Goal: Task Accomplishment & Management: Use online tool/utility

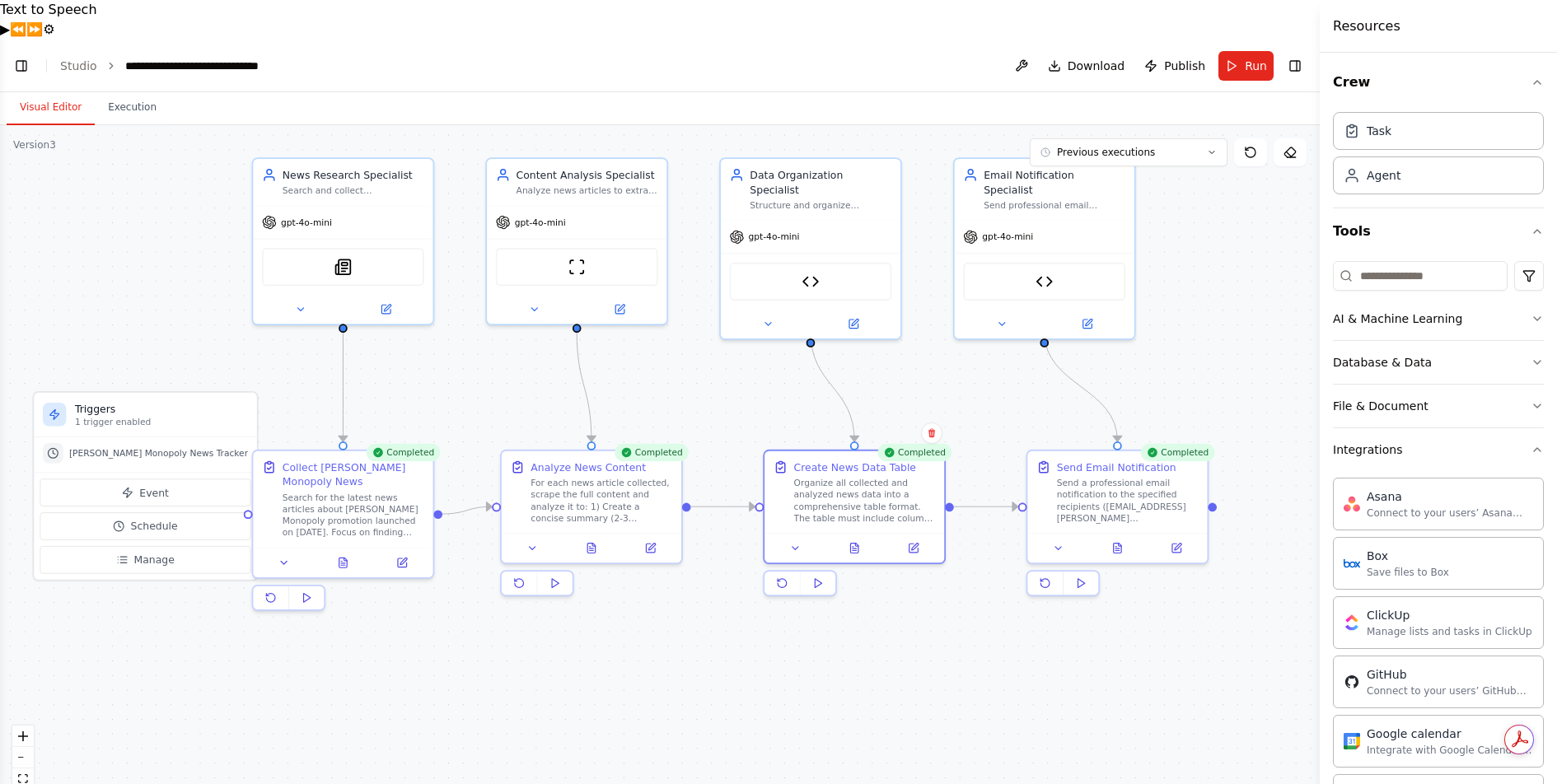
scroll to position [495, 0]
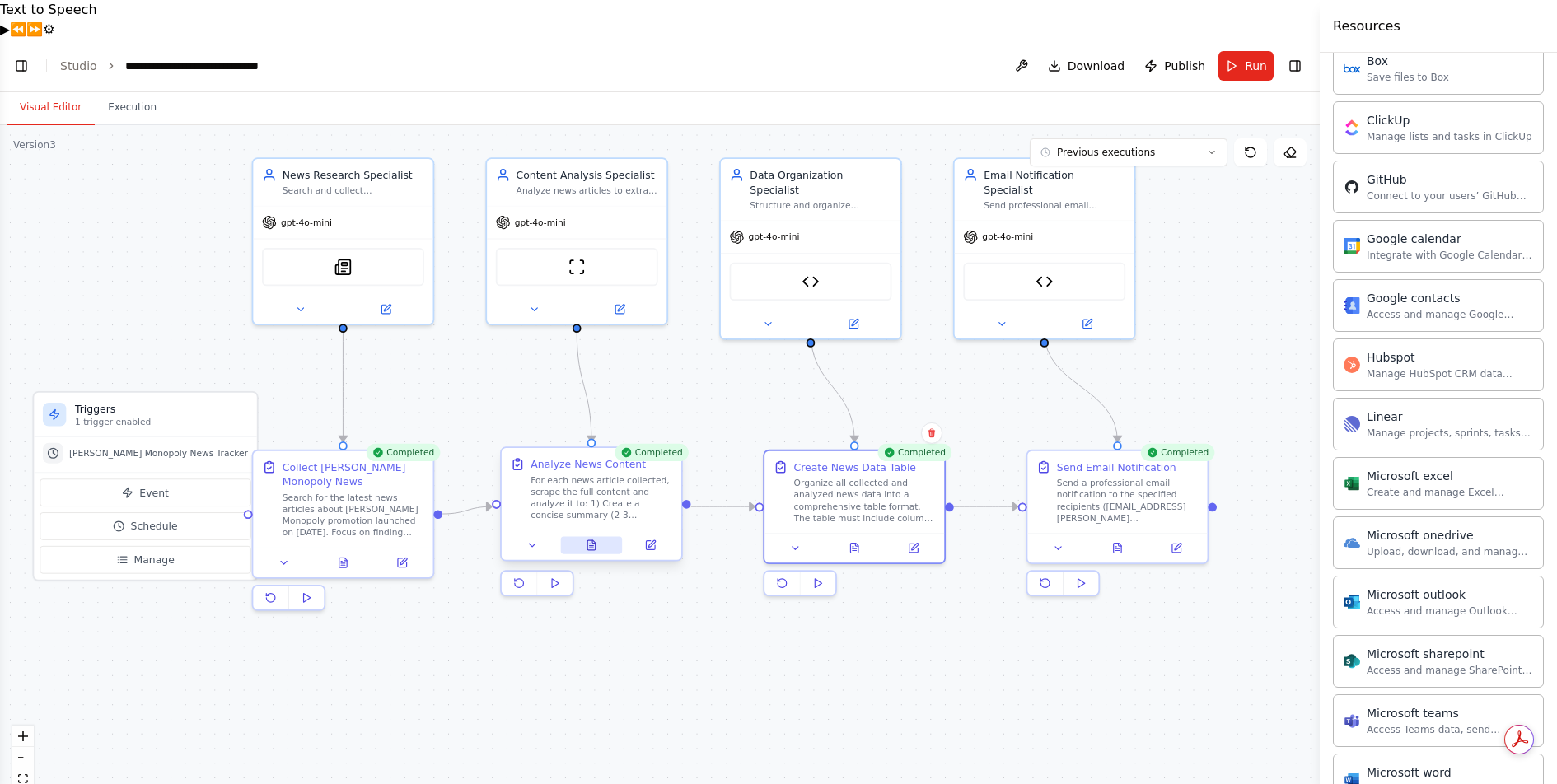
click at [585, 539] on icon at bounding box center [591, 545] width 12 height 12
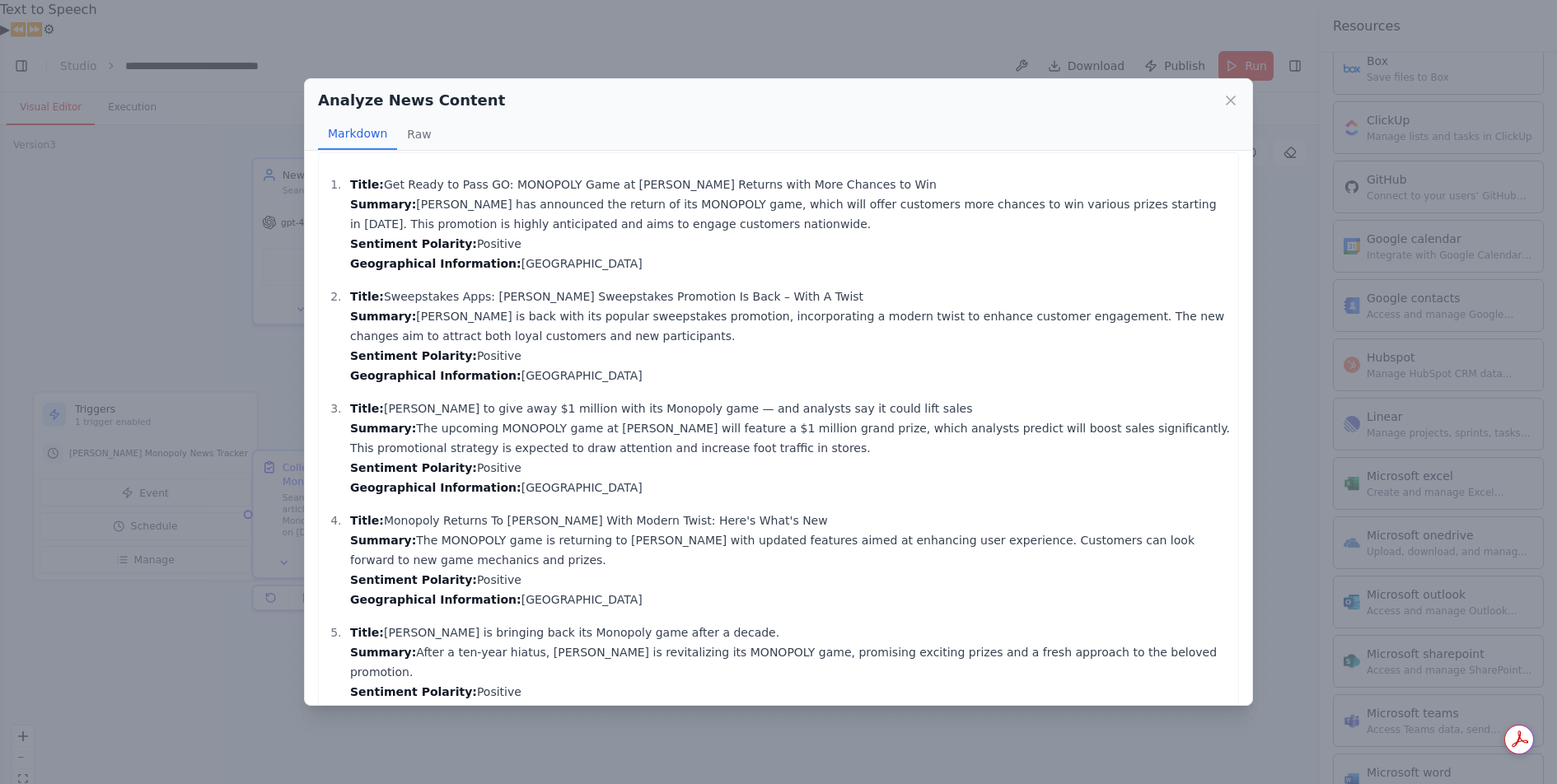
scroll to position [0, 0]
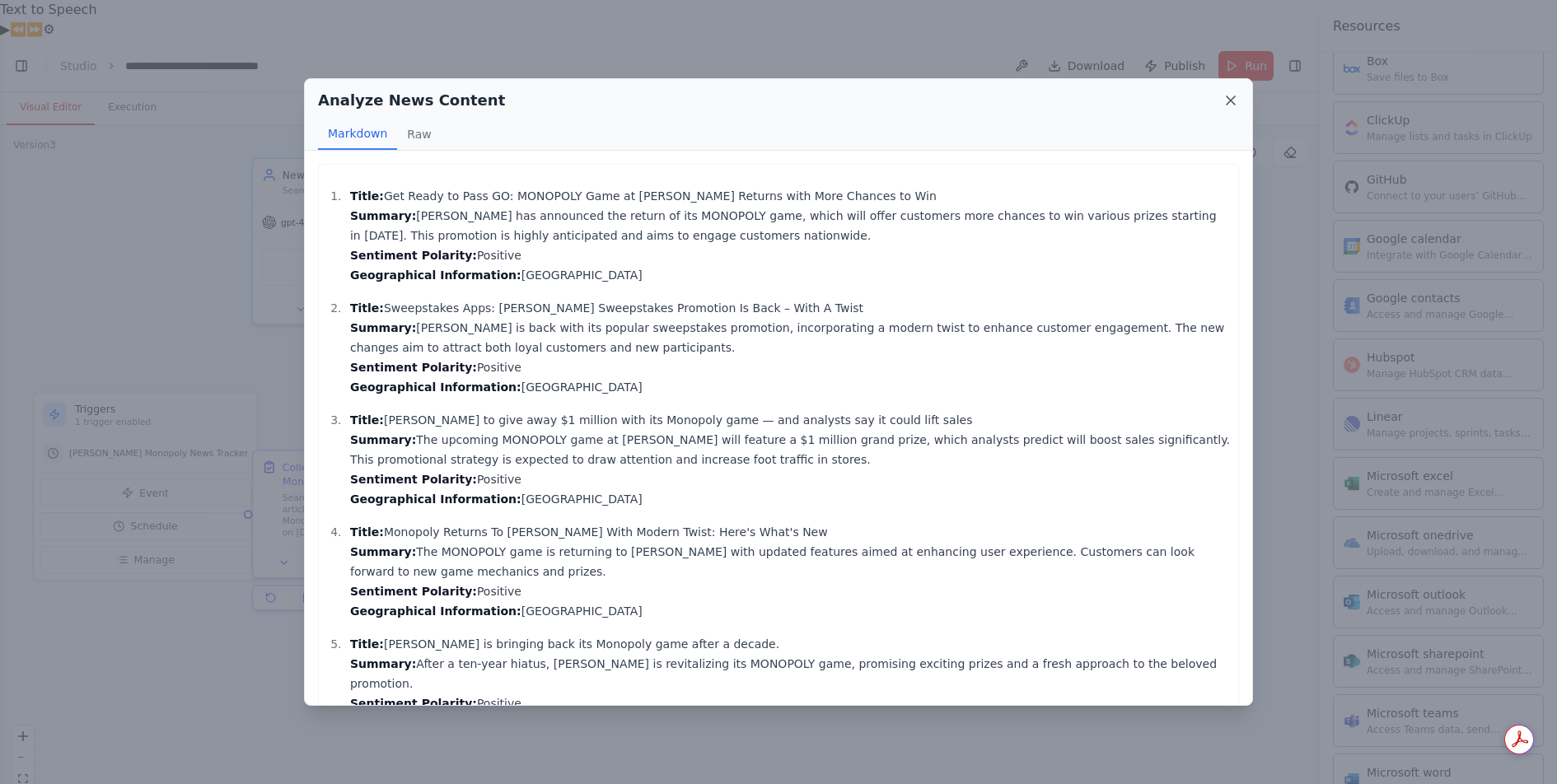
click at [1226, 97] on icon at bounding box center [1231, 101] width 17 height 17
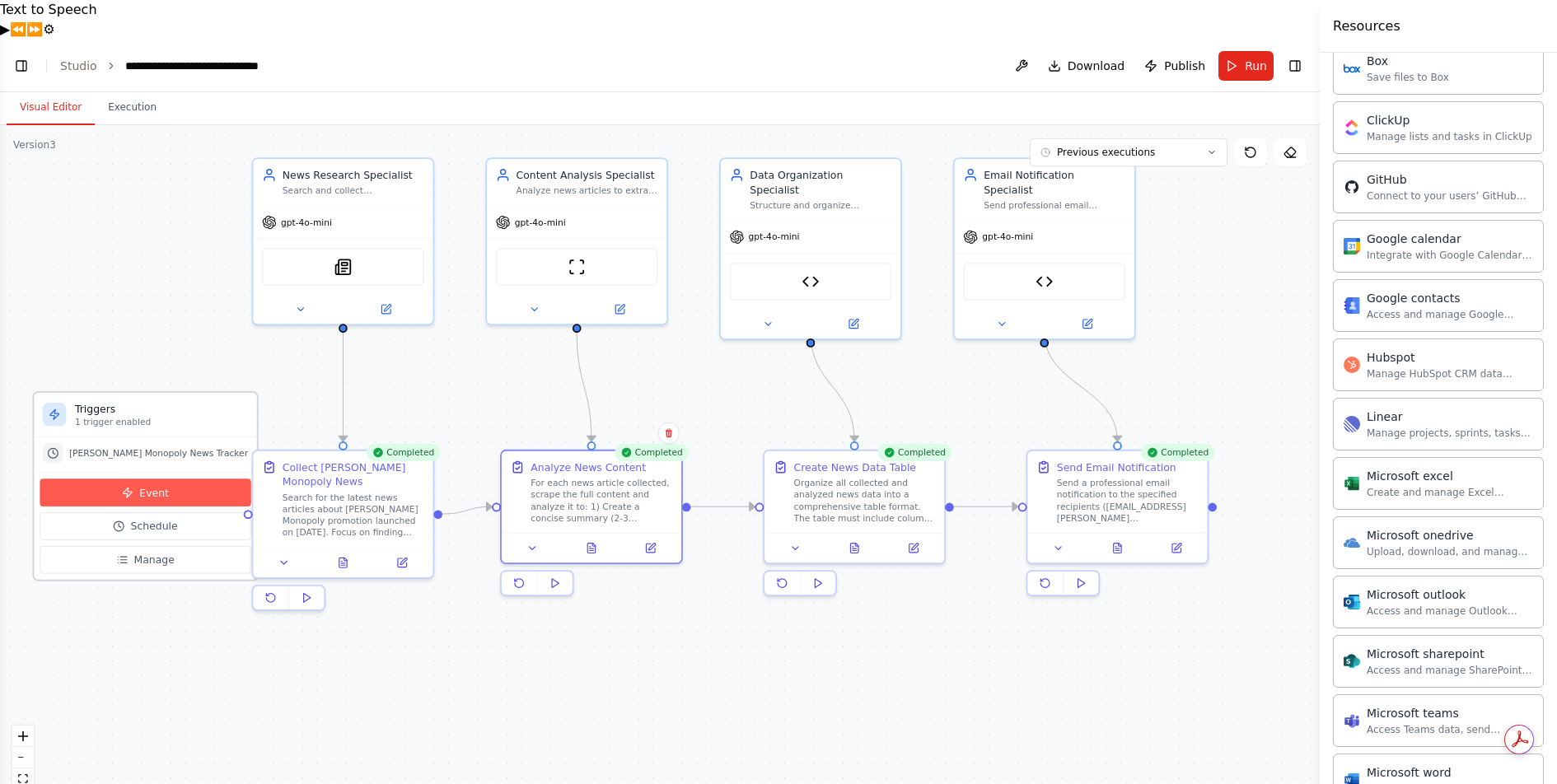
click at [162, 479] on button "Event" at bounding box center [144, 493] width 211 height 28
click at [158, 479] on button "Event" at bounding box center [144, 493] width 211 height 28
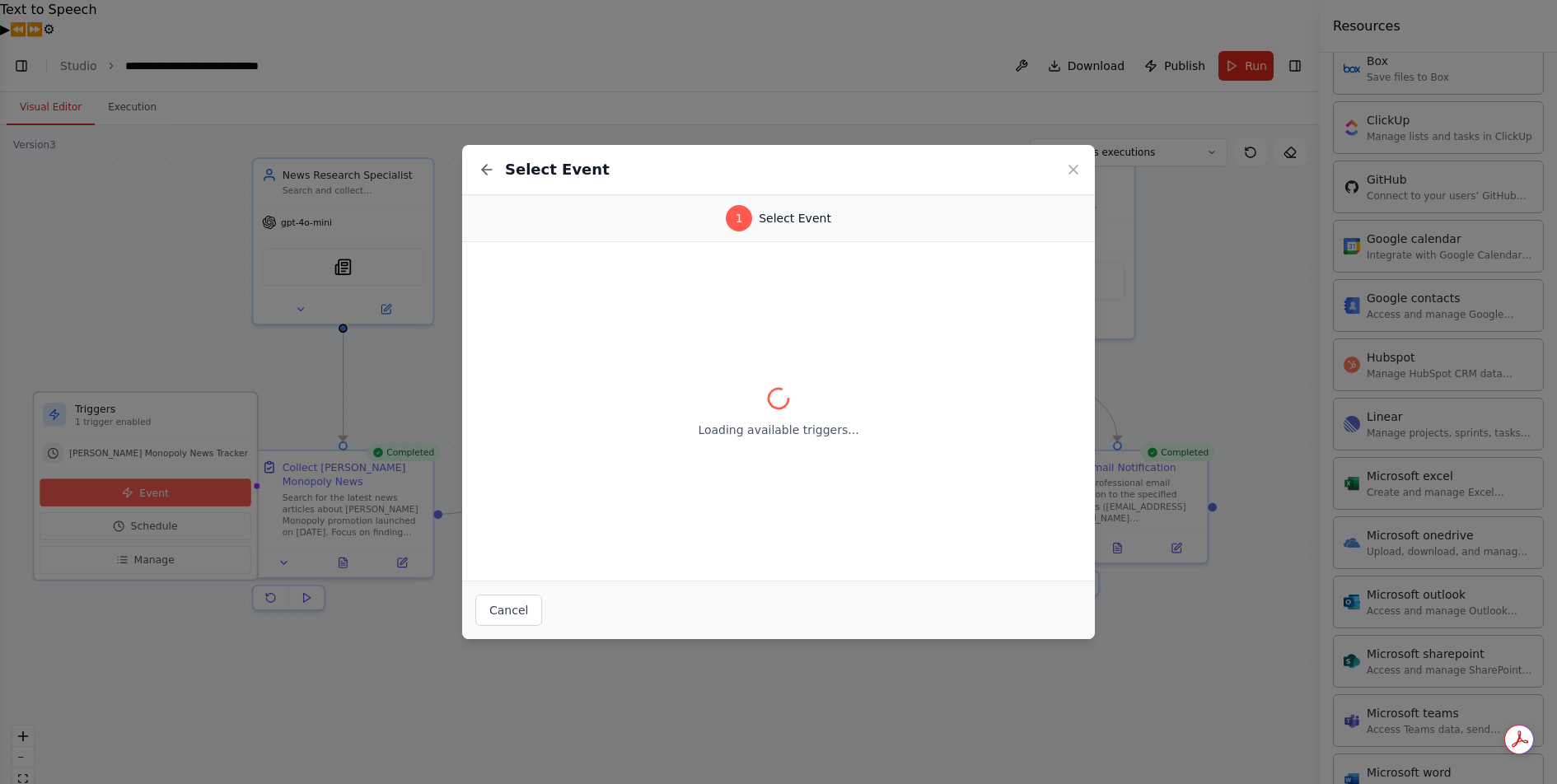
click at [158, 450] on div "Select Event 1 Select Event Loading available triggers... Cancel" at bounding box center [778, 392] width 1557 height 784
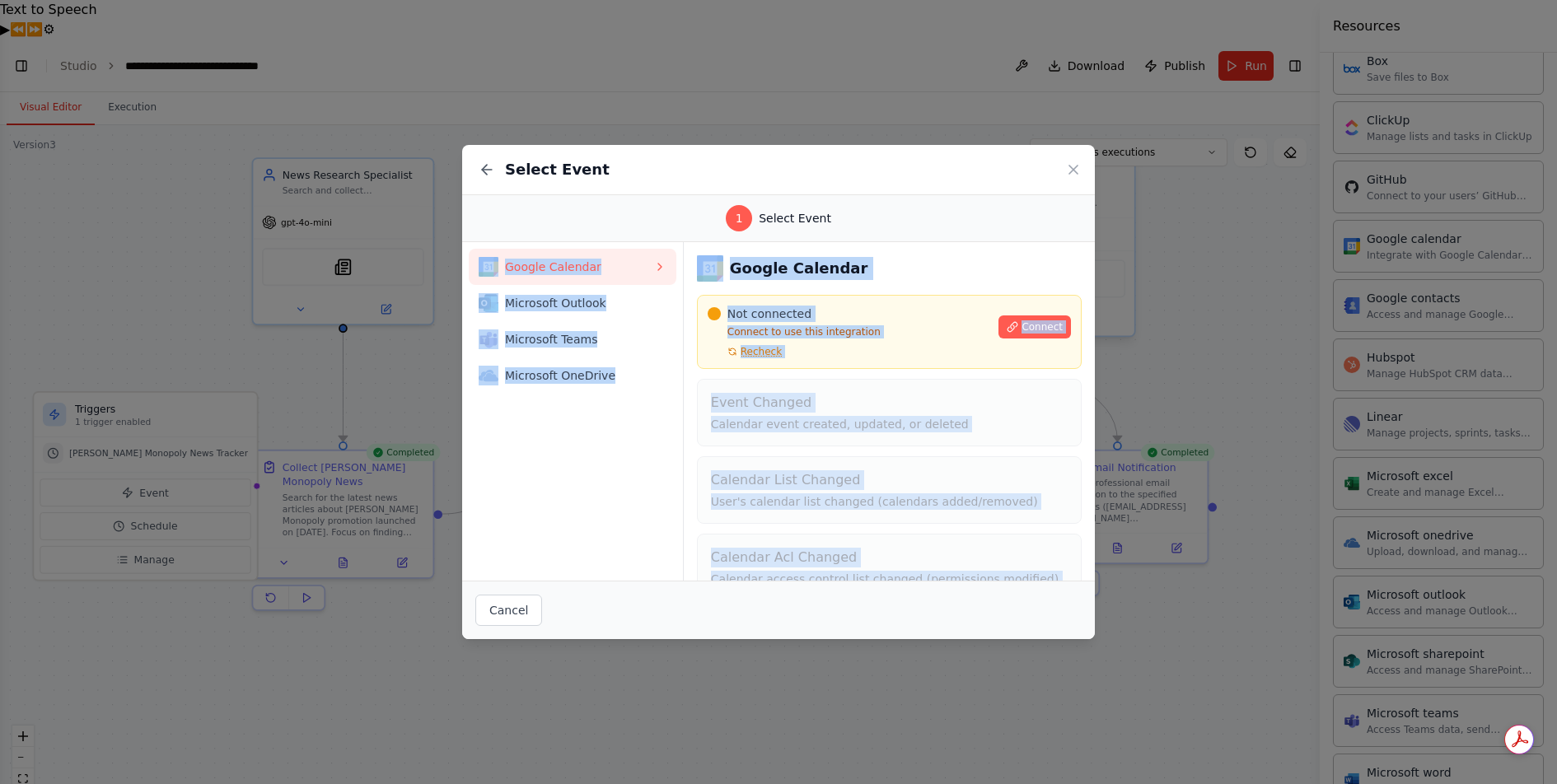
click at [1080, 164] on icon at bounding box center [1073, 170] width 17 height 17
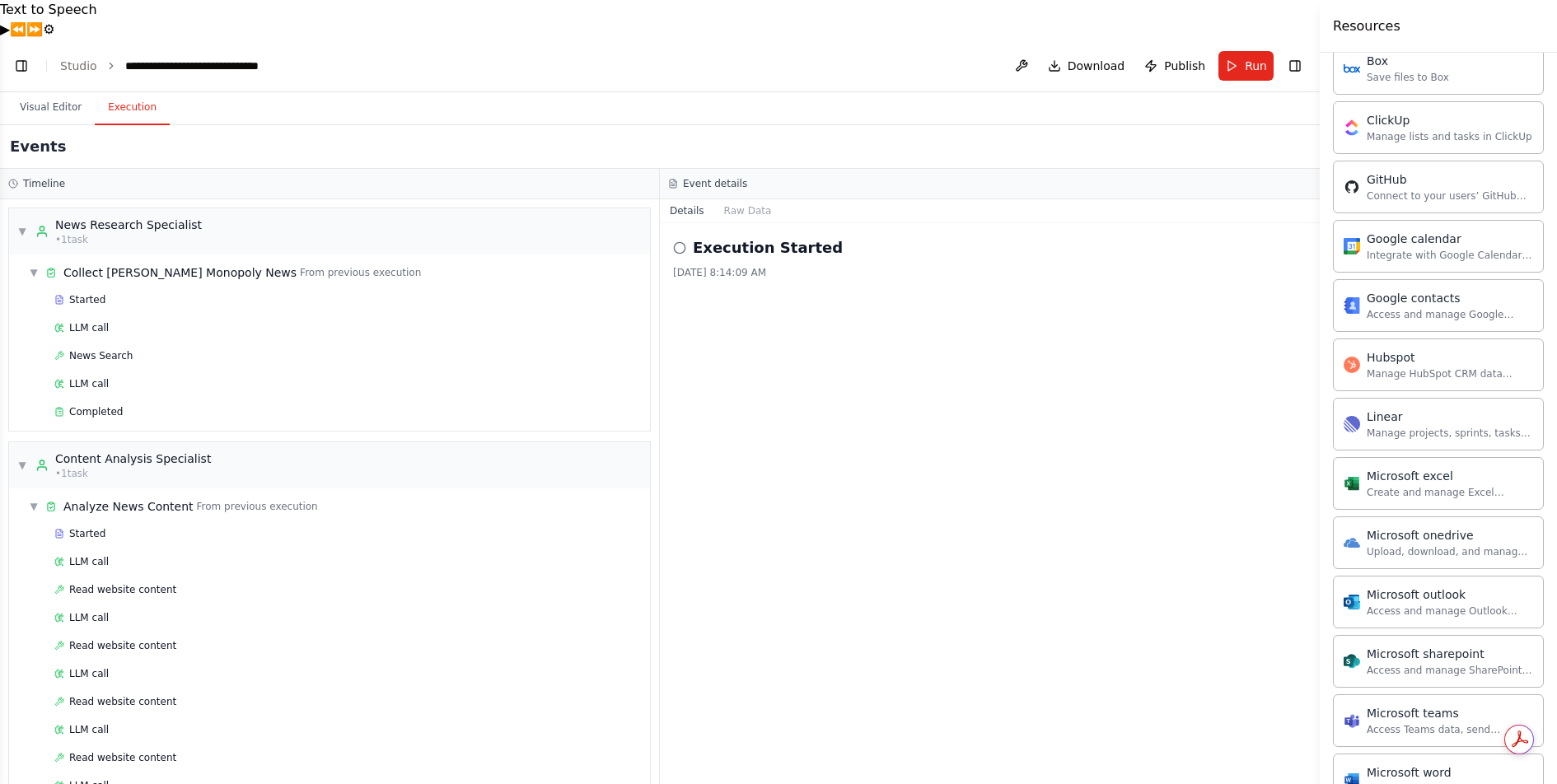
click at [129, 91] on button "Execution" at bounding box center [132, 108] width 75 height 35
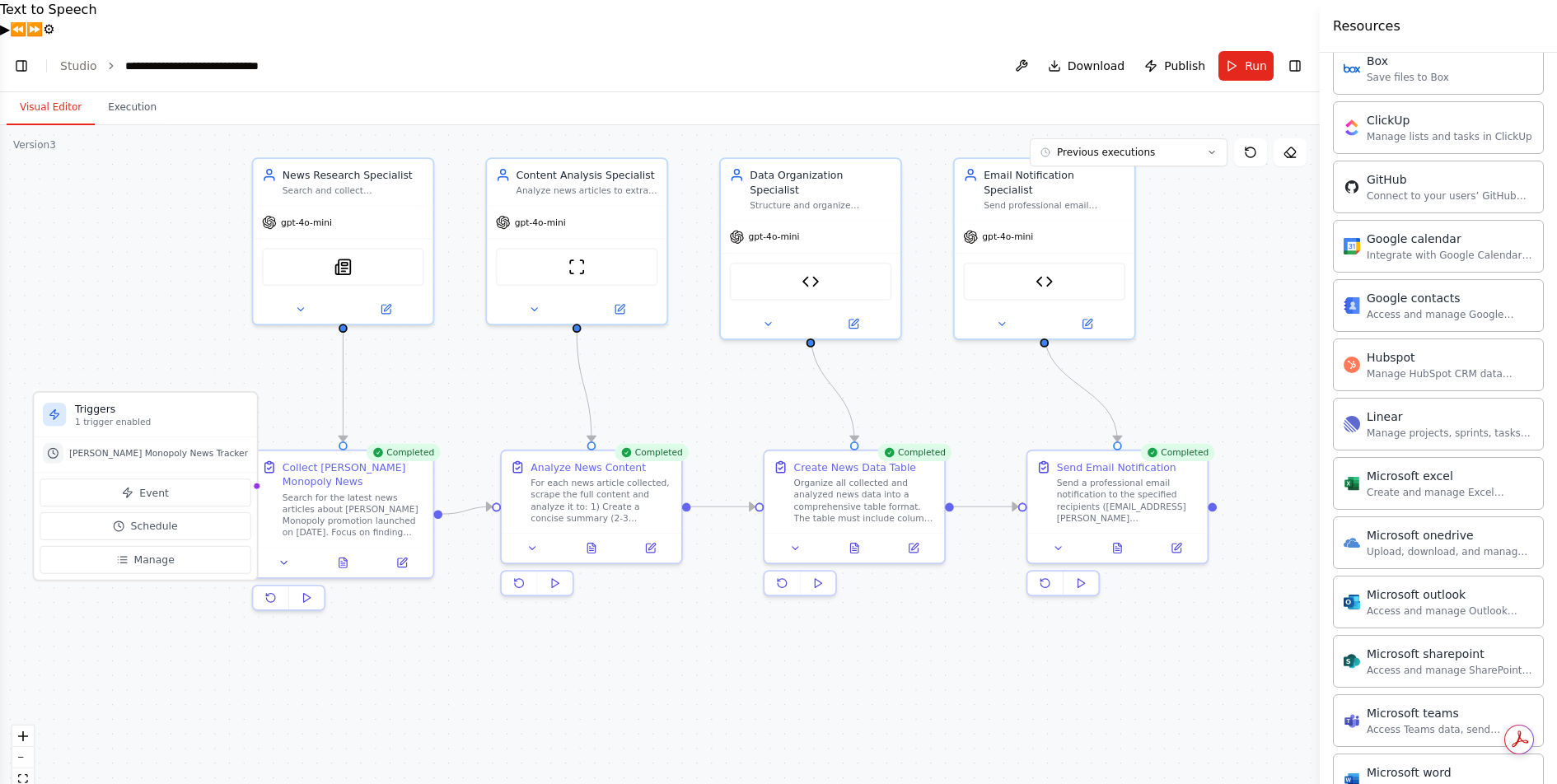
click at [73, 91] on button "Visual Editor" at bounding box center [51, 108] width 88 height 35
click at [142, 91] on button "Execution" at bounding box center [132, 108] width 75 height 35
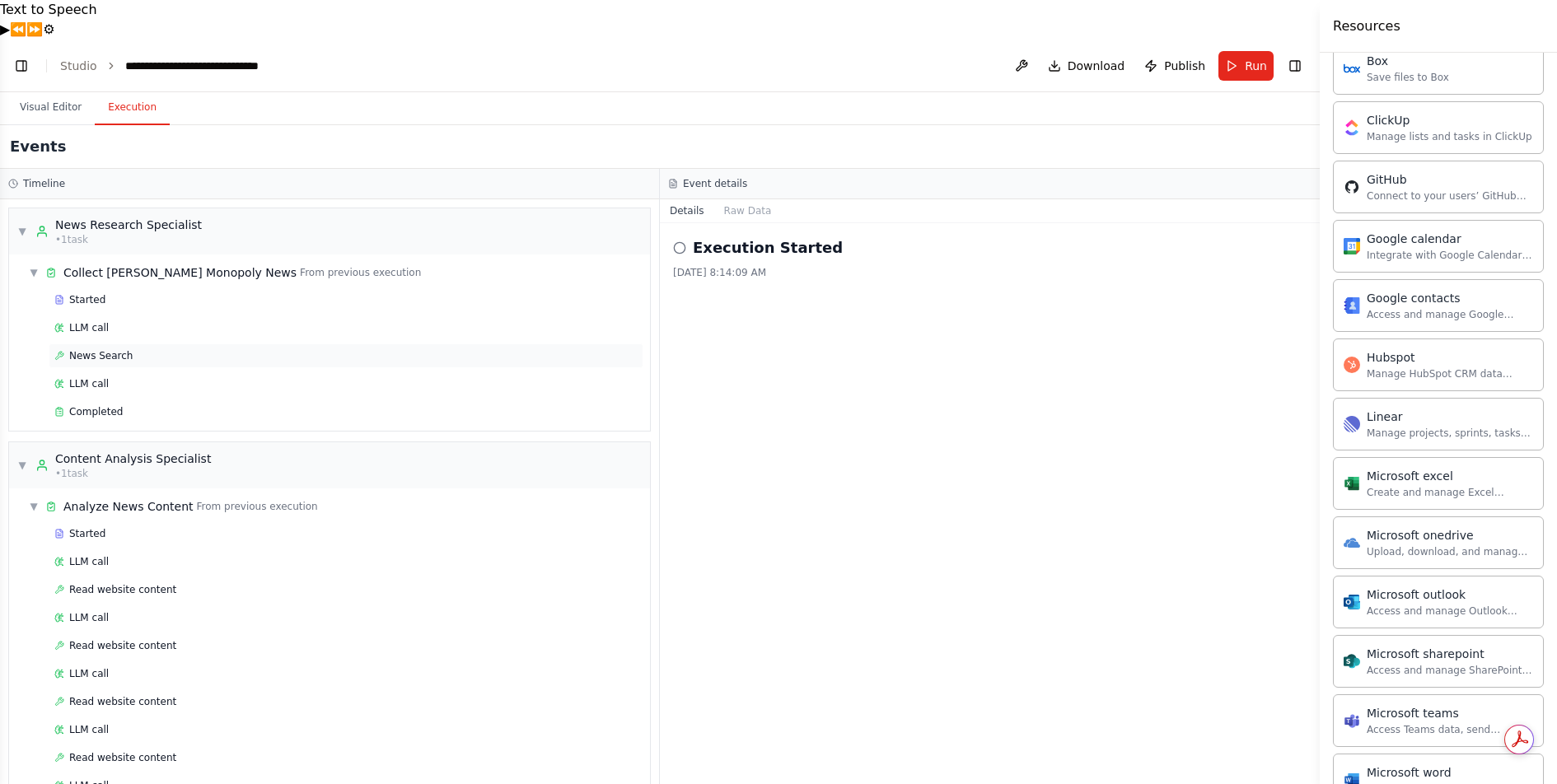
click at [114, 349] on span "News Search" at bounding box center [101, 355] width 63 height 13
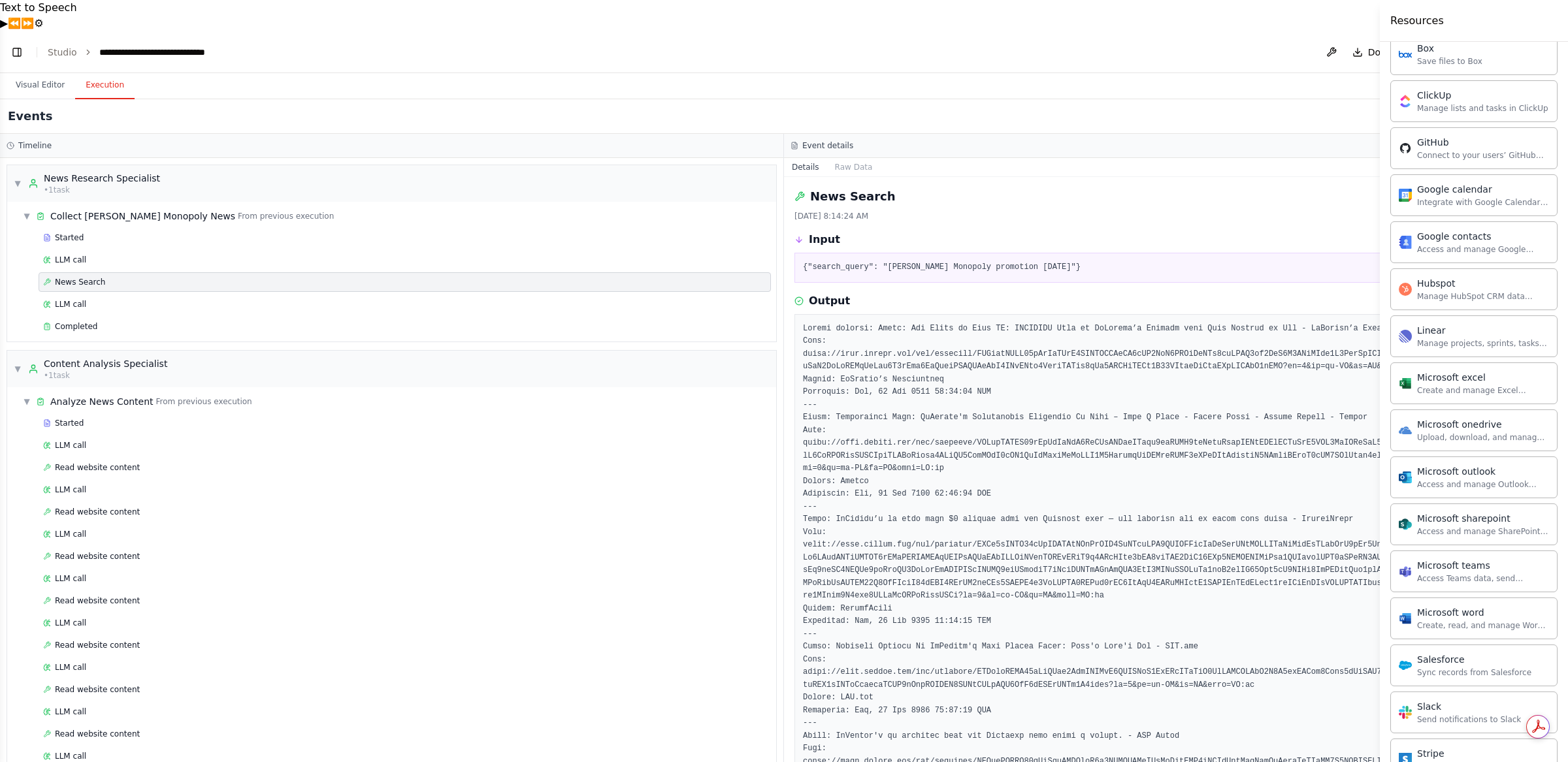
scroll to position [8354, 0]
click at [17, 43] on button "Toggle Left Sidebar" at bounding box center [17, 52] width 18 height 18
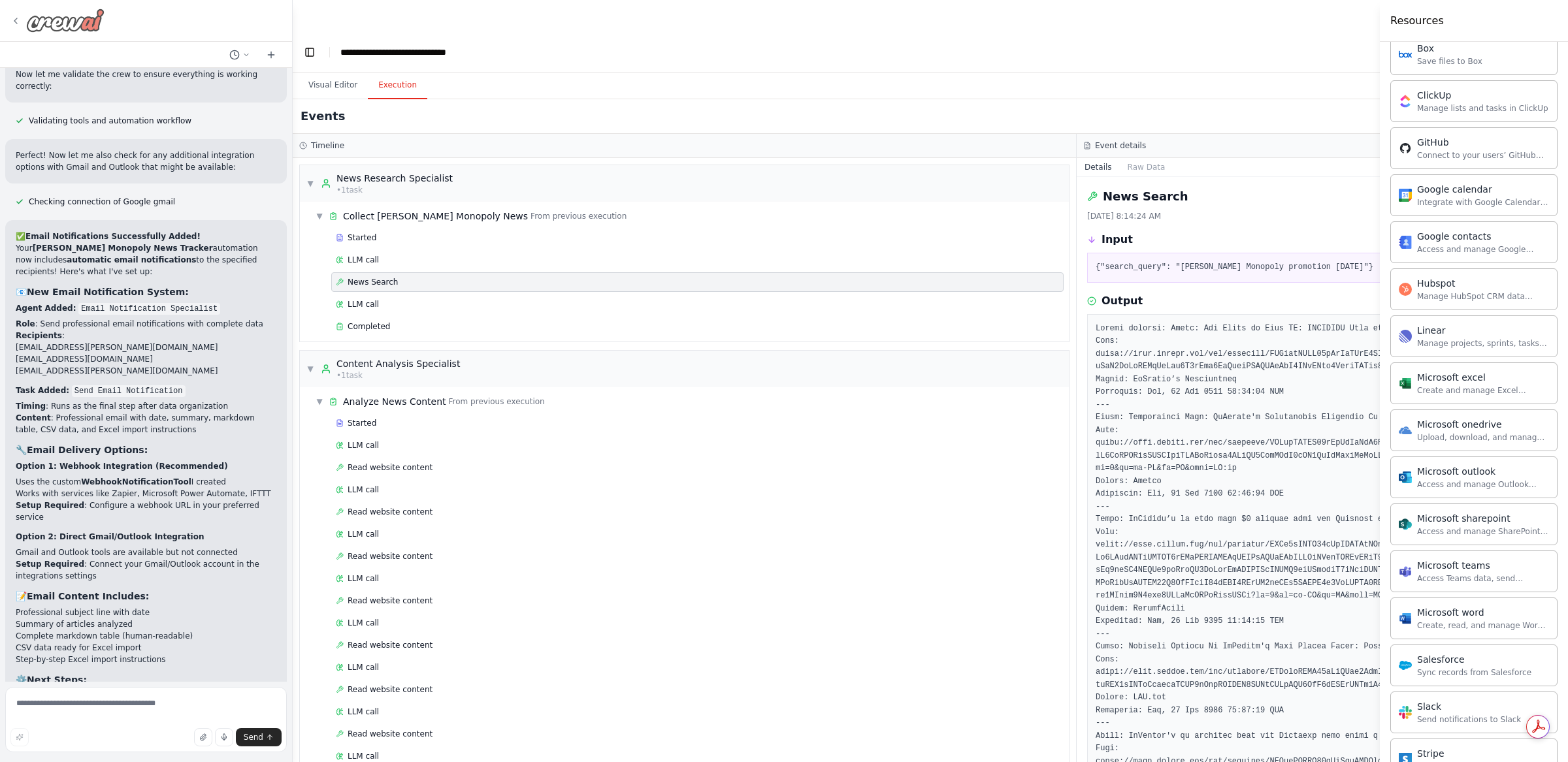
click at [67, 18] on img at bounding box center [65, 20] width 79 height 24
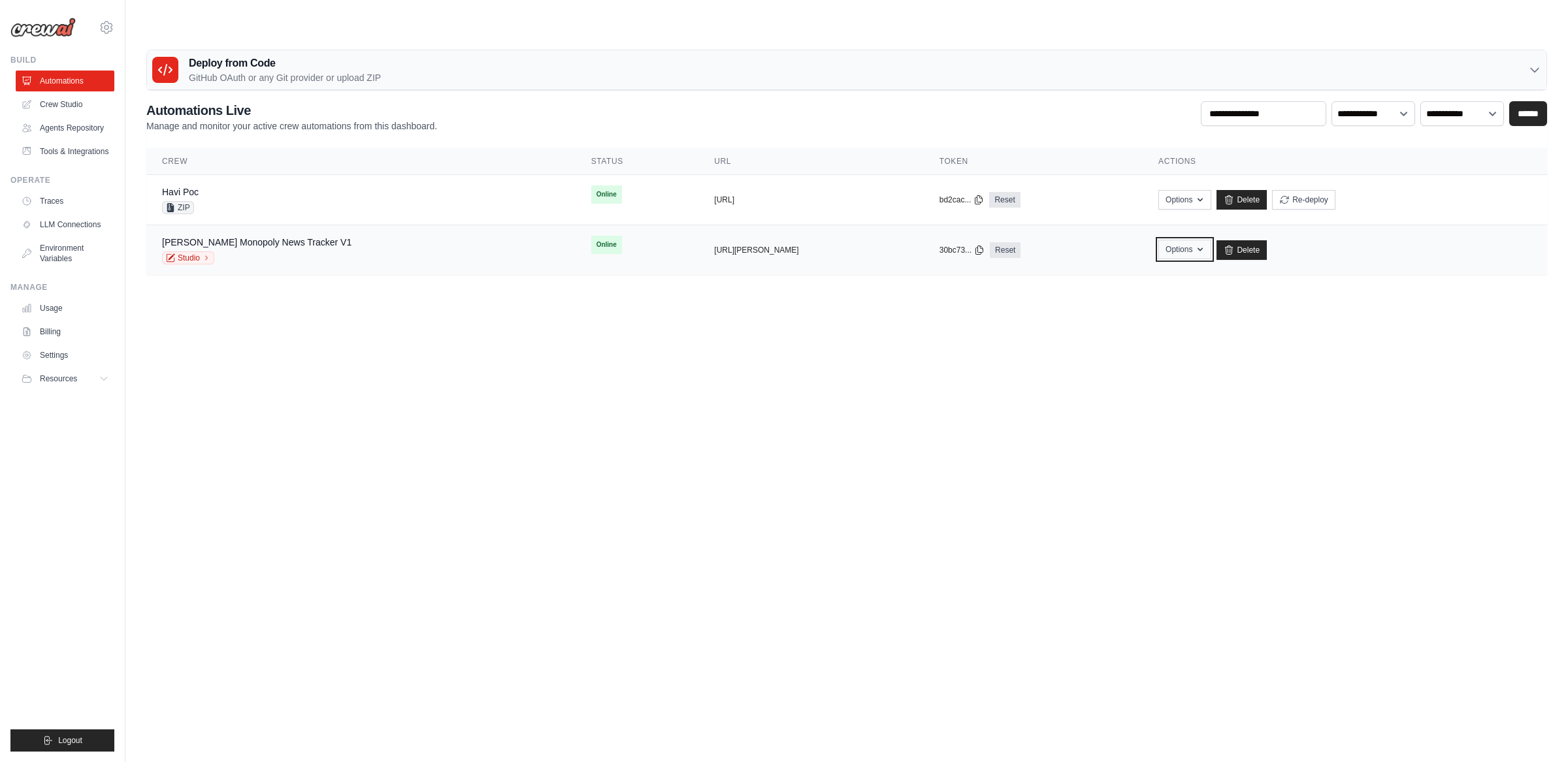
click at [1207, 240] on button "Options" at bounding box center [1185, 250] width 53 height 20
click at [1032, 316] on body "aureo.zanon@havi.com HAVI - original HAVI" at bounding box center [784, 412] width 1568 height 762
click at [283, 237] on link "[PERSON_NAME] Monopoly News Tracker V1" at bounding box center [256, 242] width 190 height 11
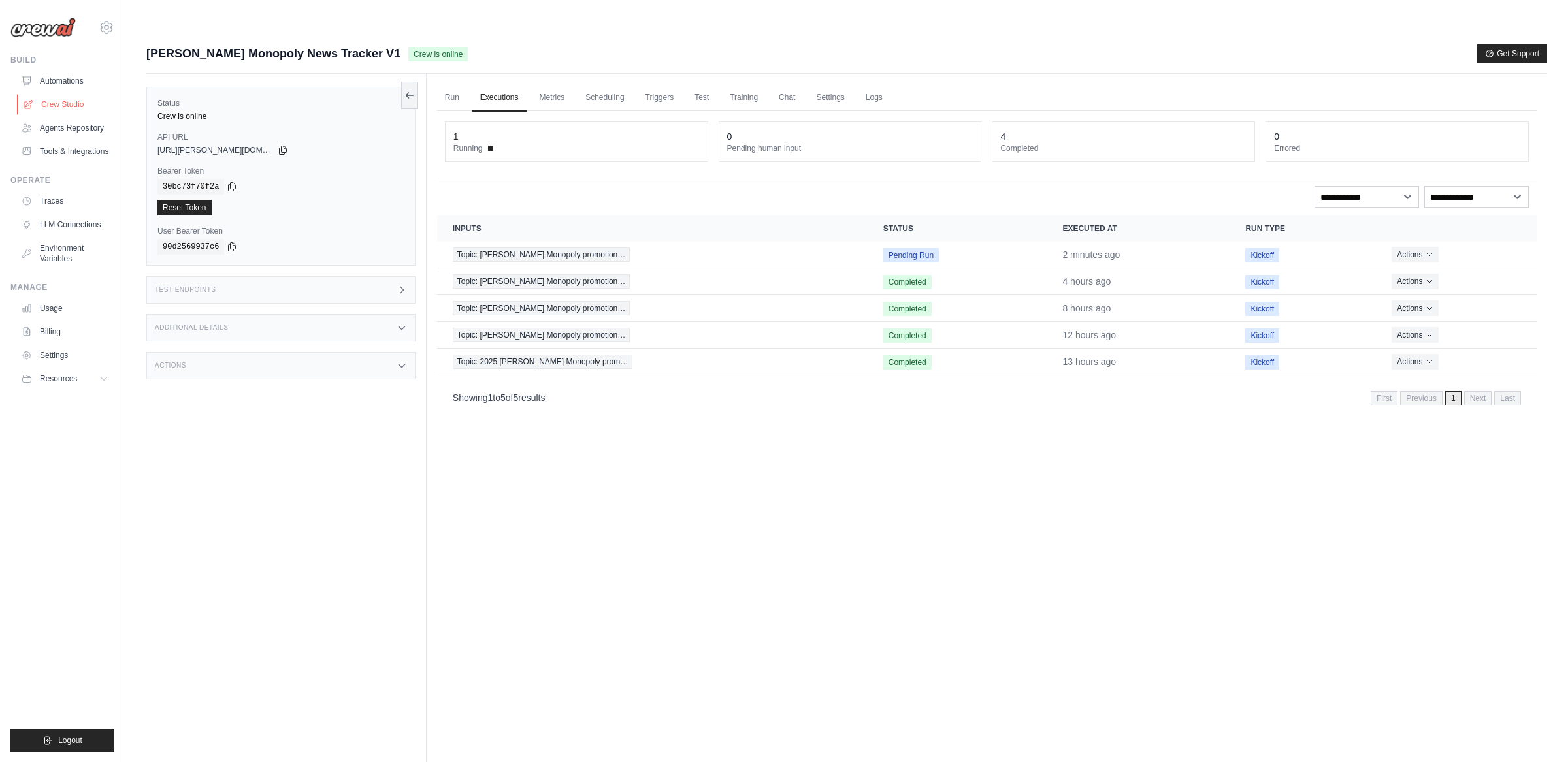
click at [62, 102] on link "Crew Studio" at bounding box center [66, 104] width 98 height 21
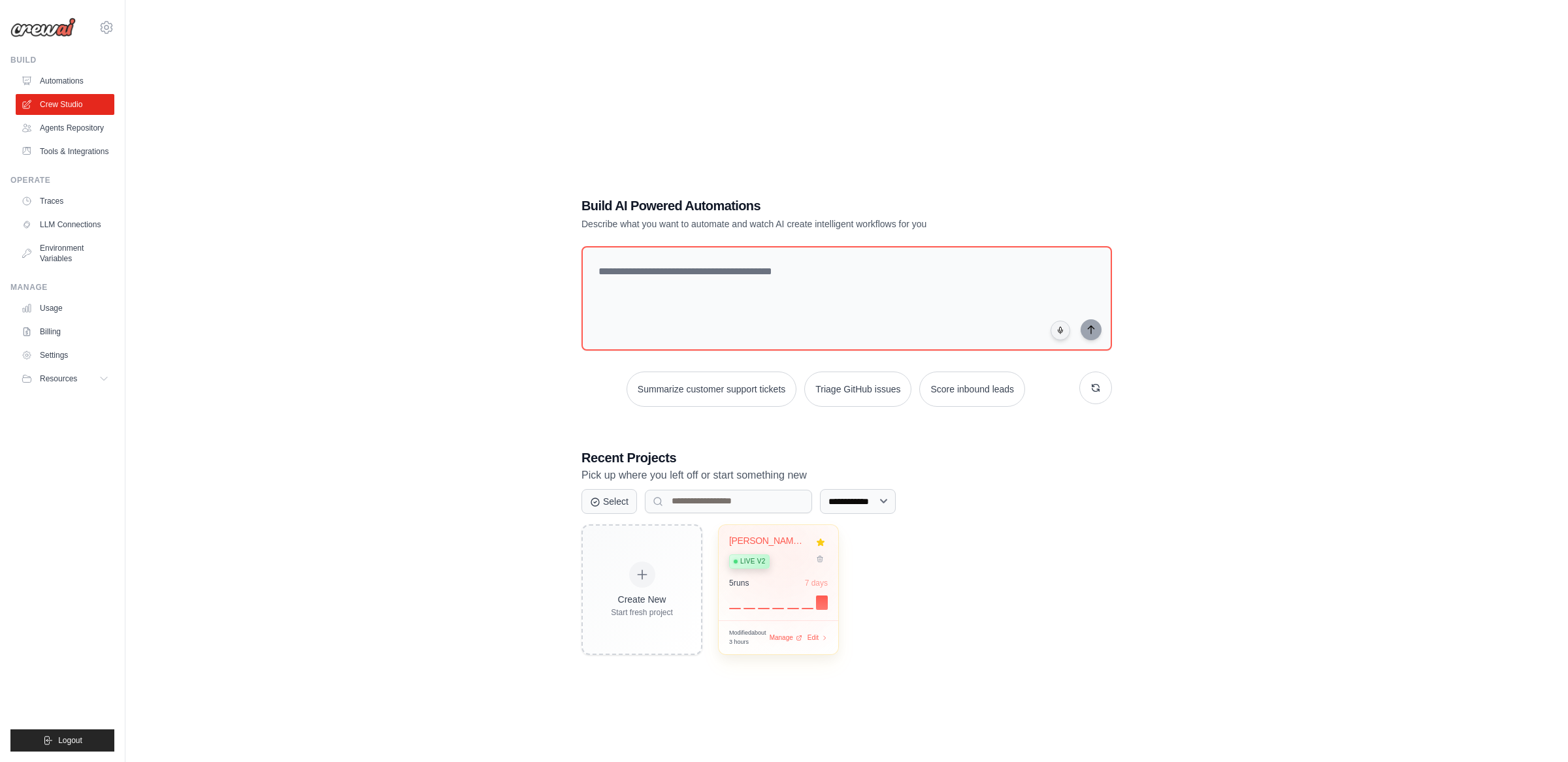
click at [797, 552] on div "Live v2" at bounding box center [769, 561] width 79 height 18
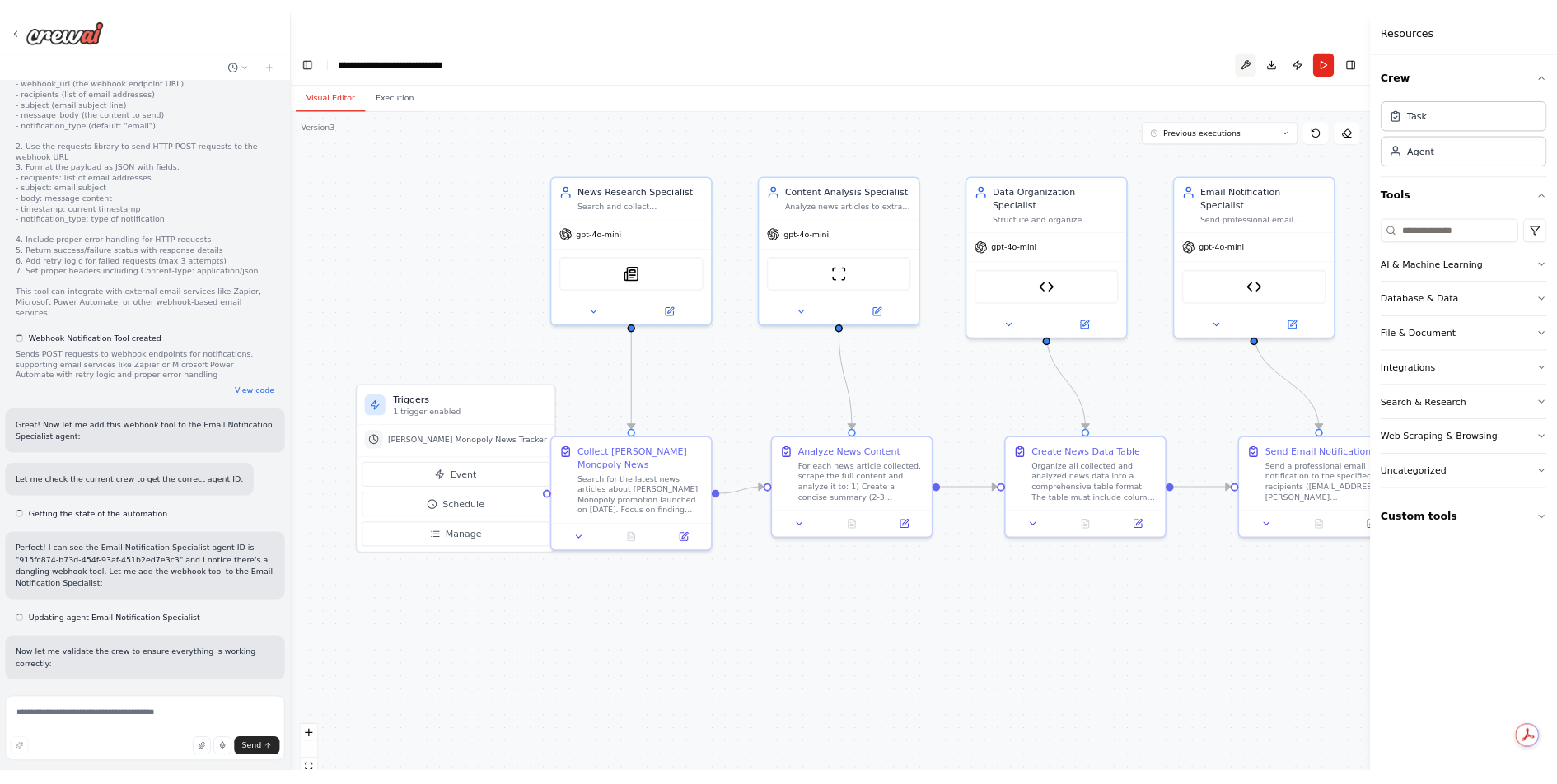
scroll to position [10397, 0]
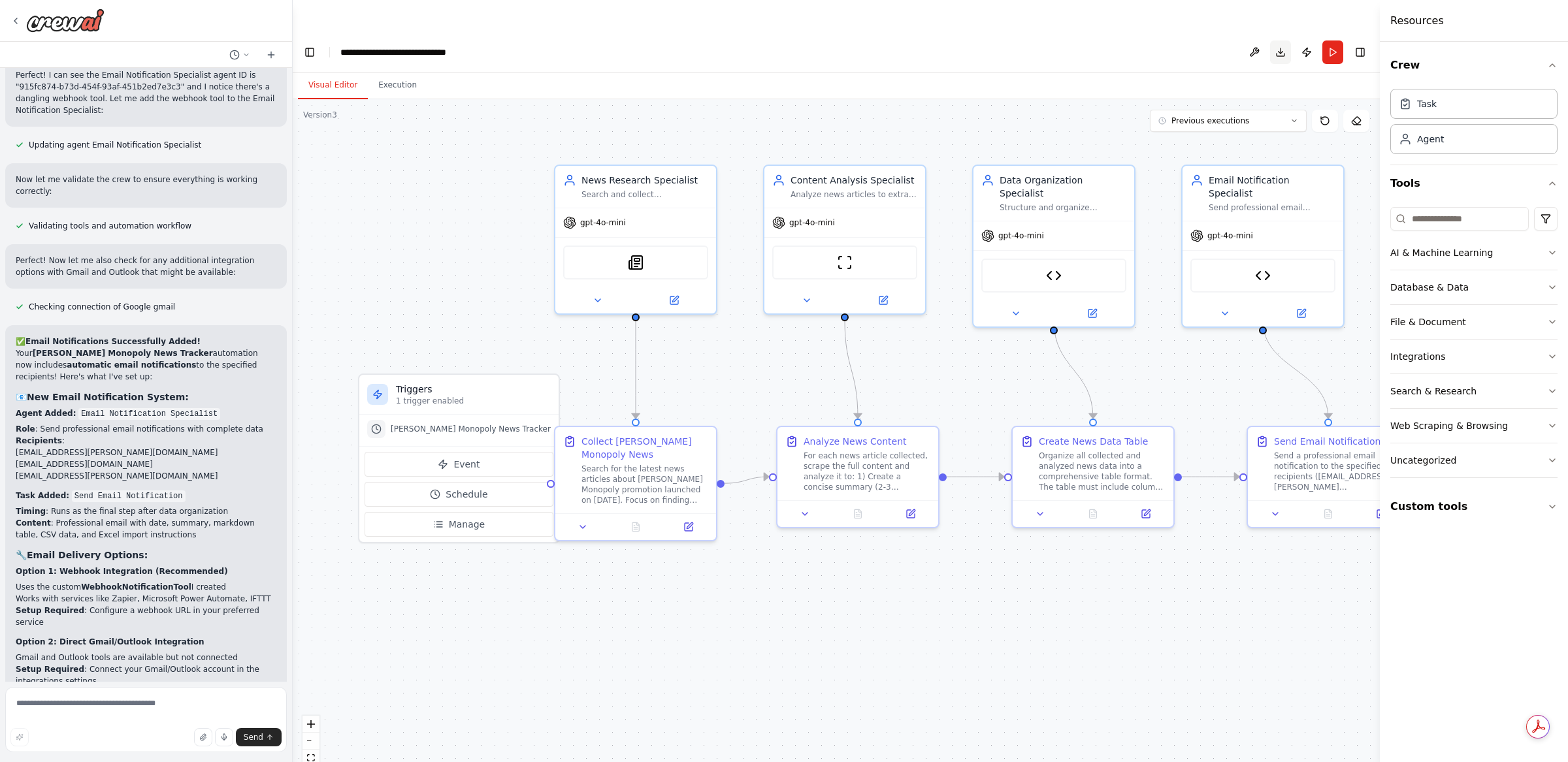
click at [1280, 40] on button "Download" at bounding box center [1281, 52] width 21 height 24
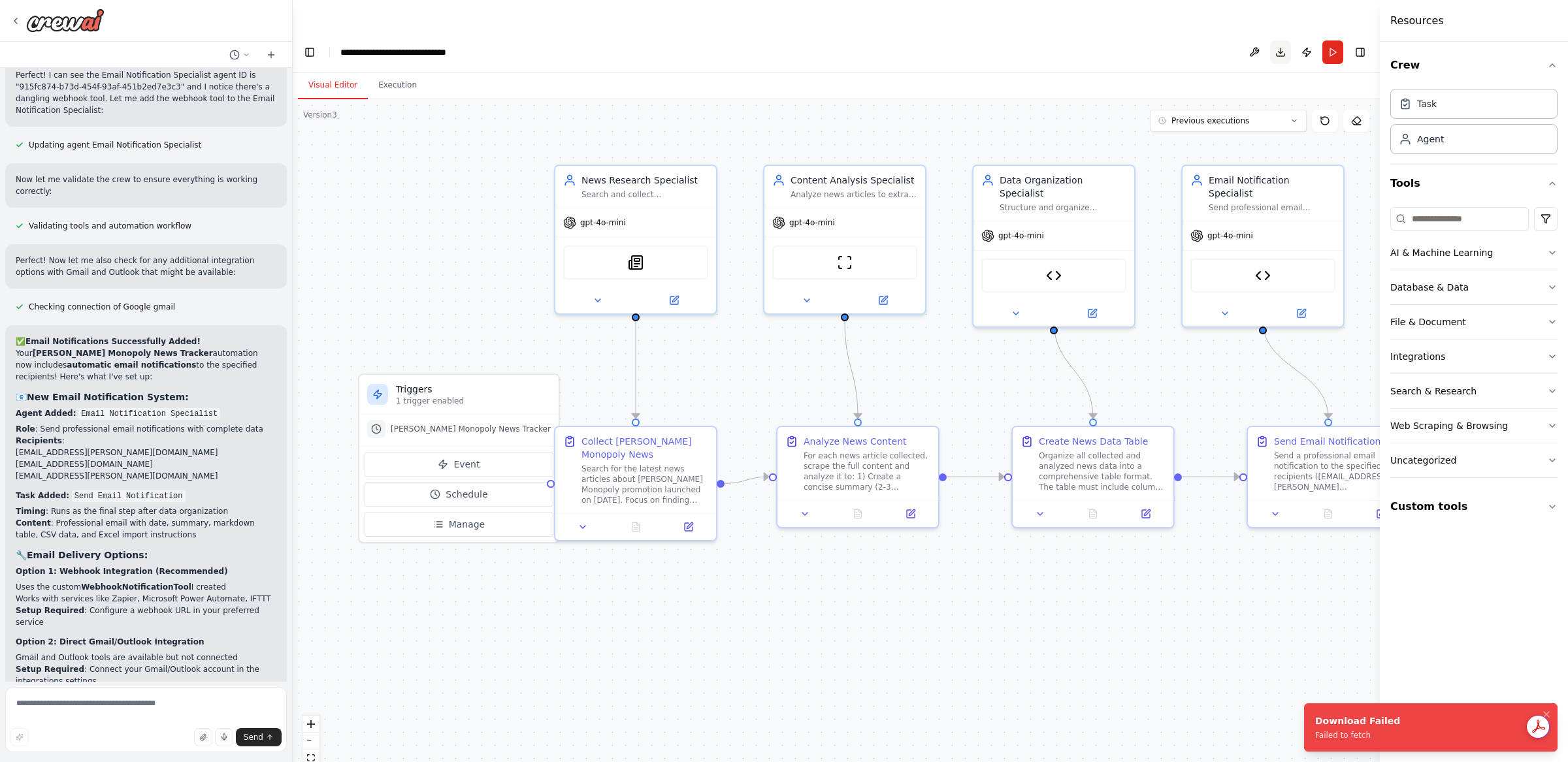
click at [1283, 40] on button "Download" at bounding box center [1281, 52] width 21 height 24
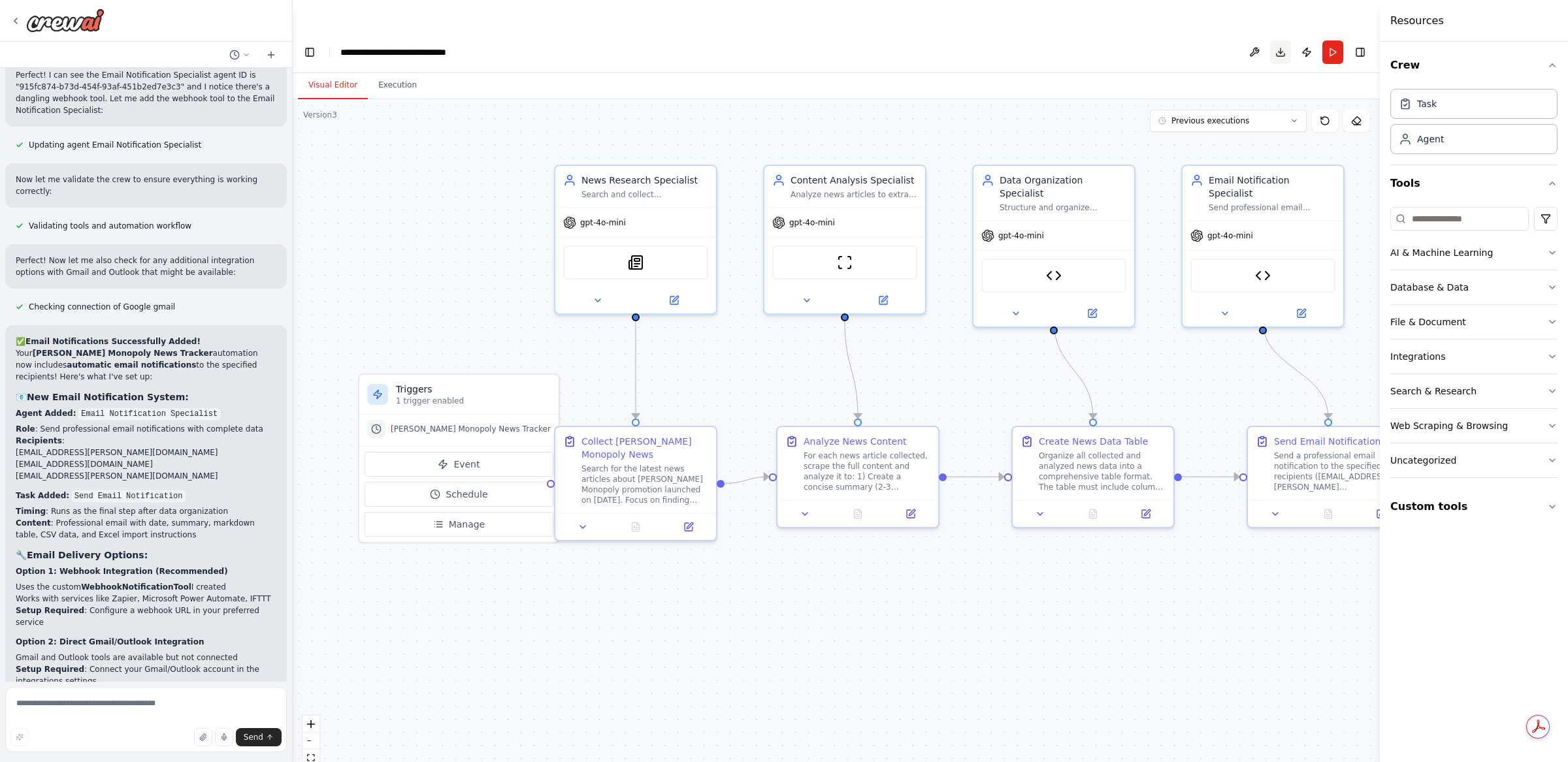
click at [1282, 40] on button "Download" at bounding box center [1281, 52] width 21 height 24
click at [1282, 31] on header "**********" at bounding box center [836, 52] width 1087 height 42
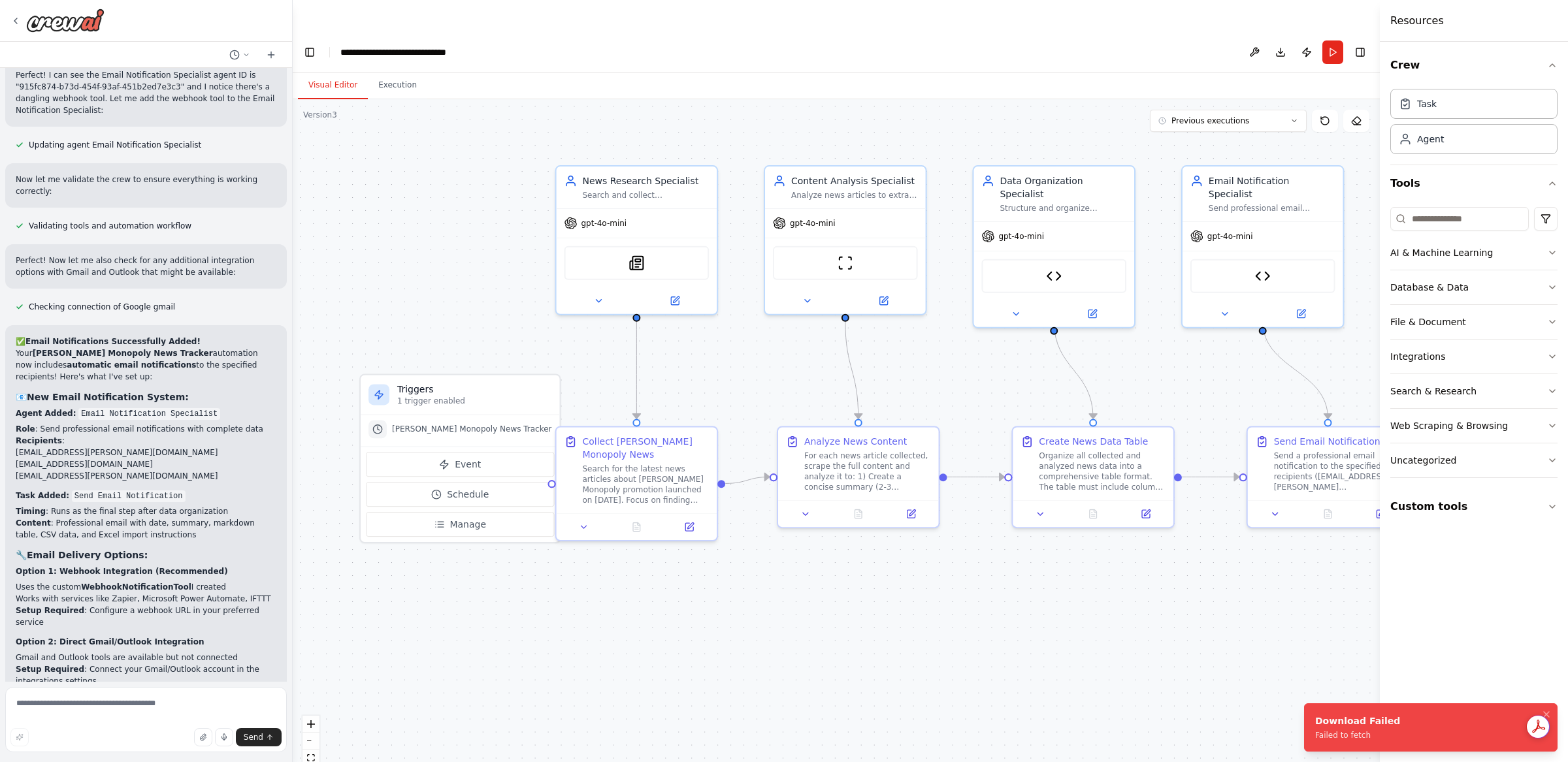
drag, startPoint x: 1148, startPoint y: 544, endPoint x: 1114, endPoint y: 557, distance: 36.4
click at [1114, 557] on div ".deletable-edge-delete-btn { width: 20px; height: 20px; border: 0px solid #ffff…" at bounding box center [836, 446] width 1087 height 695
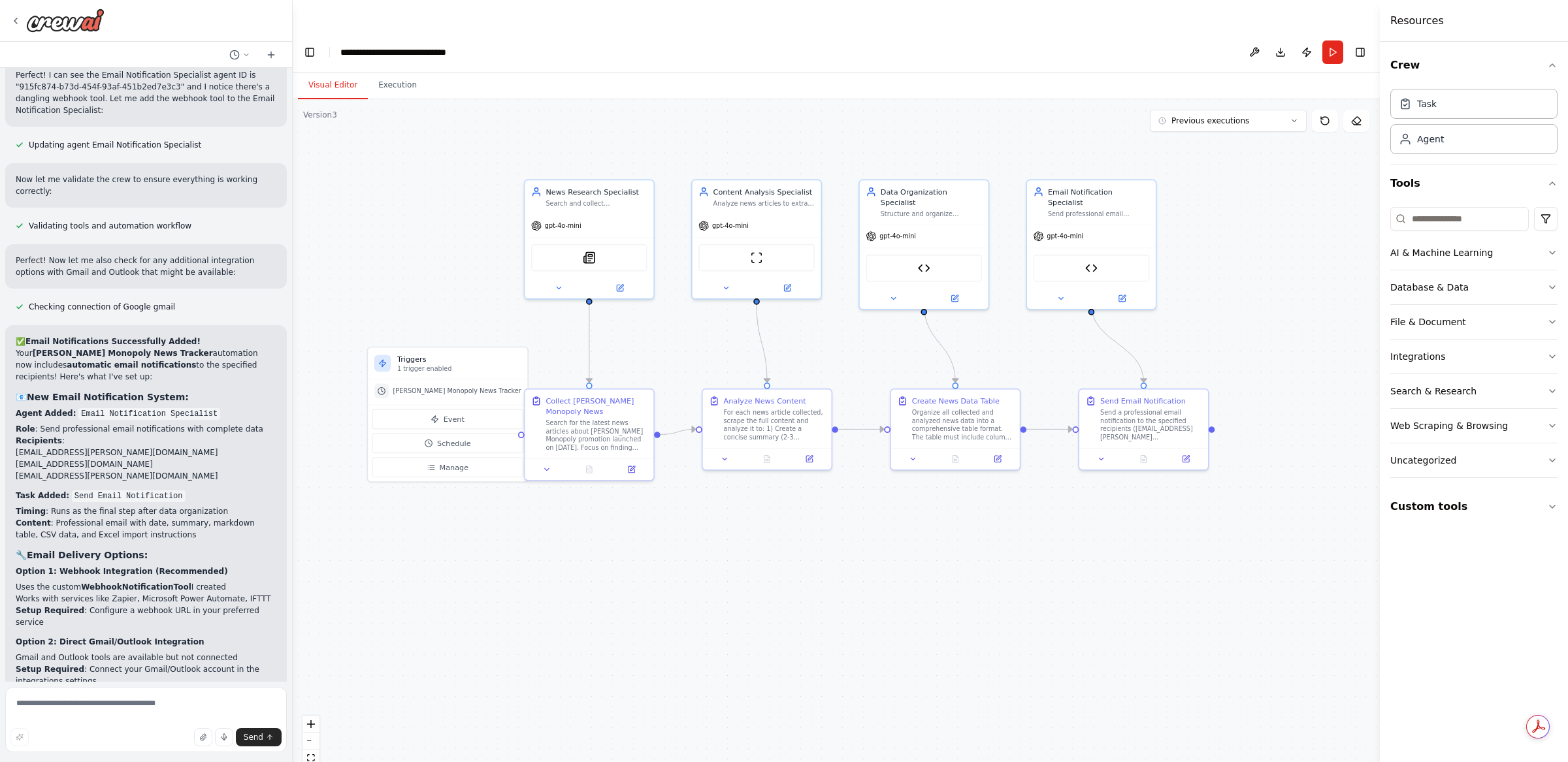
drag, startPoint x: 1161, startPoint y: 572, endPoint x: 1020, endPoint y: 500, distance: 158.3
click at [1020, 500] on div ".deletable-edge-delete-btn { width: 20px; height: 20px; border: 0px solid #ffff…" at bounding box center [836, 446] width 1087 height 695
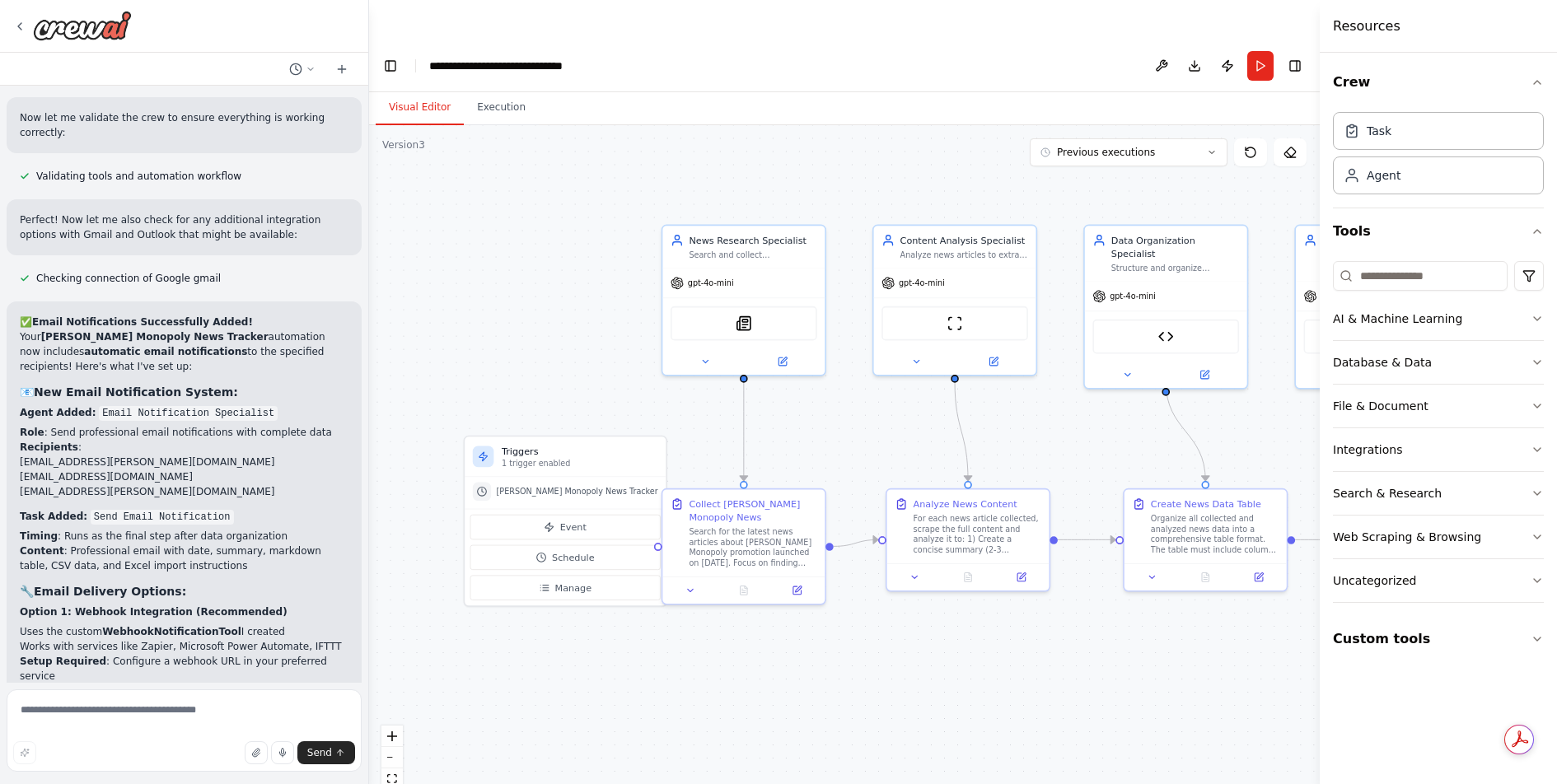
scroll to position [10574, 0]
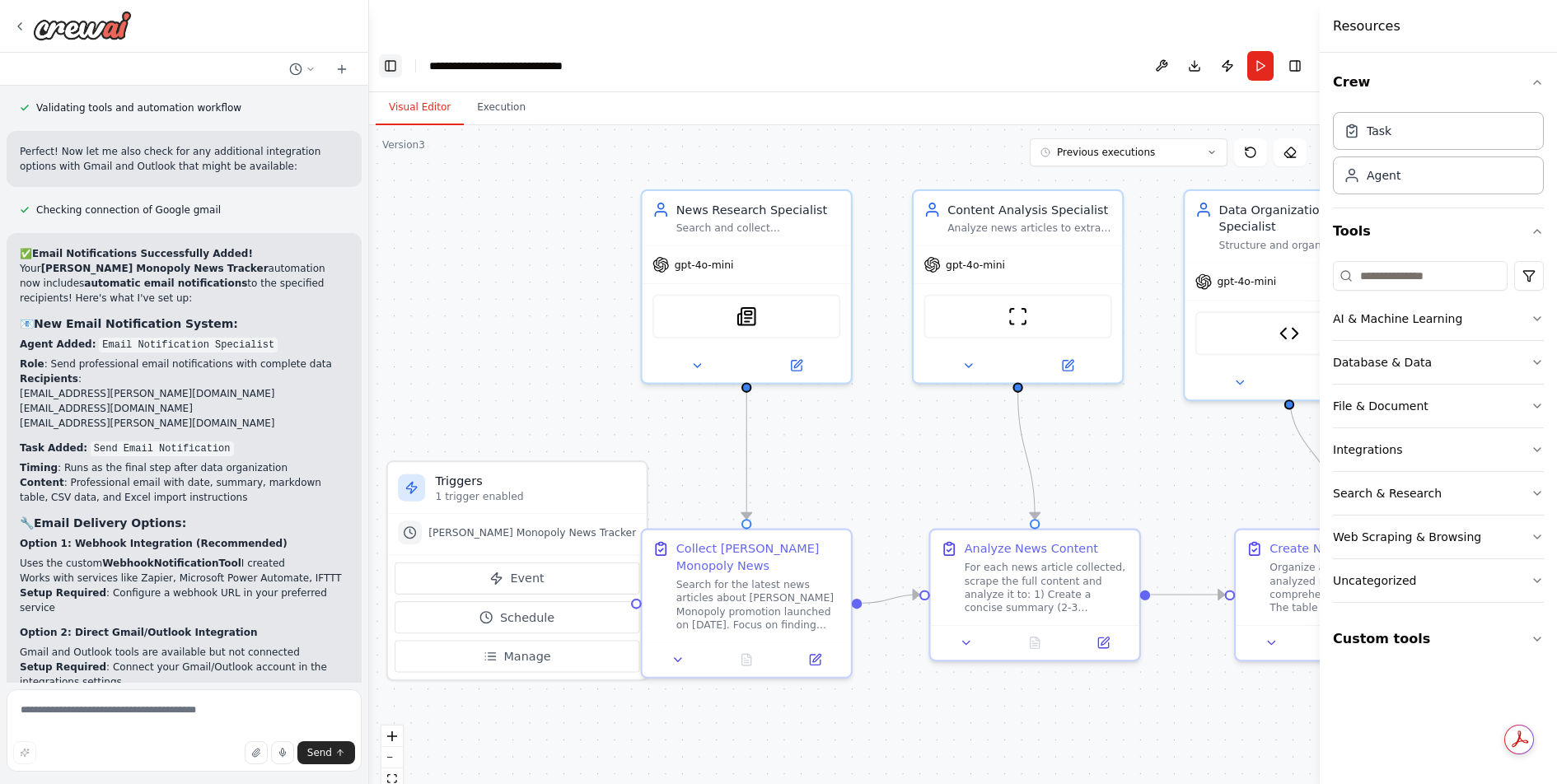
click at [389, 54] on button "Toggle Left Sidebar" at bounding box center [390, 66] width 23 height 23
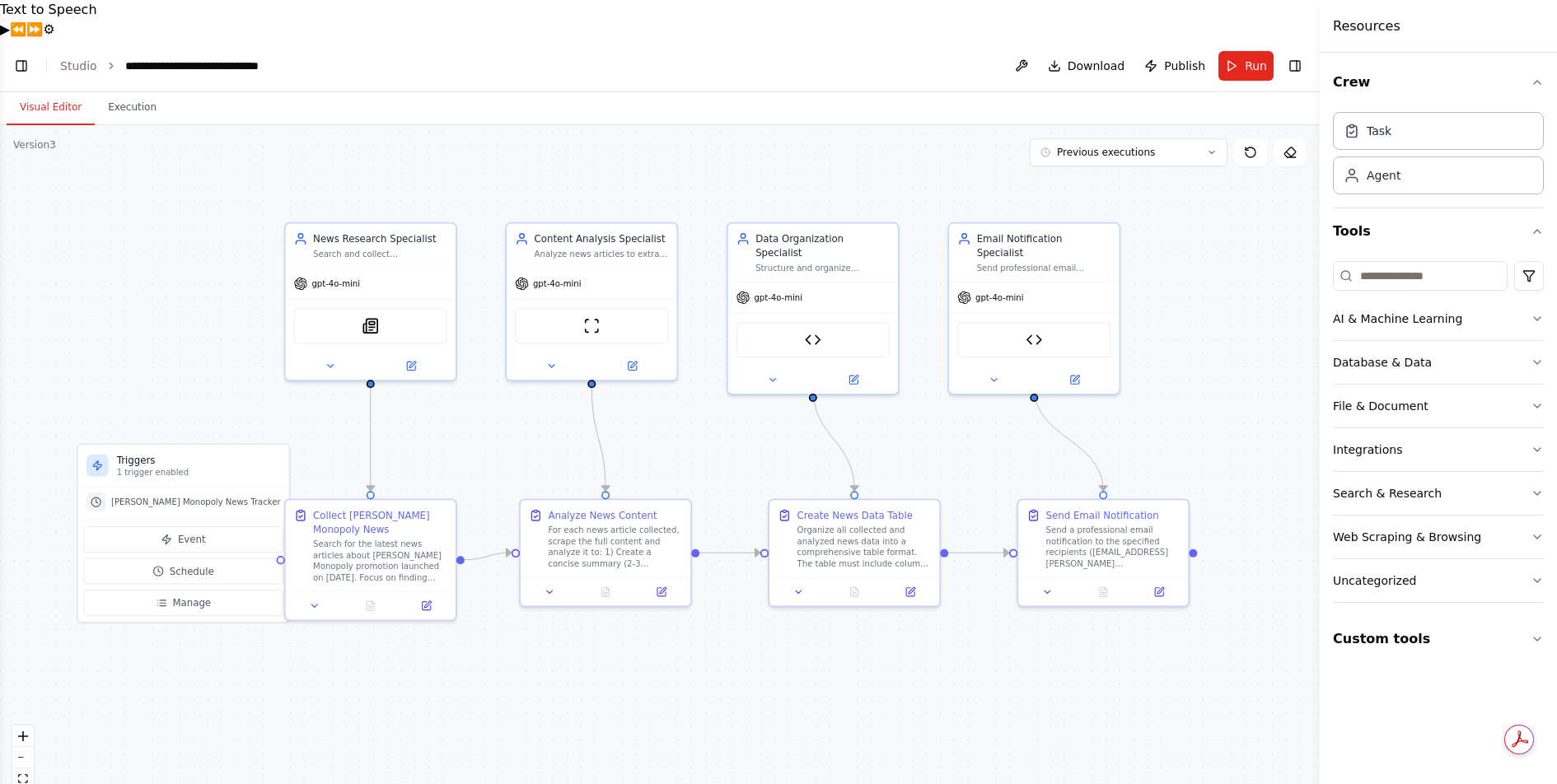
drag, startPoint x: 767, startPoint y: 621, endPoint x: 739, endPoint y: 646, distance: 37.5
click at [739, 646] on div ".deletable-edge-delete-btn { width: 20px; height: 20px; border: 0px solid #ffff…" at bounding box center [659, 474] width 1320 height 698
click at [1102, 57] on span "Download" at bounding box center [1096, 66] width 57 height 17
click at [1101, 57] on span "Download" at bounding box center [1096, 66] width 57 height 17
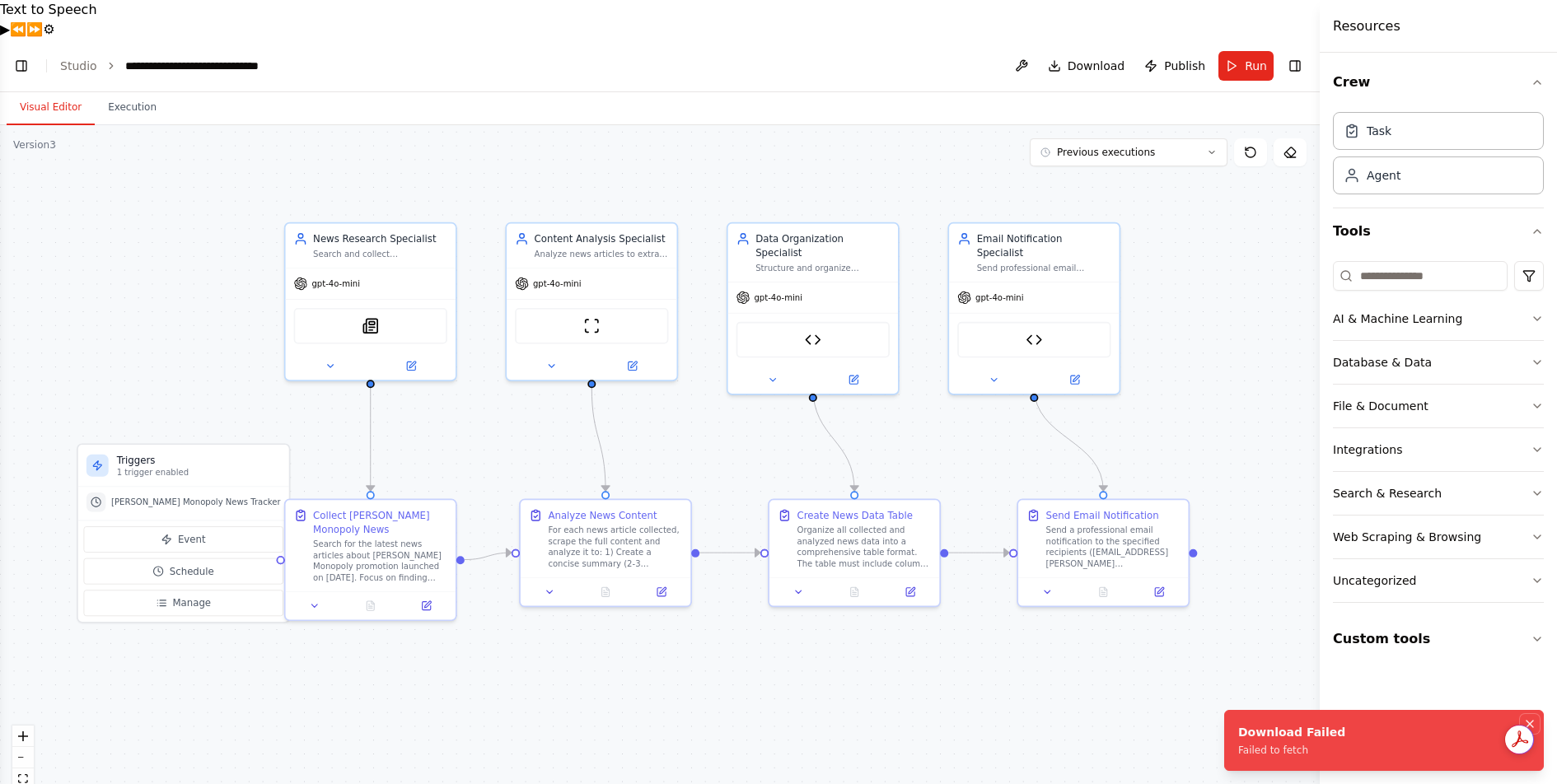
click at [1533, 722] on icon "Notifications (F8)" at bounding box center [1530, 724] width 13 height 13
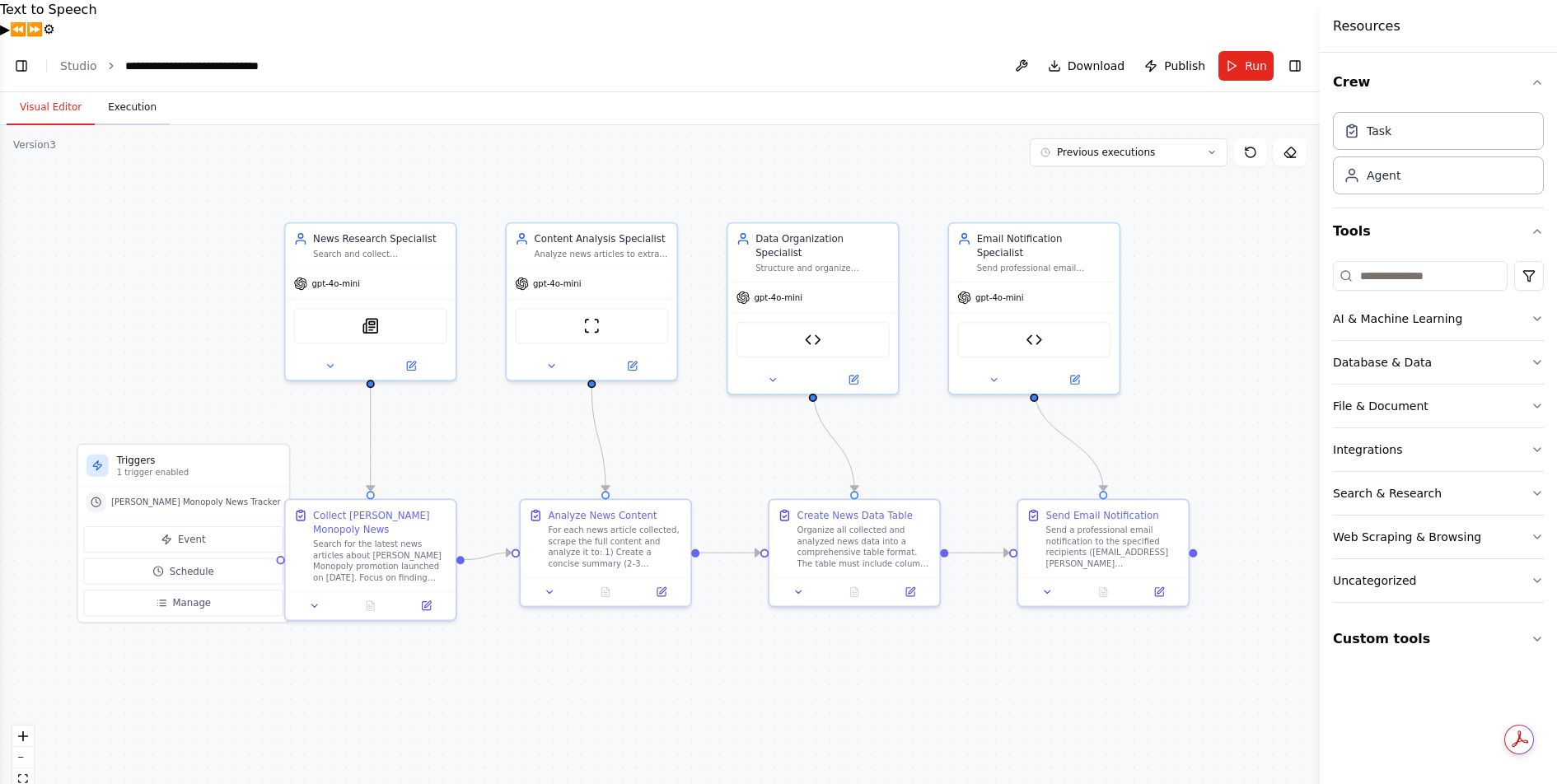
click at [145, 91] on button "Execution" at bounding box center [132, 108] width 75 height 35
click at [58, 91] on button "Visual Editor" at bounding box center [51, 108] width 88 height 35
click at [82, 59] on link "Studio" at bounding box center [78, 66] width 37 height 13
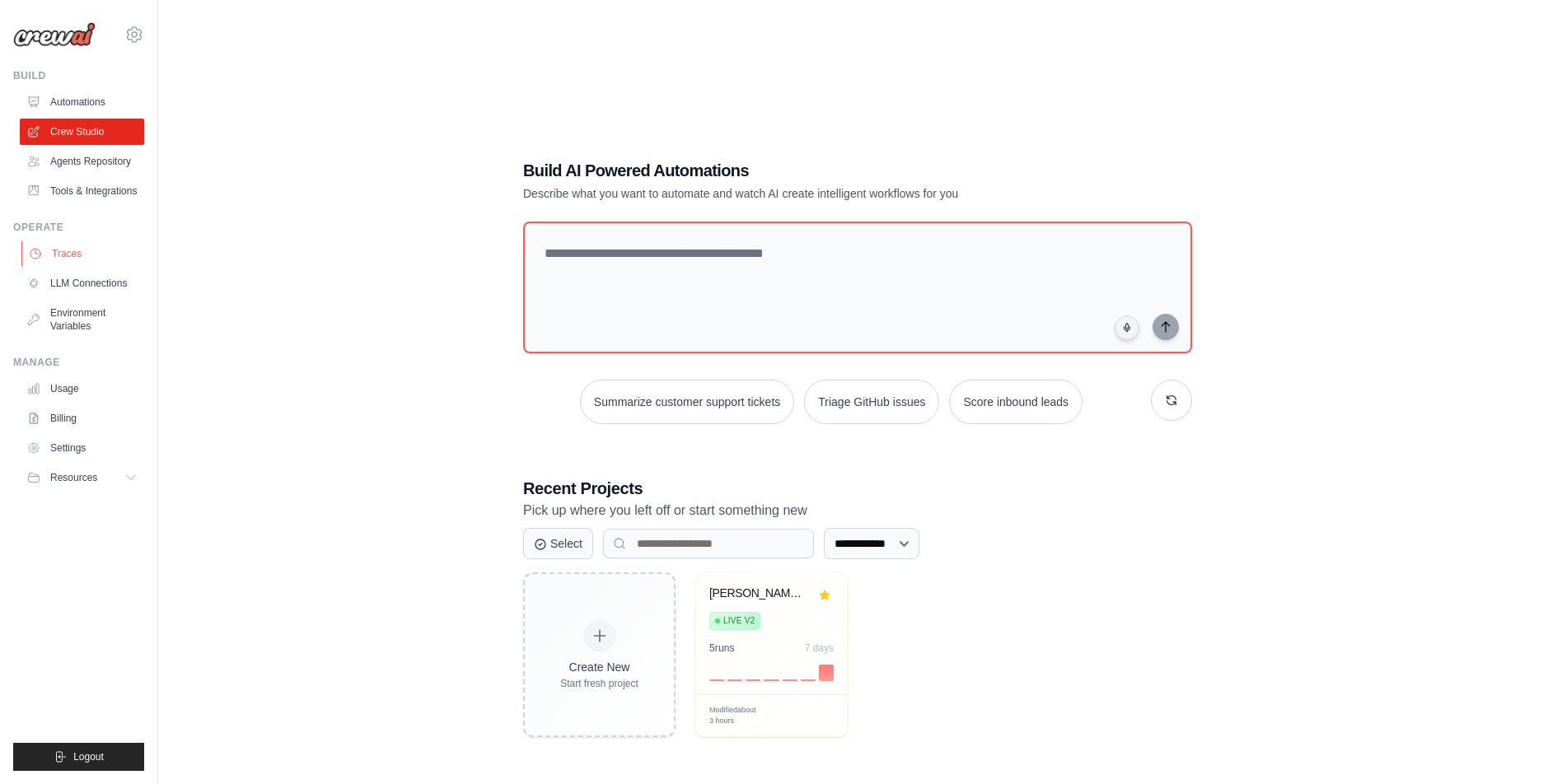
click at [74, 265] on link "Traces" at bounding box center [83, 254] width 124 height 27
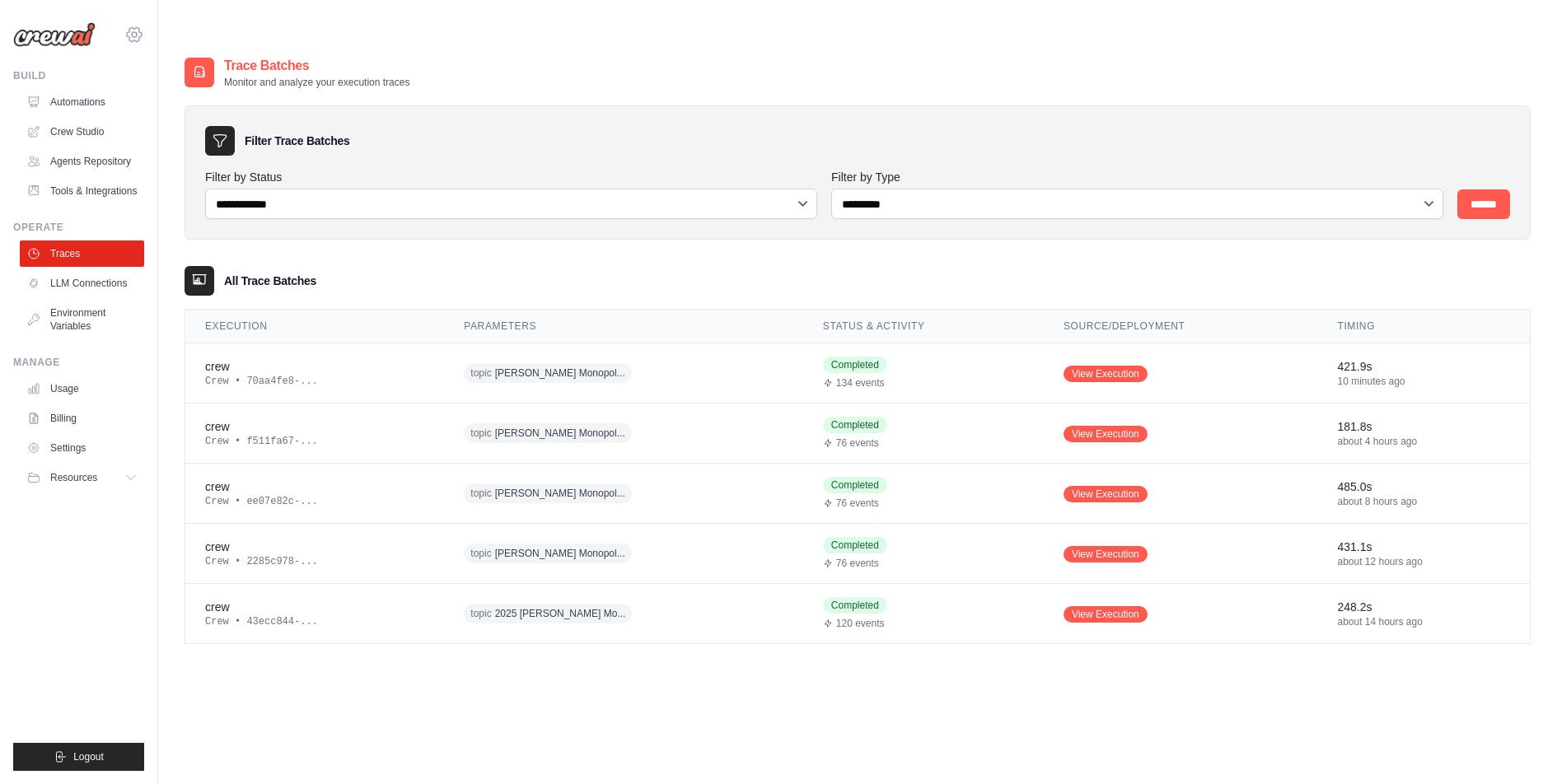
click at [137, 36] on icon at bounding box center [134, 35] width 20 height 20
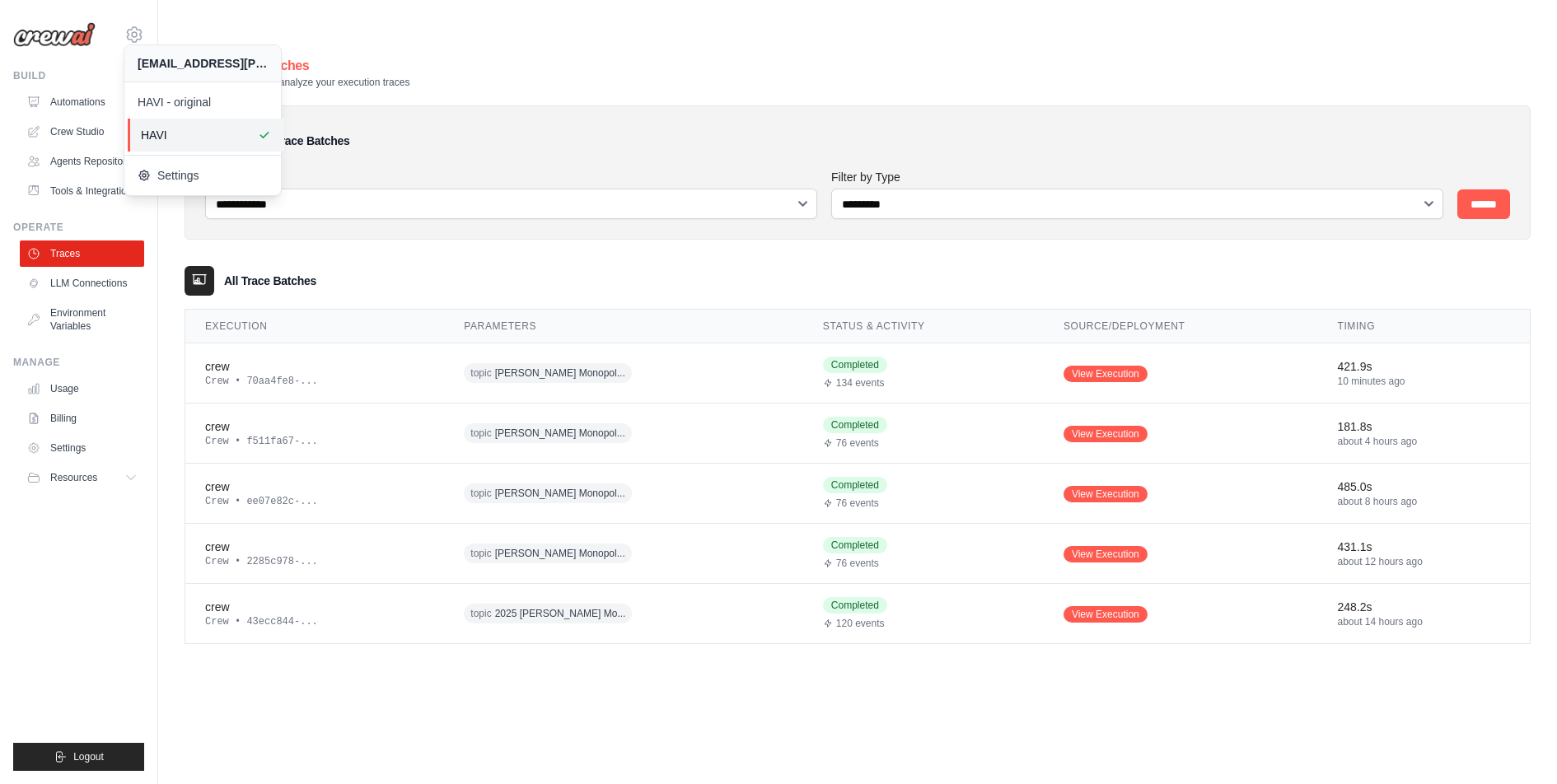
click at [155, 128] on span "HAVI" at bounding box center [206, 135] width 130 height 17
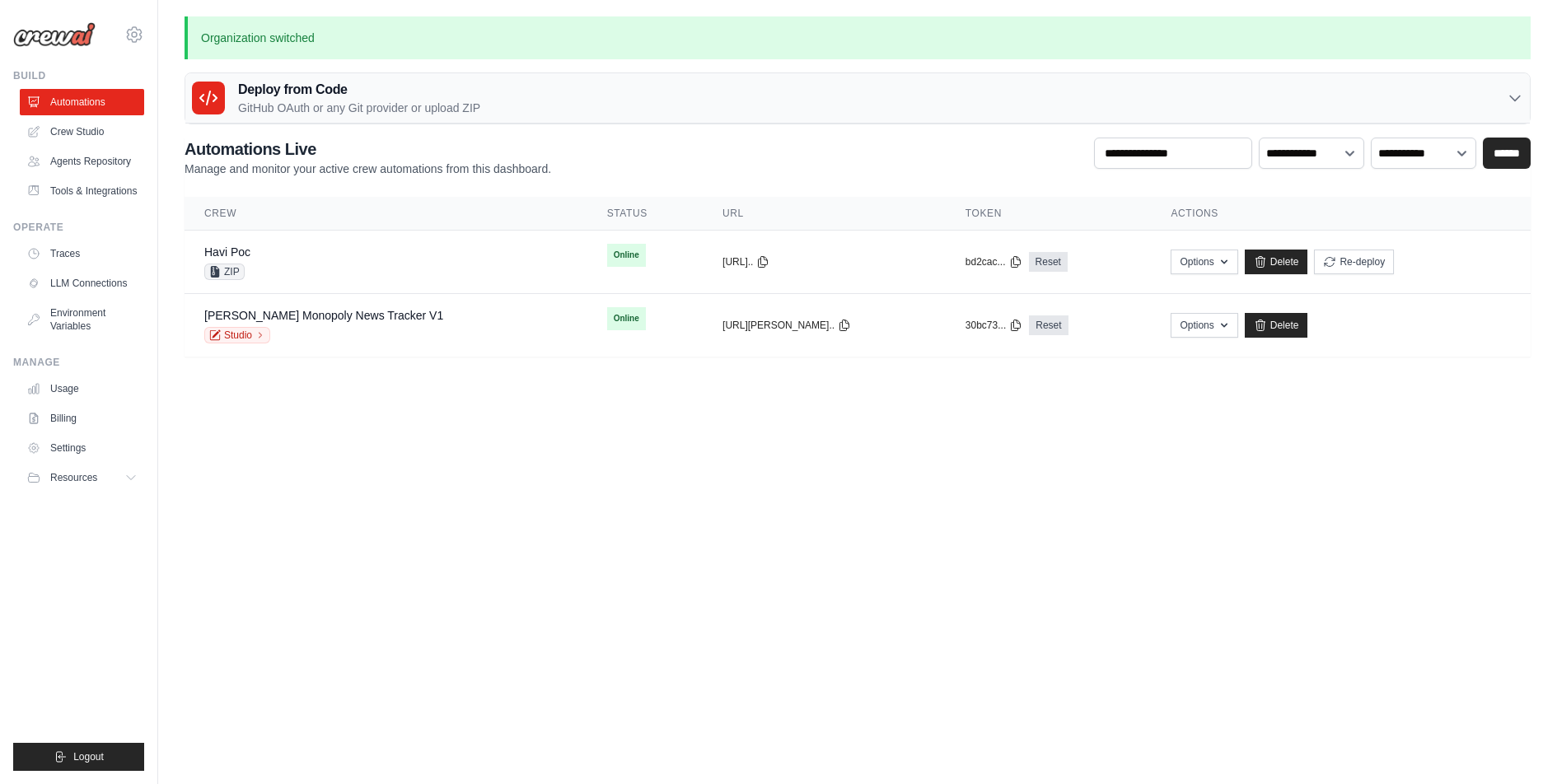
click at [84, 129] on link "Crew Studio" at bounding box center [82, 131] width 124 height 27
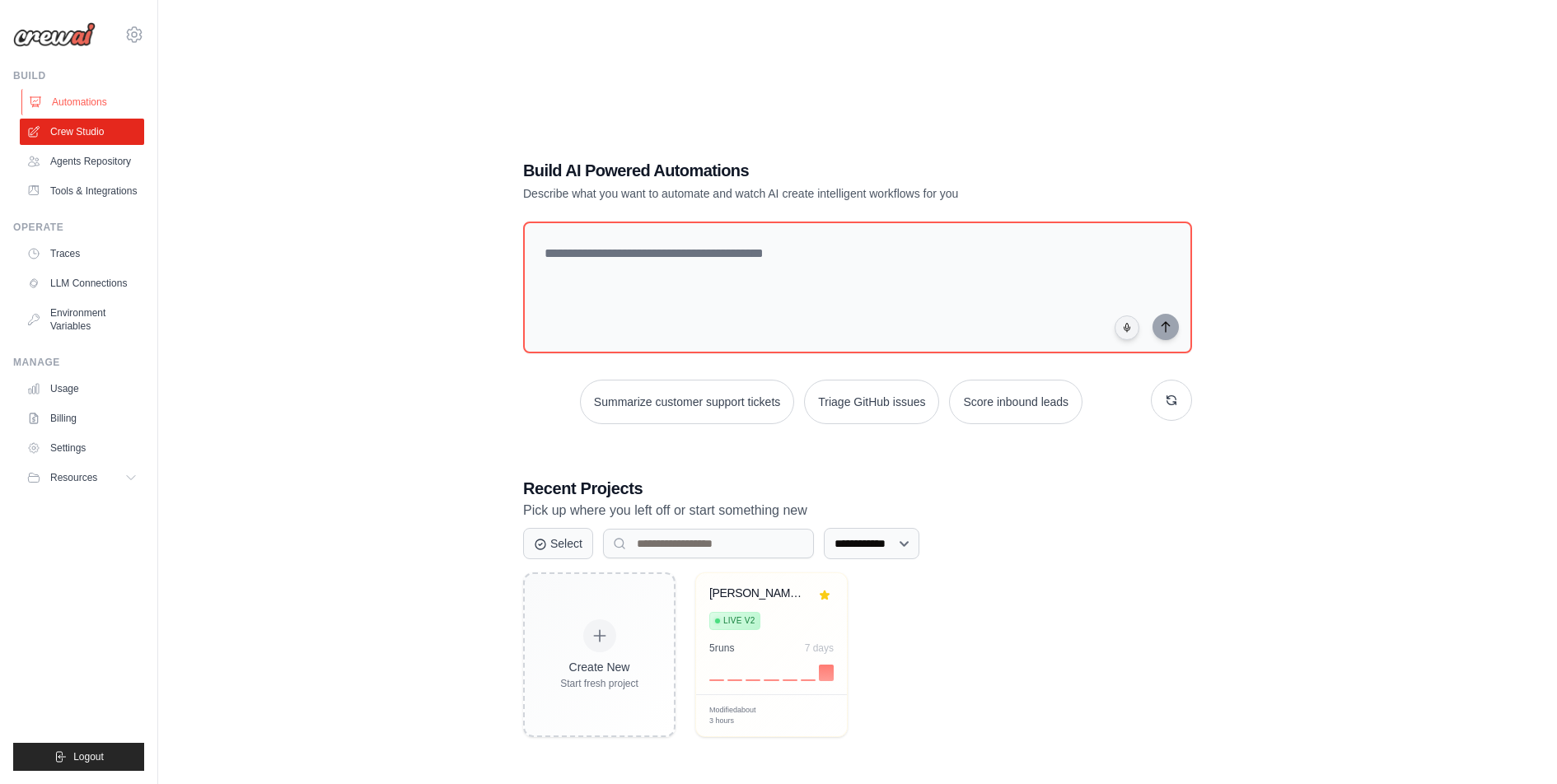
click at [85, 96] on link "Automations" at bounding box center [83, 102] width 124 height 27
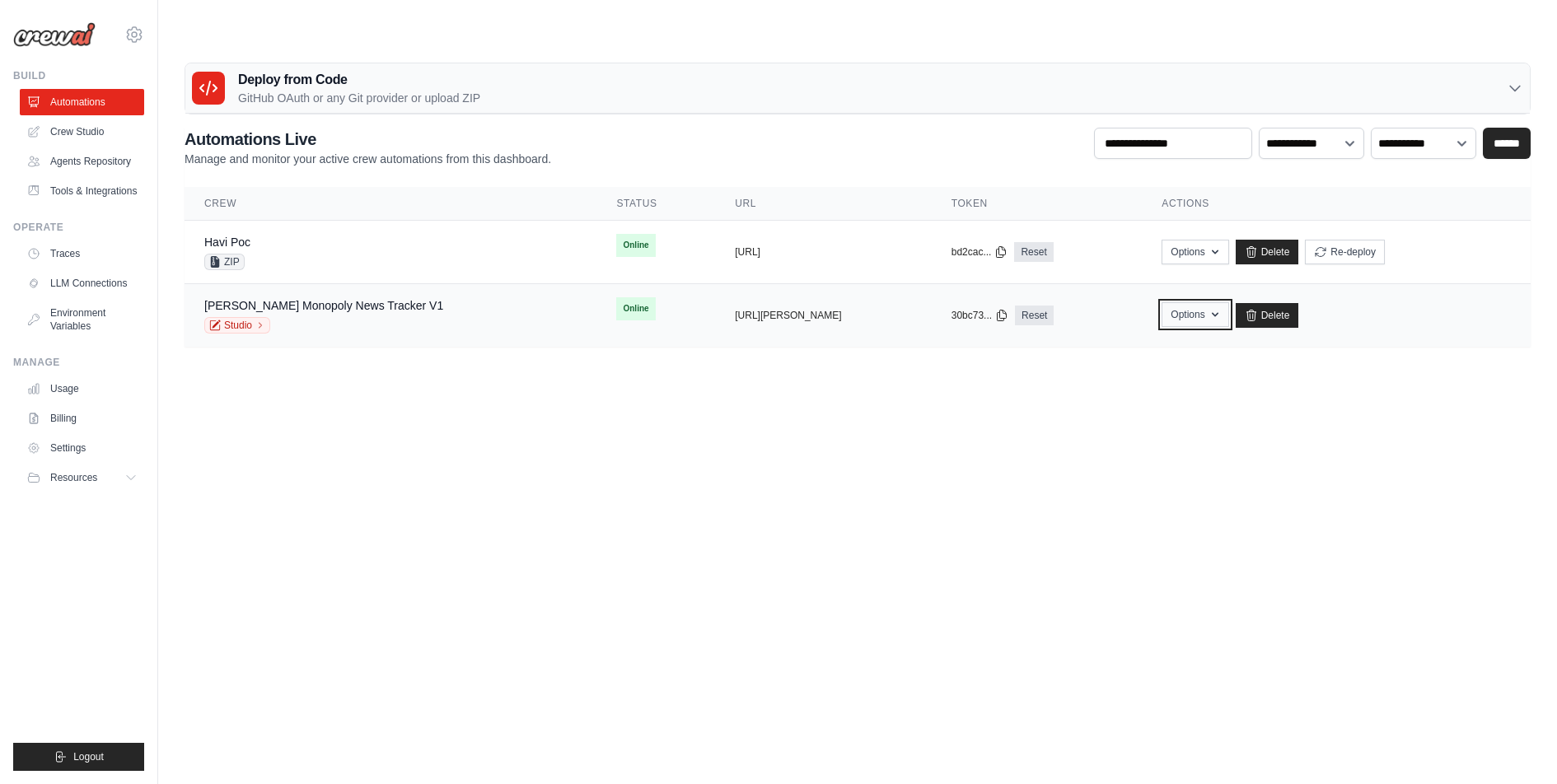
click at [1204, 302] on button "Options" at bounding box center [1195, 315] width 67 height 25
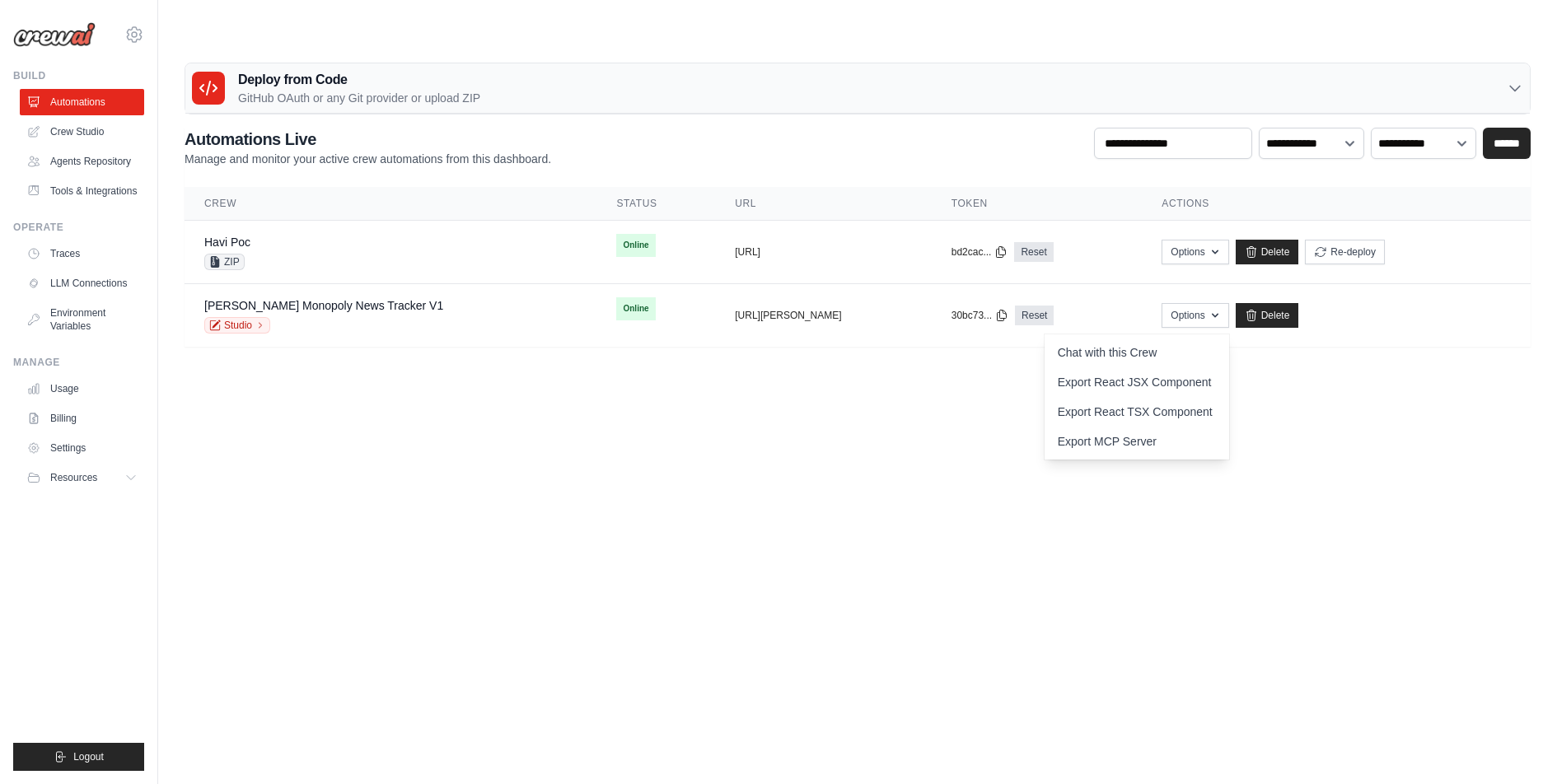
click at [920, 403] on body "aureo.zanon@havi.com HAVI - original HAVI" at bounding box center [778, 431] width 1557 height 784
click at [417, 299] on link "Mc Donald's Monopoly News Tracker V1" at bounding box center [323, 305] width 239 height 13
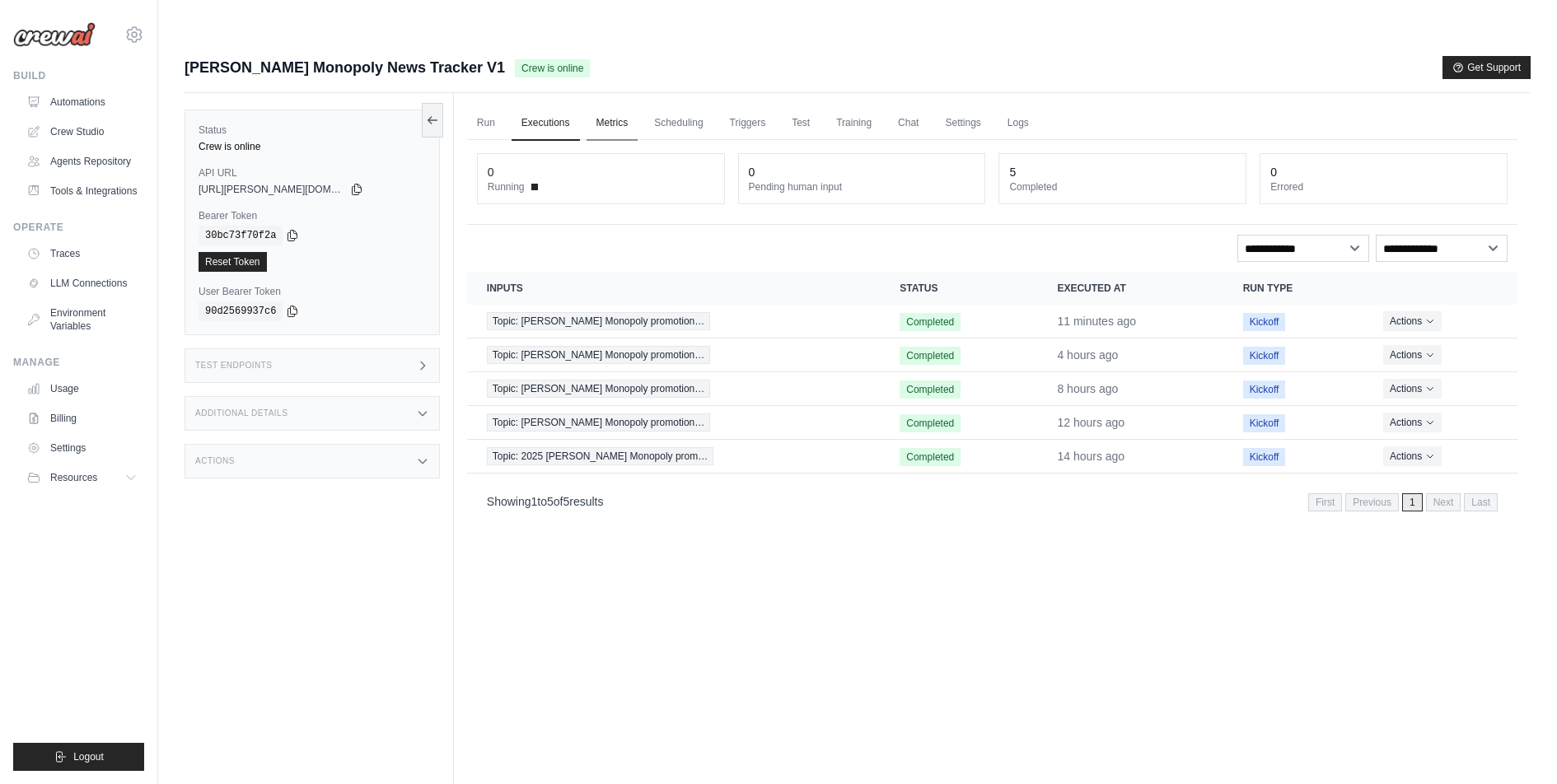
click at [629, 107] on link "Metrics" at bounding box center [612, 124] width 52 height 35
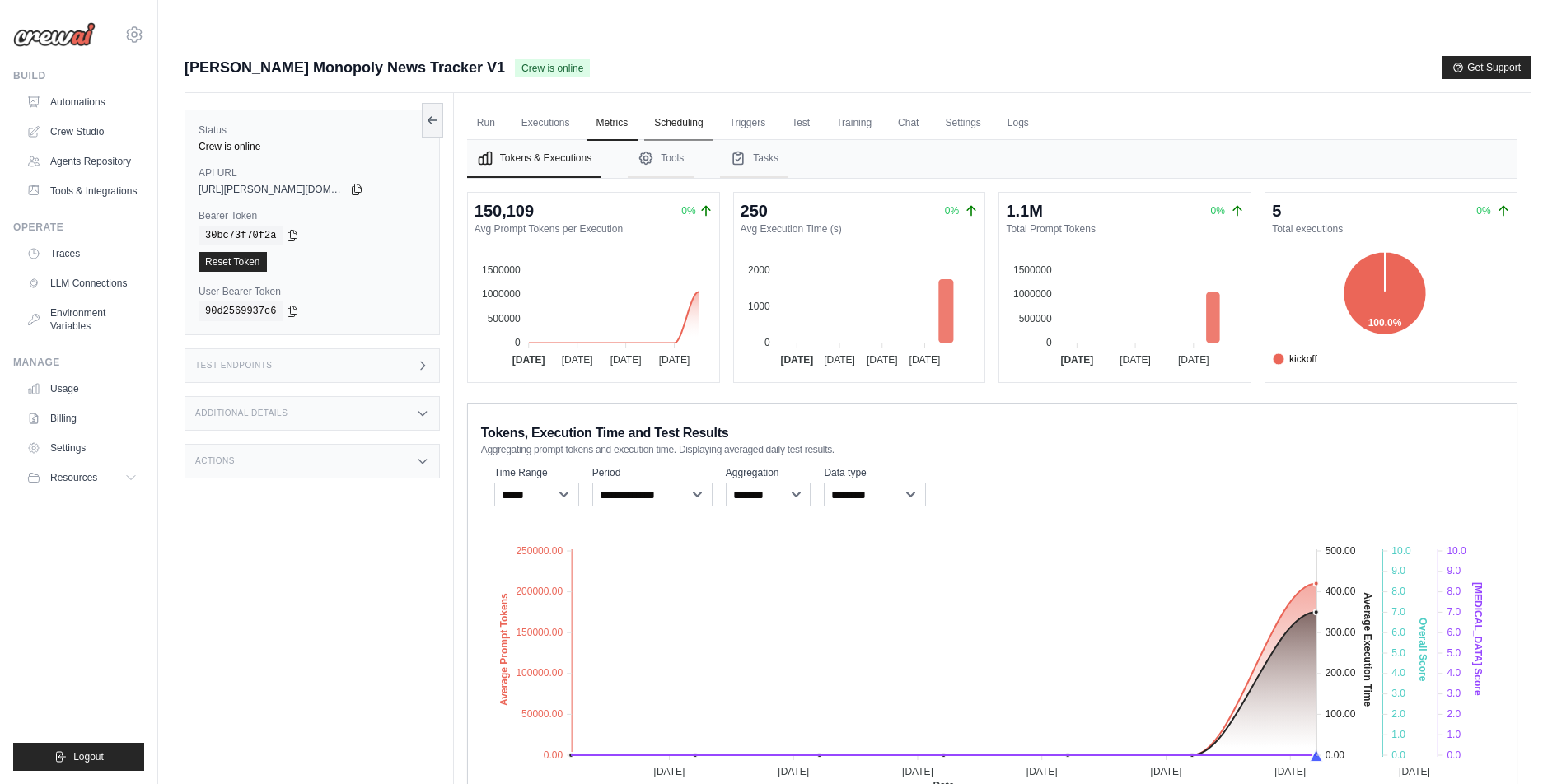
click at [694, 107] on link "Scheduling" at bounding box center [679, 124] width 68 height 35
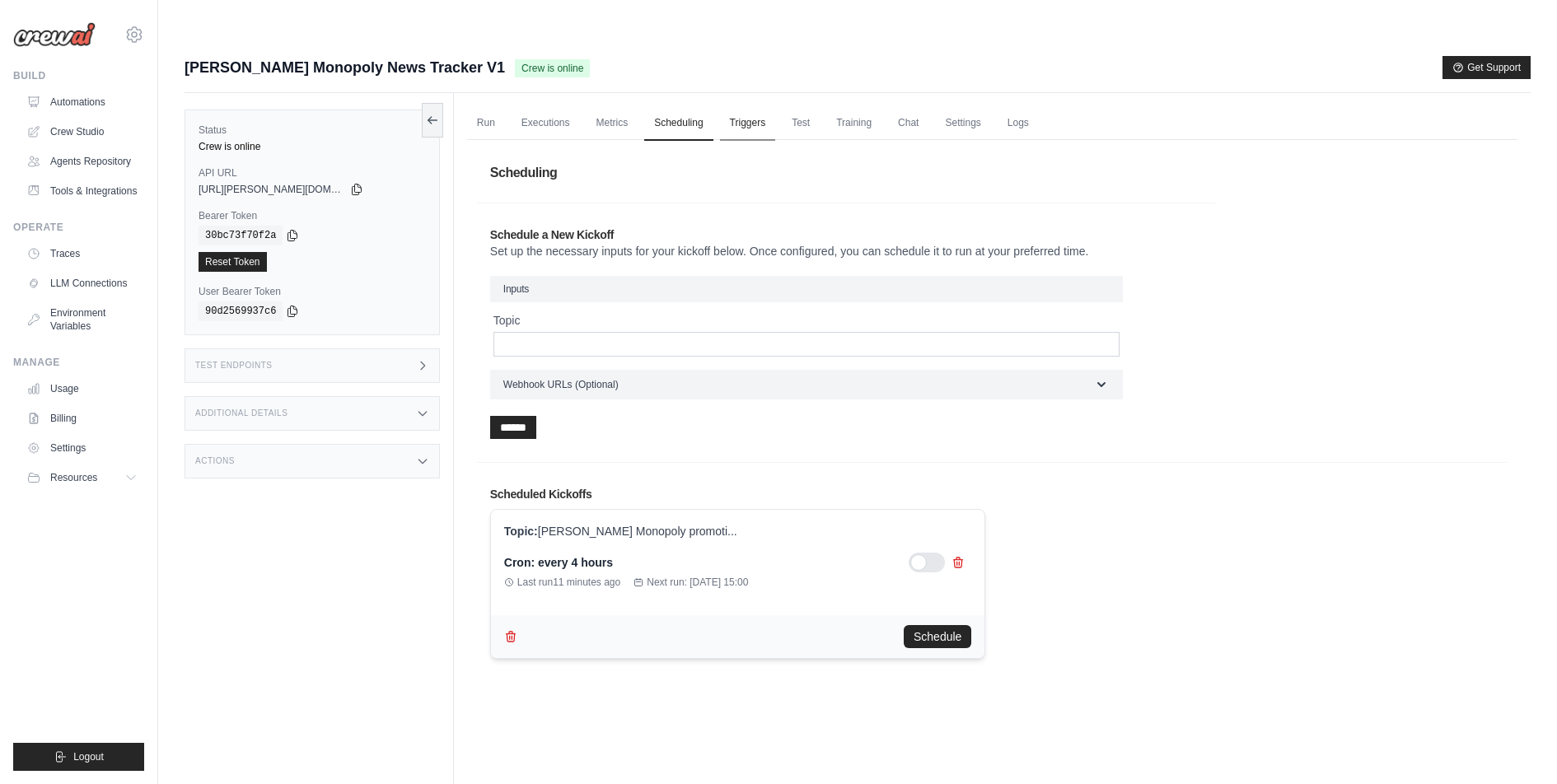
click at [769, 107] on link "Triggers" at bounding box center [748, 124] width 56 height 35
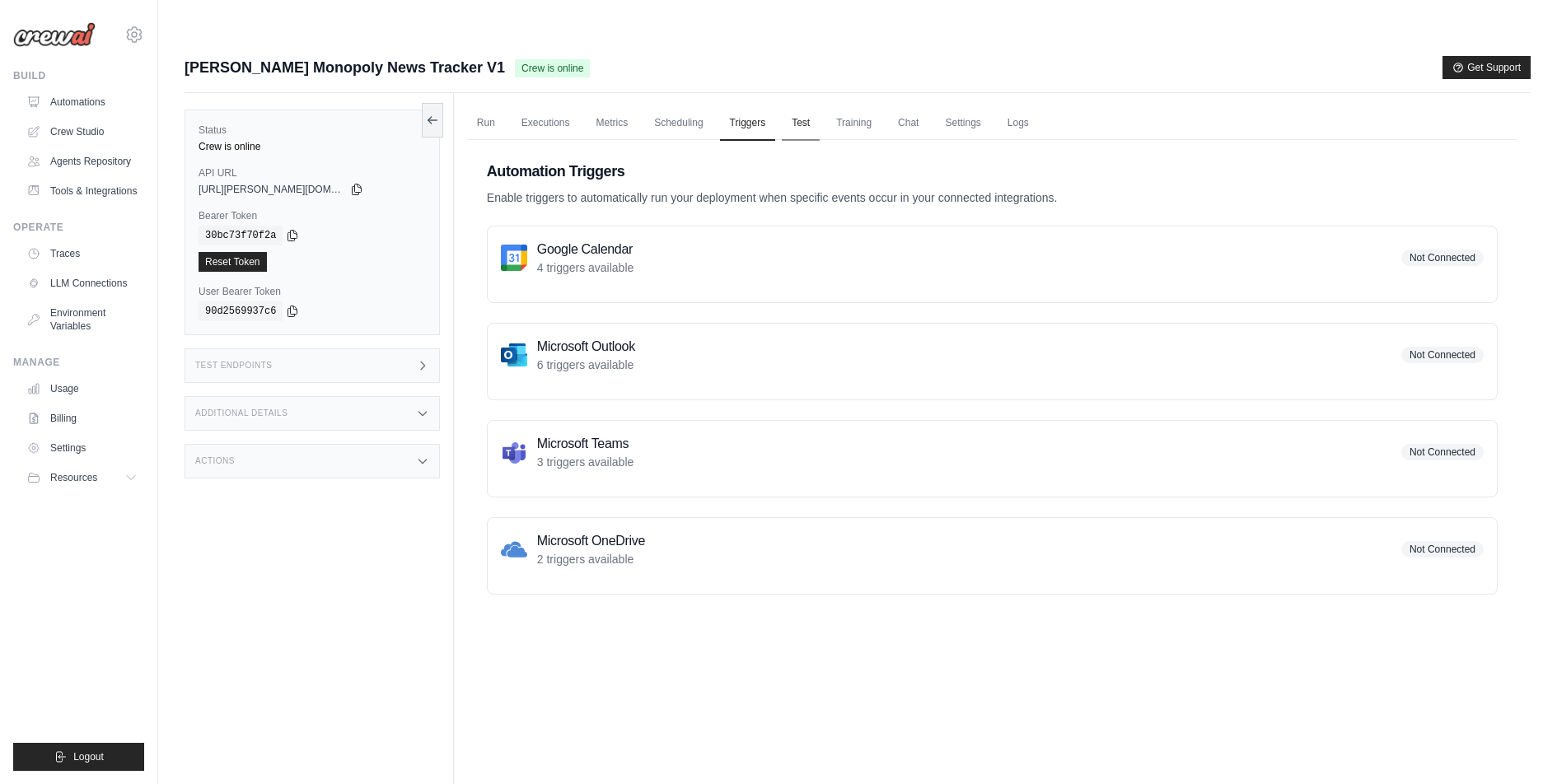
click at [819, 107] on link "Test" at bounding box center [801, 124] width 38 height 35
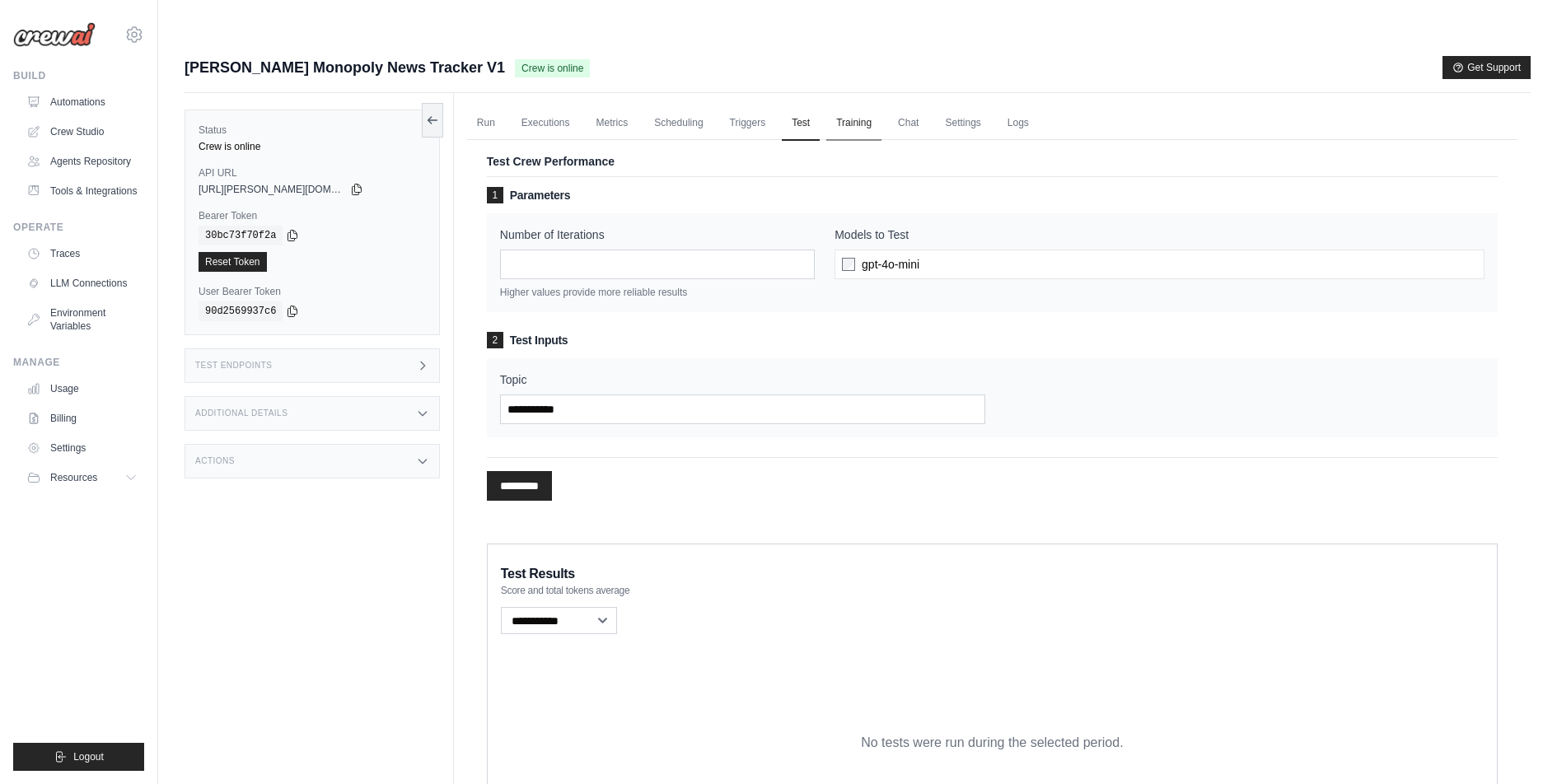
click at [873, 107] on link "Training" at bounding box center [853, 124] width 55 height 35
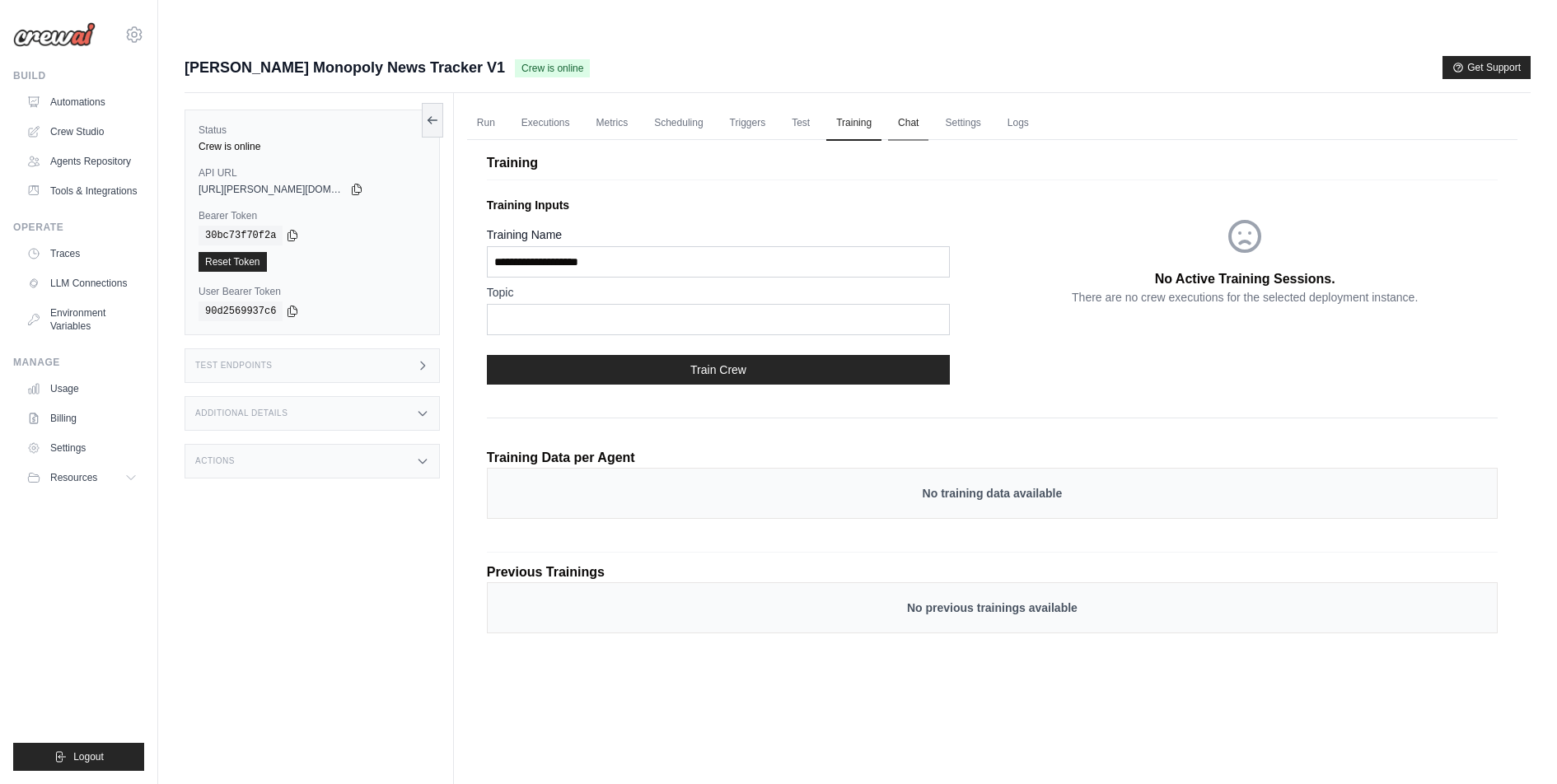
click at [925, 107] on link "Chat" at bounding box center [908, 124] width 40 height 35
click at [79, 123] on link "Crew Studio" at bounding box center [83, 131] width 124 height 27
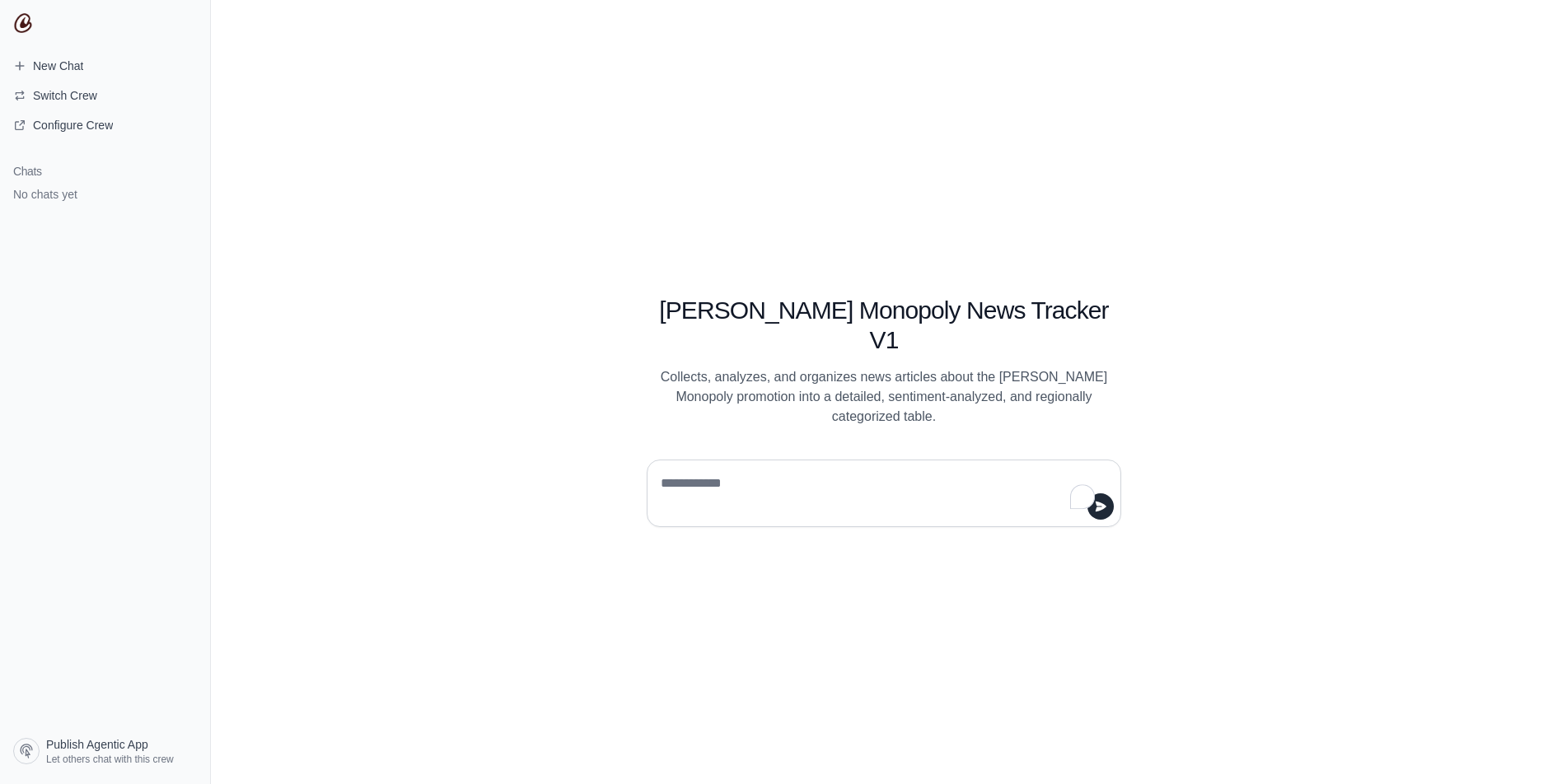
click at [689, 474] on textarea "To enrich screen reader interactions, please activate Accessibility in Grammarl…" at bounding box center [878, 493] width 443 height 46
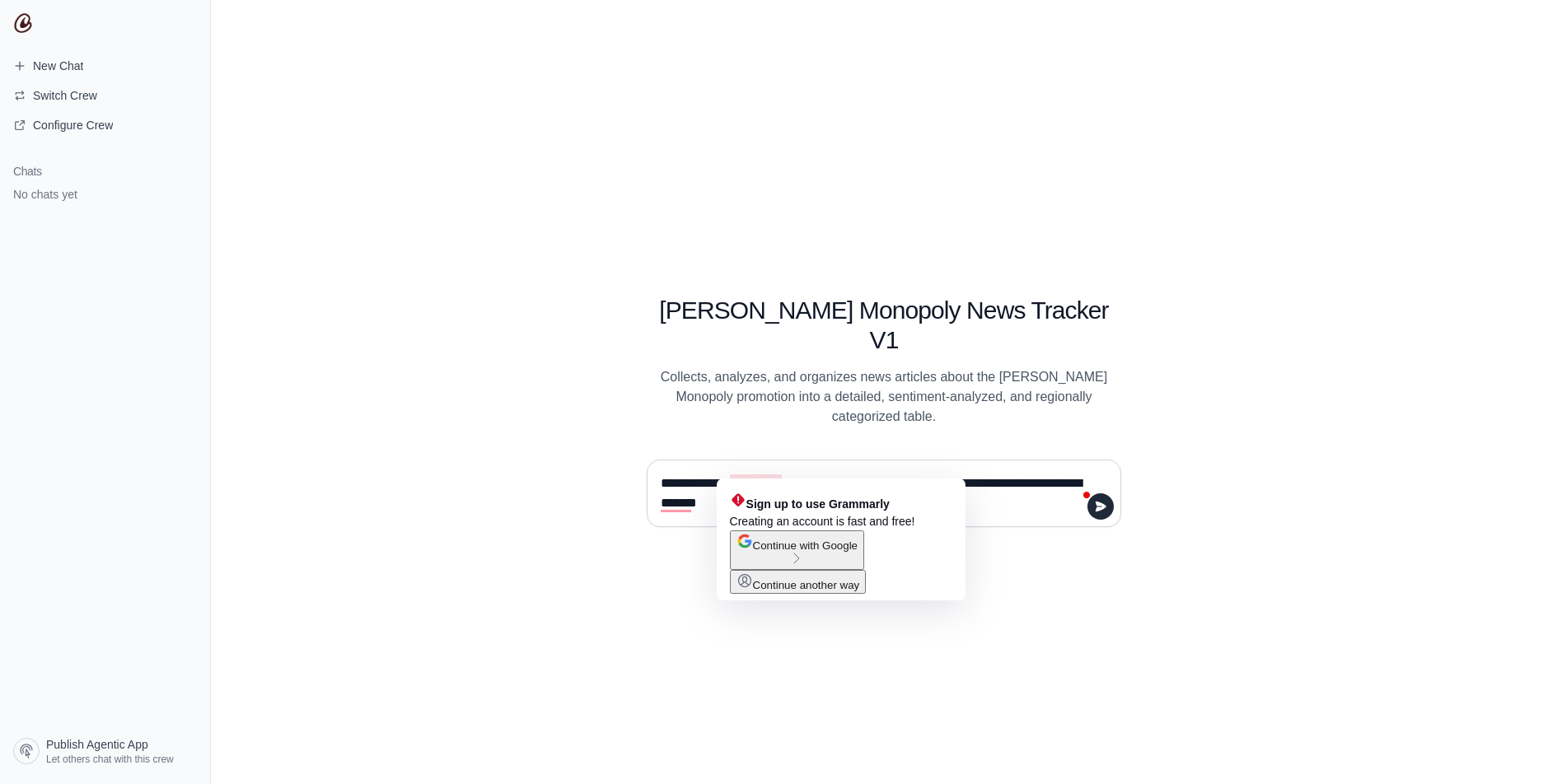
click at [782, 471] on textarea "**********" at bounding box center [878, 493] width 443 height 46
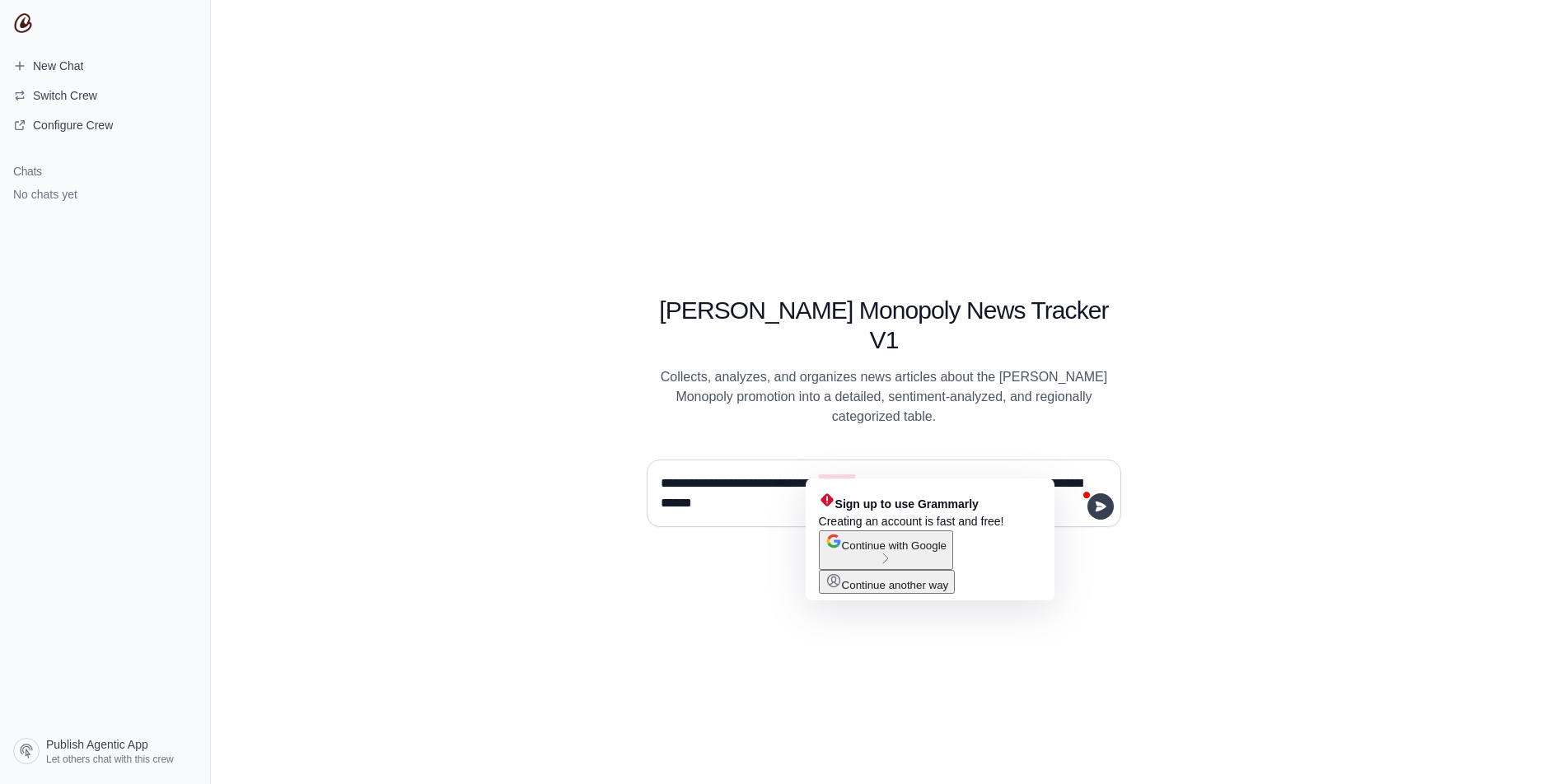
type textarea "**********"
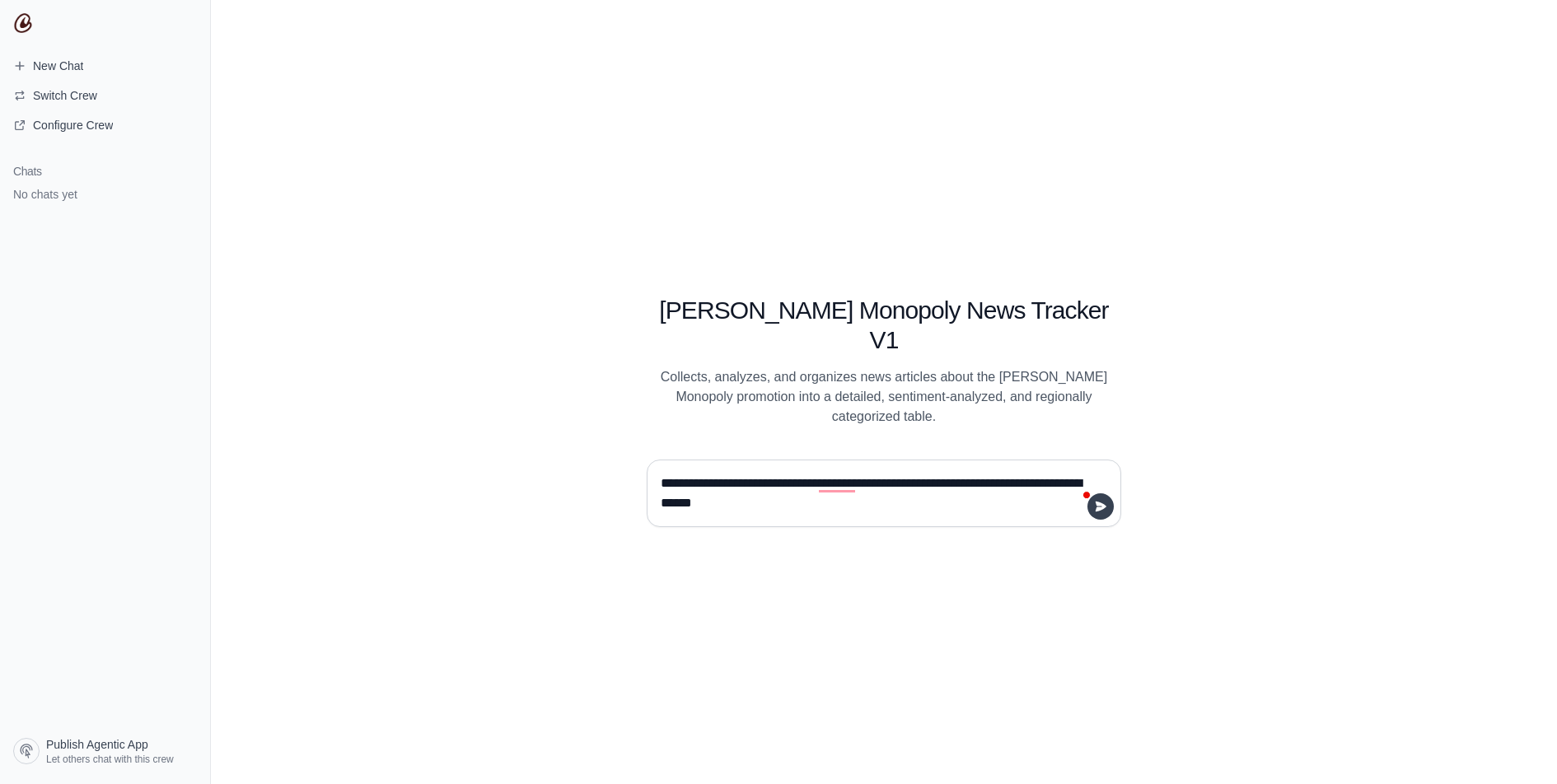
click at [1110, 494] on button "submit" at bounding box center [1101, 507] width 27 height 27
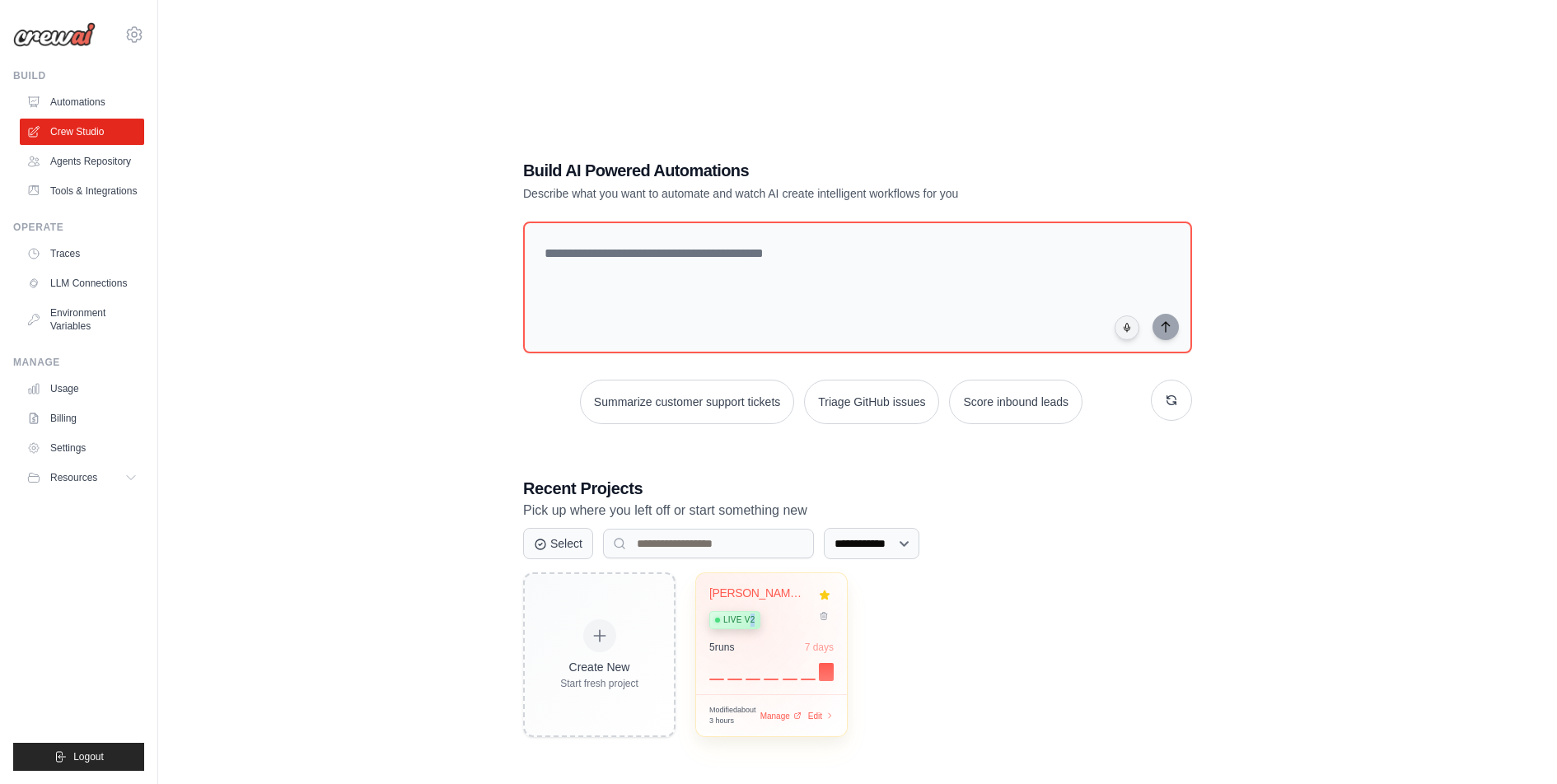
click at [751, 608] on div "Live v2" at bounding box center [759, 618] width 100 height 22
click at [751, 611] on div "Live v2" at bounding box center [734, 620] width 51 height 18
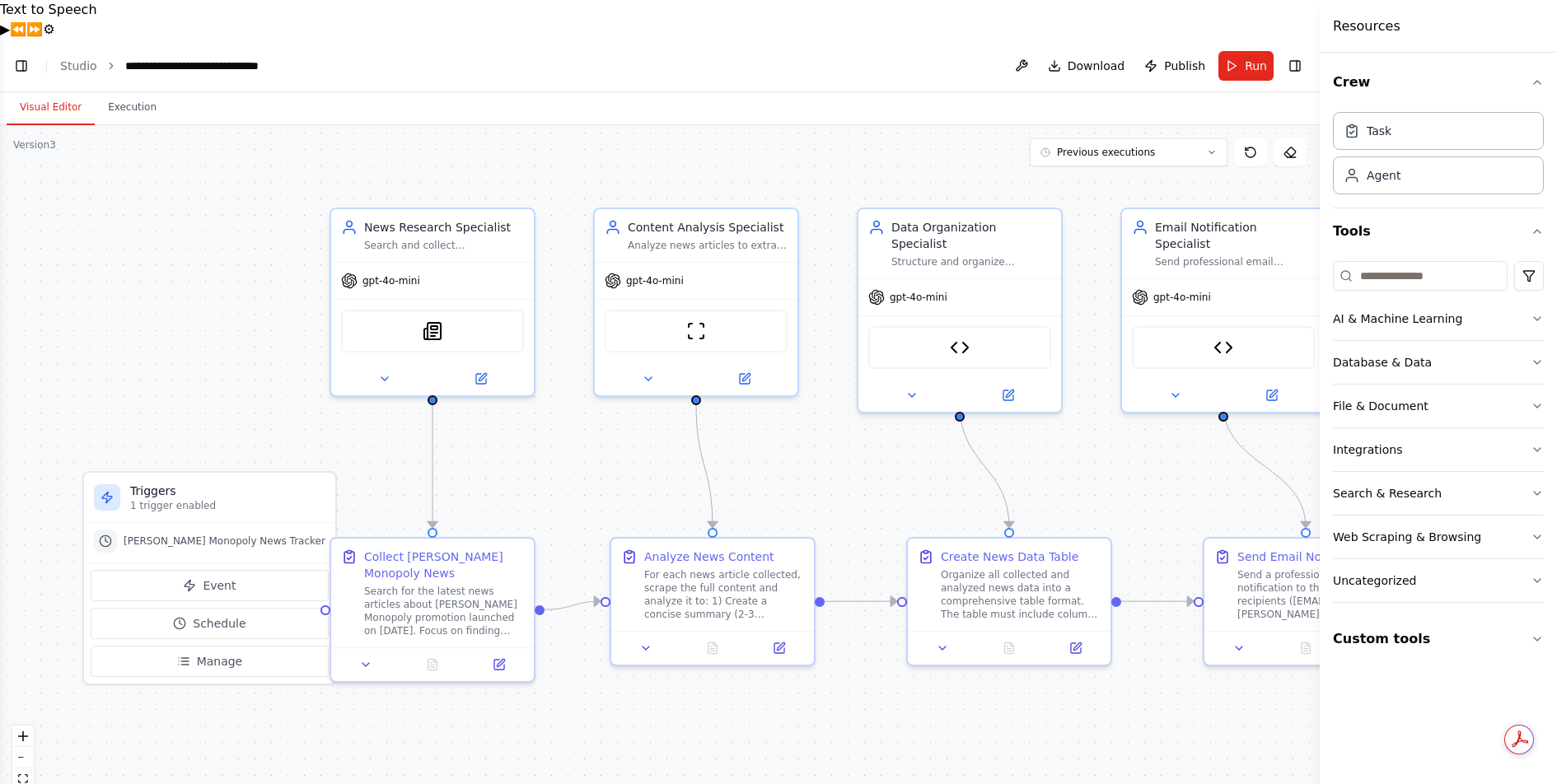
scroll to position [10574, 0]
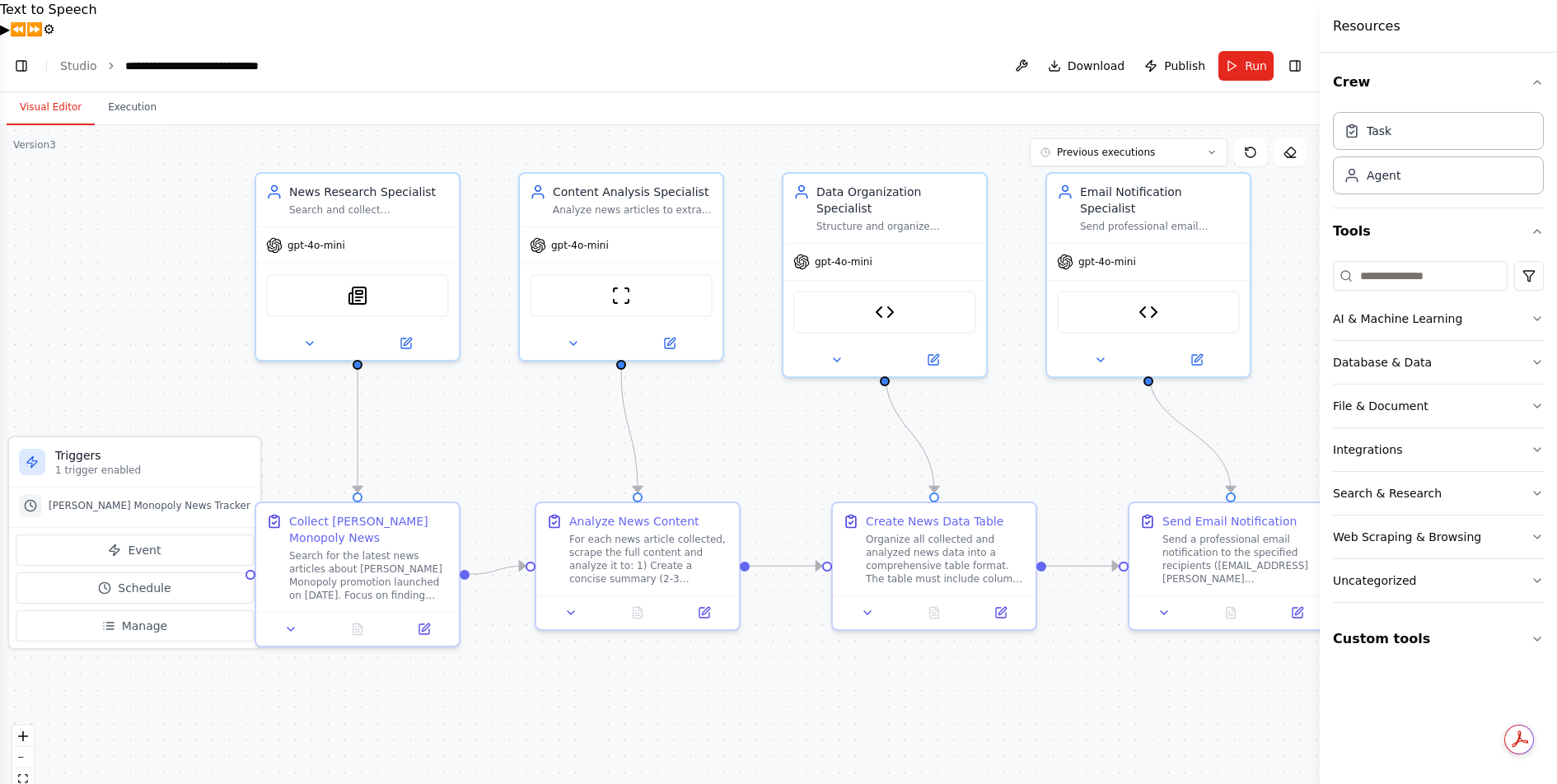
drag, startPoint x: 767, startPoint y: 704, endPoint x: 692, endPoint y: 668, distance: 83.2
click at [692, 668] on div ".deletable-edge-delete-btn { width: 20px; height: 20px; border: 0px solid #ffff…" at bounding box center [659, 474] width 1320 height 698
click at [410, 335] on icon at bounding box center [406, 340] width 10 height 10
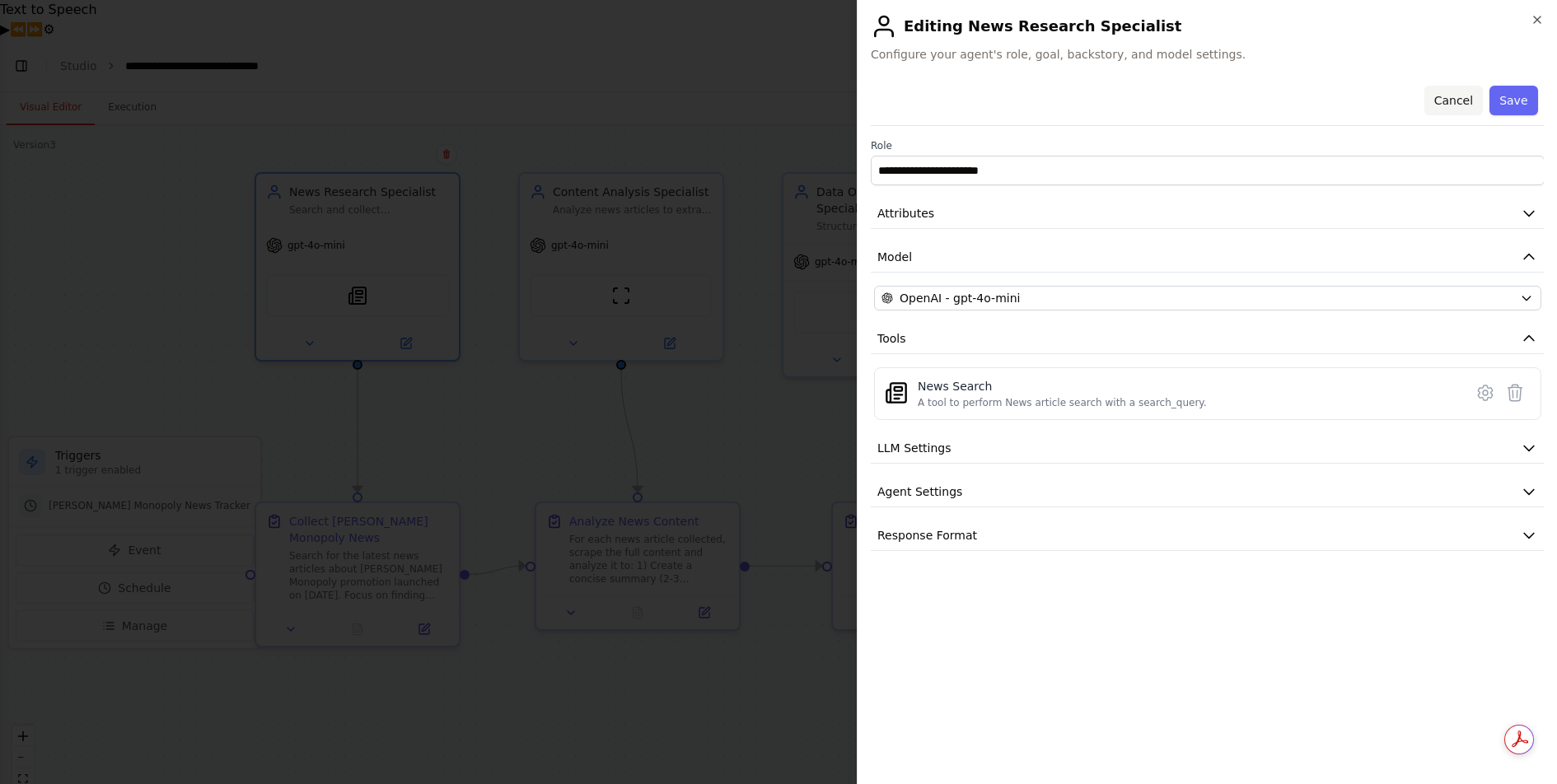
click at [1465, 90] on button "Cancel" at bounding box center [1452, 101] width 58 height 30
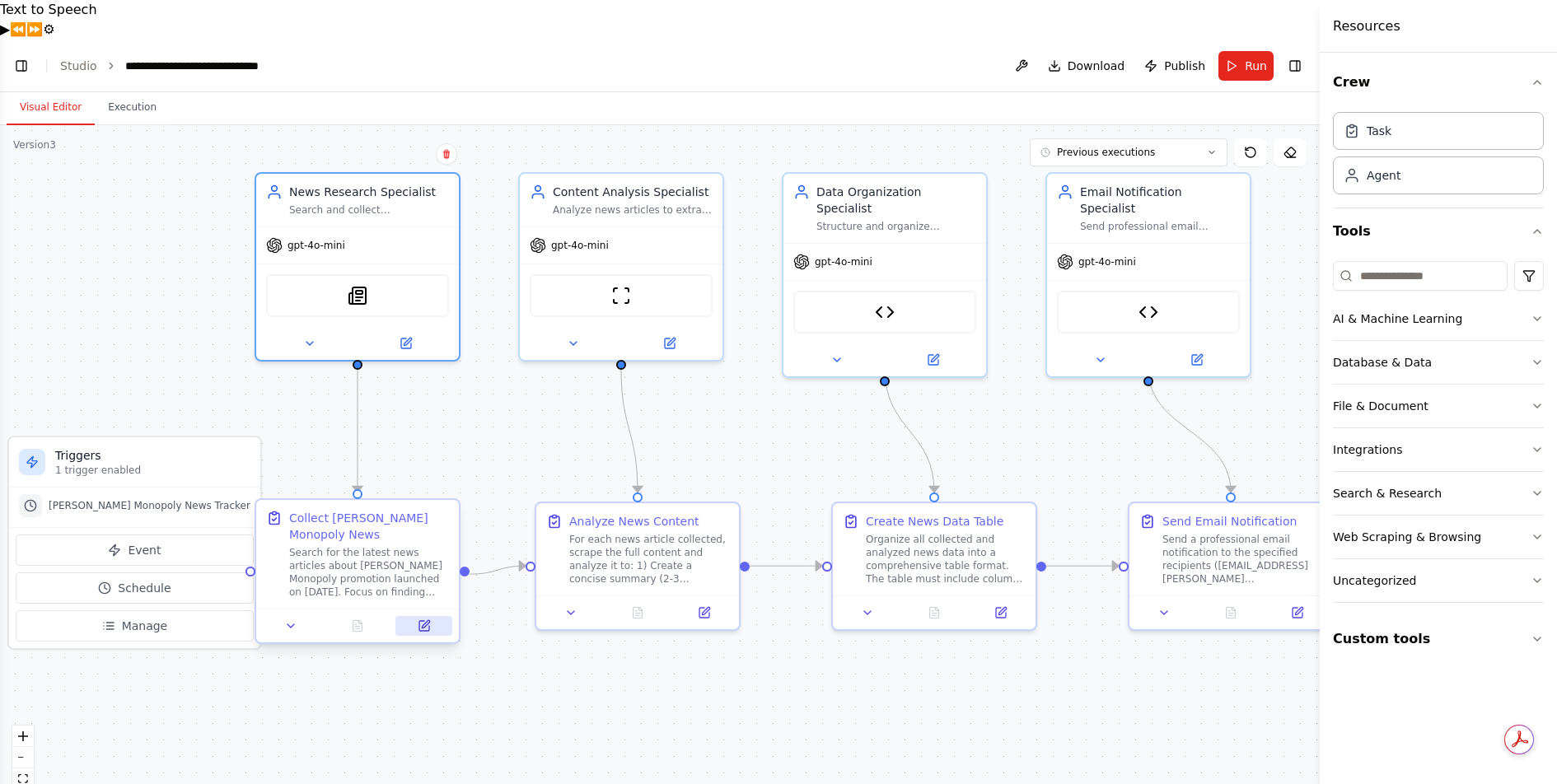
click at [425, 621] on icon at bounding box center [425, 626] width 10 height 10
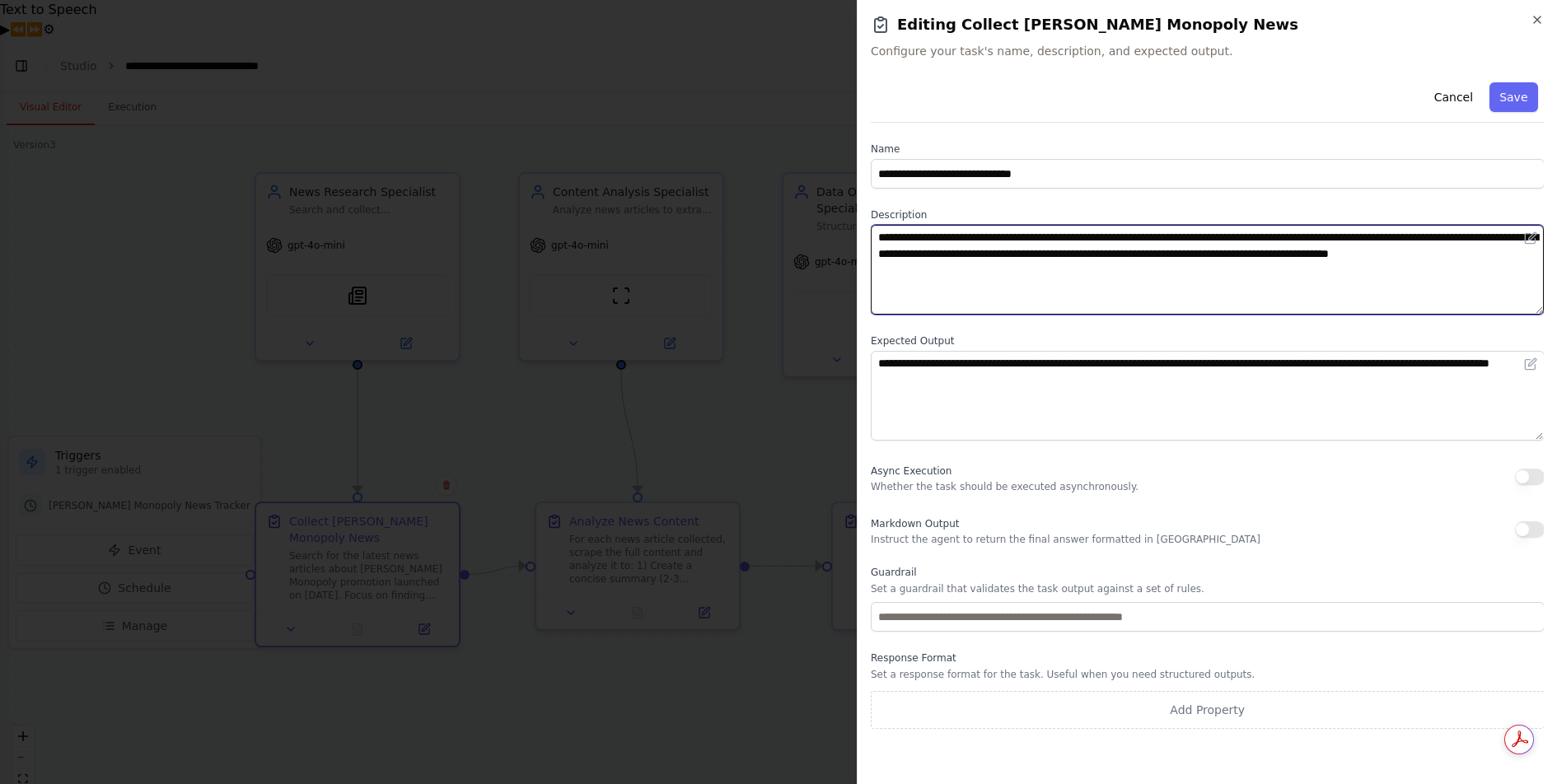
click at [1247, 258] on textarea "**********" at bounding box center [1207, 270] width 674 height 90
type textarea "**********"
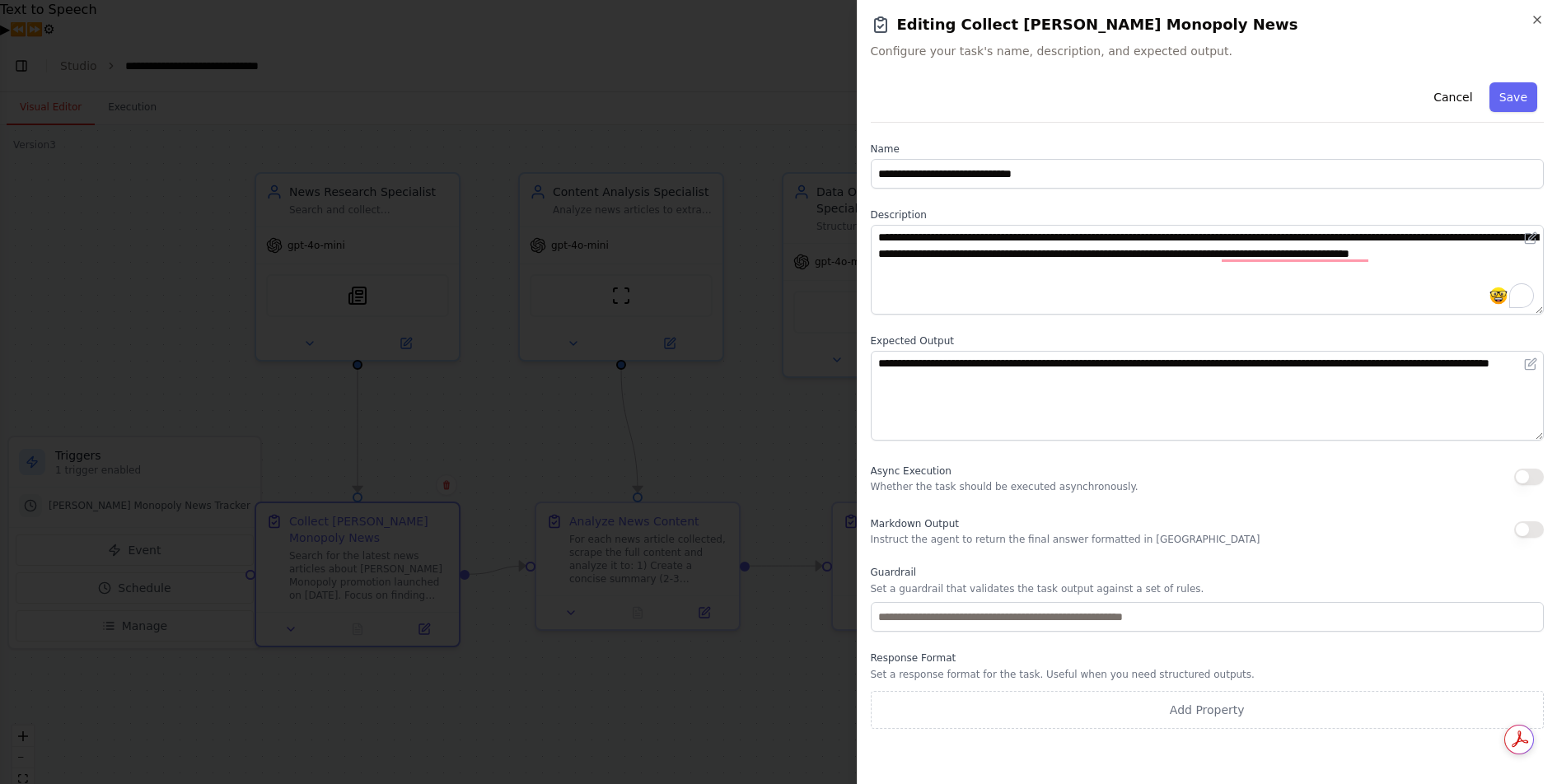
click at [1522, 82] on div "Cancel Save" at bounding box center [1207, 99] width 674 height 47
click at [1522, 94] on button "Save" at bounding box center [1513, 97] width 47 height 30
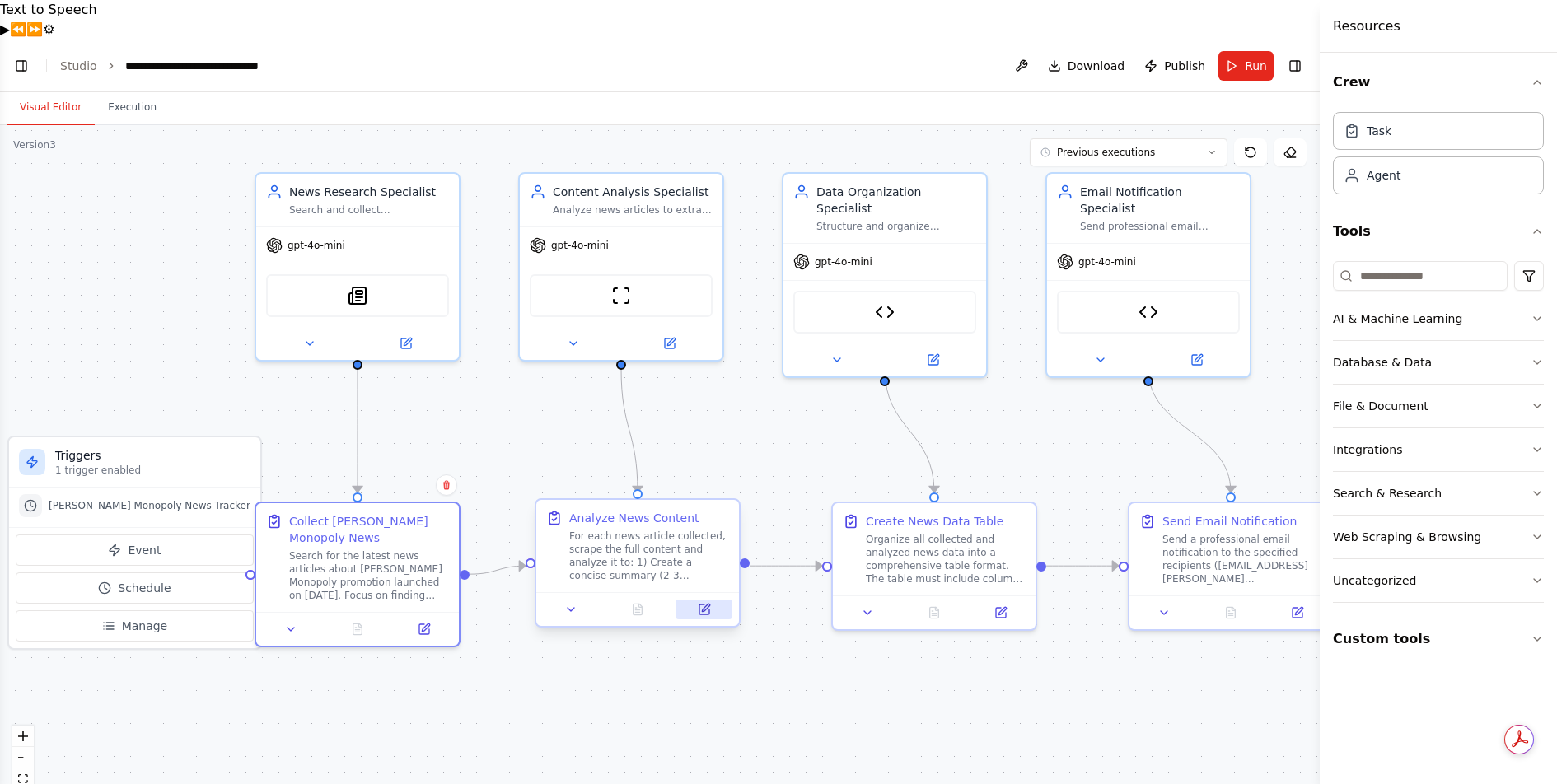
click at [711, 599] on button at bounding box center [704, 609] width 57 height 20
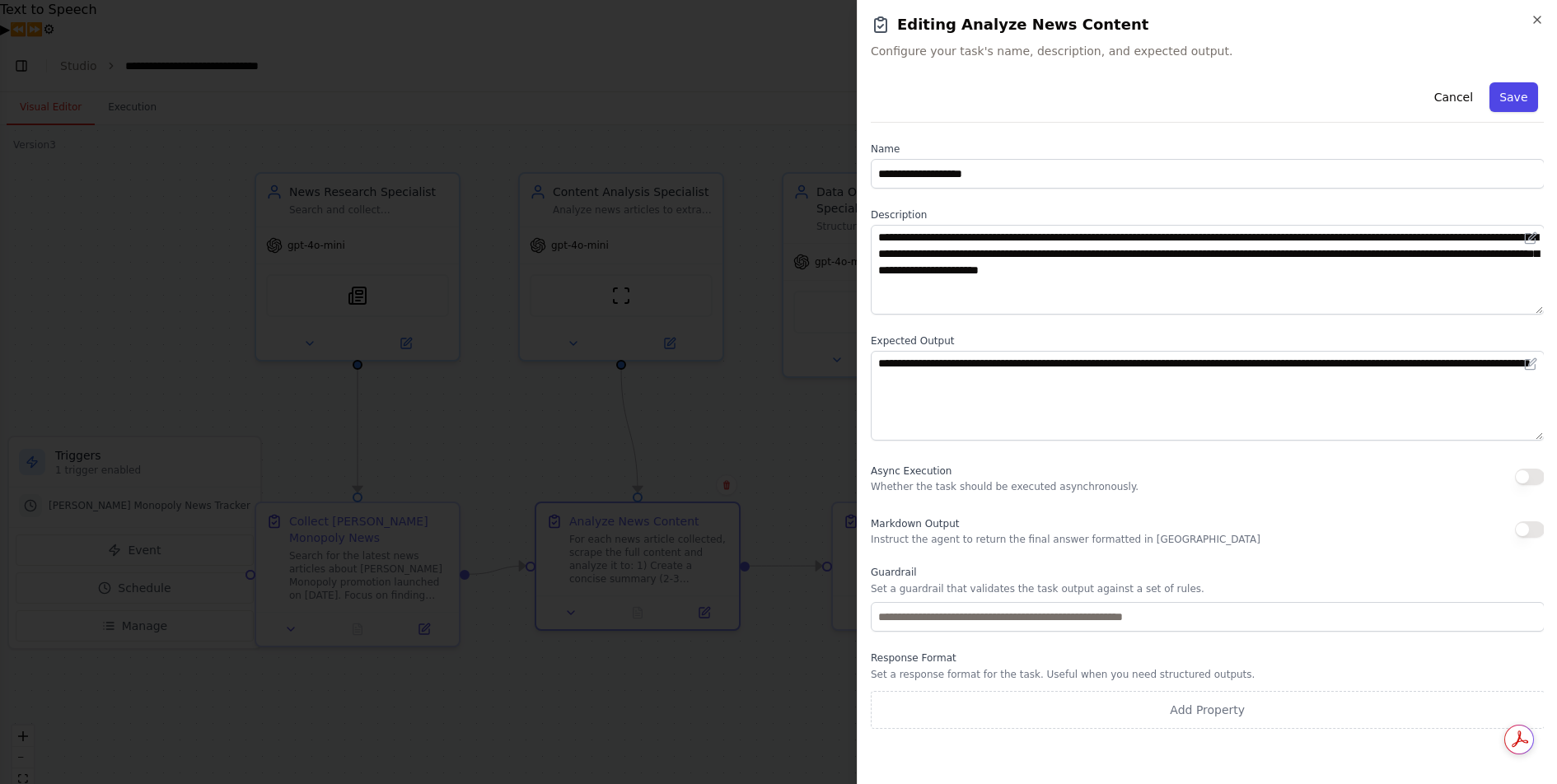
click at [1511, 97] on button "Save" at bounding box center [1513, 97] width 47 height 30
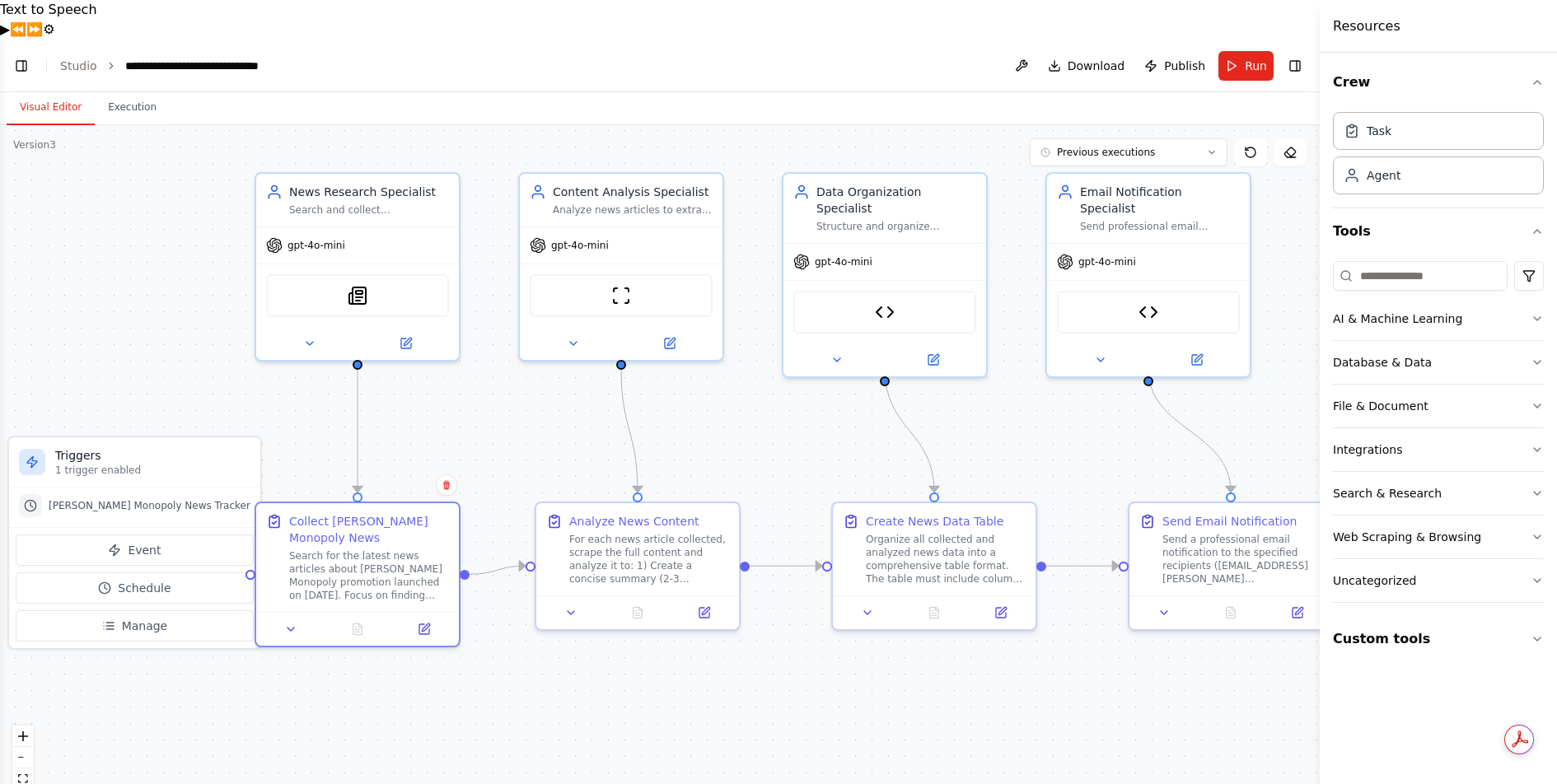
click at [424, 455] on div ".deletable-edge-delete-btn { width: 20px; height: 20px; border: 0px solid #ffff…" at bounding box center [659, 474] width 1320 height 698
drag, startPoint x: 422, startPoint y: 464, endPoint x: 423, endPoint y: 454, distance: 10.0
click at [423, 484] on div "Collect McDonald's Monopoly News Search for the latest news articles about McDo…" at bounding box center [357, 538] width 202 height 109
click at [649, 661] on div ".deletable-edge-delete-btn { width: 20px; height: 20px; border: 0px solid #ffff…" at bounding box center [659, 474] width 1320 height 698
click at [999, 604] on icon at bounding box center [1001, 609] width 10 height 10
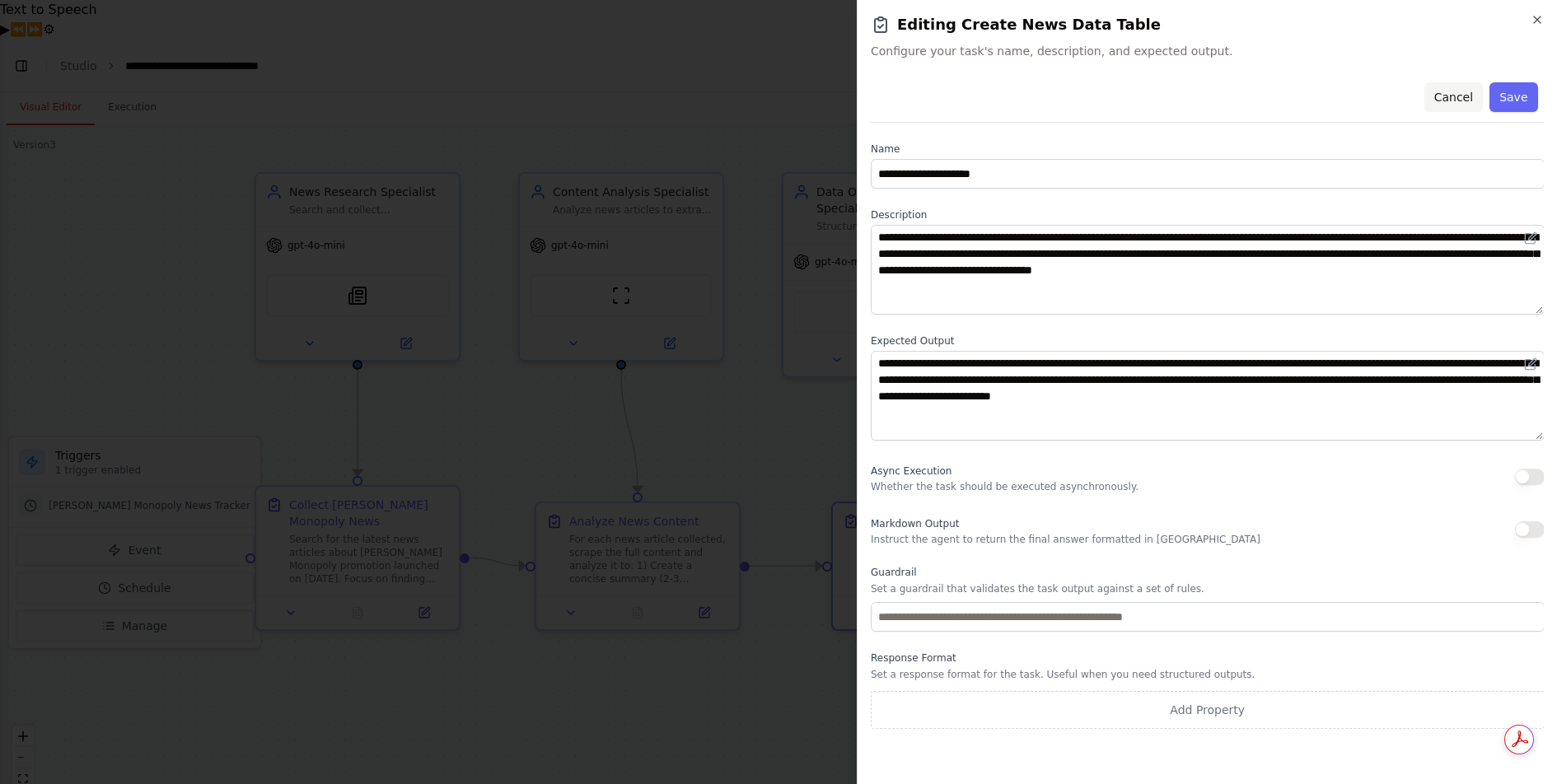
click at [1457, 96] on button "Cancel" at bounding box center [1452, 97] width 58 height 30
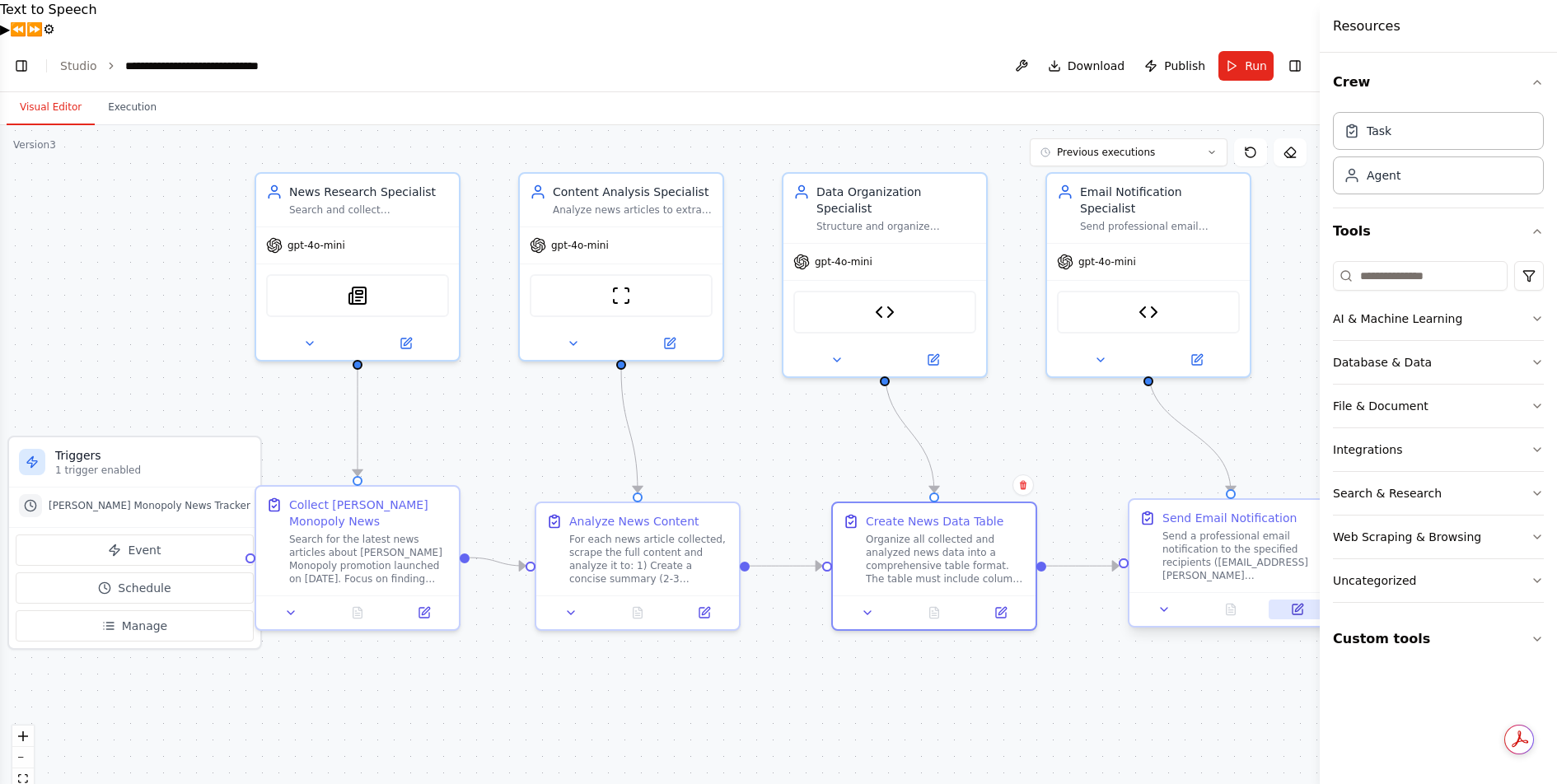
click at [1299, 603] on icon at bounding box center [1298, 607] width 7 height 7
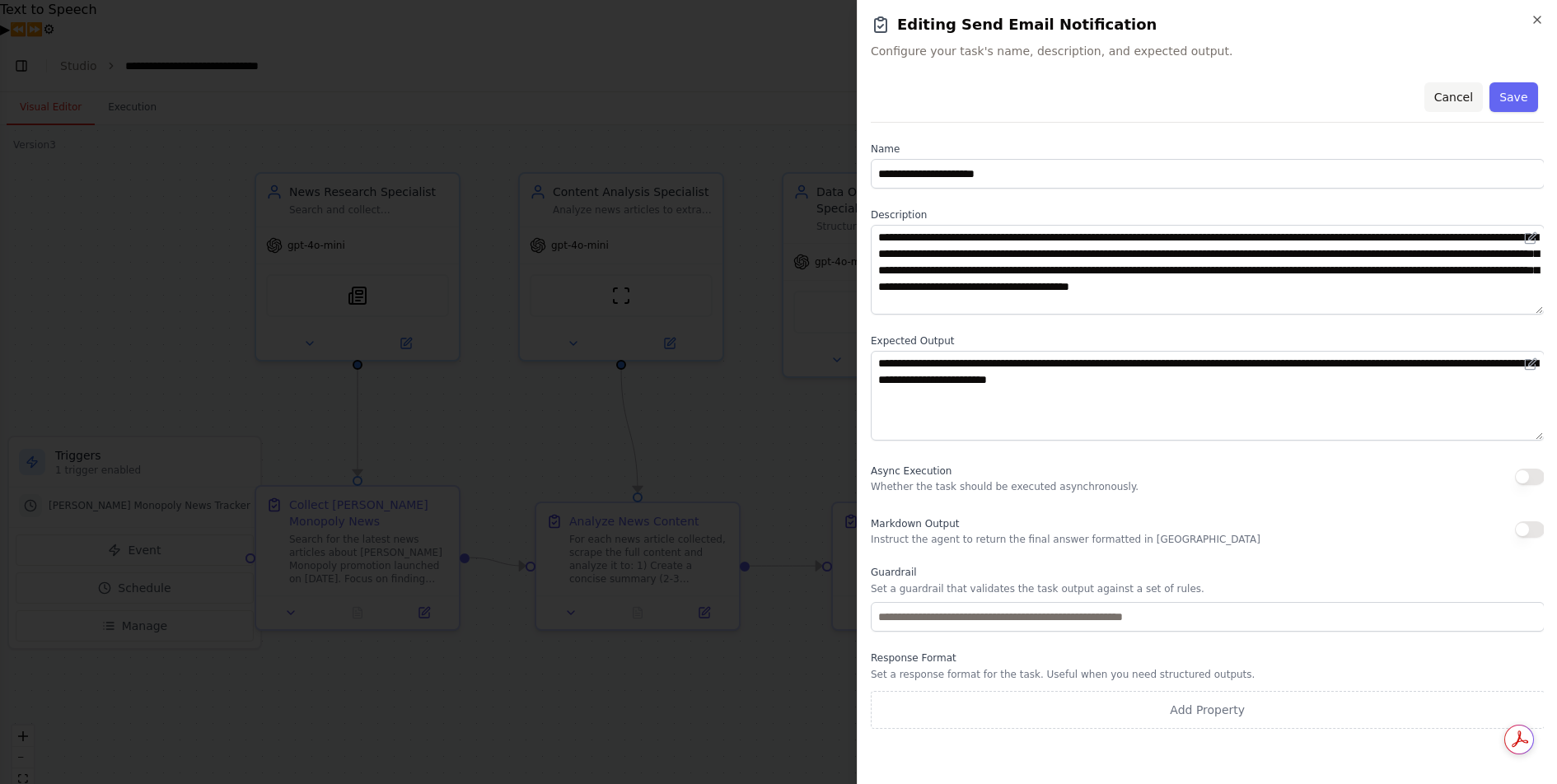
click at [1450, 96] on button "Cancel" at bounding box center [1452, 97] width 58 height 30
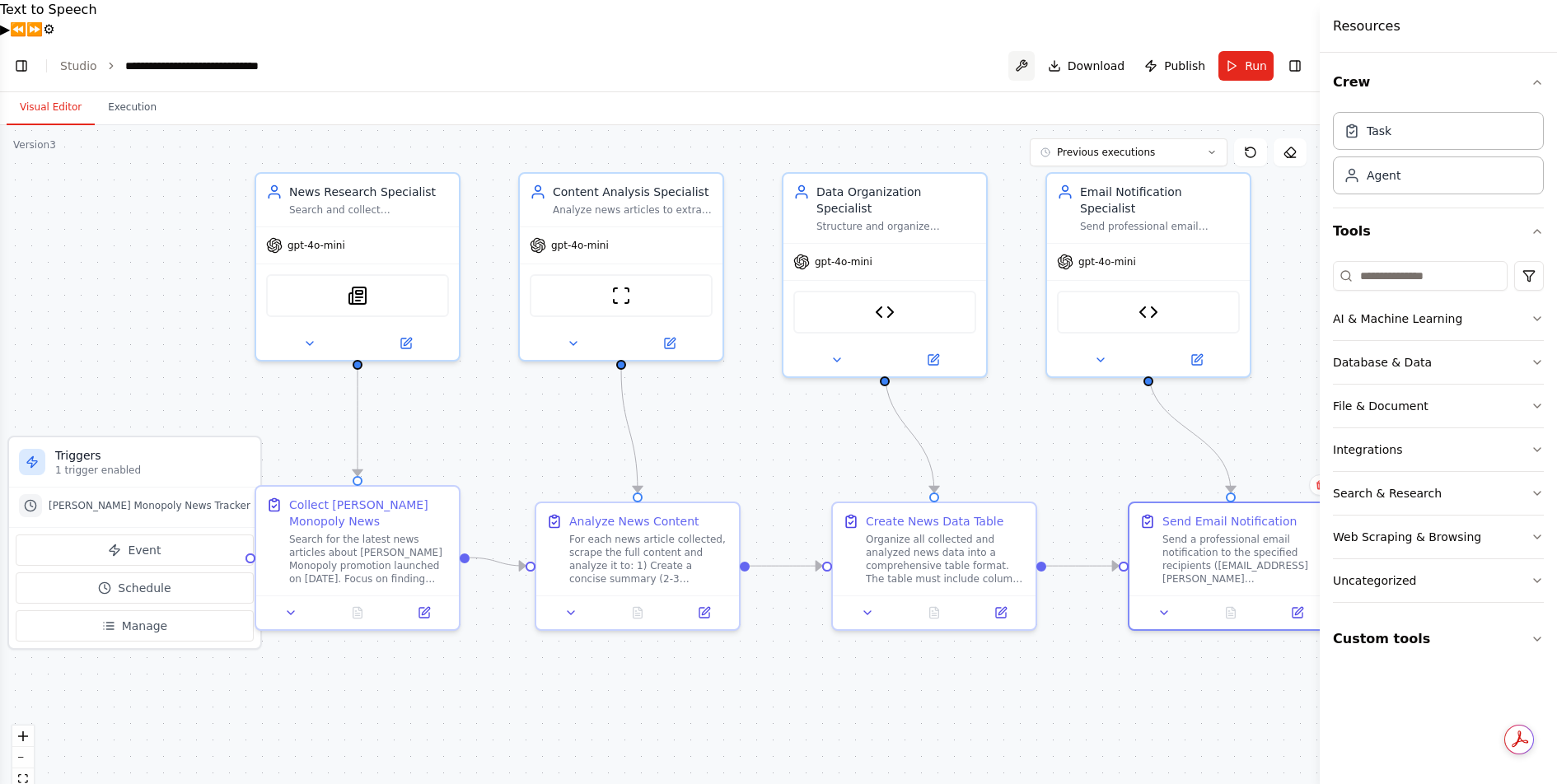
click at [1027, 51] on button at bounding box center [1022, 66] width 27 height 30
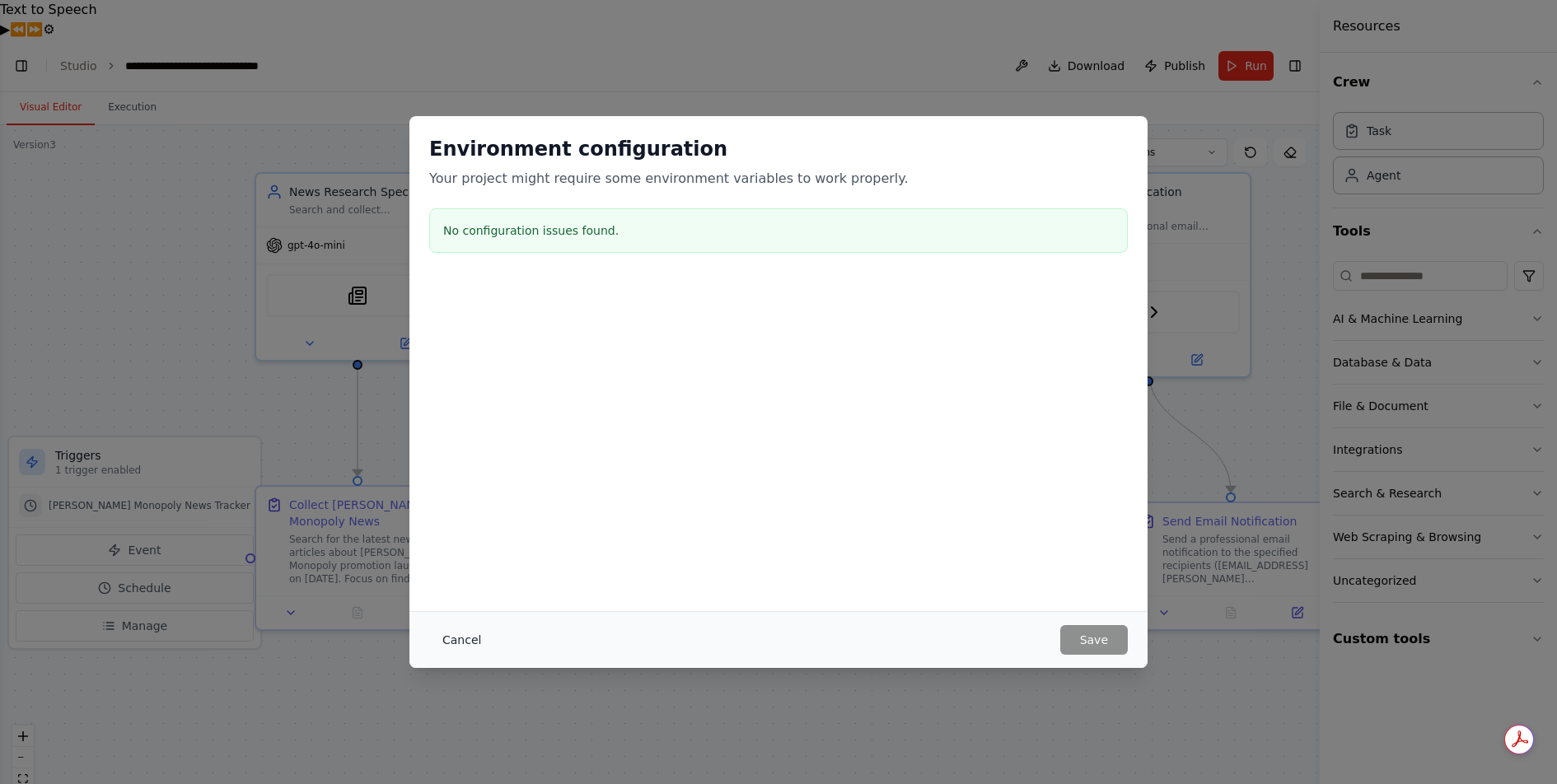
click at [466, 631] on button "Cancel" at bounding box center [461, 640] width 65 height 30
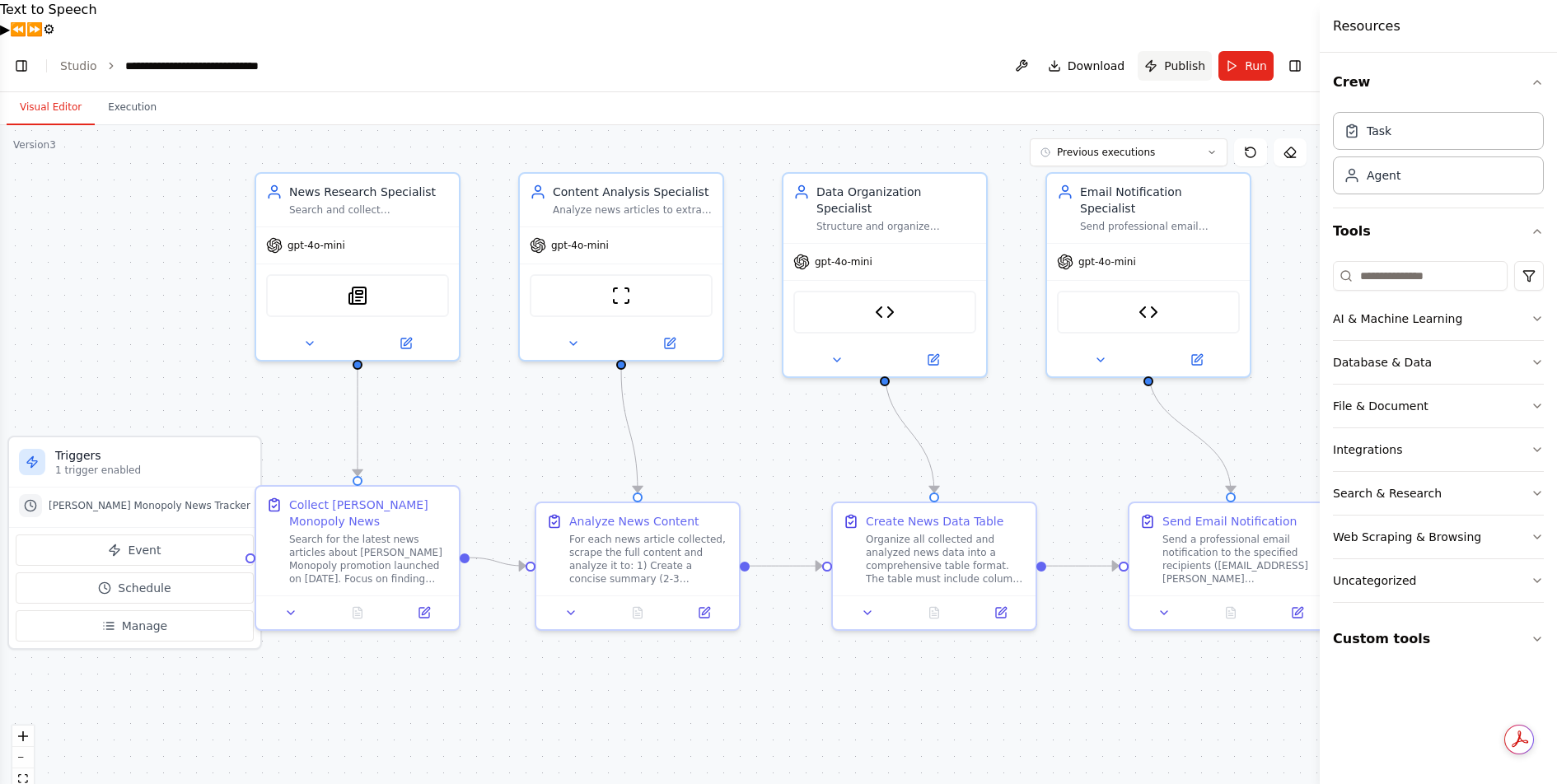
click at [1184, 57] on span "Publish" at bounding box center [1184, 66] width 41 height 17
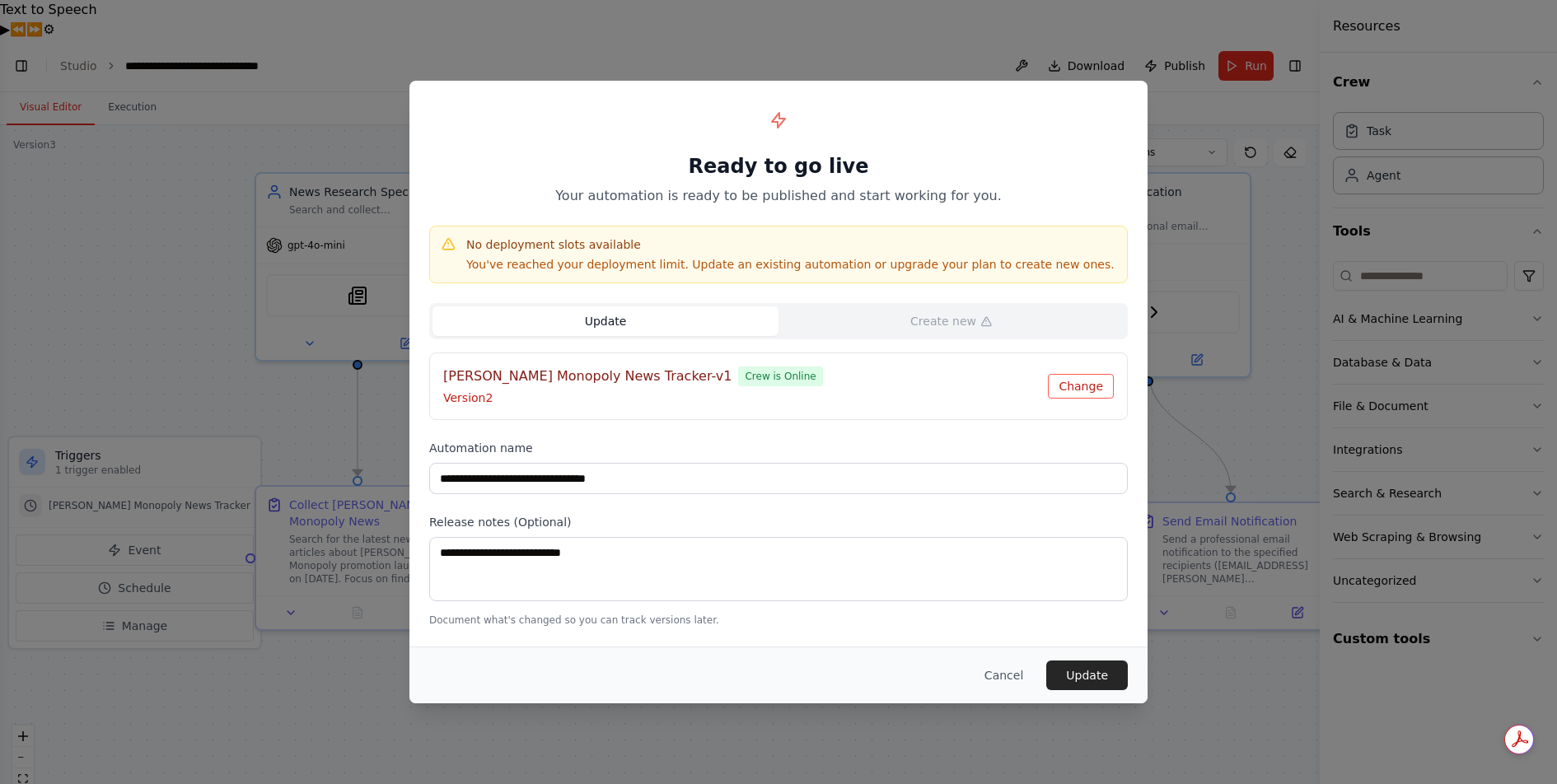
click at [1105, 385] on button "Change" at bounding box center [1080, 386] width 66 height 25
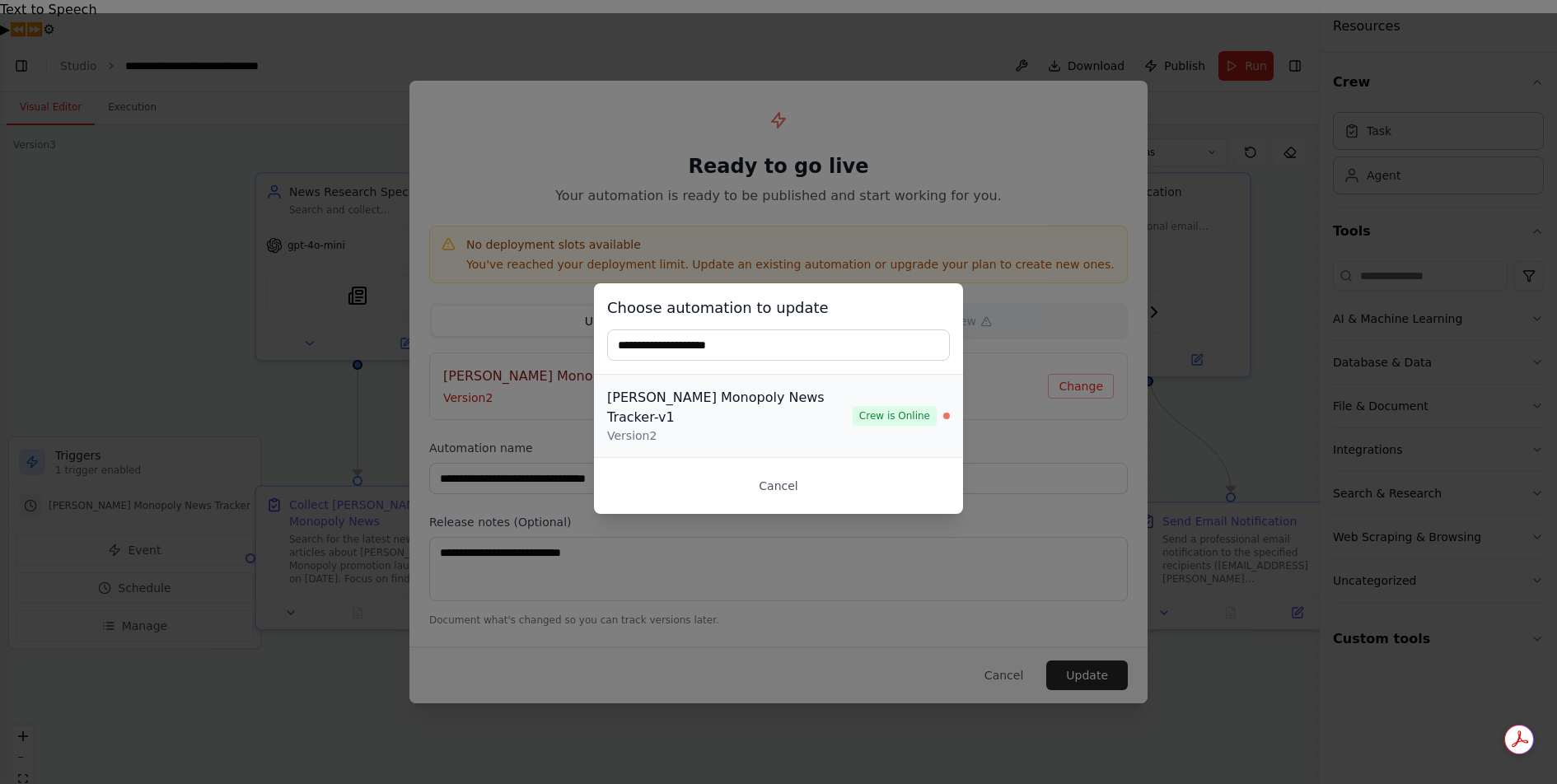
click at [785, 406] on div "McDonald's Monopoly News Tracker-v1" at bounding box center [729, 407] width 246 height 39
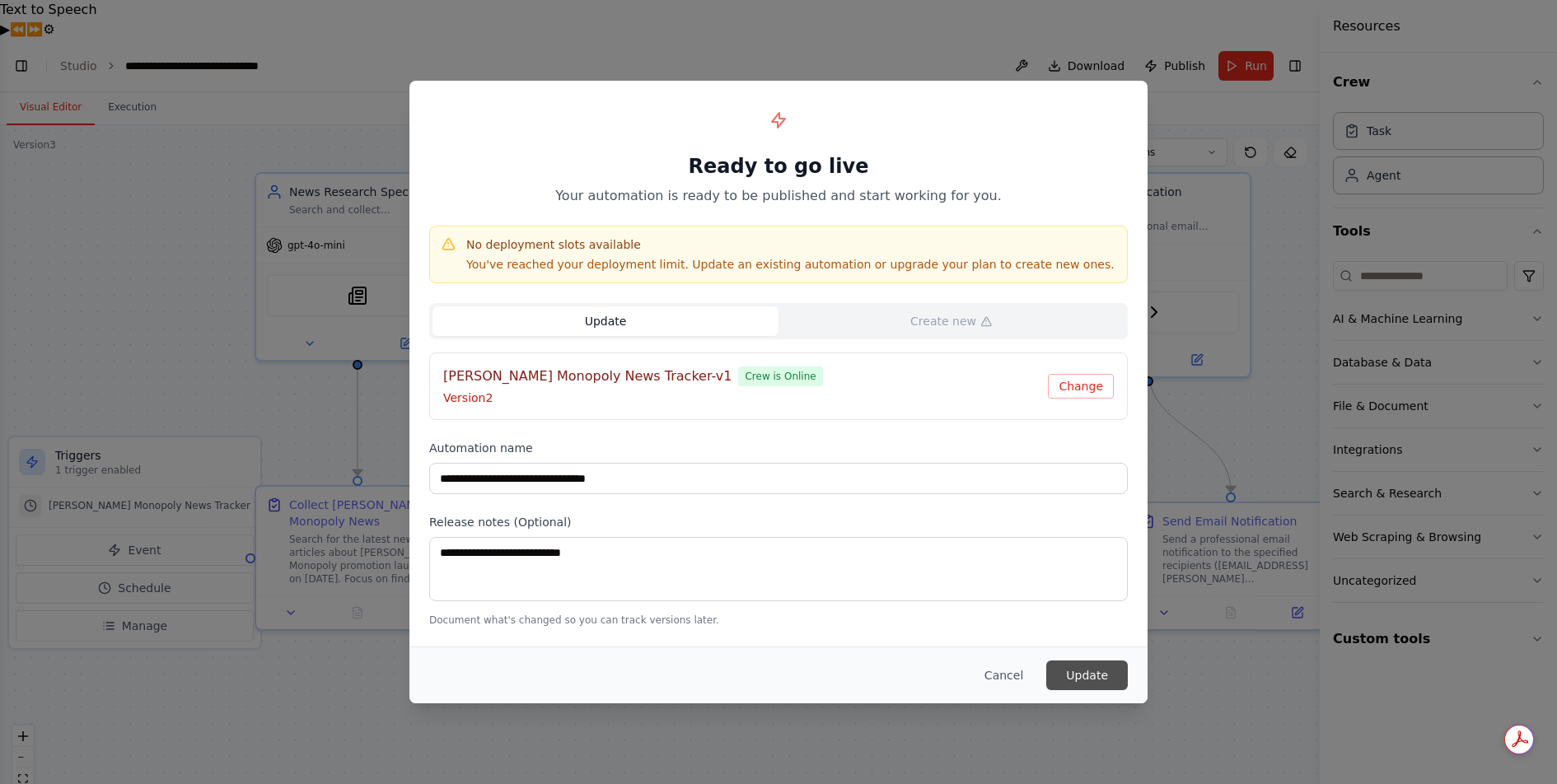
click at [1088, 670] on button "Update" at bounding box center [1087, 675] width 82 height 30
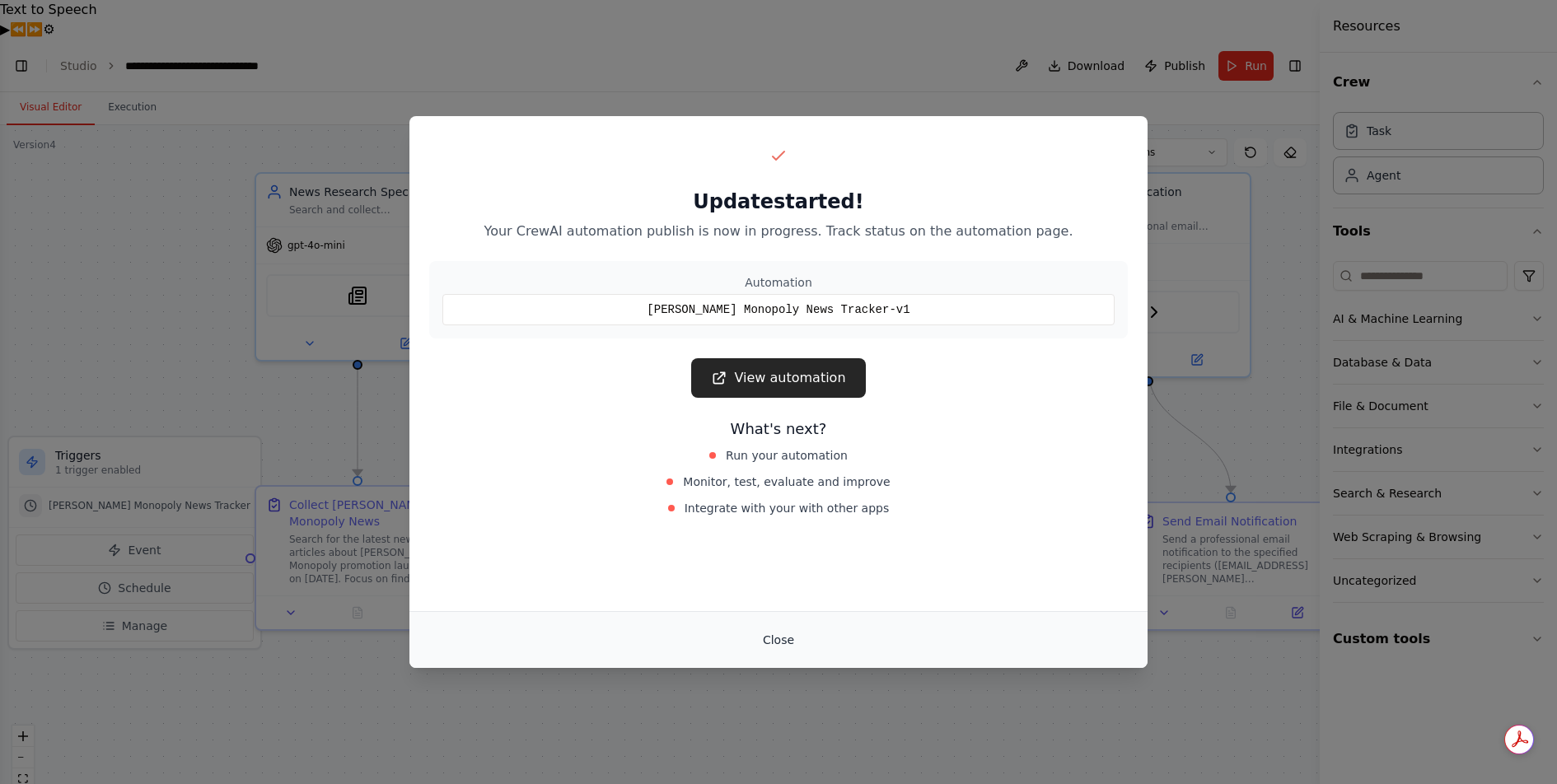
click at [778, 645] on button "Close" at bounding box center [778, 640] width 57 height 30
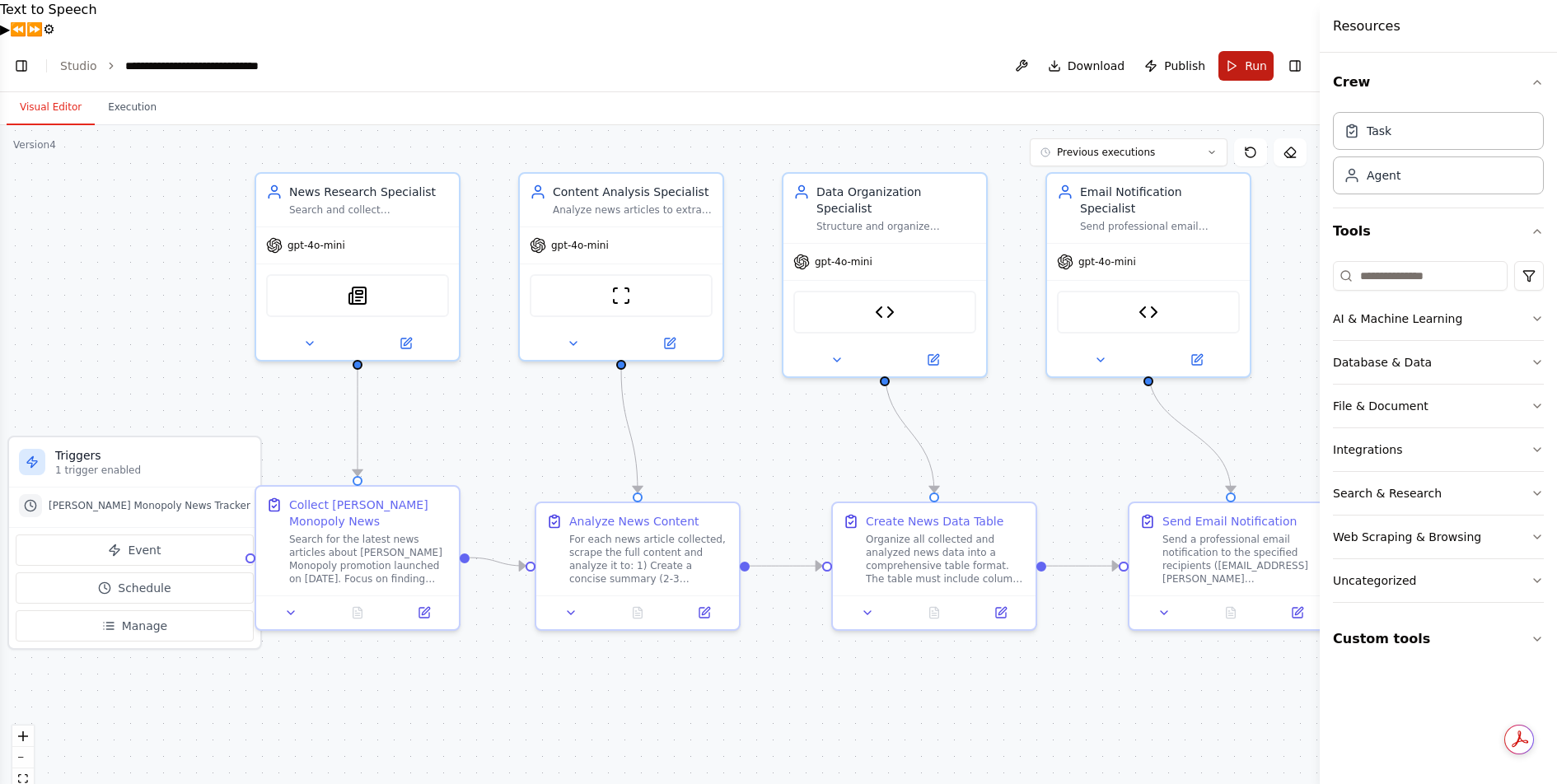
click at [1251, 57] on span "Run" at bounding box center [1256, 66] width 22 height 17
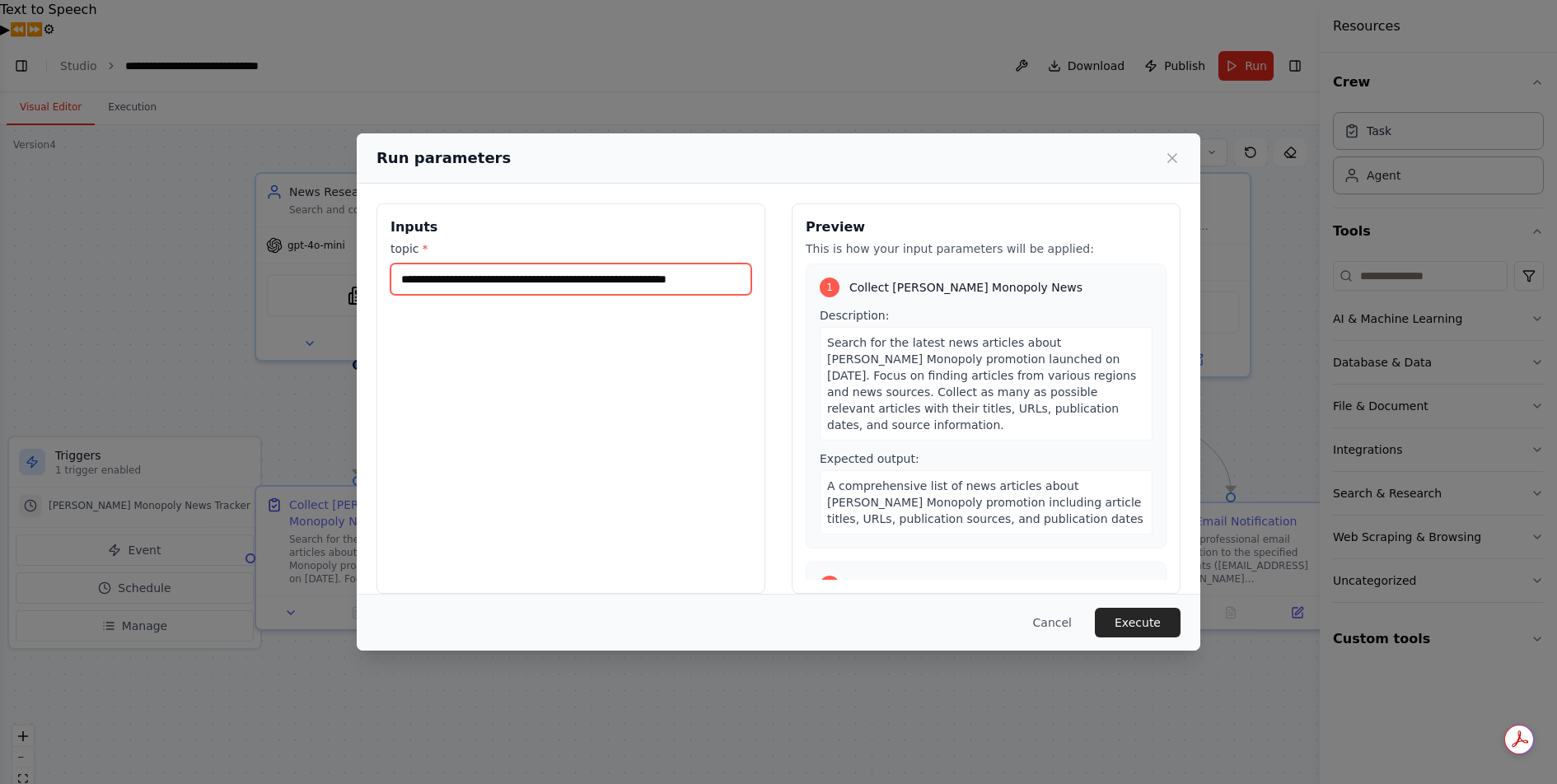
drag, startPoint x: 688, startPoint y: 280, endPoint x: 766, endPoint y: 279, distance: 78.0
click at [769, 279] on div "**********" at bounding box center [778, 398] width 804 height 390
drag, startPoint x: 732, startPoint y: 280, endPoint x: 766, endPoint y: 276, distance: 34.2
click at [766, 277] on div "**********" at bounding box center [778, 398] width 804 height 390
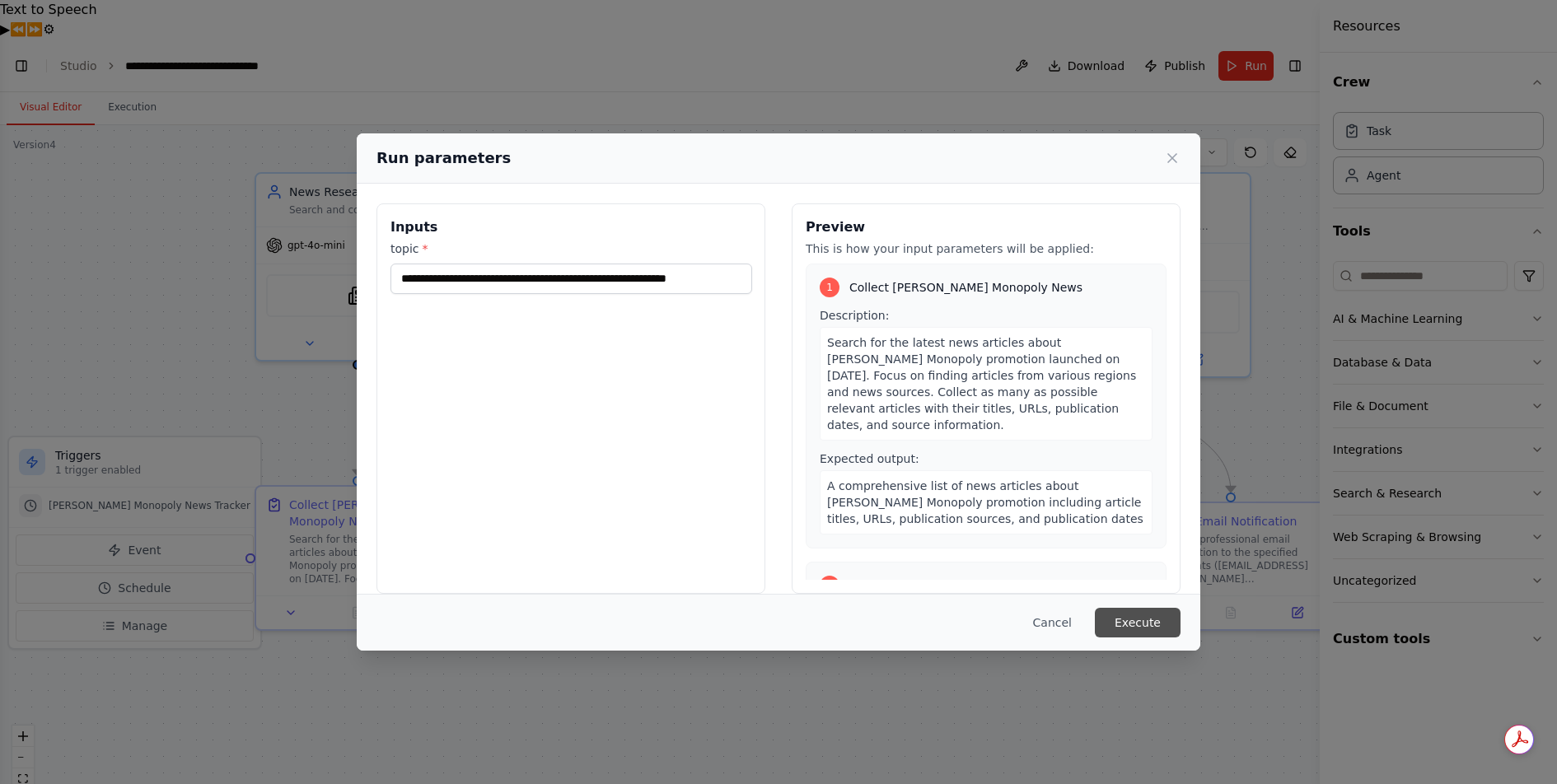
scroll to position [0, 0]
click at [1162, 626] on button "Execute" at bounding box center [1137, 623] width 86 height 30
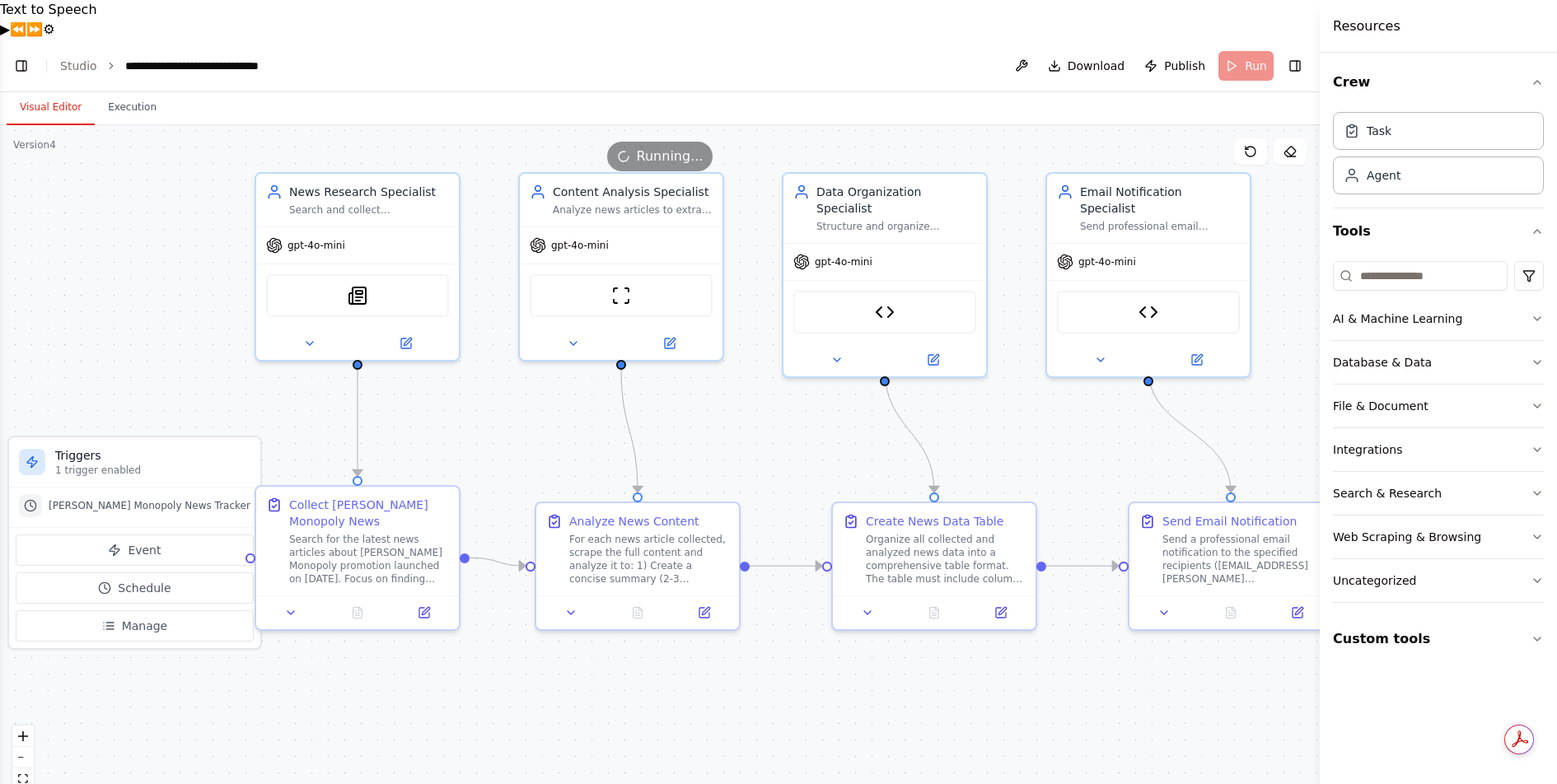
click at [65, 91] on button "Visual Editor" at bounding box center [51, 108] width 88 height 35
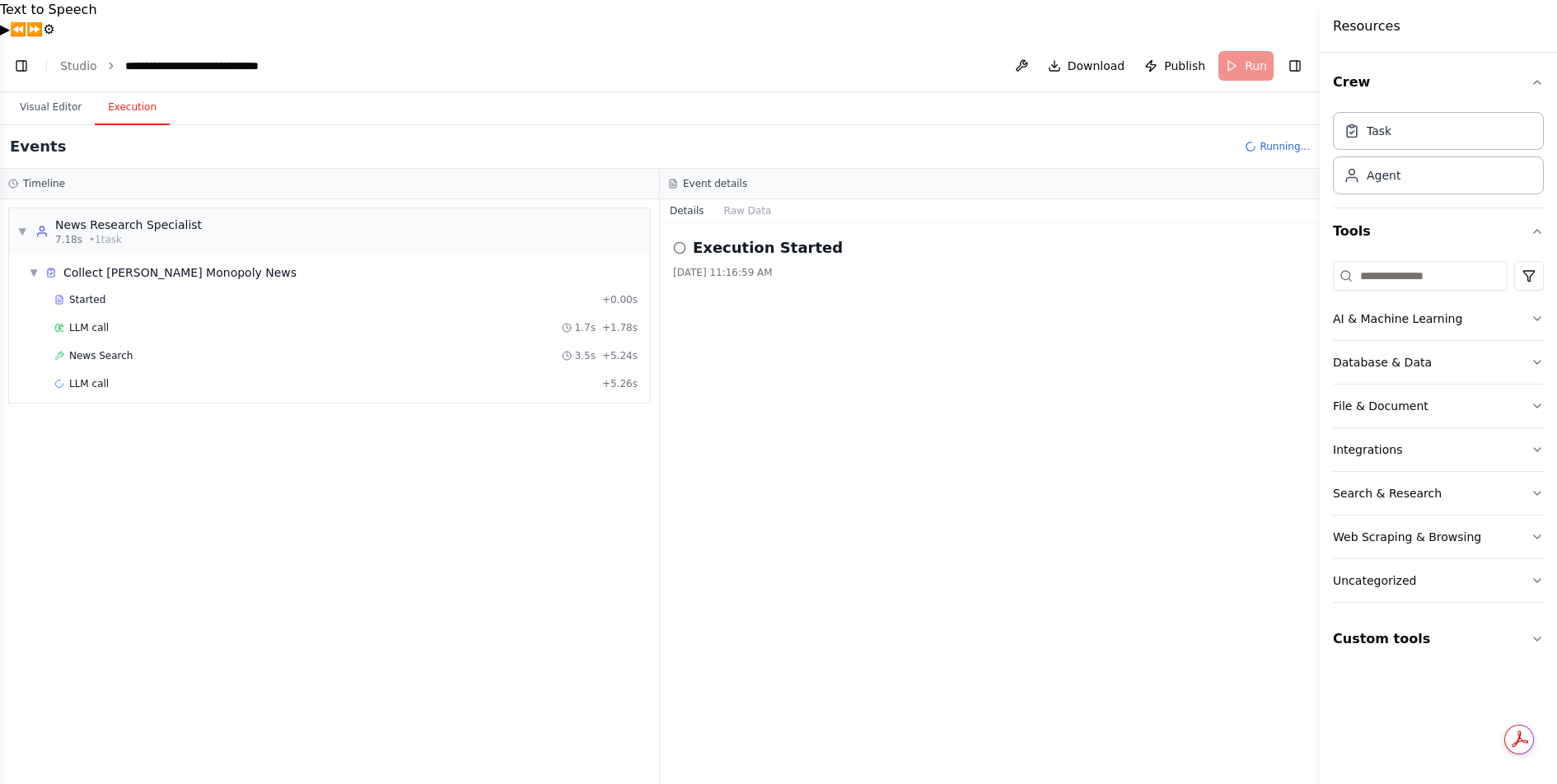
click at [143, 91] on button "Execution" at bounding box center [132, 108] width 75 height 35
click at [79, 59] on link "Studio" at bounding box center [78, 66] width 37 height 13
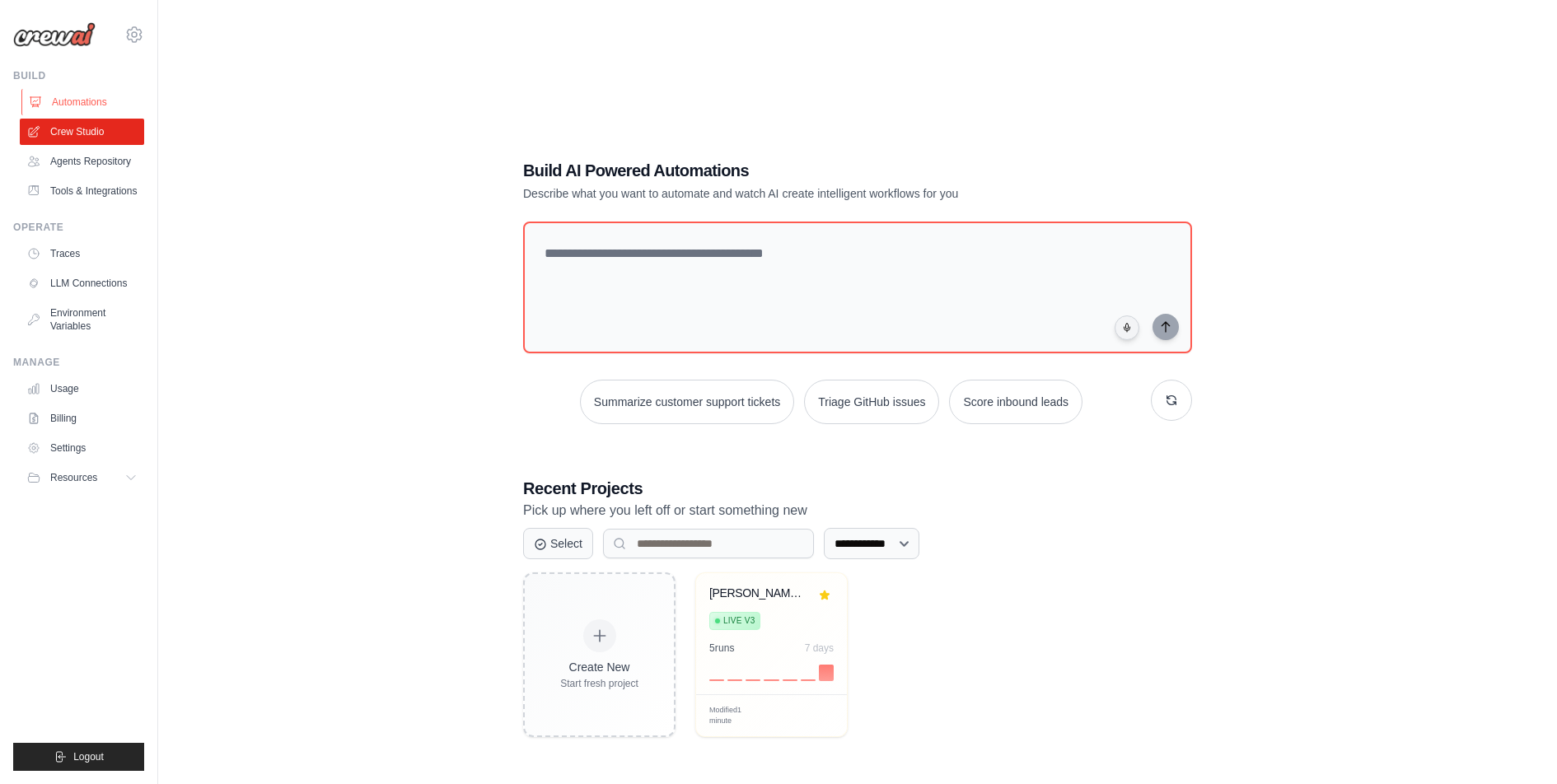
click at [83, 97] on link "Automations" at bounding box center [83, 102] width 124 height 27
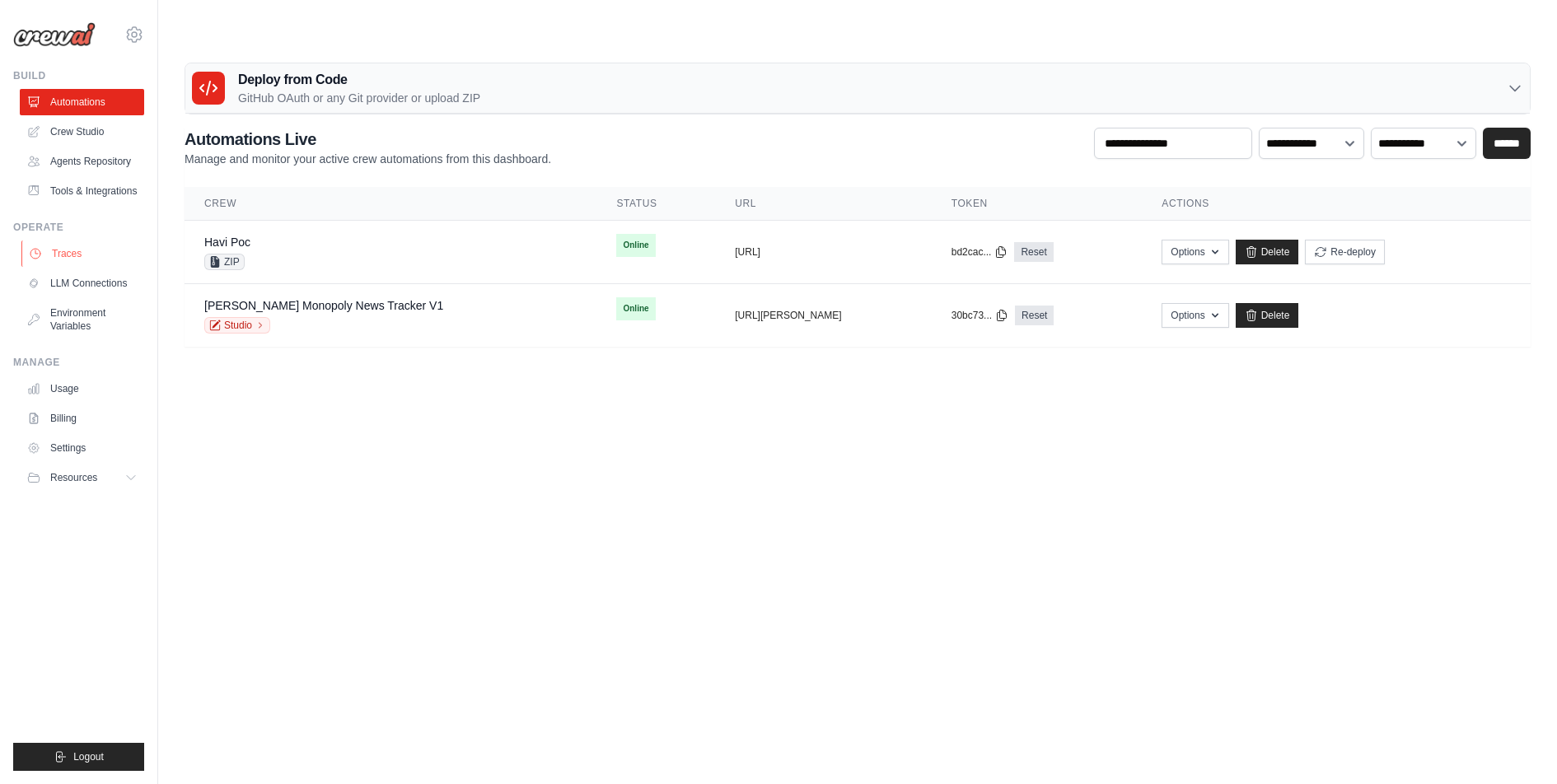
click at [74, 267] on link "Traces" at bounding box center [83, 254] width 124 height 27
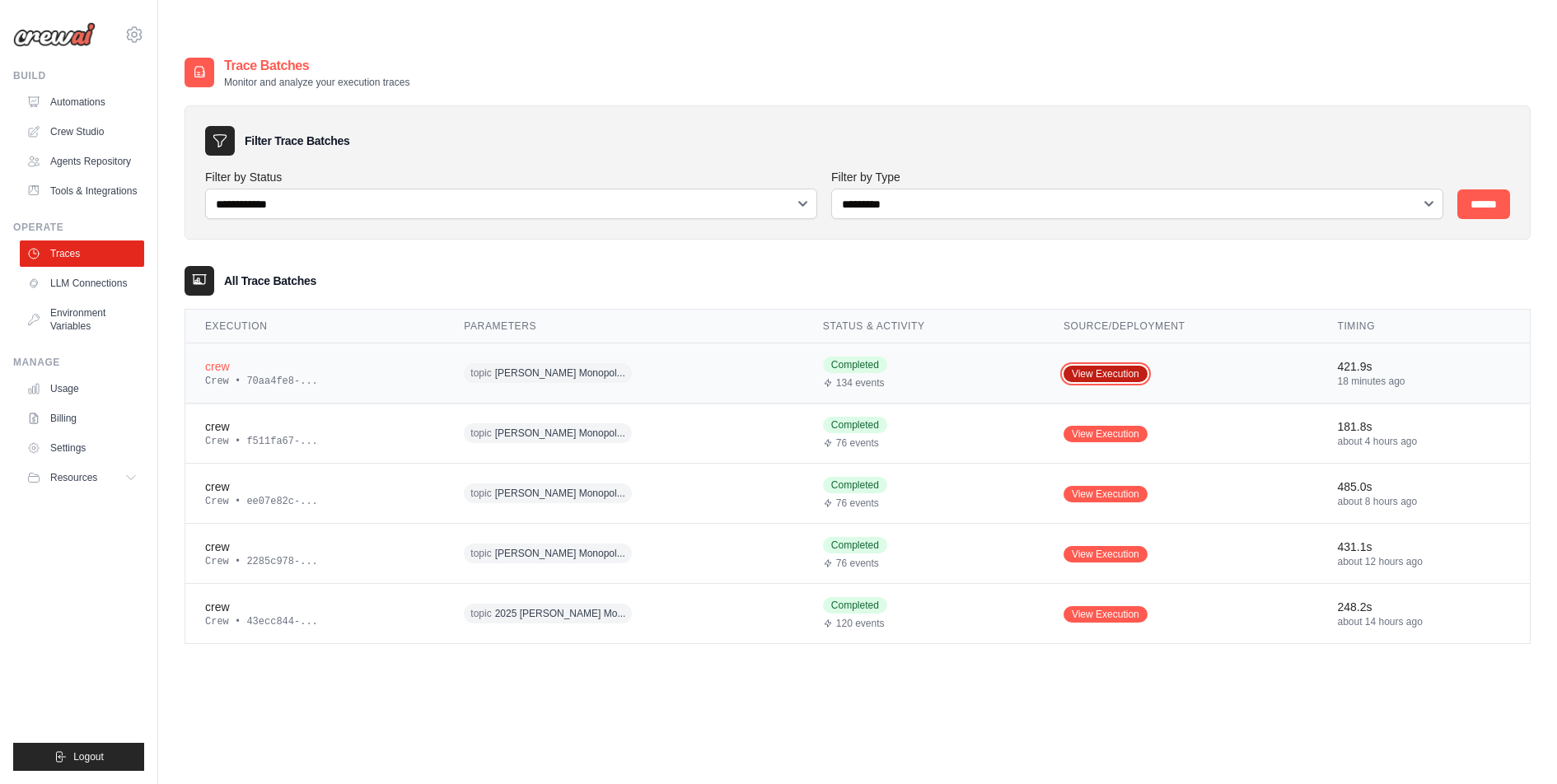
click at [1099, 365] on link "View Execution" at bounding box center [1105, 374] width 84 height 17
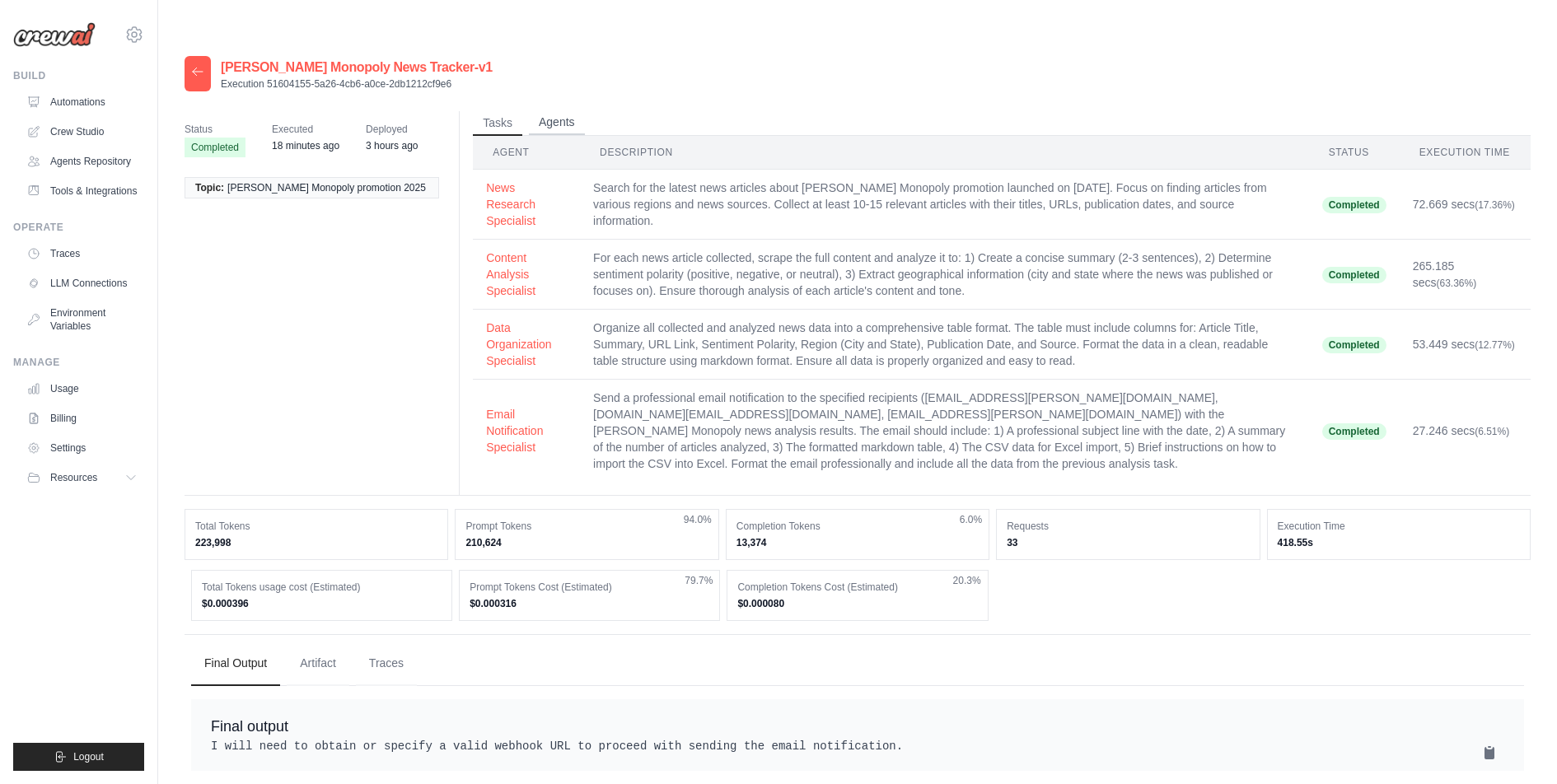
click at [559, 111] on button "Agents" at bounding box center [556, 123] width 56 height 25
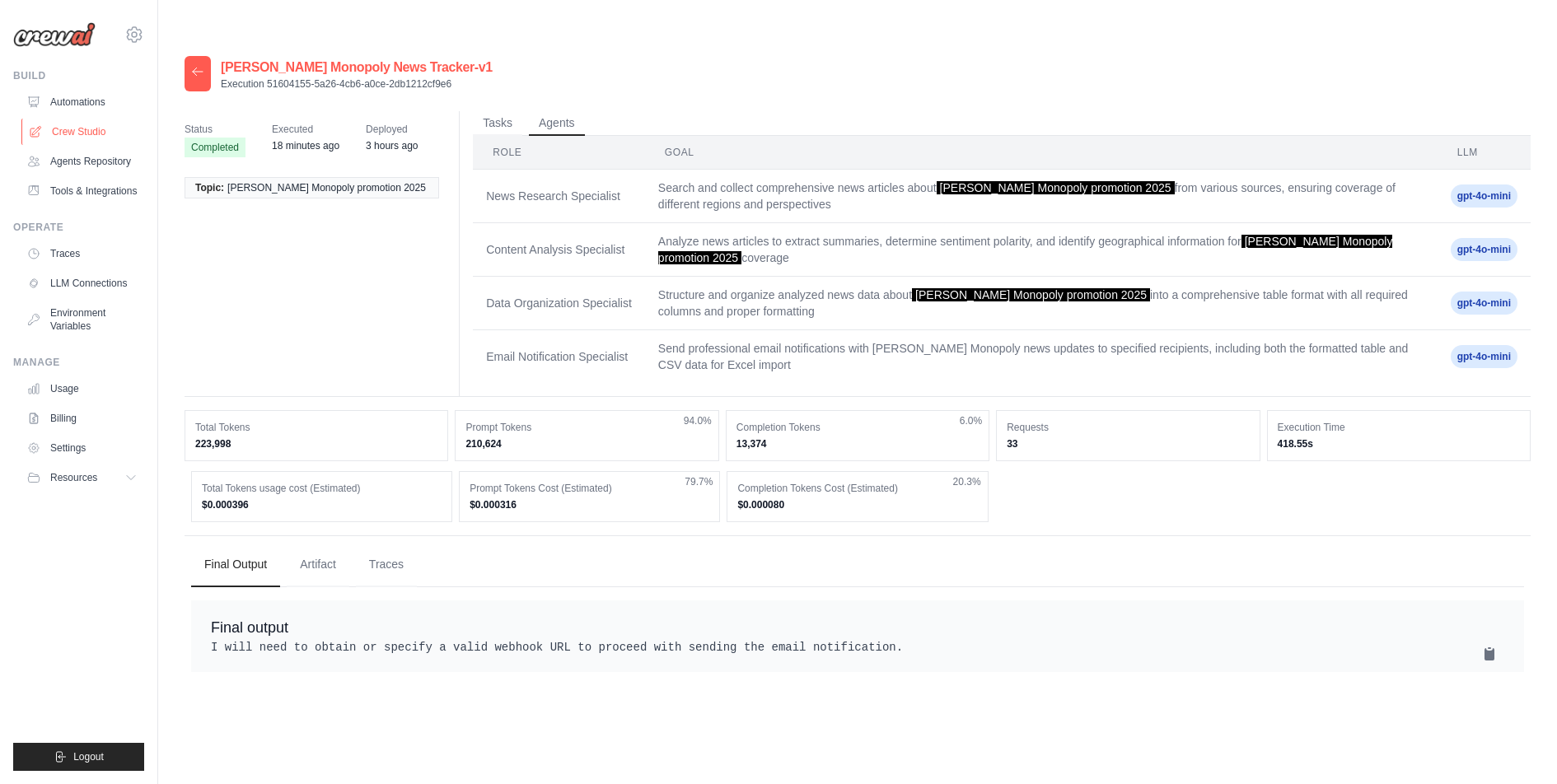
click at [72, 126] on link "Crew Studio" at bounding box center [83, 131] width 124 height 27
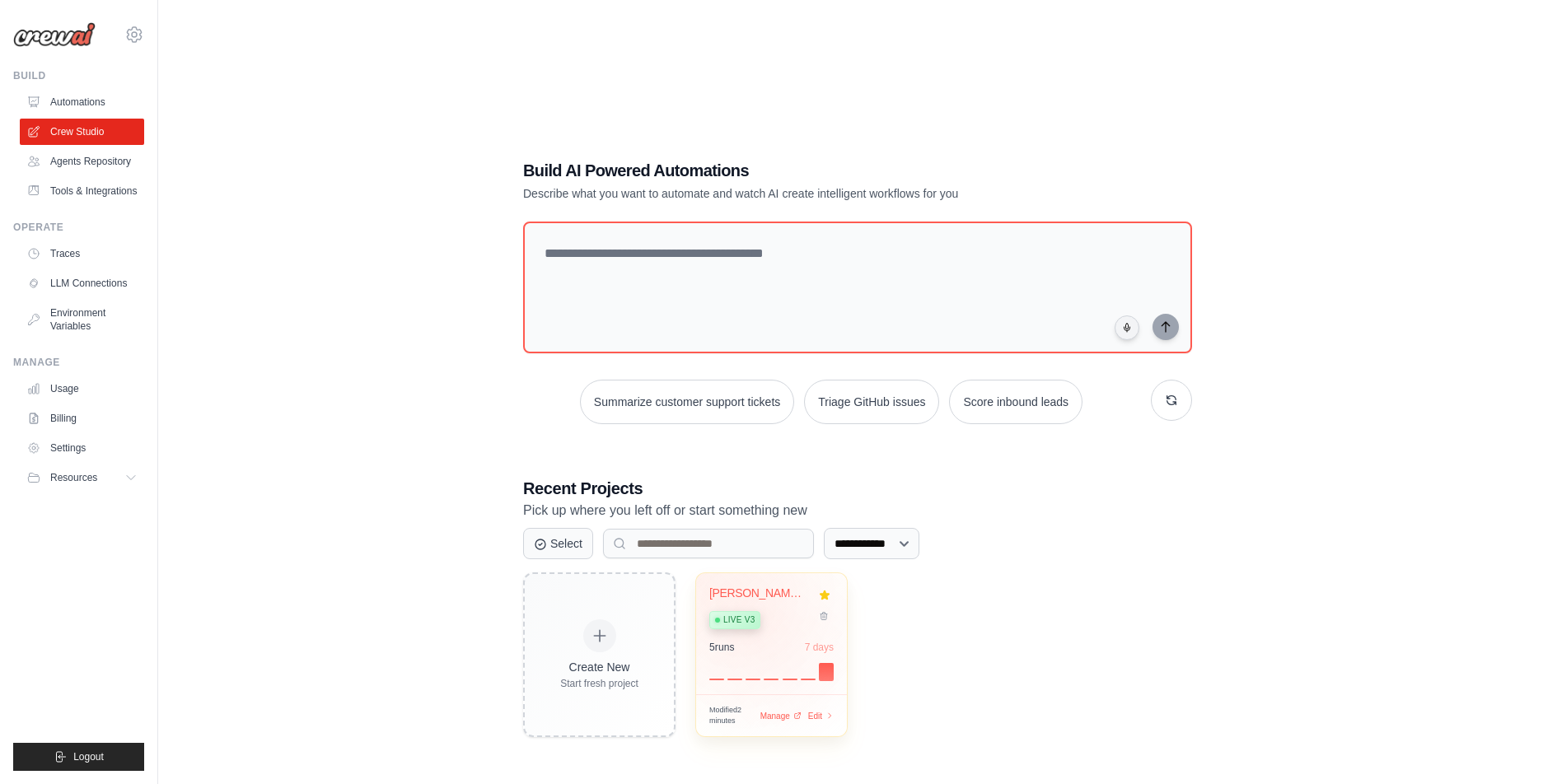
click at [758, 611] on div "Live v3" at bounding box center [734, 620] width 51 height 18
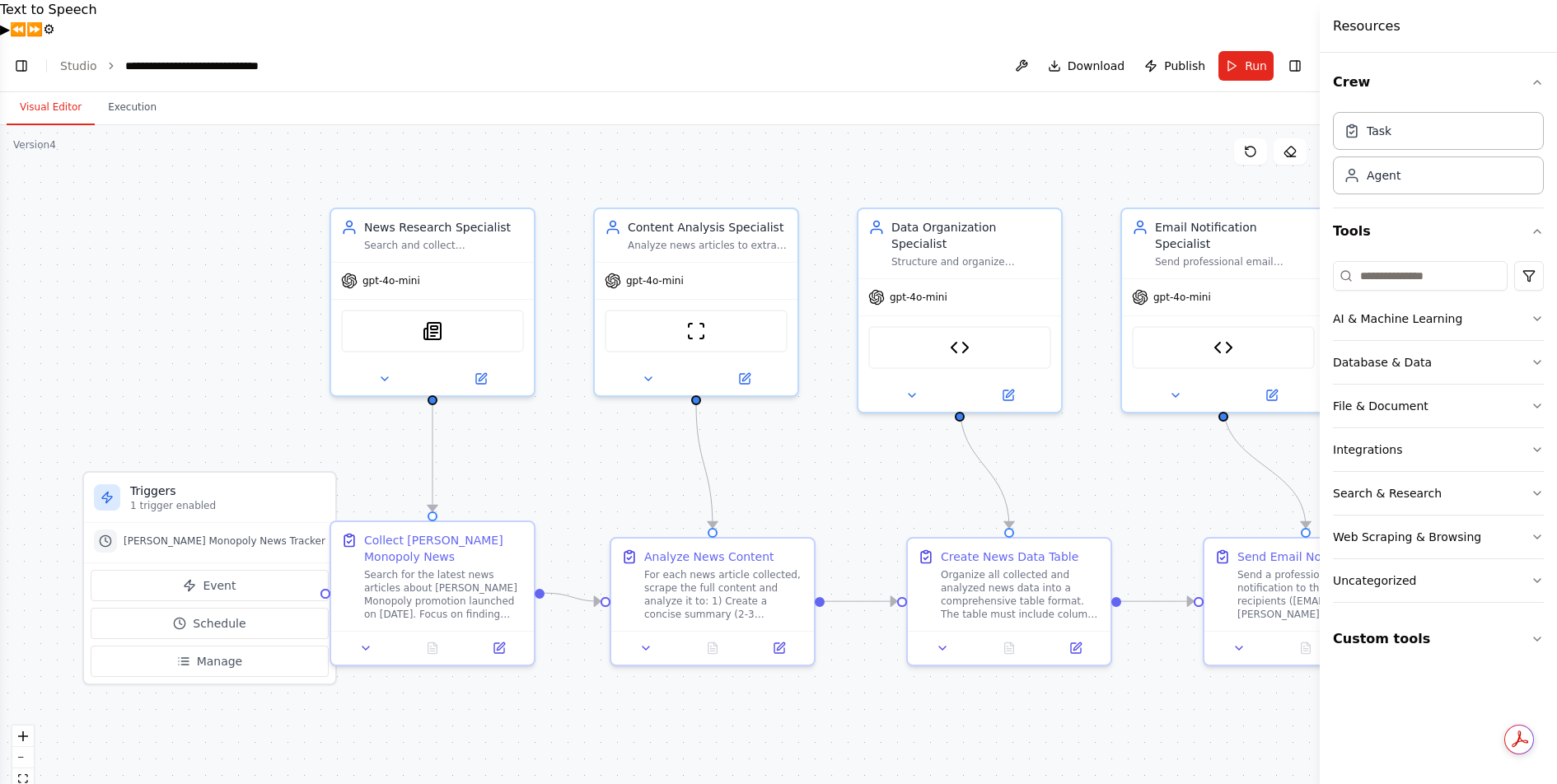
scroll to position [10574, 0]
click at [1102, 57] on span "Download" at bounding box center [1096, 66] width 57 height 17
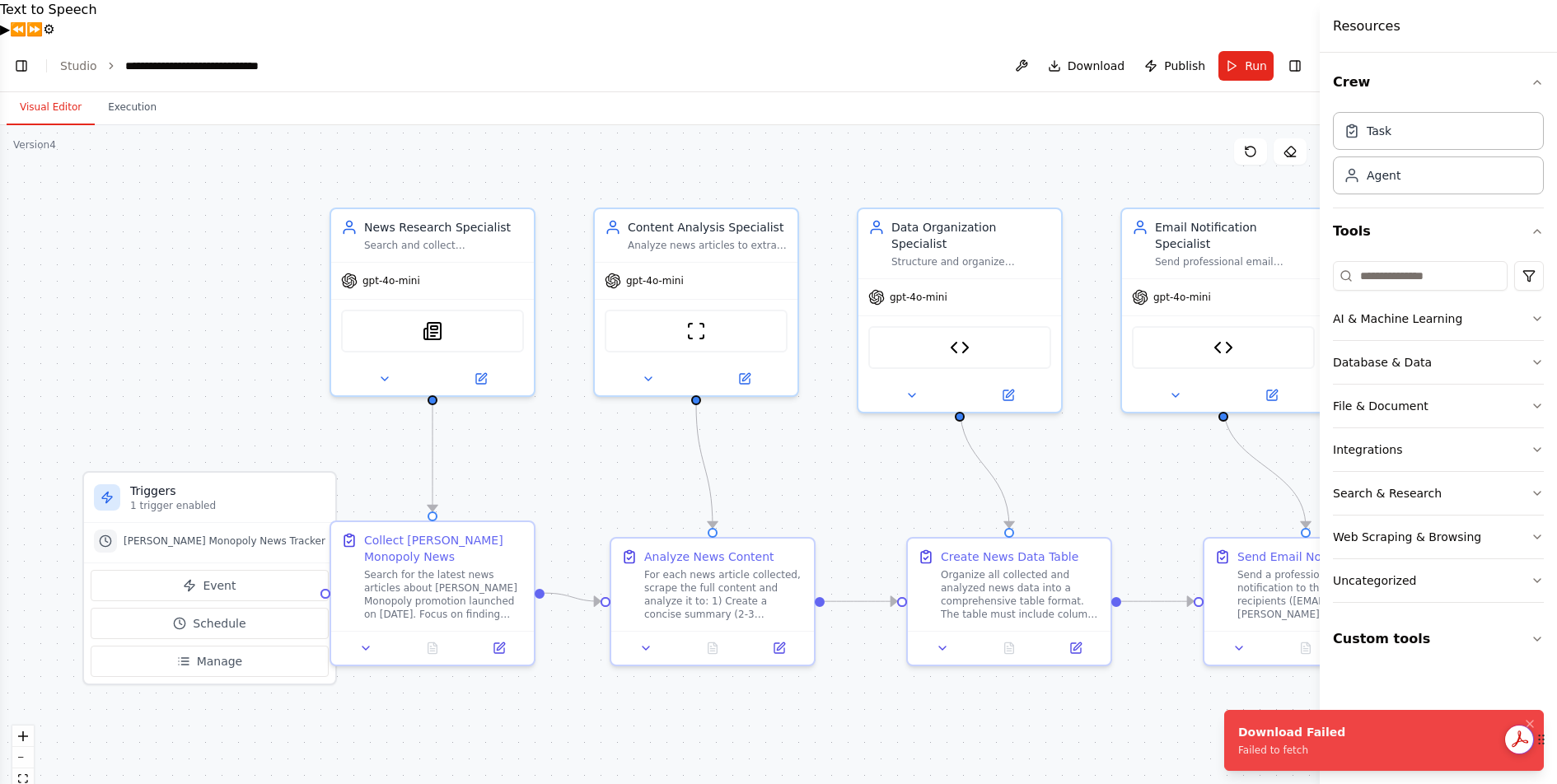
click at [1530, 727] on div "Get summaries and key insights using AI Assistant powered by Adobe Acrobat" at bounding box center [1530, 740] width 52 height 30
click at [1529, 722] on icon "Notifications (F8)" at bounding box center [1530, 724] width 13 height 13
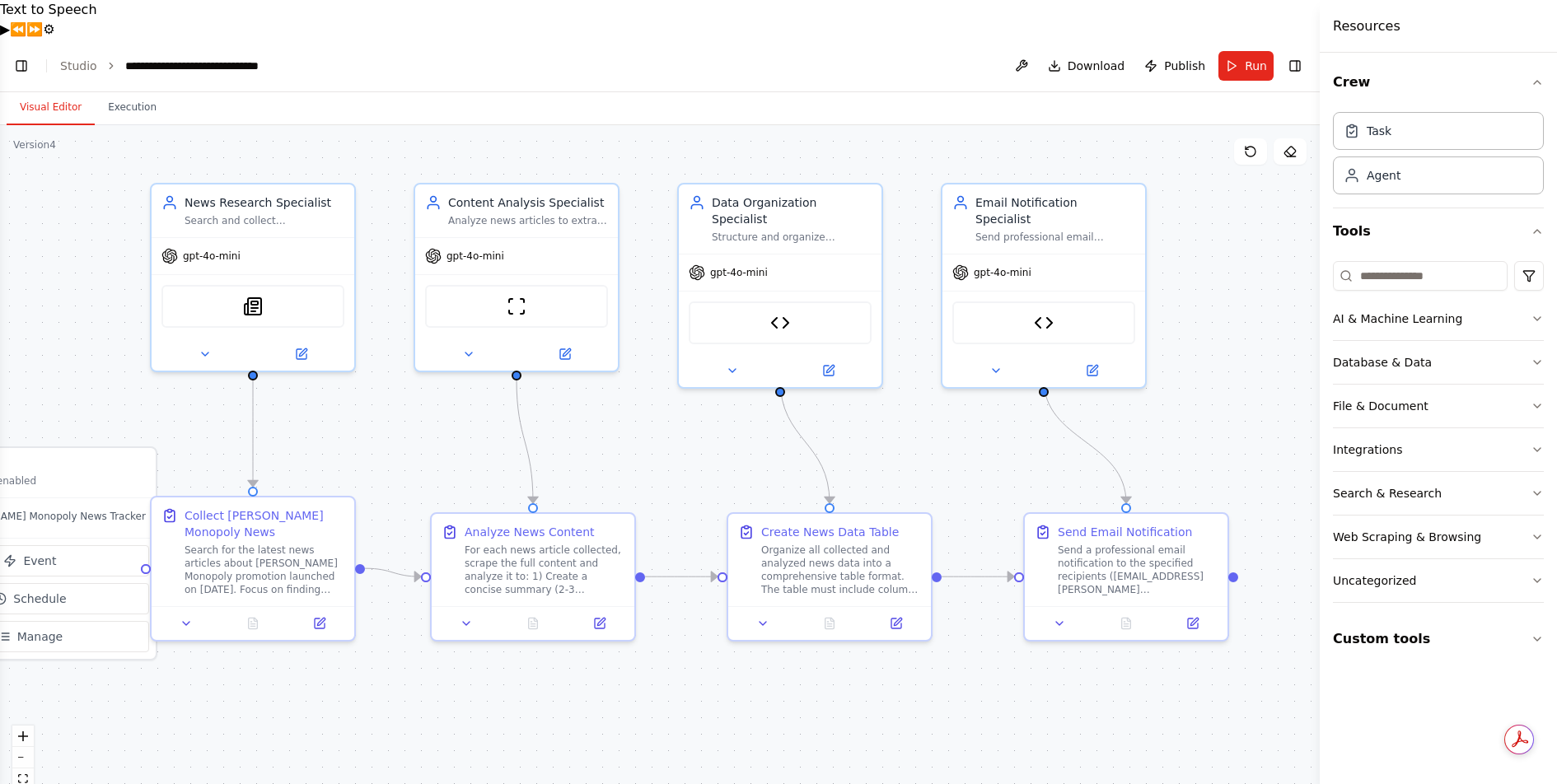
drag, startPoint x: 1166, startPoint y: 675, endPoint x: 986, endPoint y: 651, distance: 181.6
click at [986, 651] on div ".deletable-edge-delete-btn { width: 20px; height: 20px; border: 0px solid #ffff…" at bounding box center [659, 474] width 1320 height 698
click at [1245, 51] on button "Run" at bounding box center [1246, 66] width 55 height 30
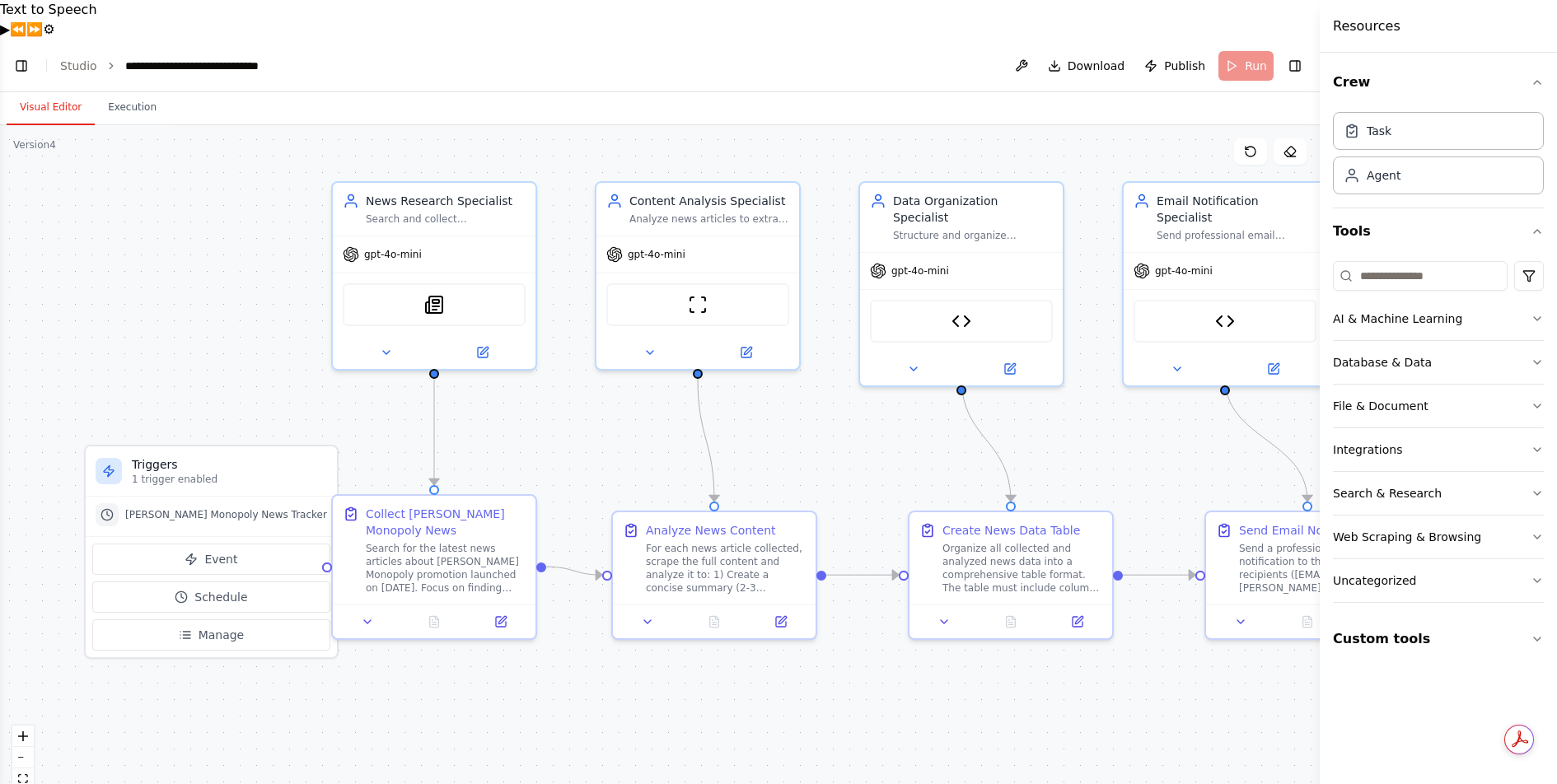
drag, startPoint x: 925, startPoint y: 674, endPoint x: 1103, endPoint y: 667, distance: 178.1
click at [1105, 668] on div ".deletable-edge-delete-btn { width: 20px; height: 20px; border: 0px solid #ffff…" at bounding box center [659, 474] width 1320 height 698
click at [435, 287] on img at bounding box center [432, 297] width 20 height 20
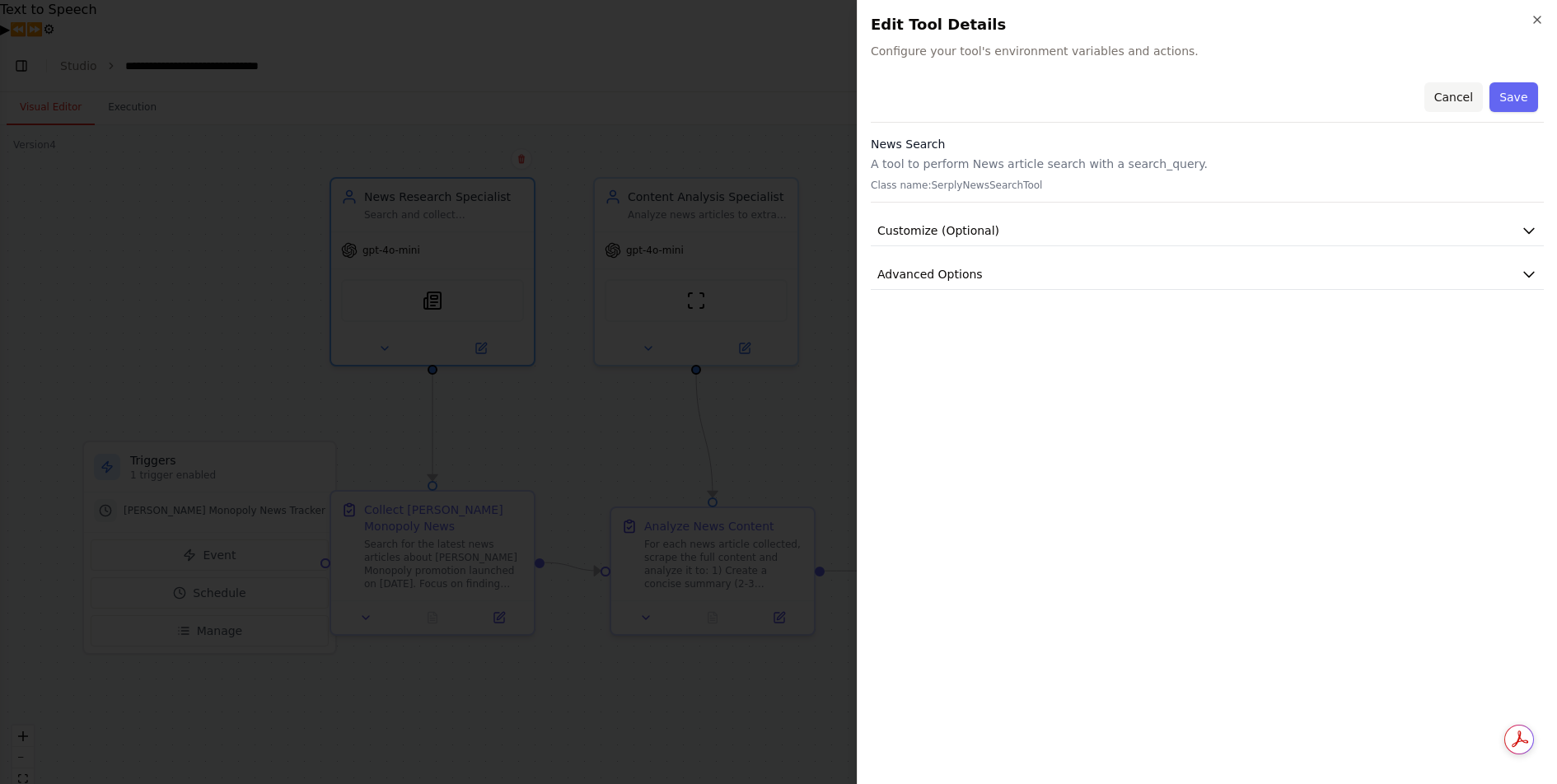
click at [1460, 105] on button "Cancel" at bounding box center [1452, 97] width 58 height 30
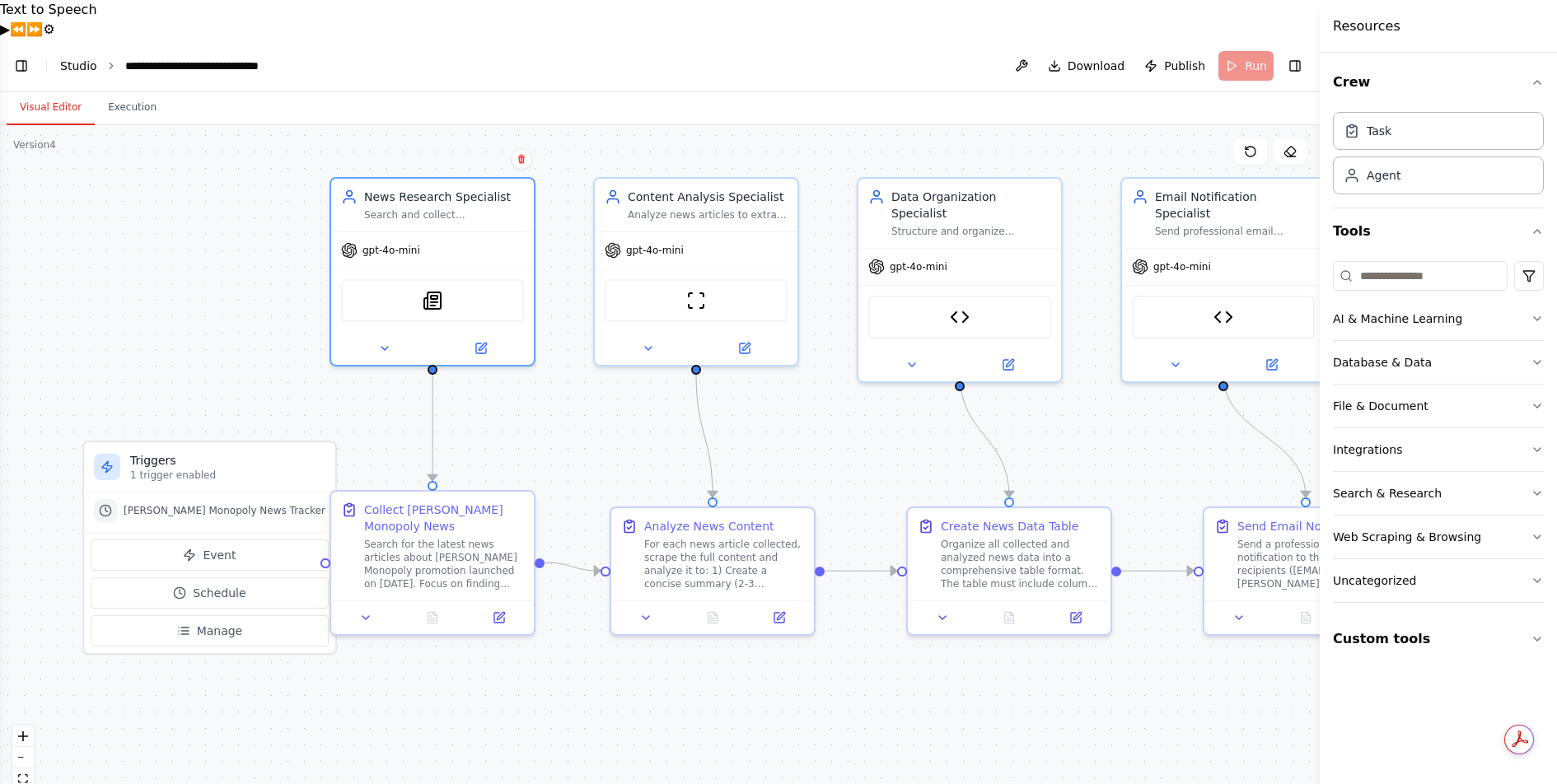
click at [80, 59] on link "Studio" at bounding box center [78, 66] width 37 height 13
click at [1023, 51] on button at bounding box center [1022, 66] width 27 height 30
click at [82, 59] on link "Studio" at bounding box center [78, 66] width 37 height 13
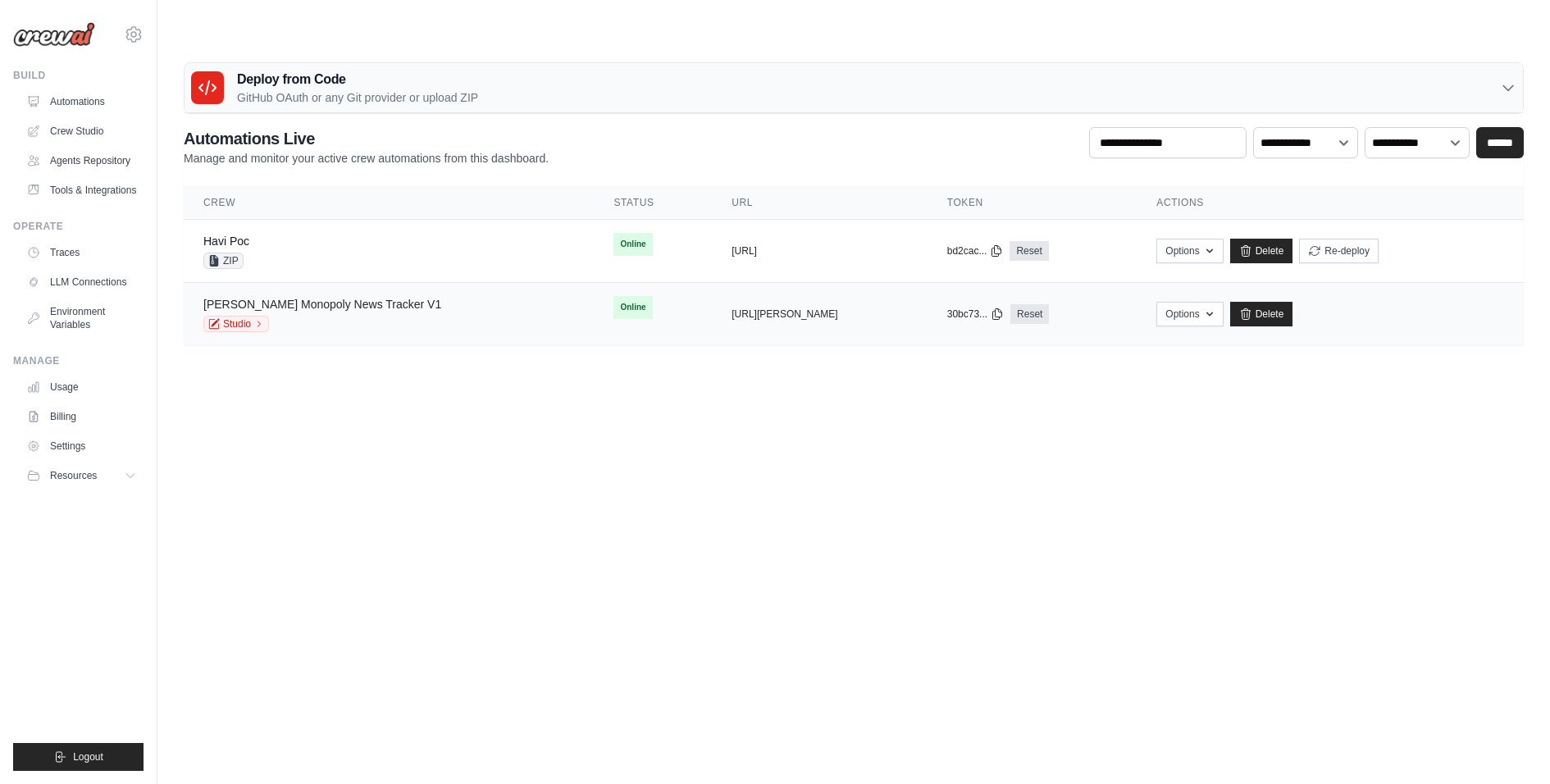
click at [287, 298] on link "[PERSON_NAME] Monopoly News Tracker V1" at bounding box center [322, 304] width 238 height 13
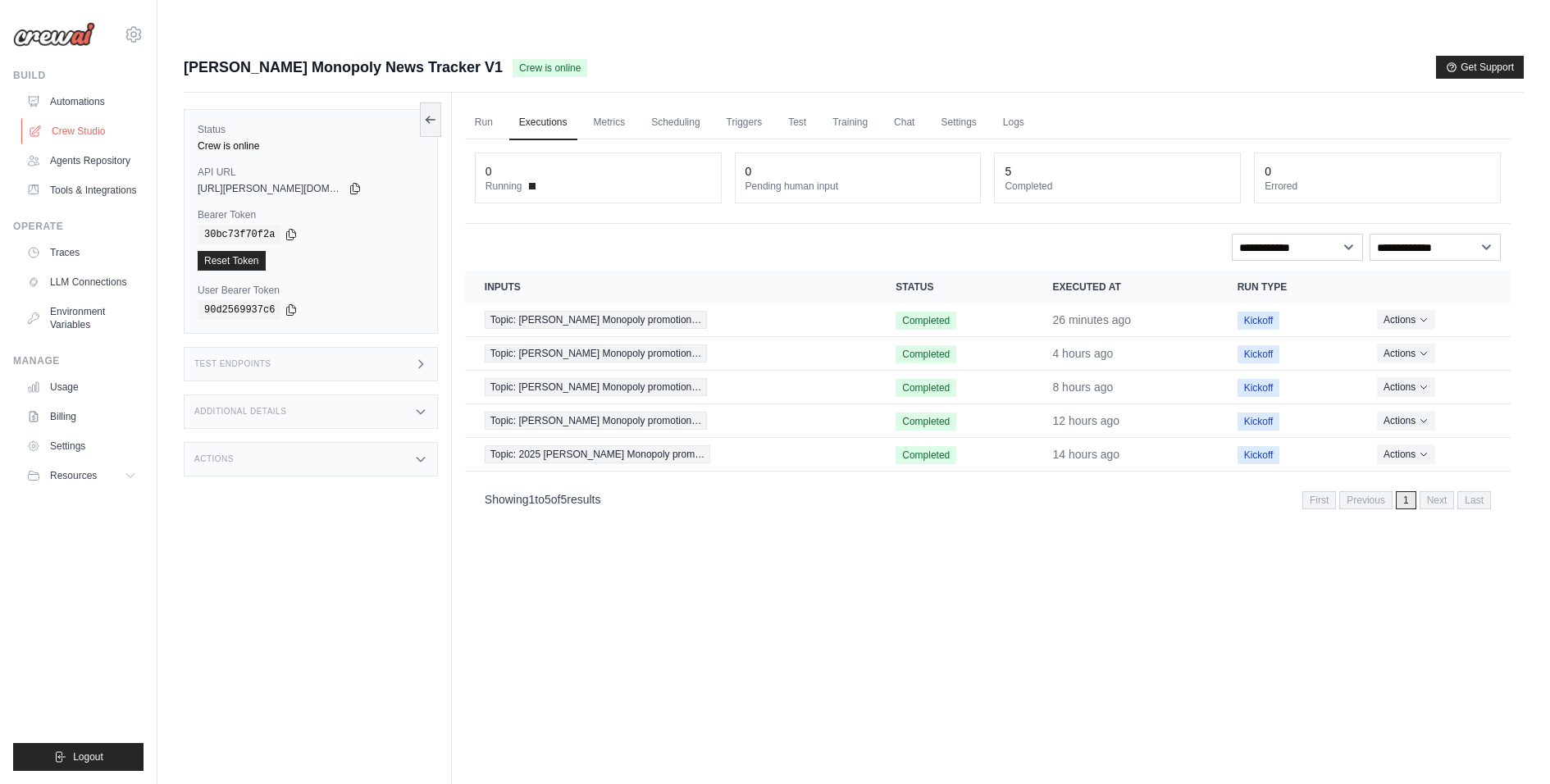
click at [59, 135] on link "Crew Studio" at bounding box center [83, 131] width 124 height 27
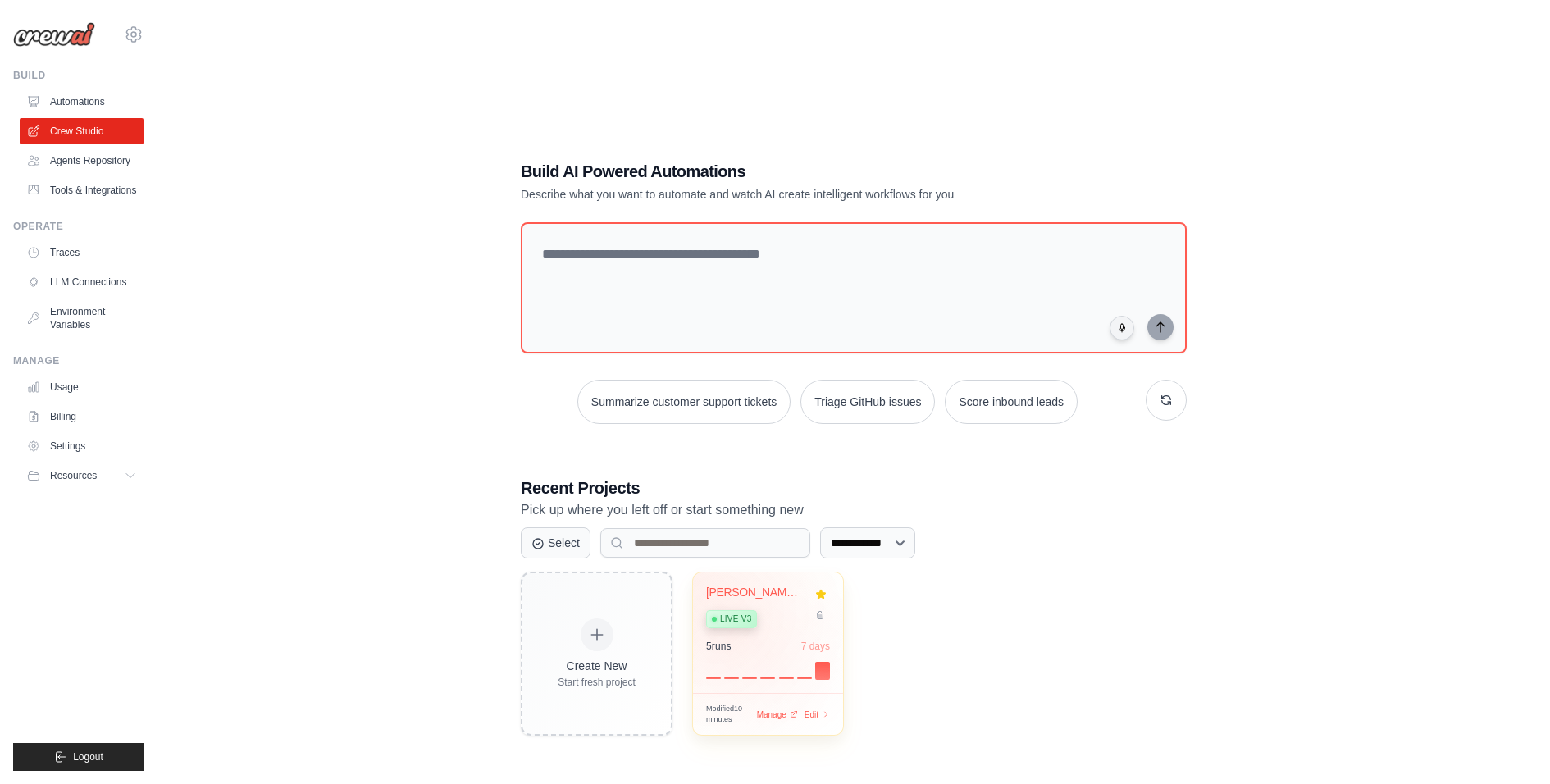
click at [733, 593] on div "[PERSON_NAME] Monopoly News Tracker Live v3 5 run s 7 days" at bounding box center [768, 632] width 150 height 120
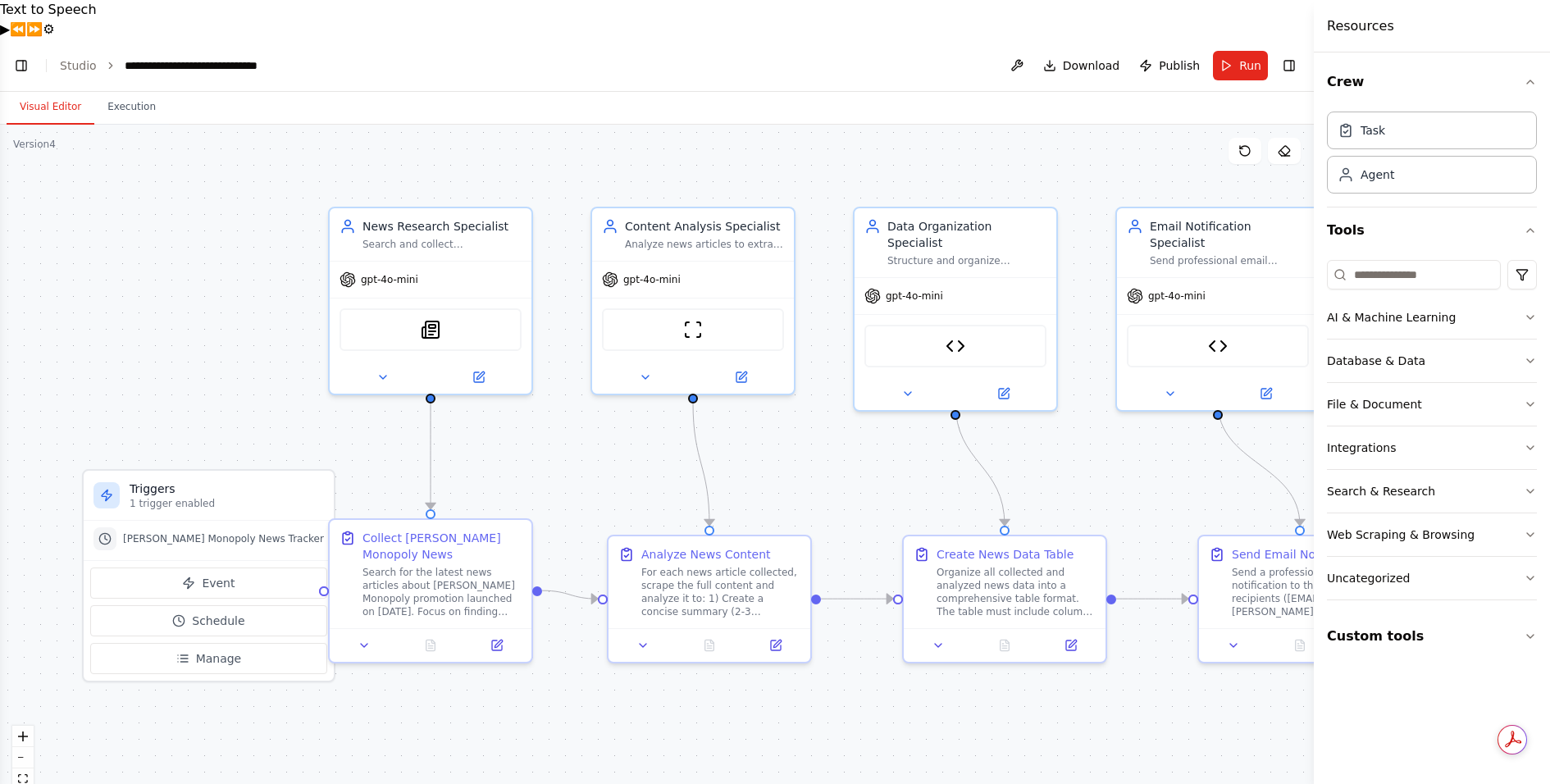
scroll to position [10526, 0]
click at [1087, 57] on span "Download" at bounding box center [1091, 65] width 57 height 17
click at [626, 39] on header "**********" at bounding box center [656, 65] width 1314 height 52
click at [1162, 57] on span "Publish" at bounding box center [1179, 65] width 41 height 17
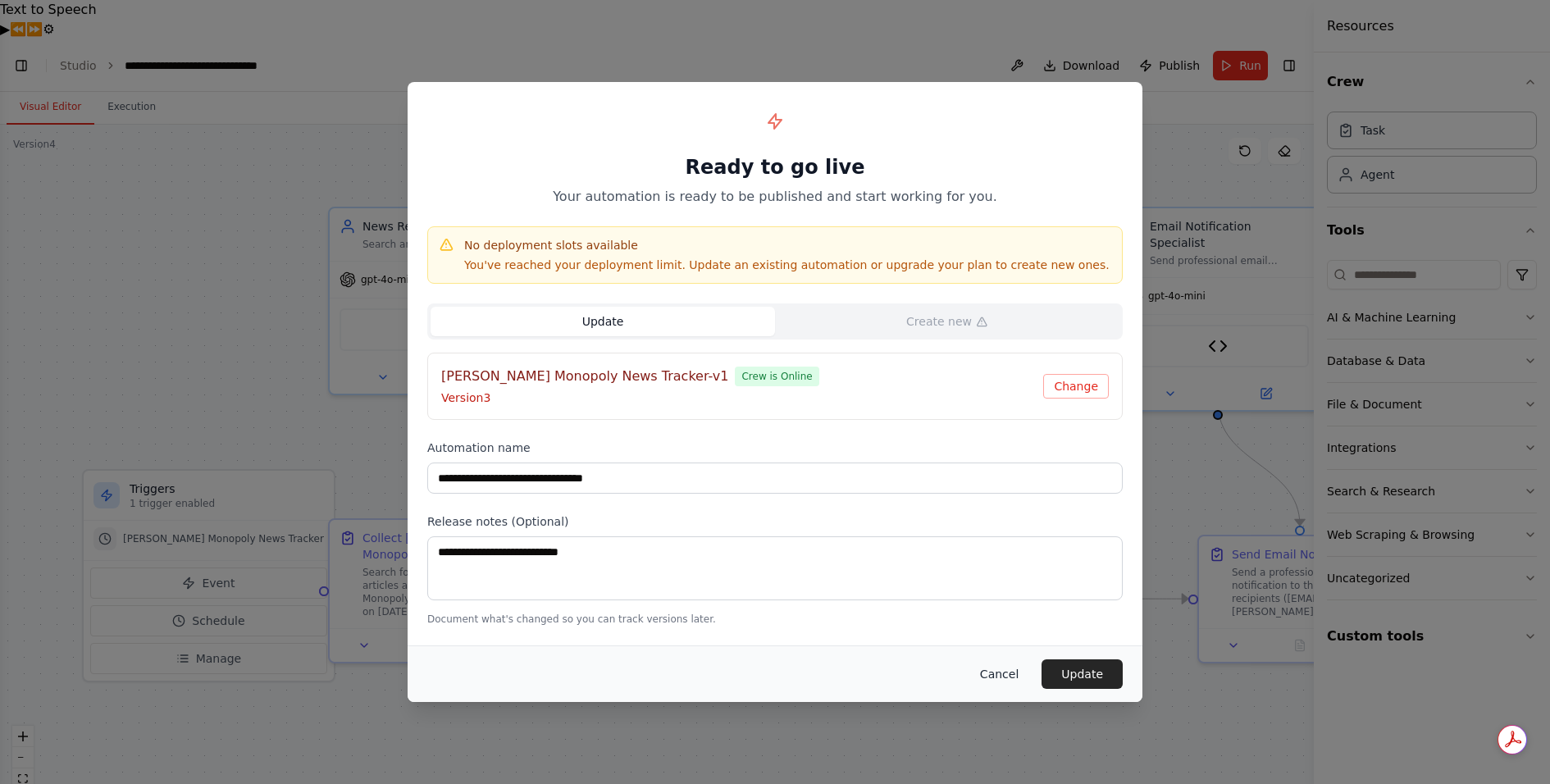
click at [1007, 670] on button "Cancel" at bounding box center [999, 674] width 65 height 30
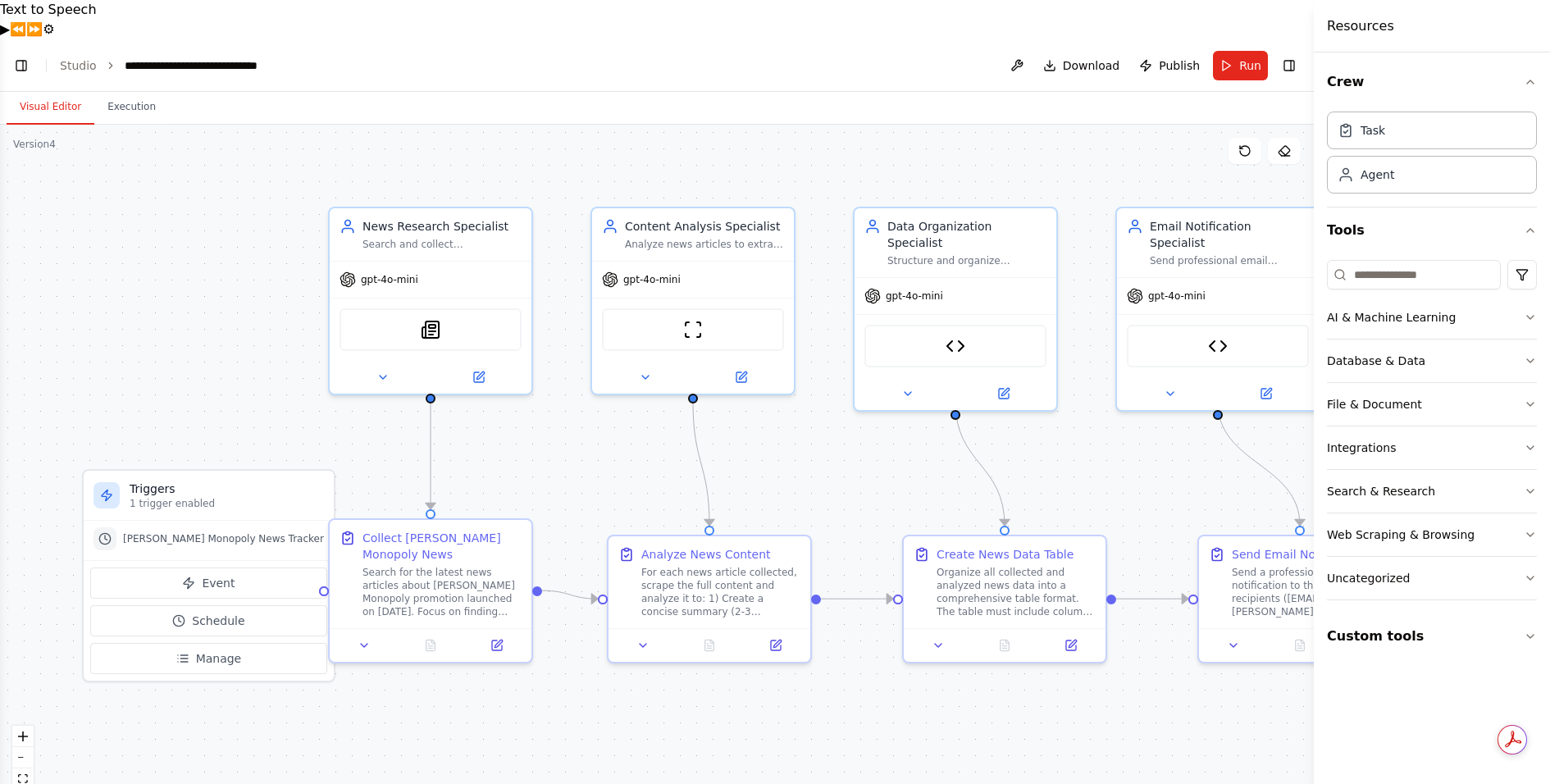
scroll to position [10658, 0]
click at [61, 59] on link "Studio" at bounding box center [78, 65] width 37 height 13
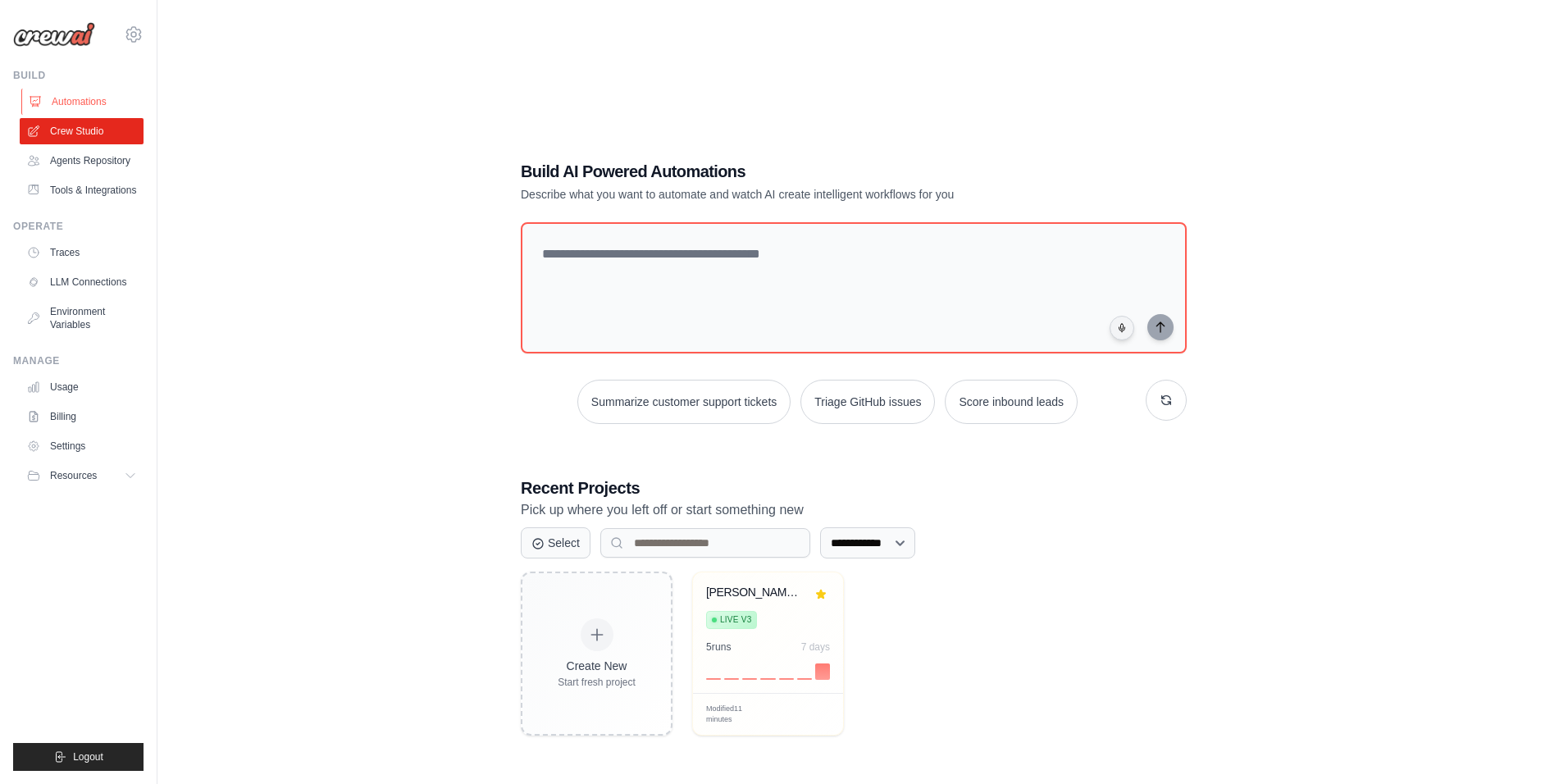
click at [82, 105] on link "Automations" at bounding box center [83, 102] width 124 height 27
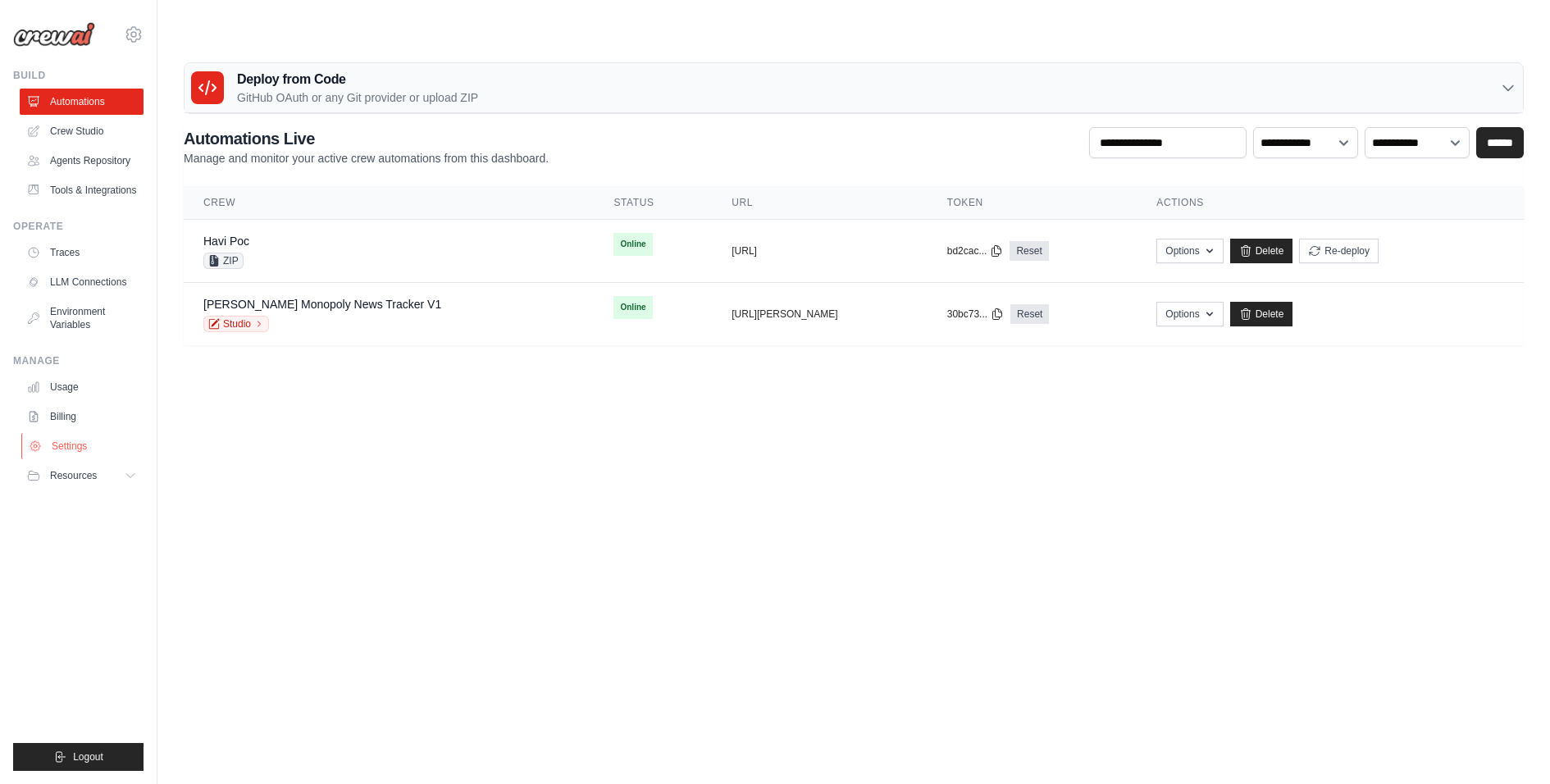
click at [70, 459] on link "Settings" at bounding box center [83, 446] width 124 height 27
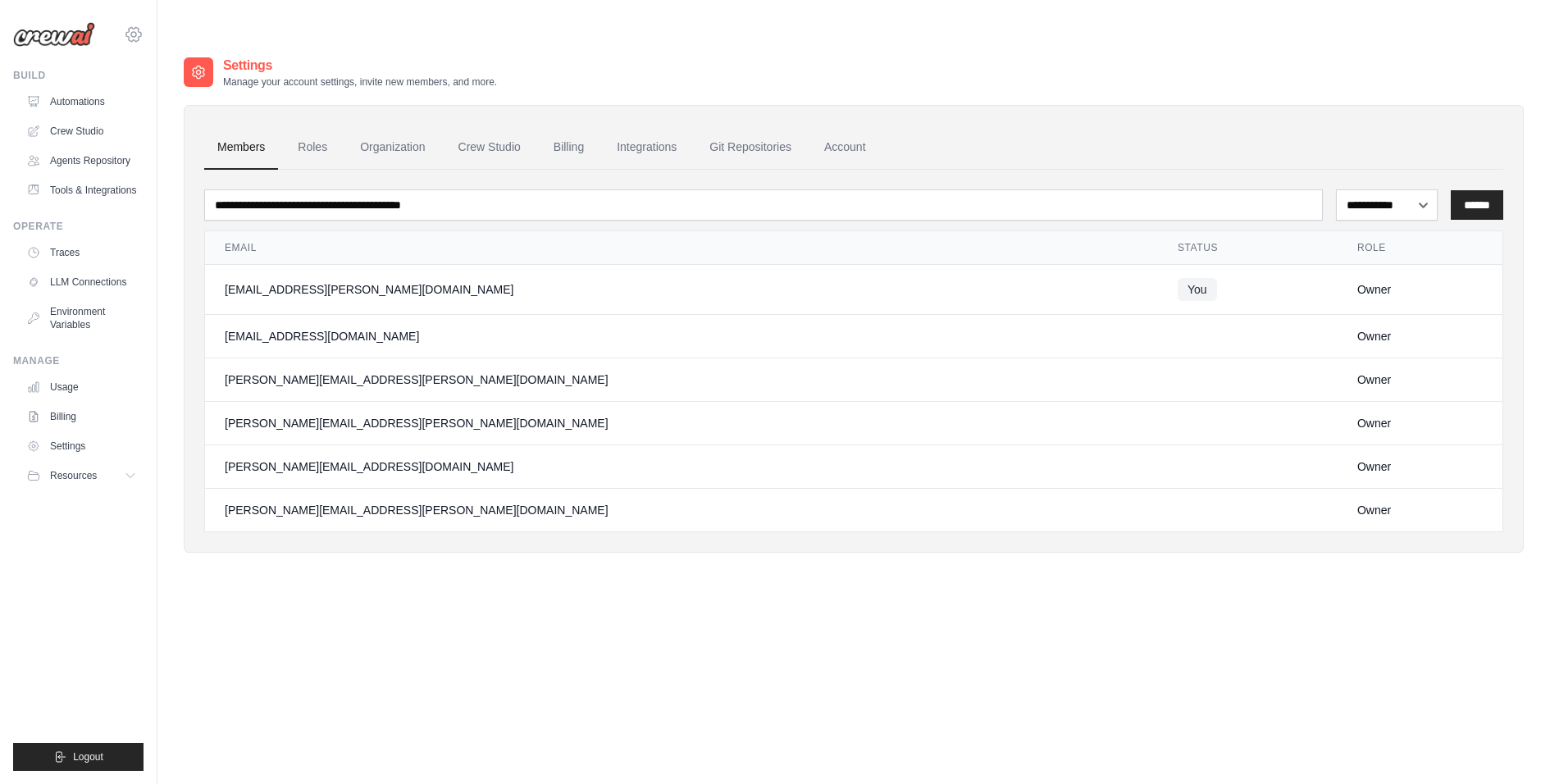
click at [134, 32] on icon at bounding box center [133, 35] width 5 height 5
click at [176, 97] on span "HAVI - original" at bounding box center [205, 102] width 129 height 17
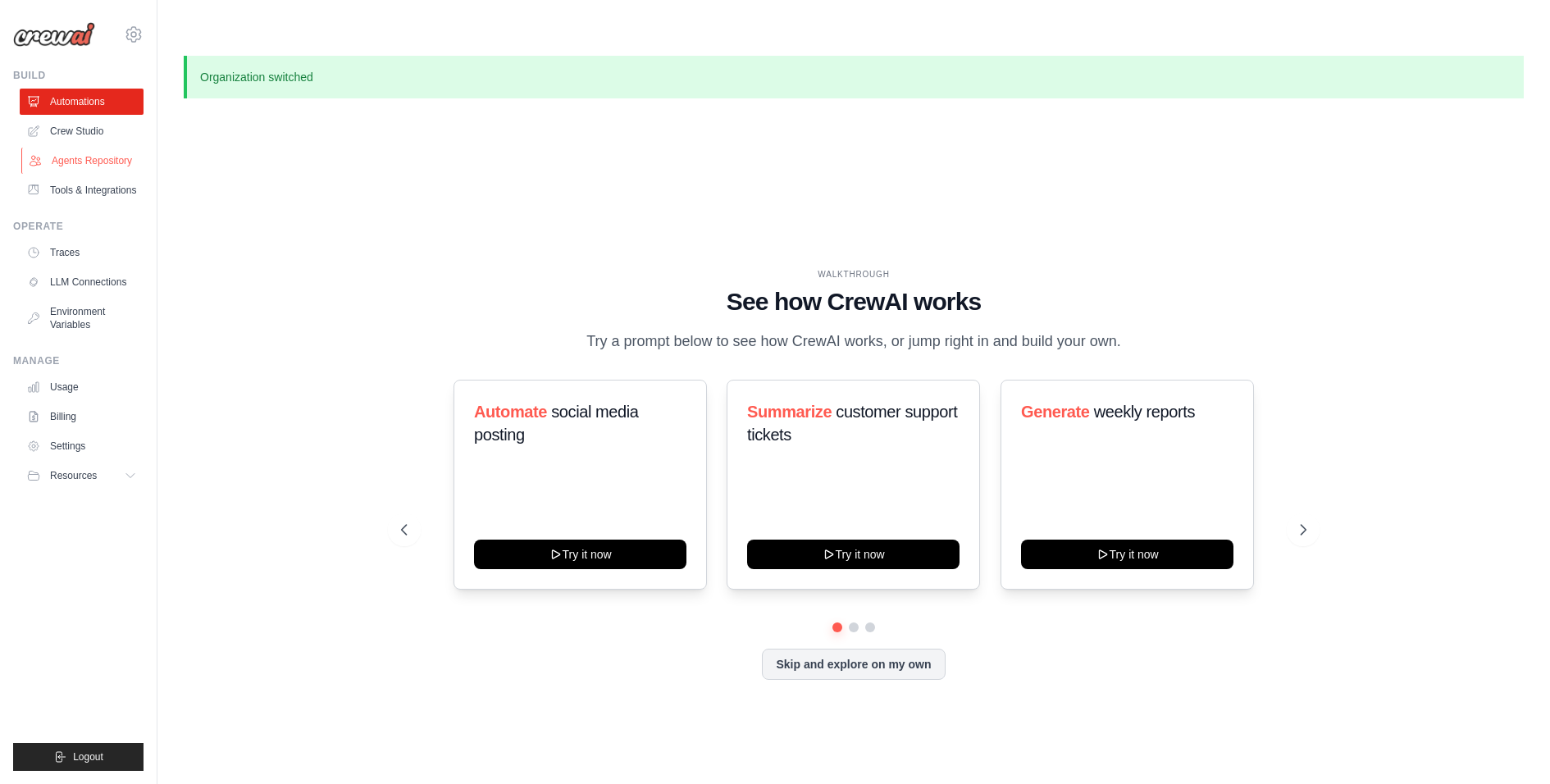
click at [77, 156] on link "Agents Repository" at bounding box center [83, 161] width 124 height 27
click at [83, 128] on link "Crew Studio" at bounding box center [83, 131] width 124 height 27
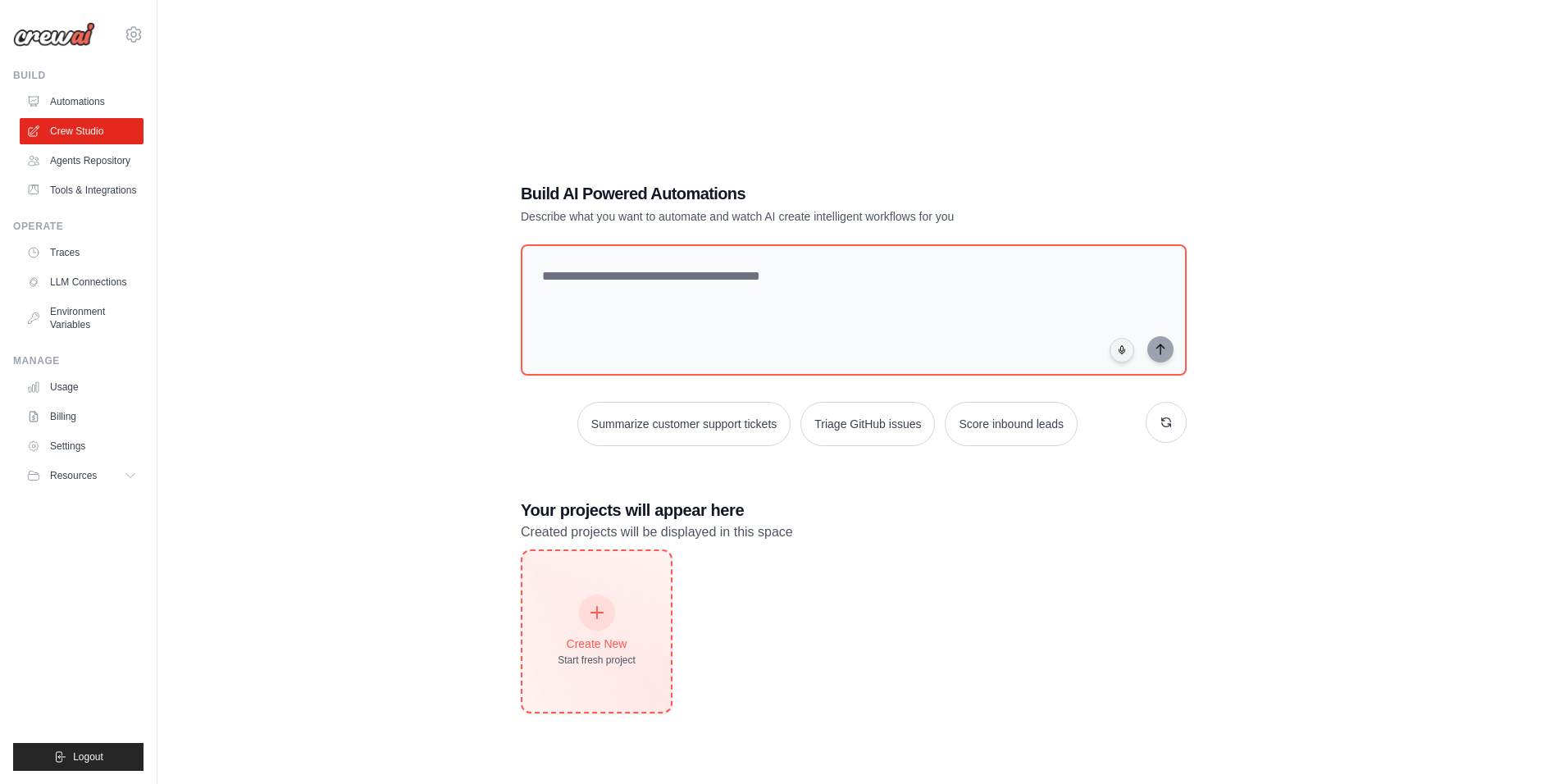
click at [596, 594] on div at bounding box center [597, 612] width 36 height 36
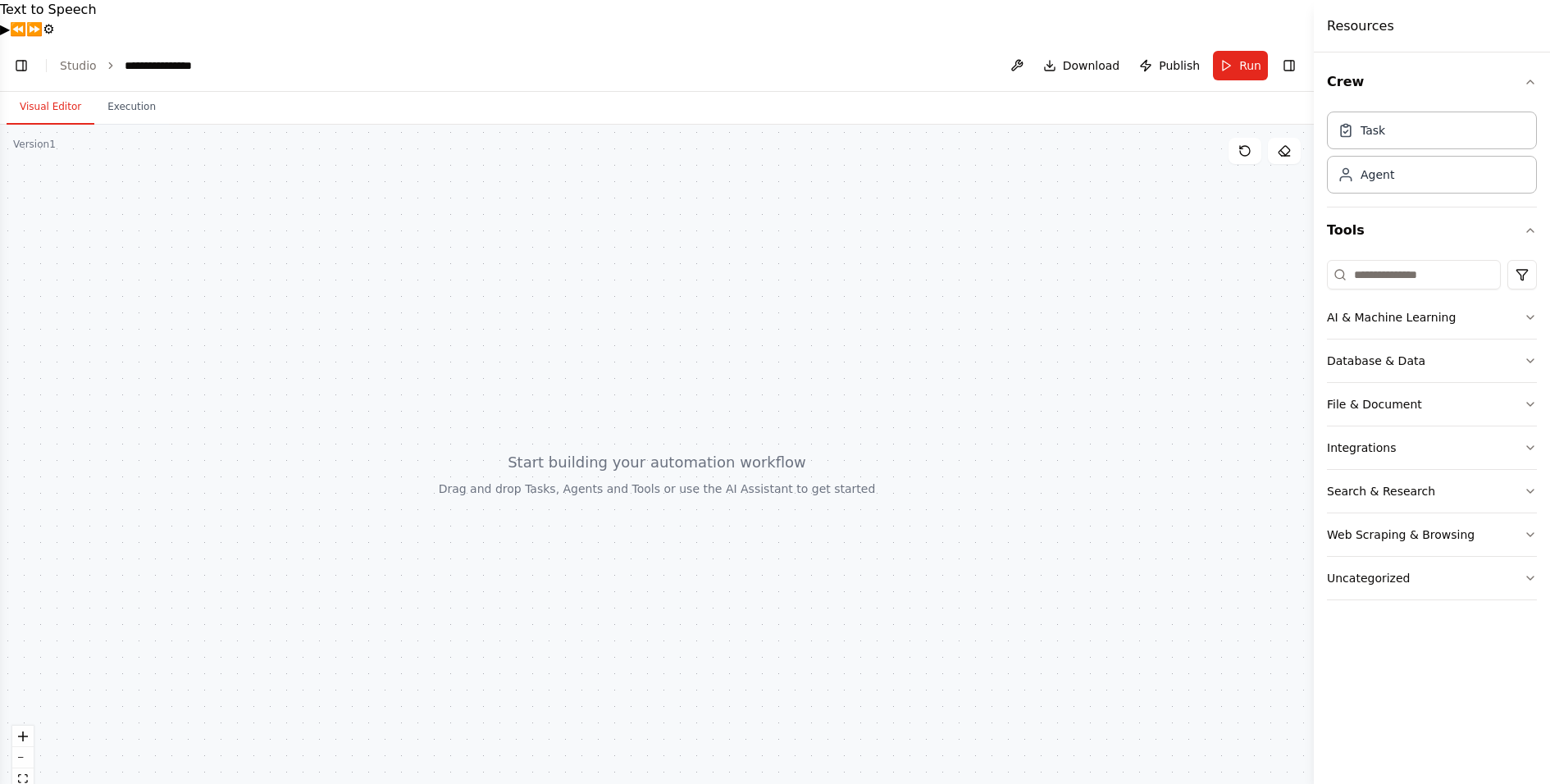
click at [84, 39] on header "**********" at bounding box center [656, 65] width 1314 height 52
click at [83, 59] on link "Studio" at bounding box center [78, 65] width 37 height 13
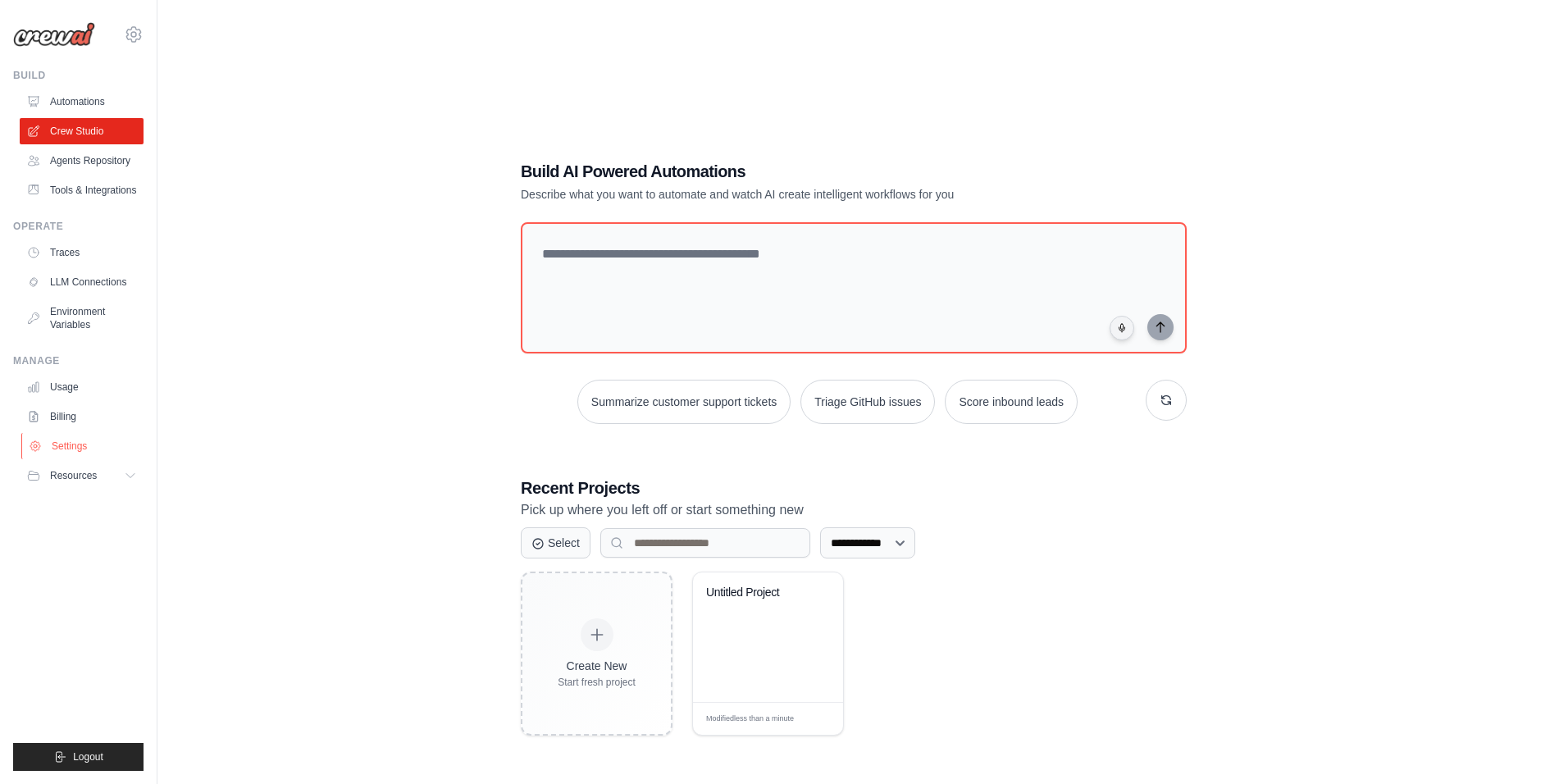
click at [70, 458] on link "Settings" at bounding box center [83, 446] width 124 height 27
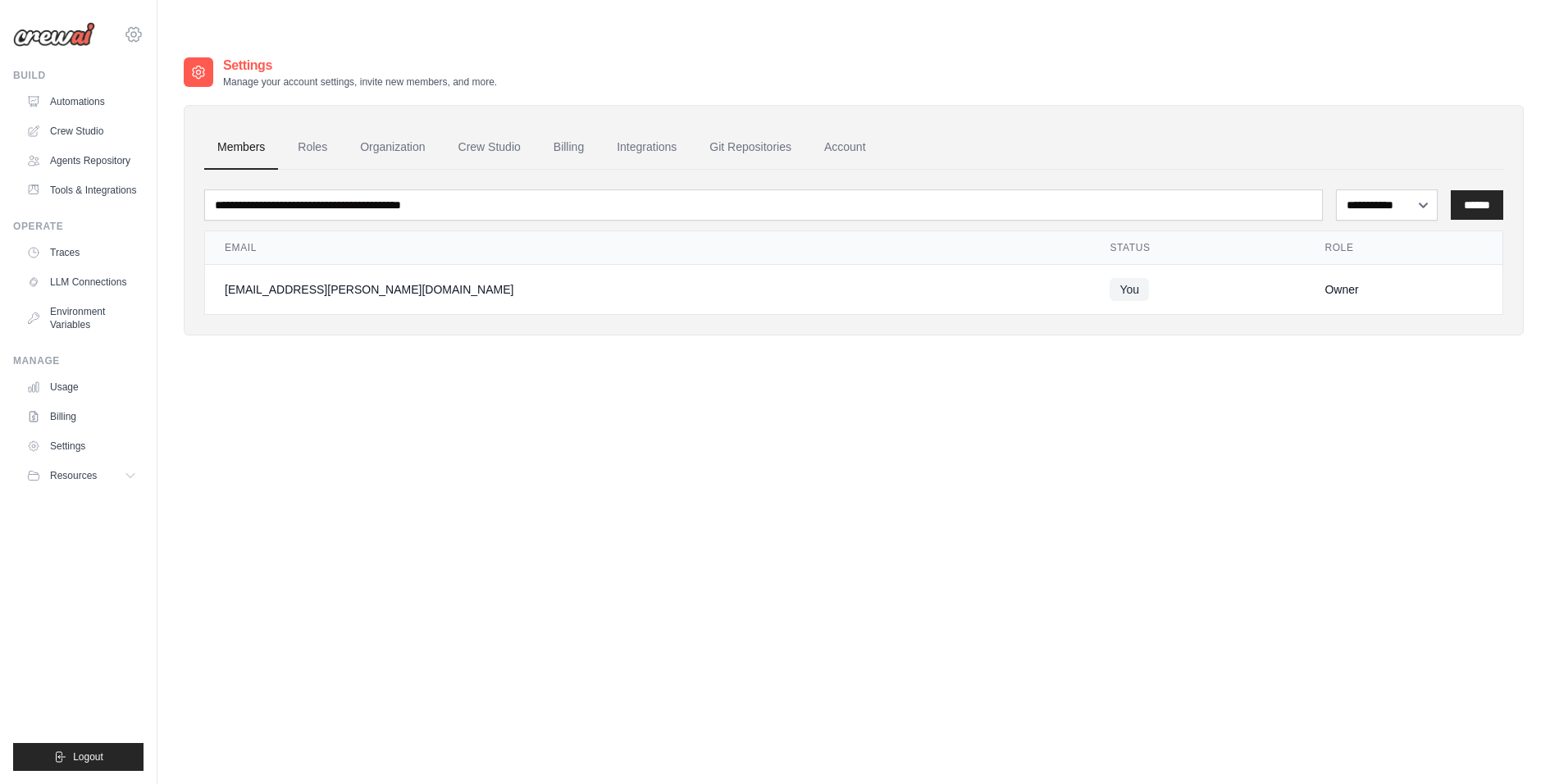
click at [133, 35] on icon at bounding box center [133, 35] width 20 height 20
click at [163, 138] on span "HAVI" at bounding box center [205, 134] width 129 height 17
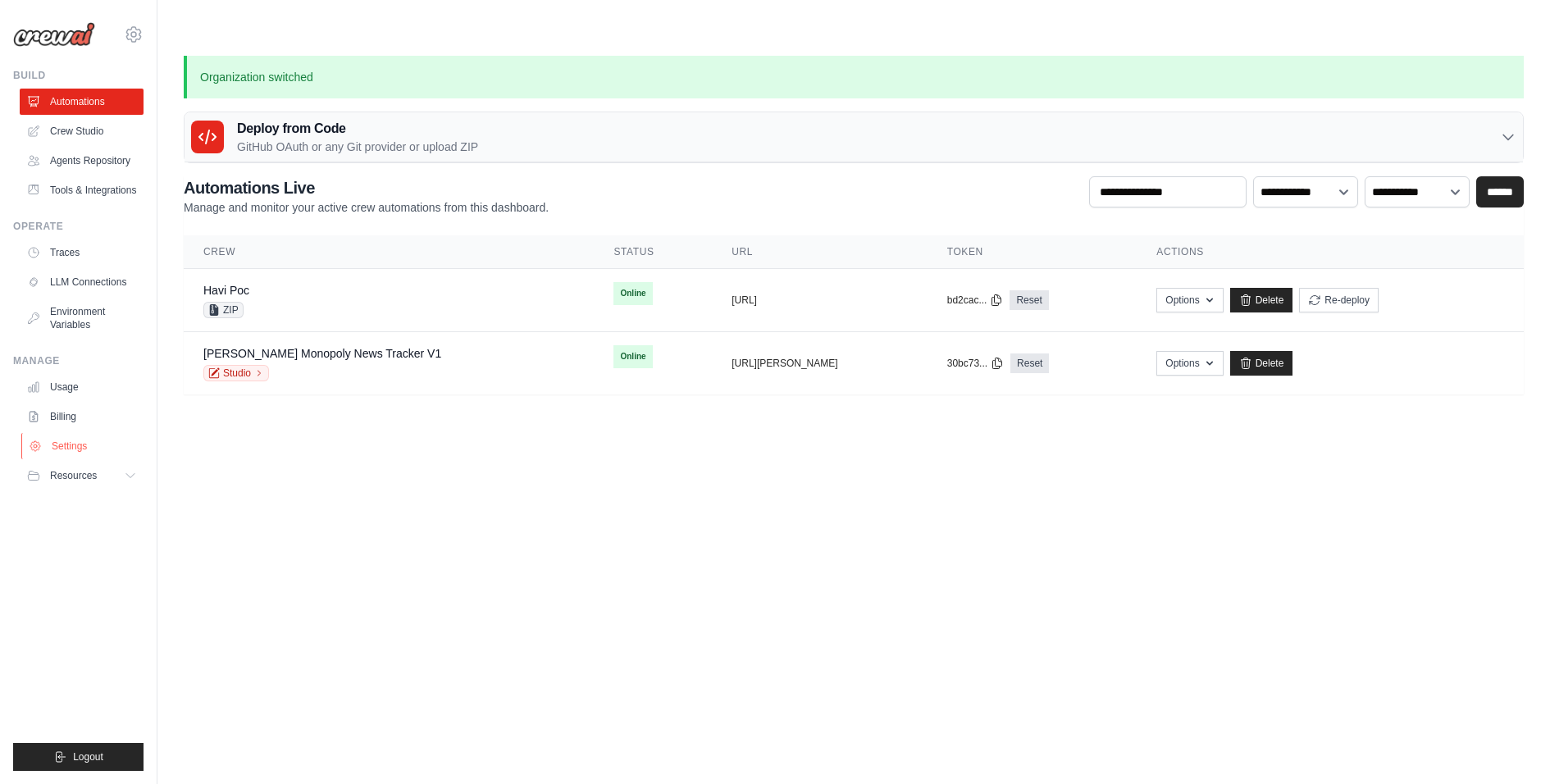
click at [63, 453] on link "Settings" at bounding box center [83, 446] width 124 height 27
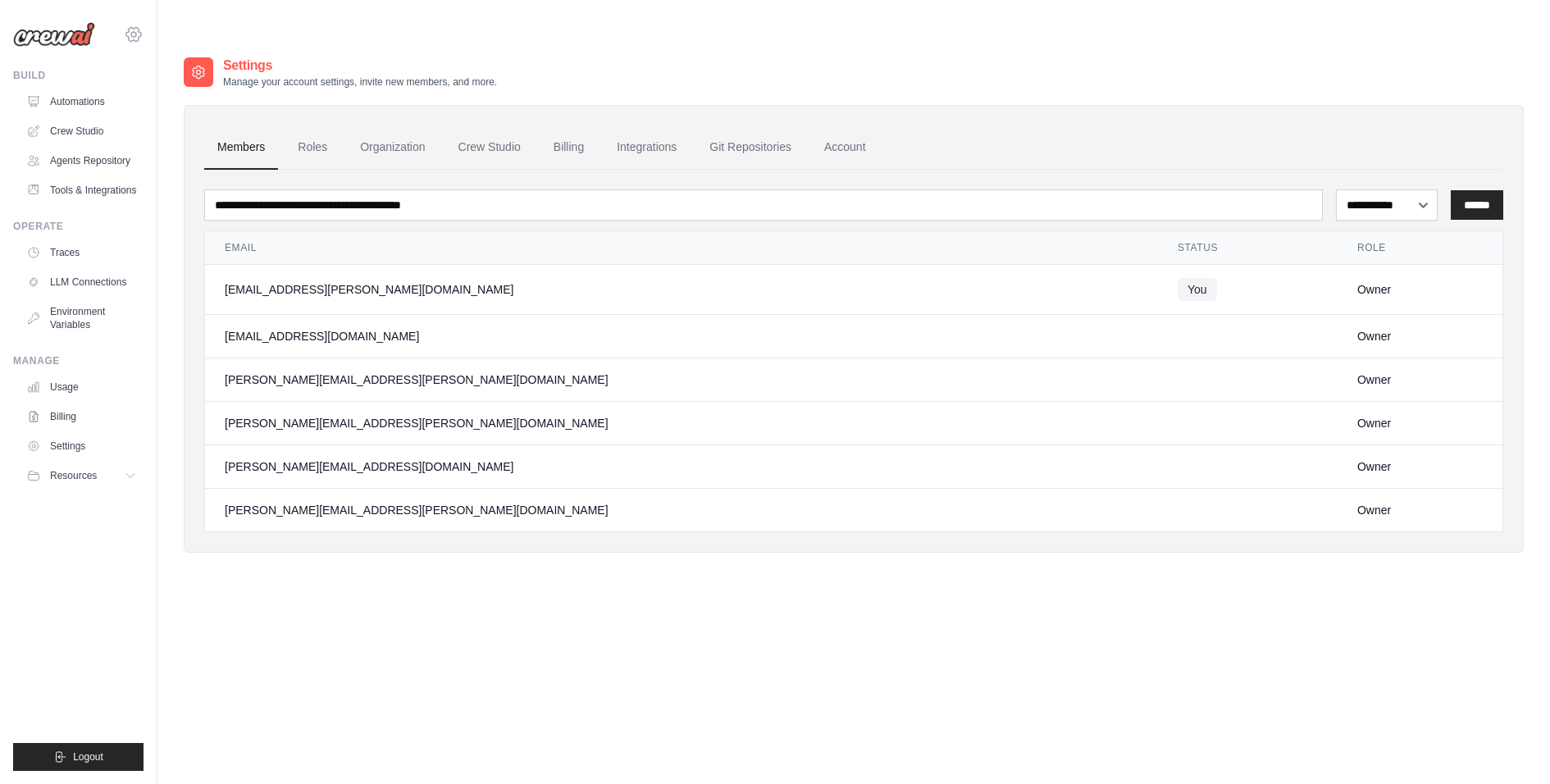
click at [138, 35] on icon at bounding box center [133, 35] width 20 height 20
click at [169, 105] on span "HAVI - original" at bounding box center [205, 102] width 129 height 17
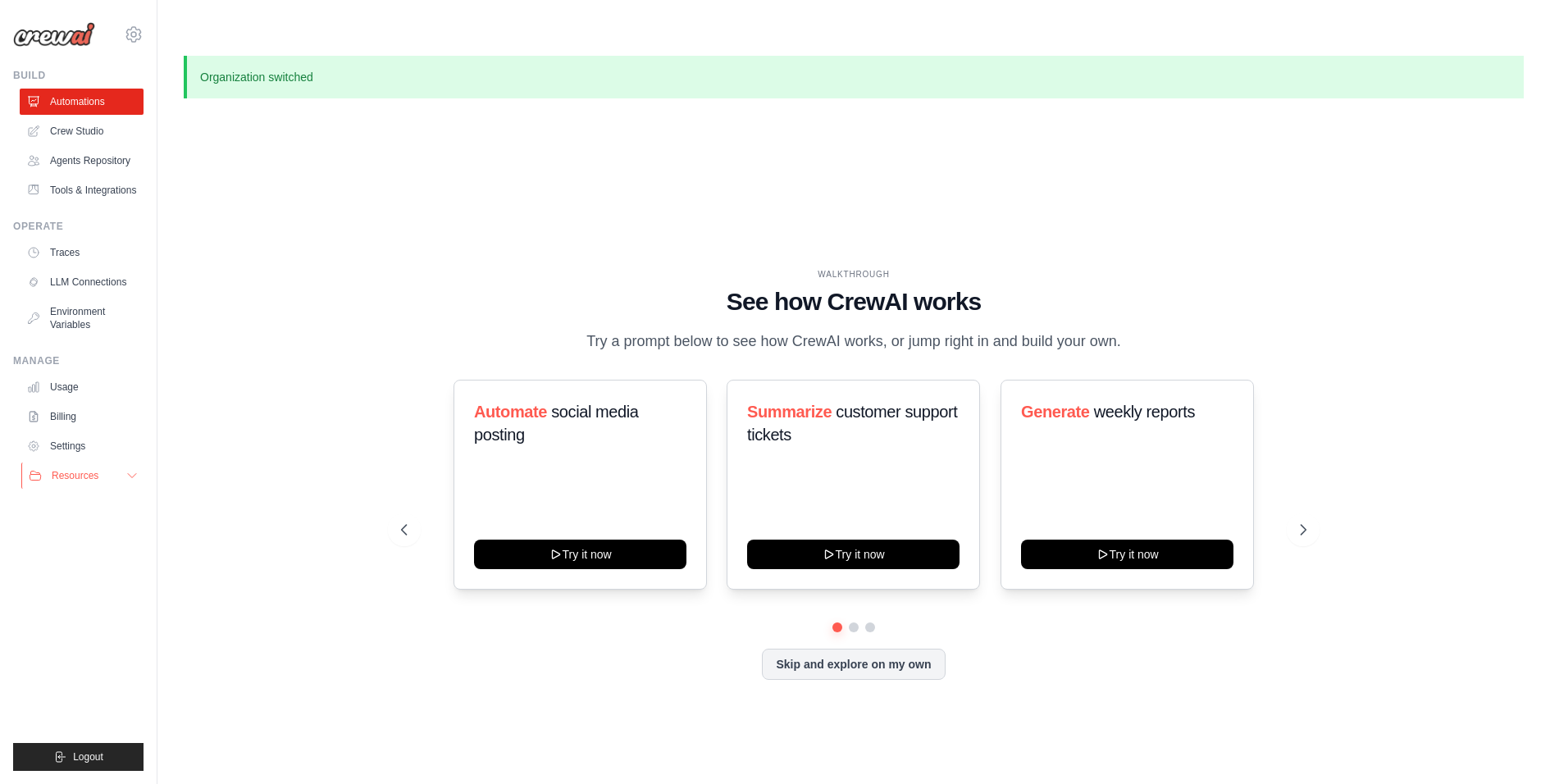
click at [72, 482] on span "Resources" at bounding box center [75, 476] width 46 height 13
click at [133, 36] on icon at bounding box center [133, 35] width 5 height 5
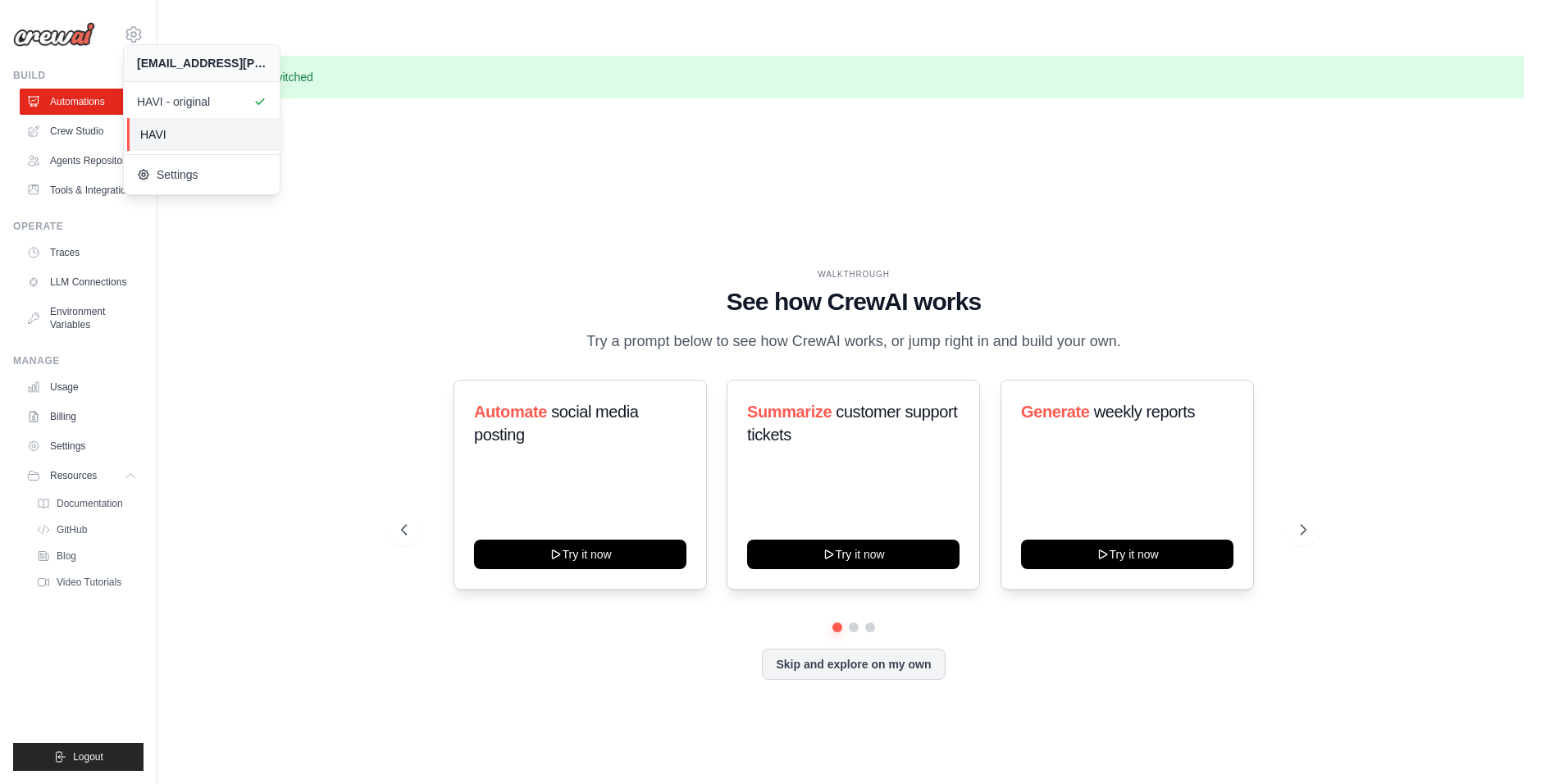
click at [177, 129] on span "HAVI" at bounding box center [205, 134] width 129 height 17
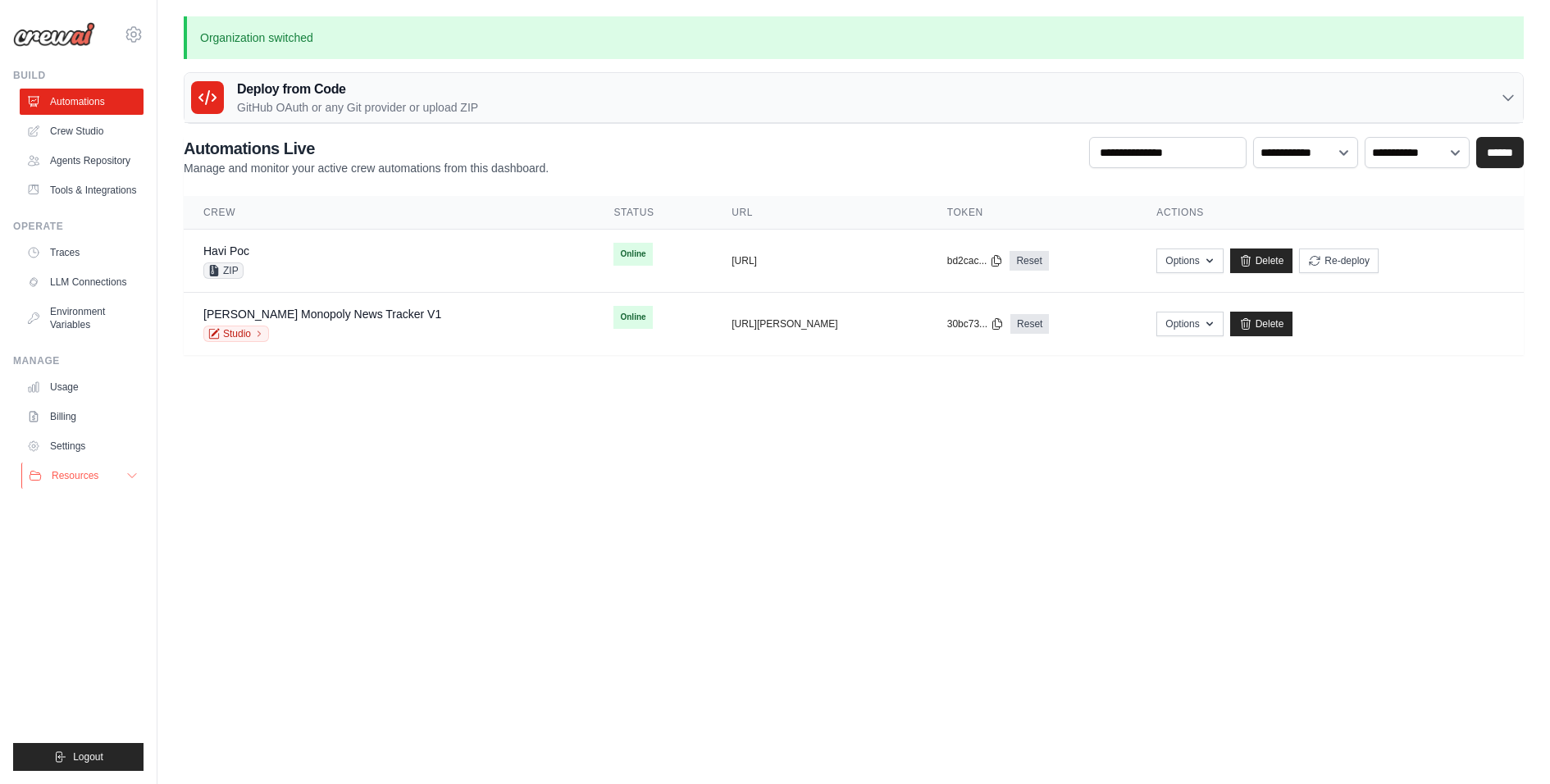
click at [89, 482] on span "Resources" at bounding box center [75, 476] width 46 height 13
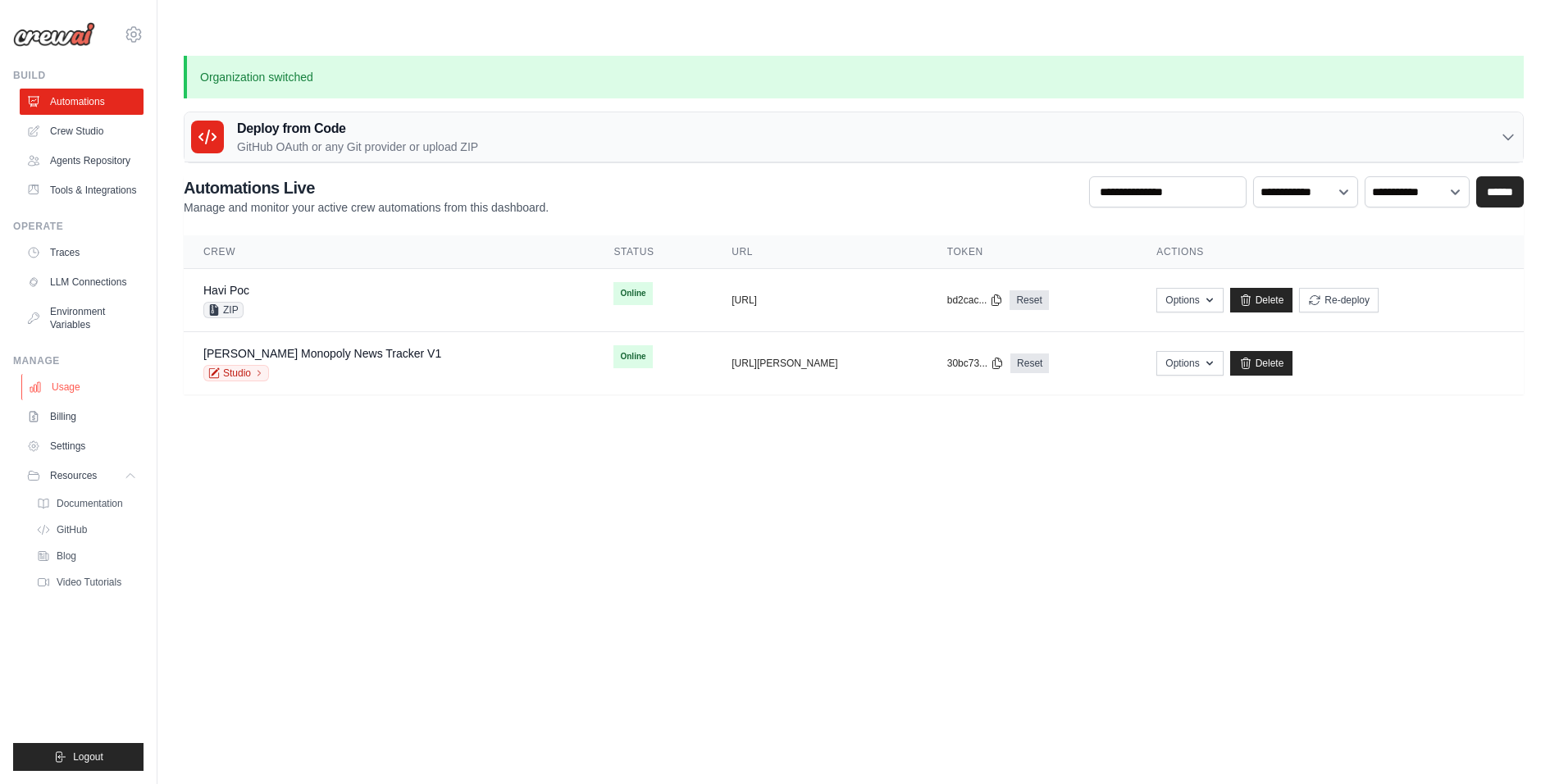
click at [70, 400] on link "Usage" at bounding box center [83, 387] width 124 height 27
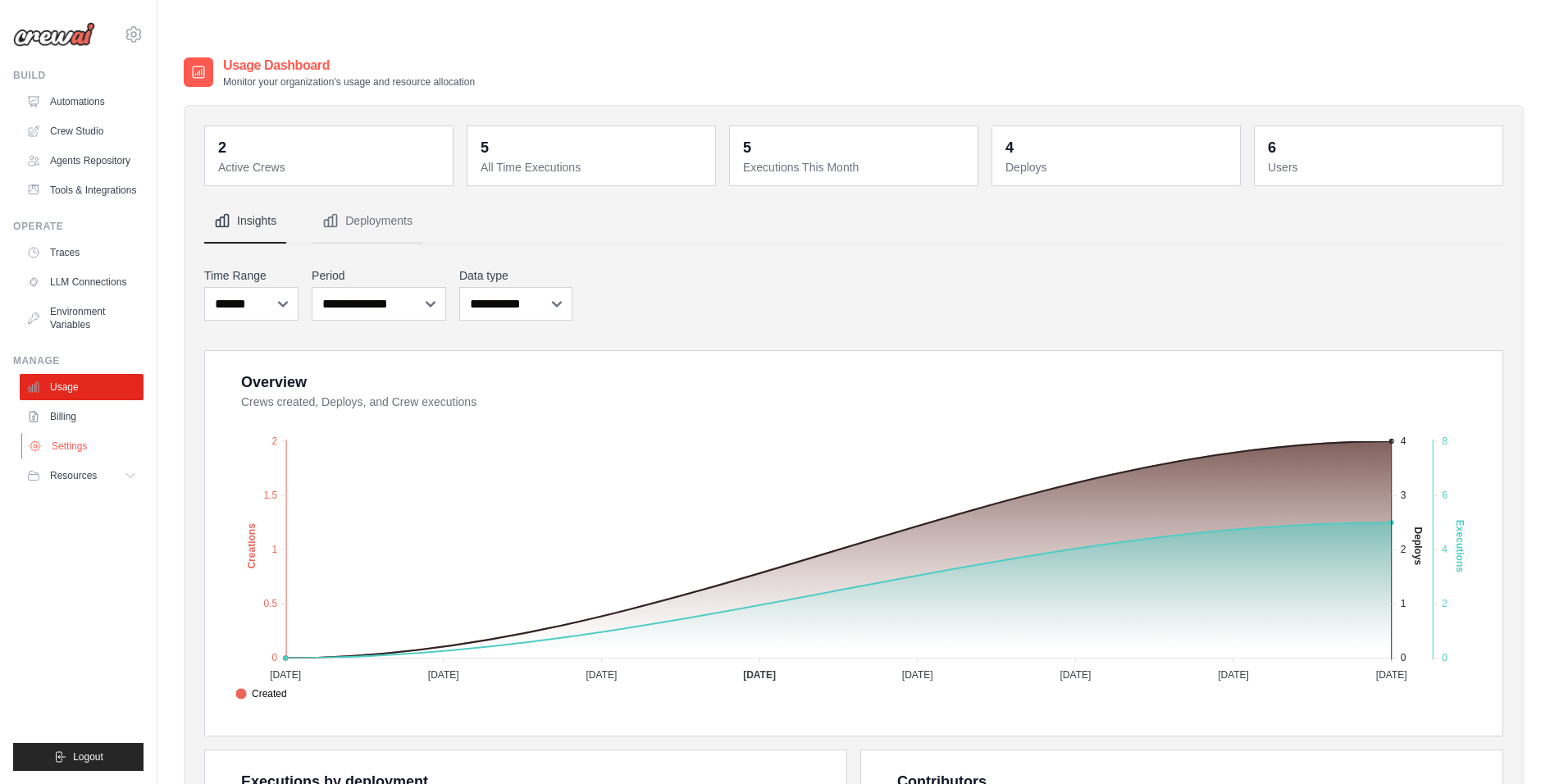
click at [66, 452] on link "Settings" at bounding box center [83, 446] width 124 height 27
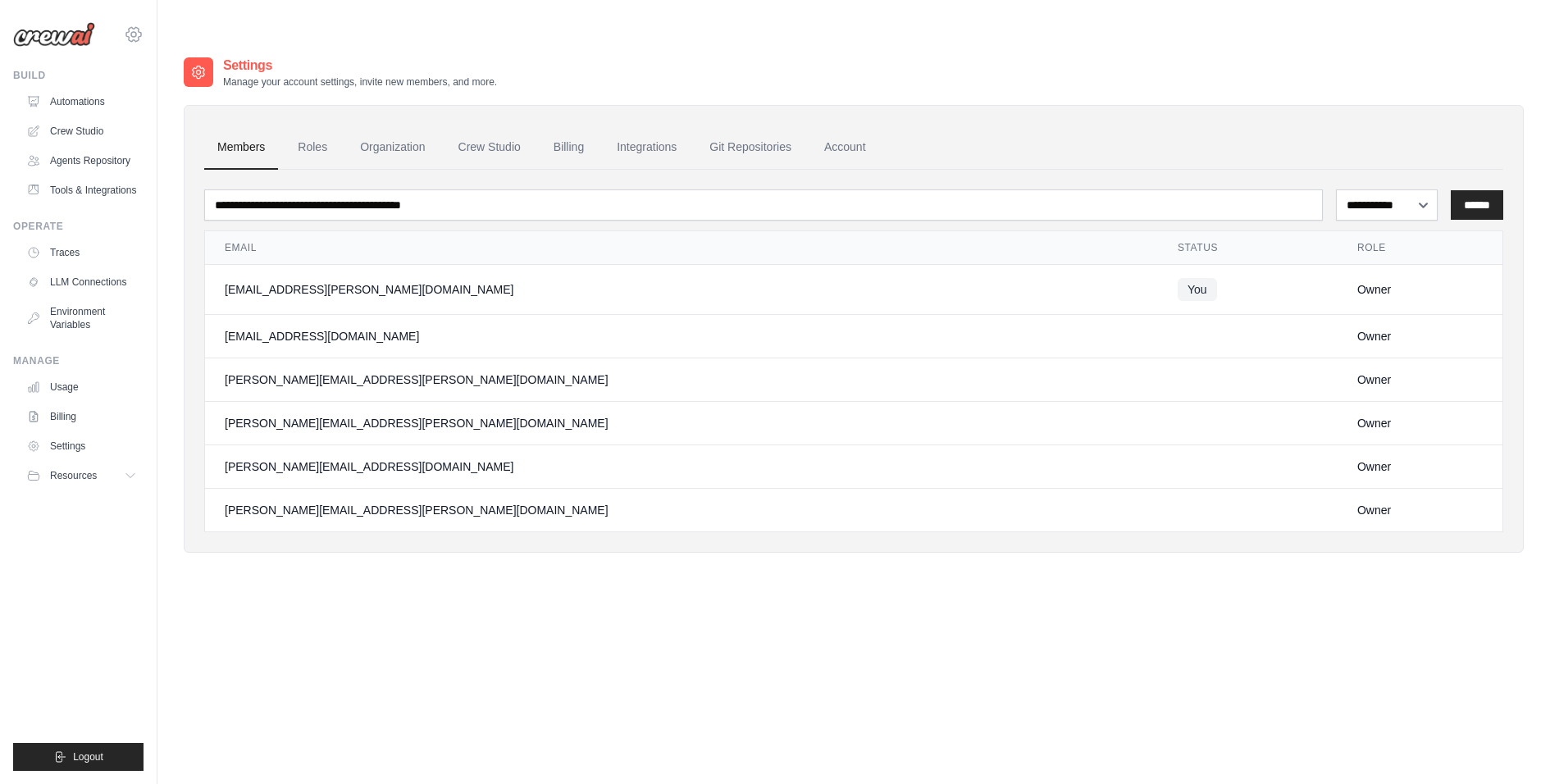
click at [133, 30] on icon at bounding box center [133, 35] width 20 height 20
click at [169, 95] on span "HAVI - original" at bounding box center [205, 102] width 129 height 17
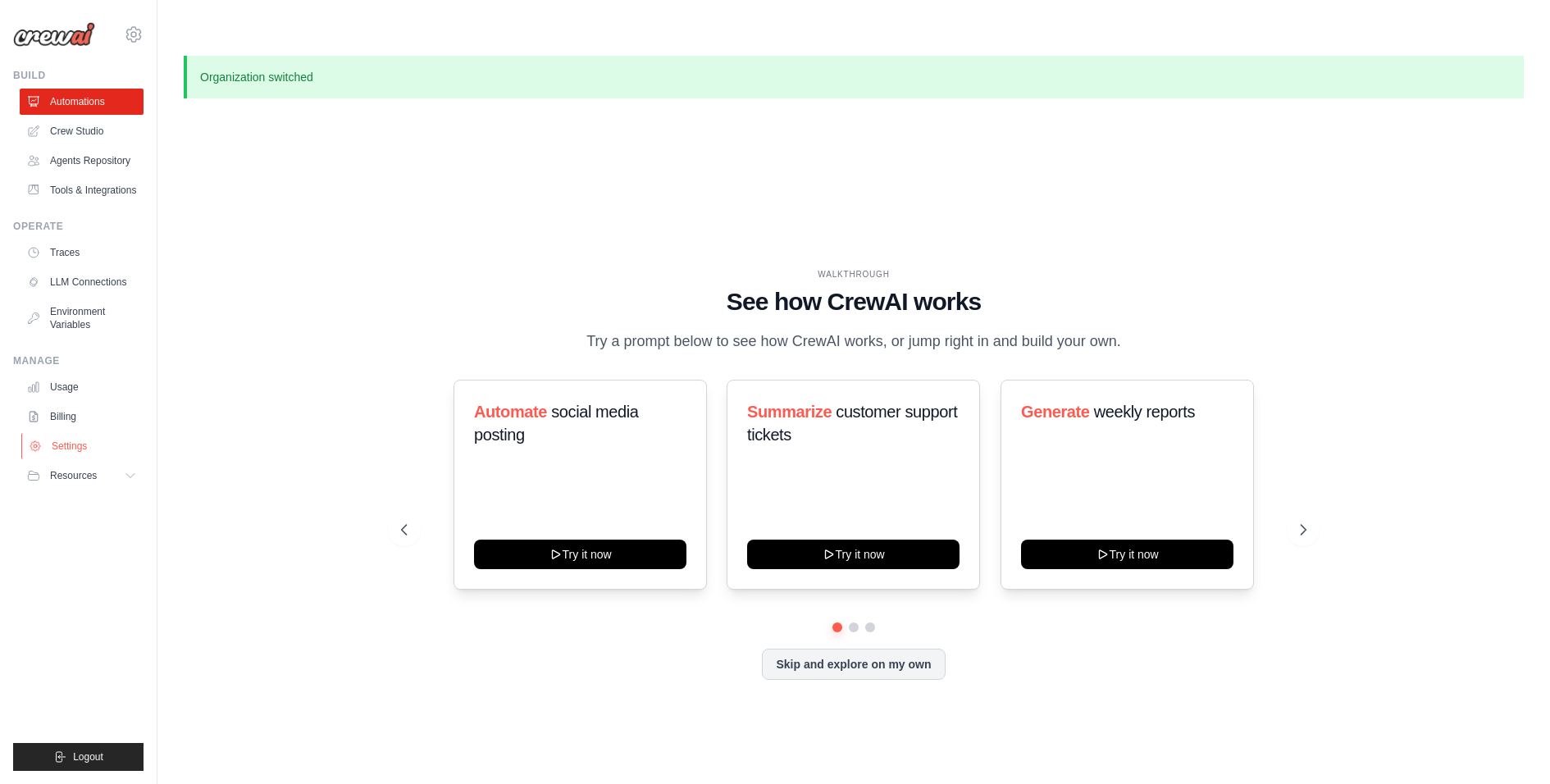
click at [70, 457] on link "Settings" at bounding box center [83, 446] width 124 height 27
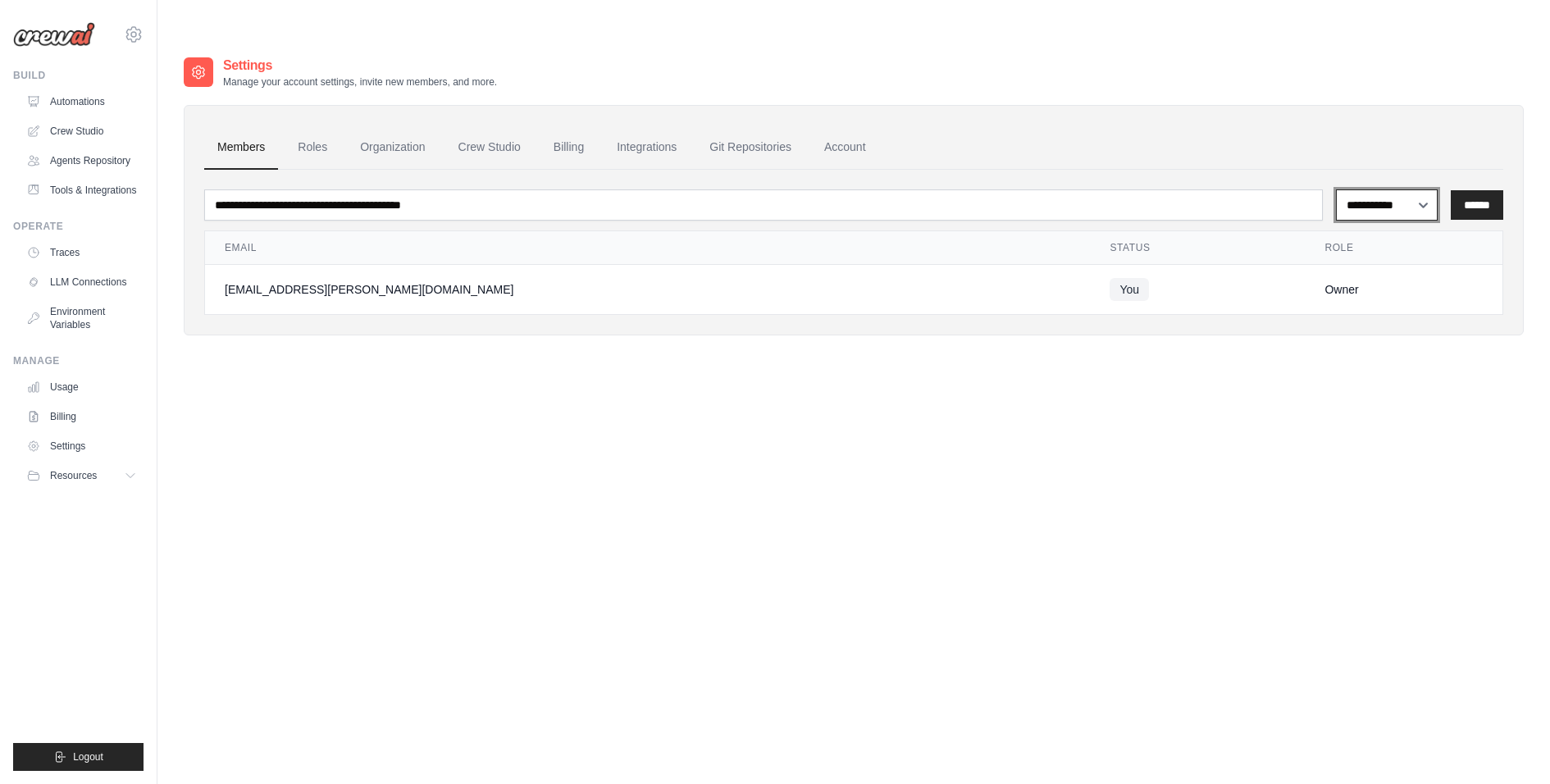
click at [1387, 190] on select "**********" at bounding box center [1386, 205] width 102 height 31
click at [1476, 191] on input "******" at bounding box center [1476, 206] width 52 height 30
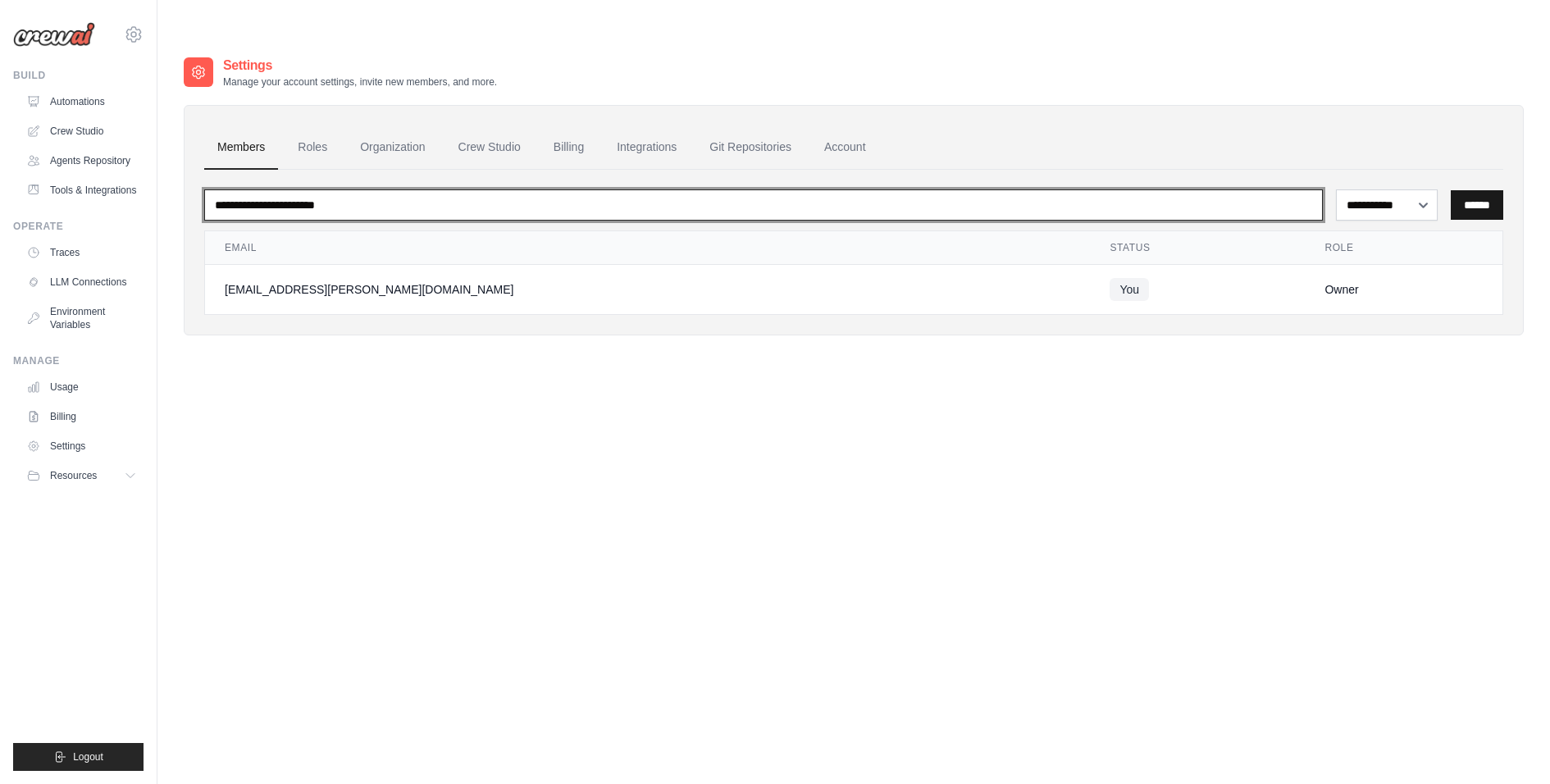
type input "**********"
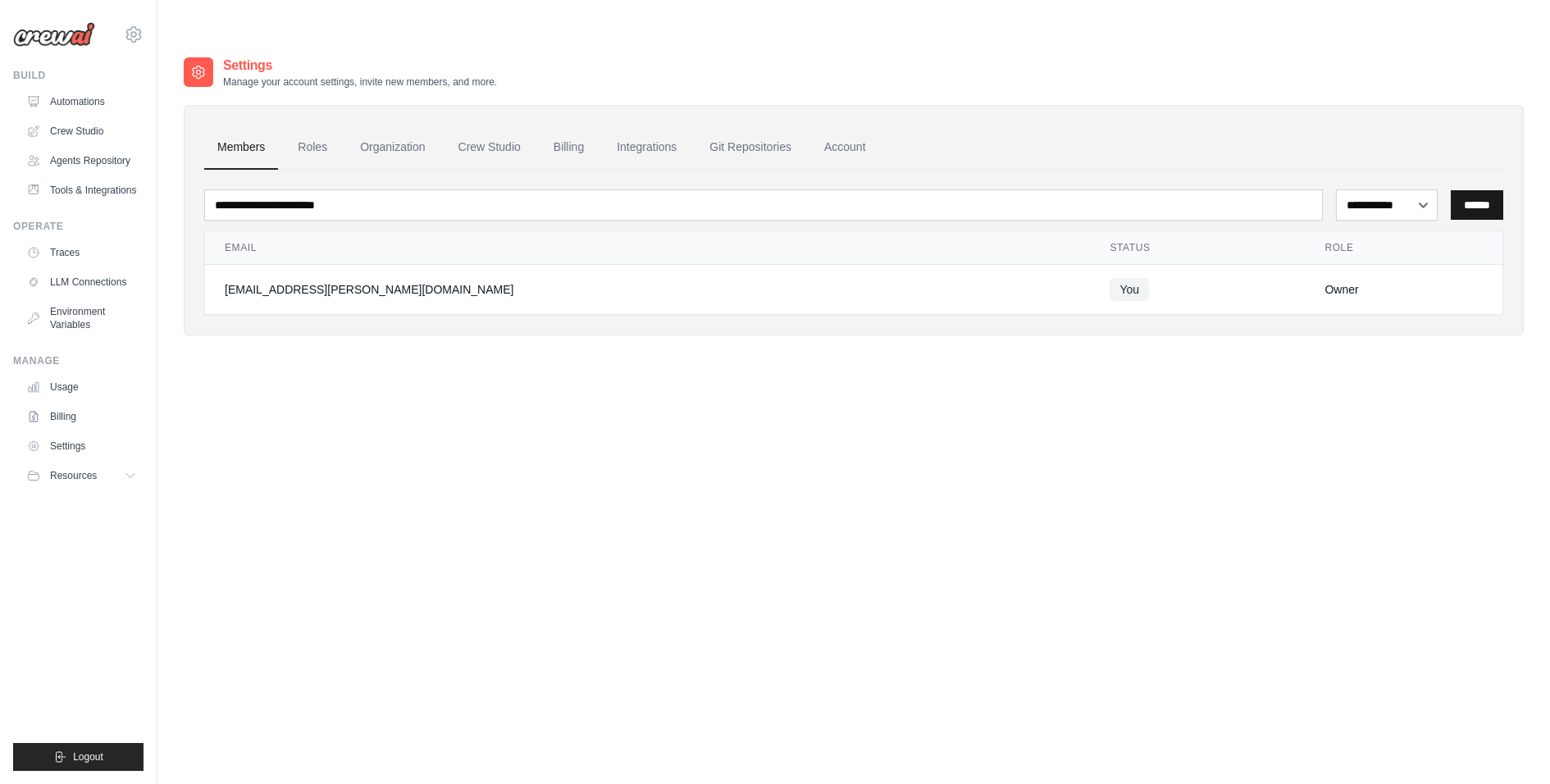
click at [1468, 191] on input "******" at bounding box center [1476, 206] width 52 height 30
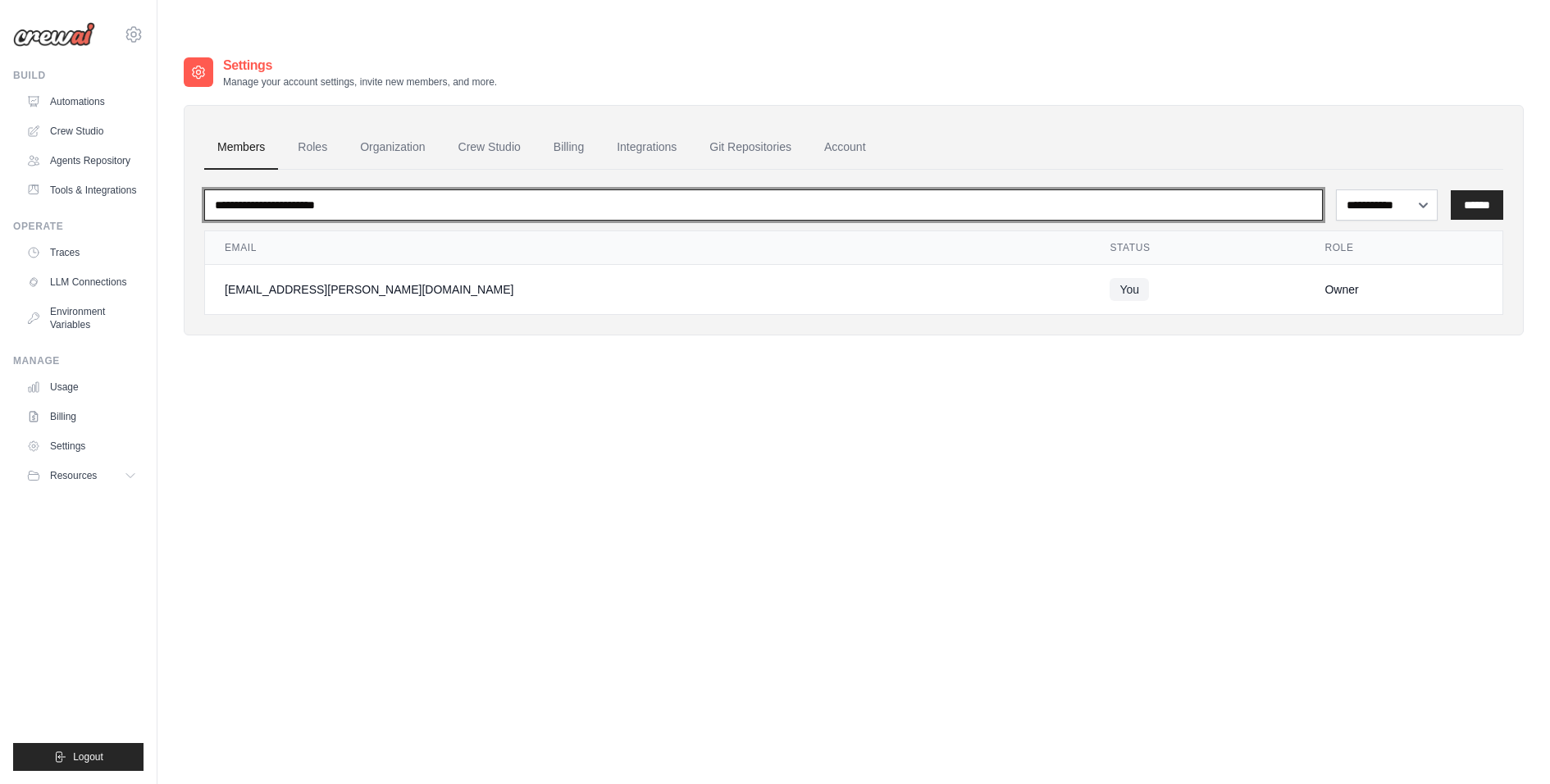
click at [946, 190] on input "**********" at bounding box center [763, 206] width 1118 height 31
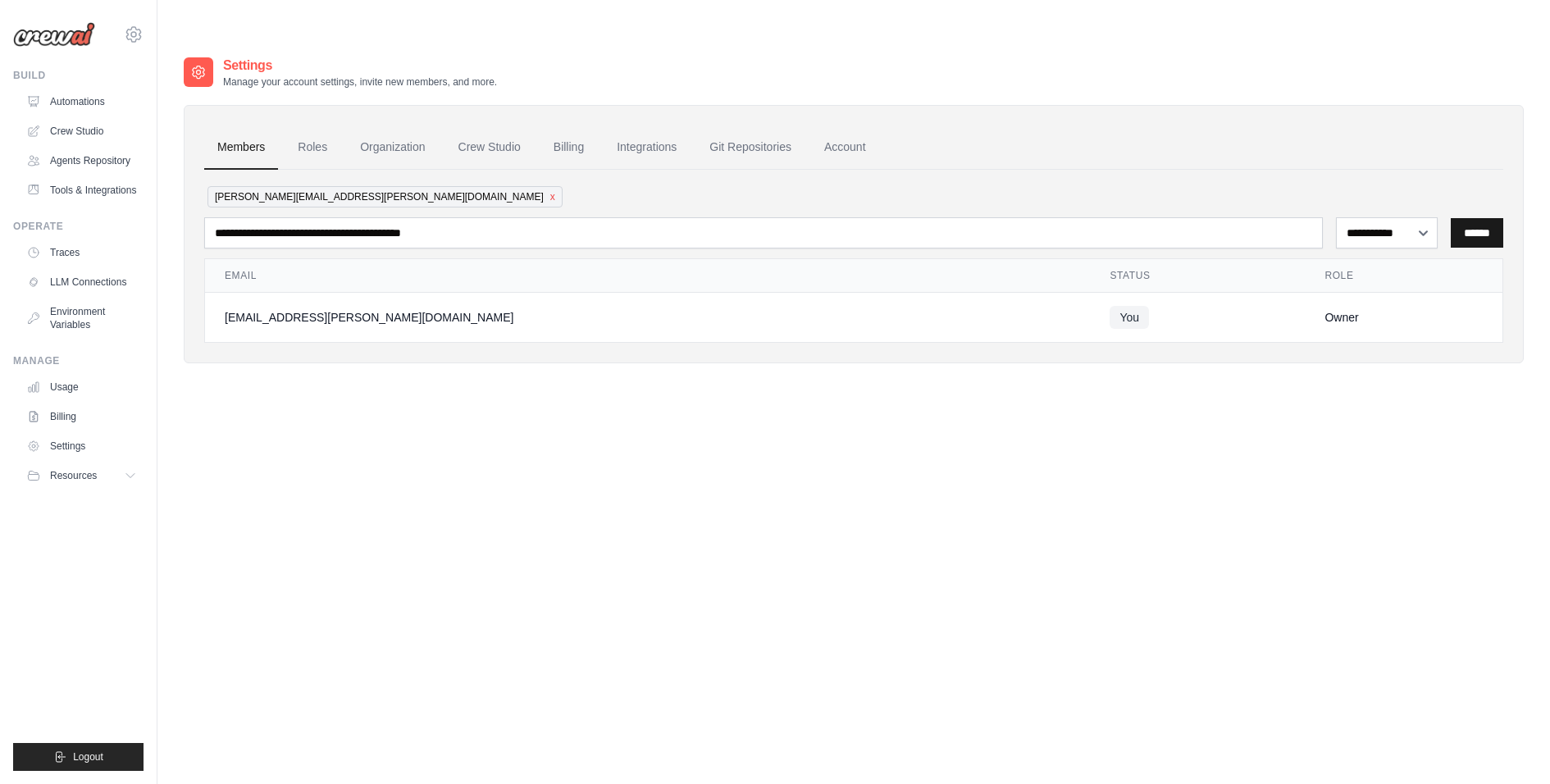
click at [1498, 218] on input "******" at bounding box center [1476, 233] width 52 height 30
click at [1477, 218] on input "******" at bounding box center [1476, 233] width 52 height 30
click at [497, 419] on div "**********" at bounding box center [854, 448] width 1339 height 784
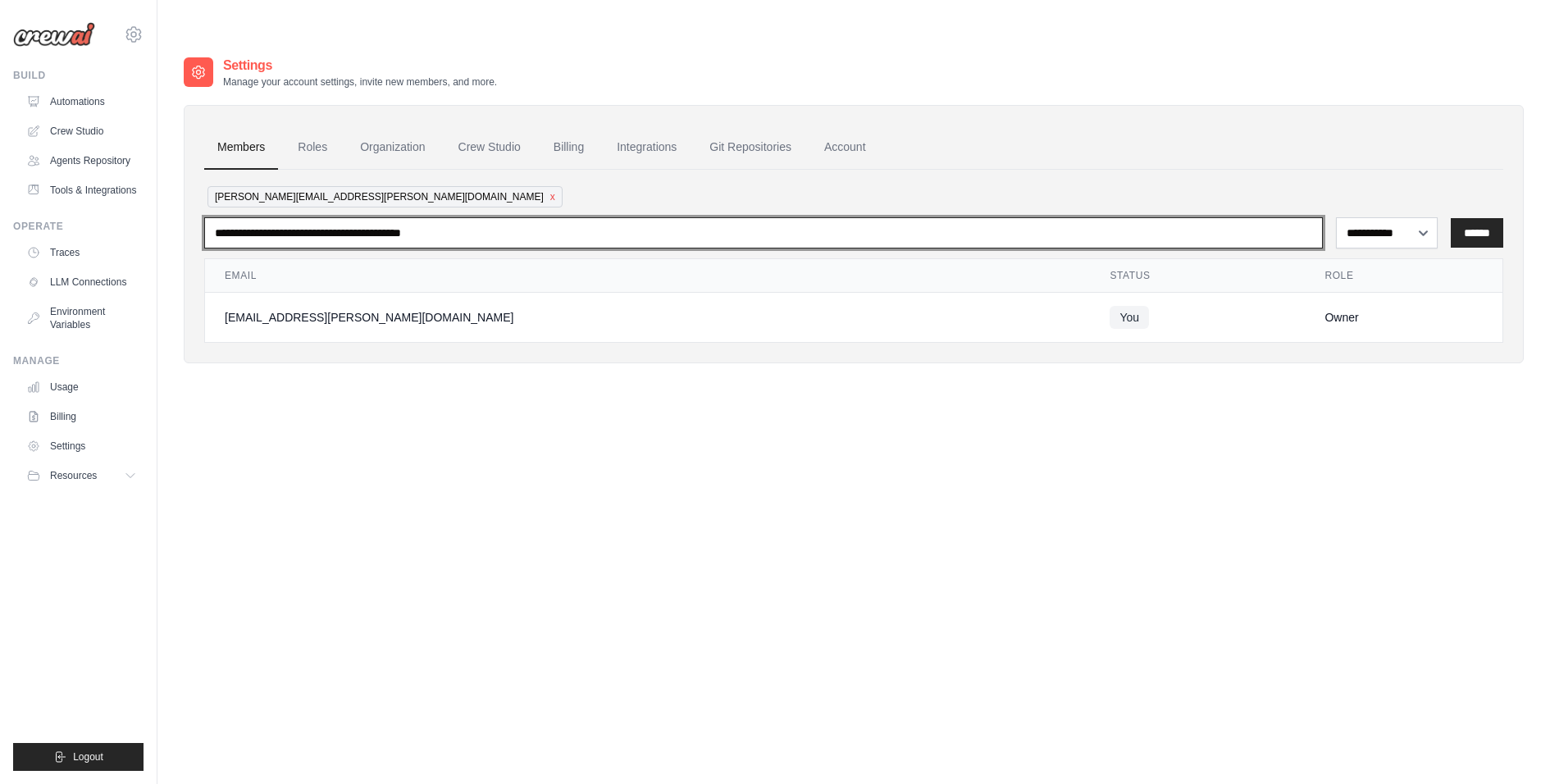
click at [366, 217] on input "email" at bounding box center [763, 233] width 1118 height 31
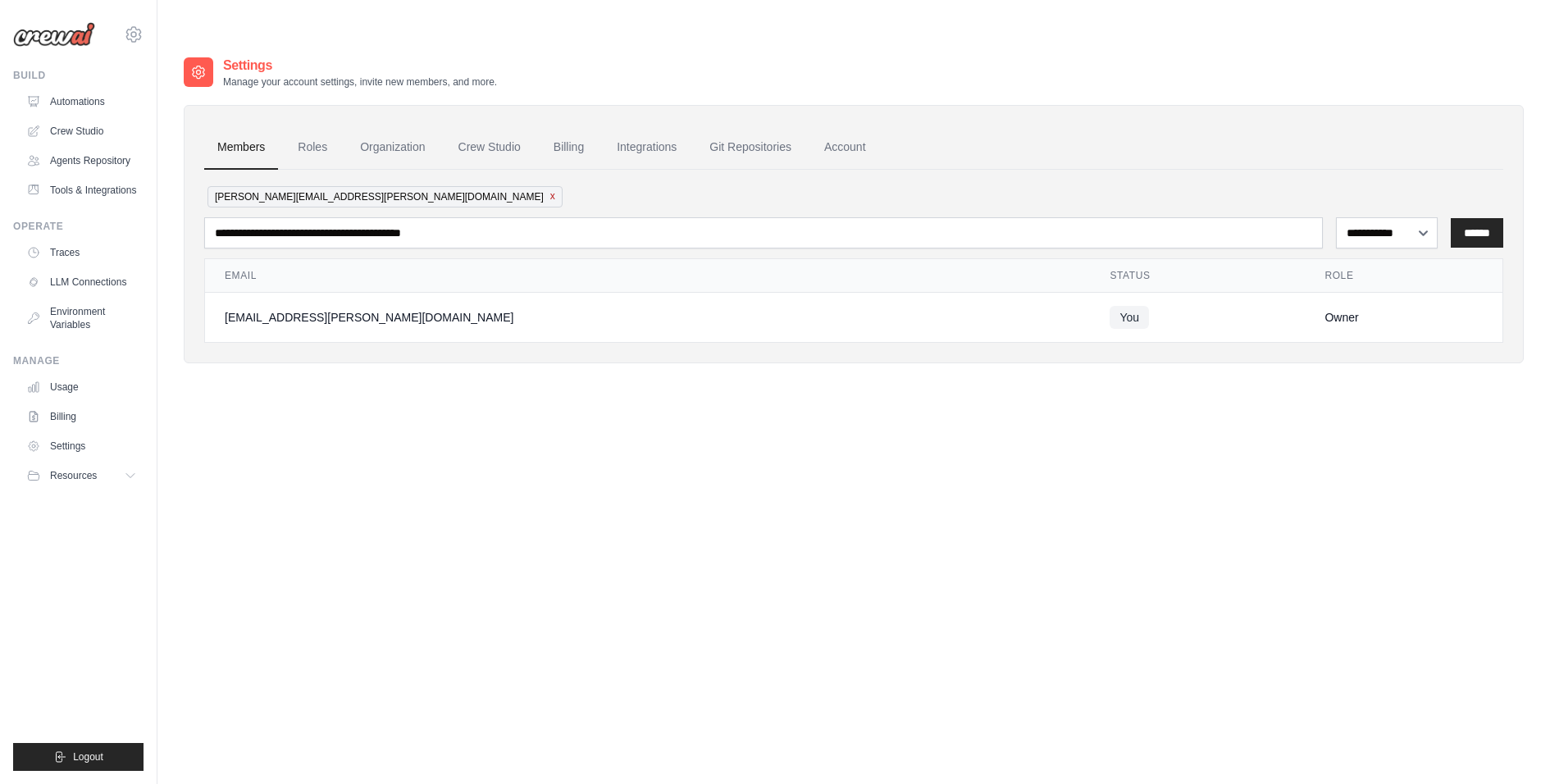
click at [550, 190] on button "x" at bounding box center [553, 196] width 5 height 13
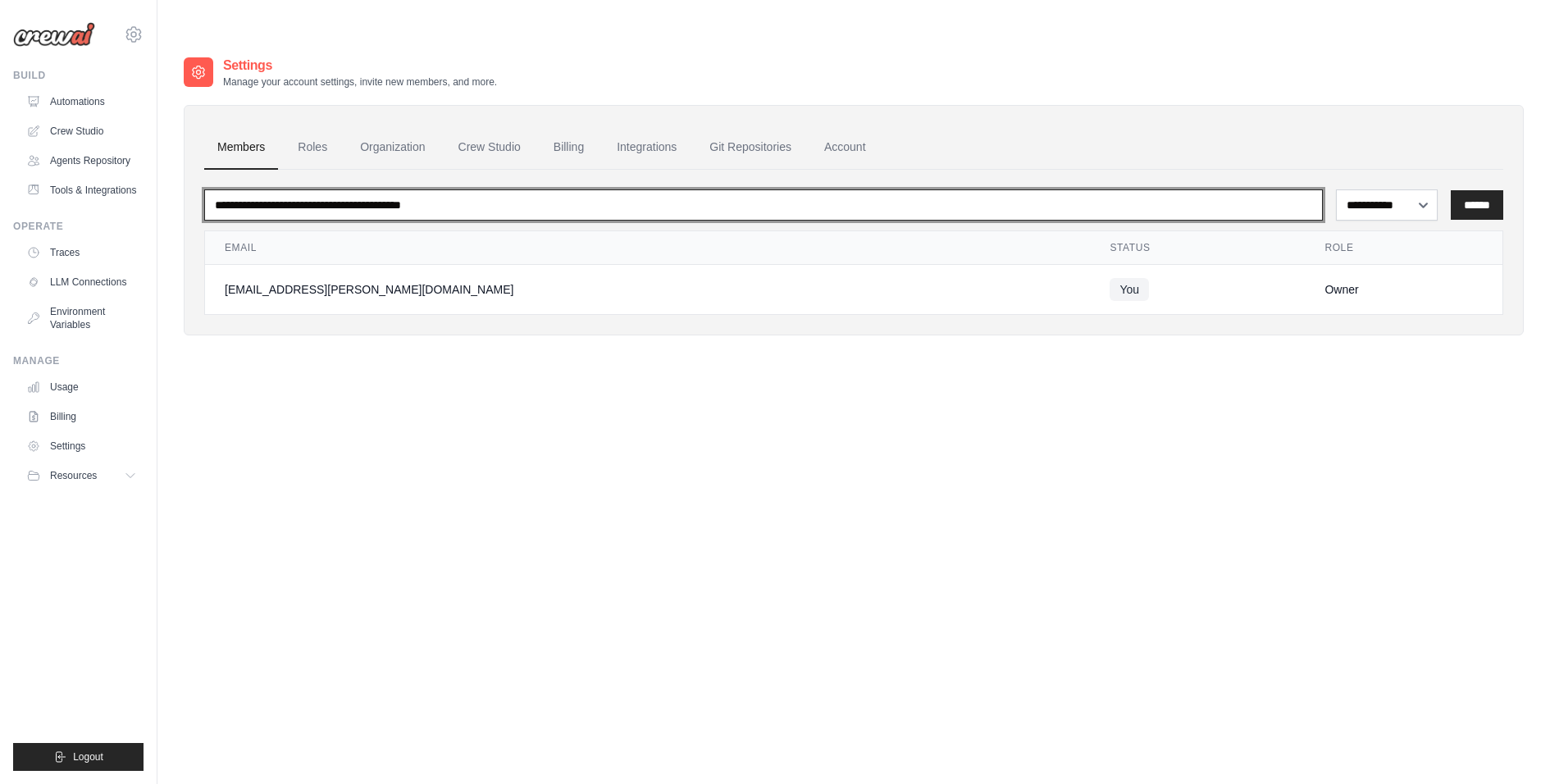
click at [353, 190] on input "email" at bounding box center [763, 206] width 1118 height 31
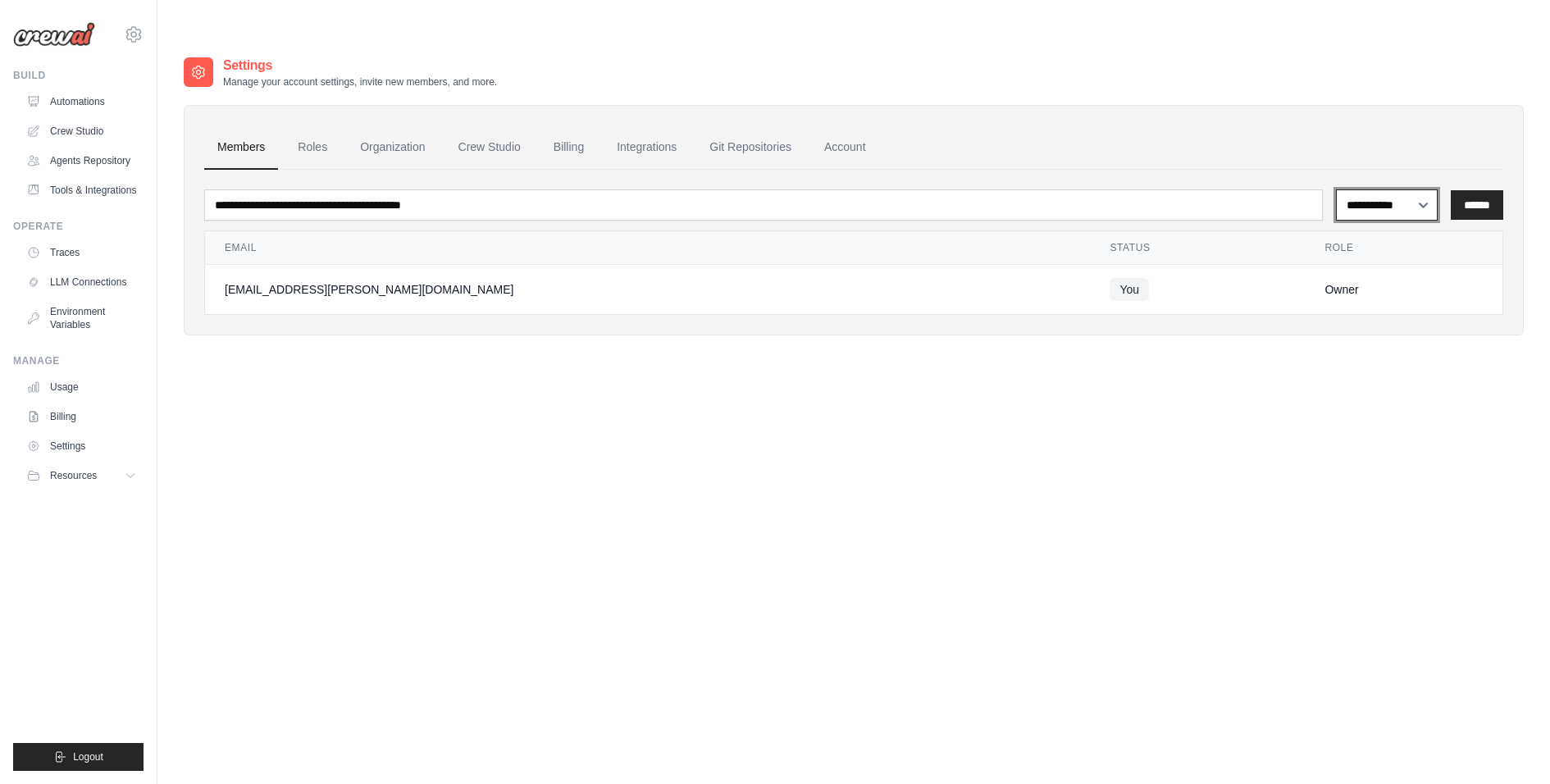
click at [1393, 190] on select "**********" at bounding box center [1386, 205] width 102 height 31
select select "*****"
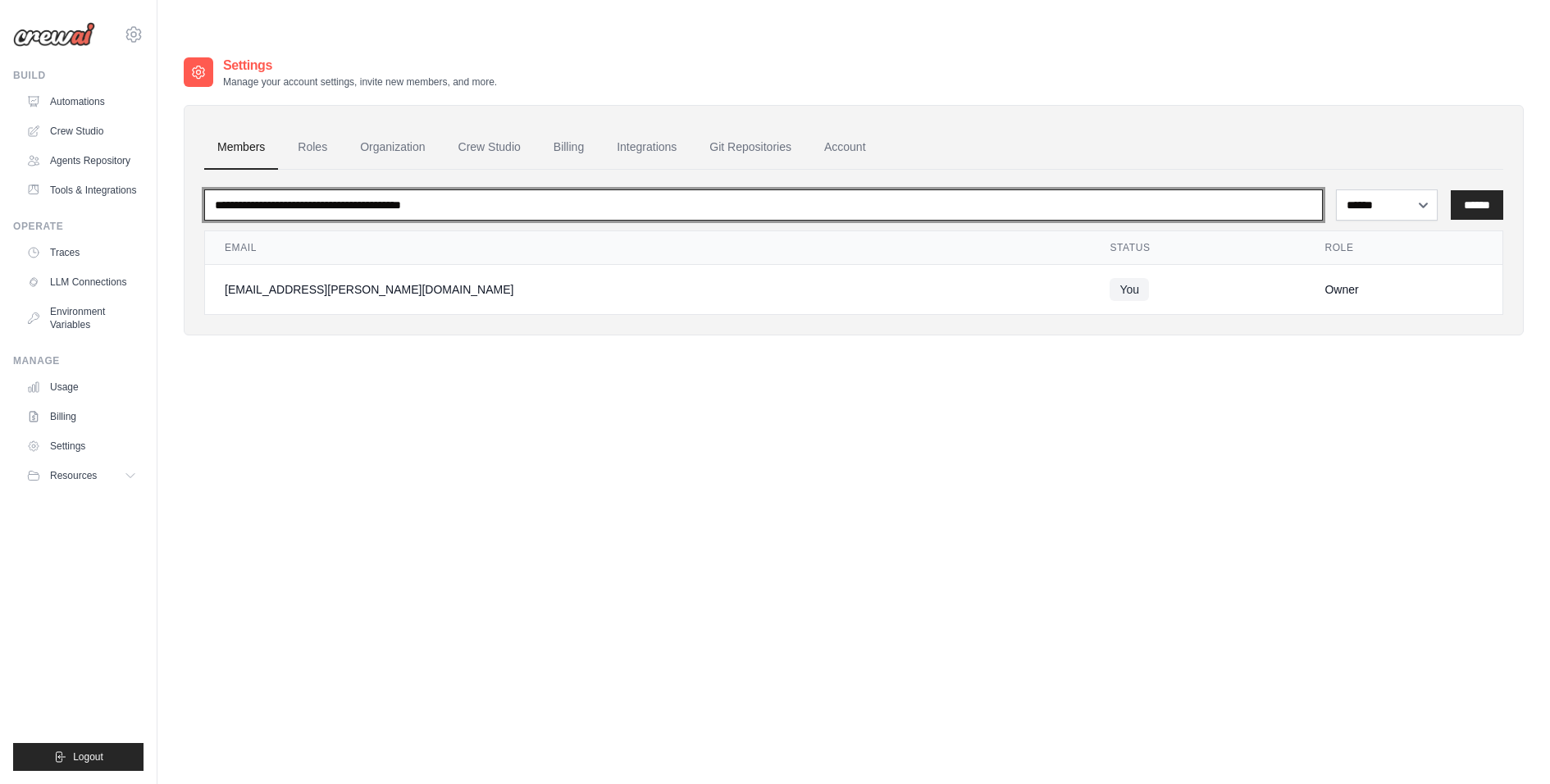
click at [990, 190] on input "email" at bounding box center [763, 206] width 1118 height 31
type input "**********"
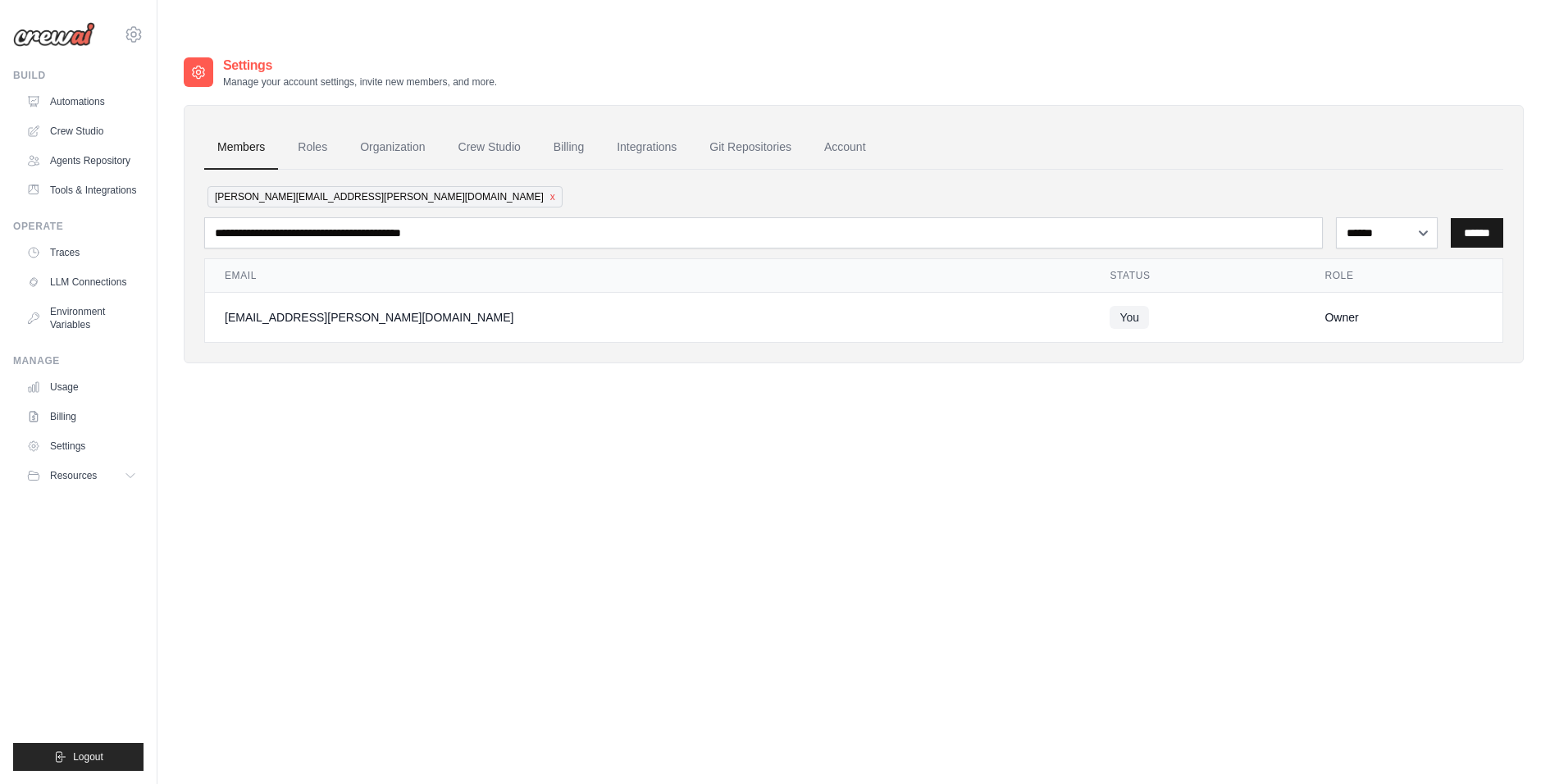
click at [1471, 218] on input "******" at bounding box center [1476, 233] width 52 height 30
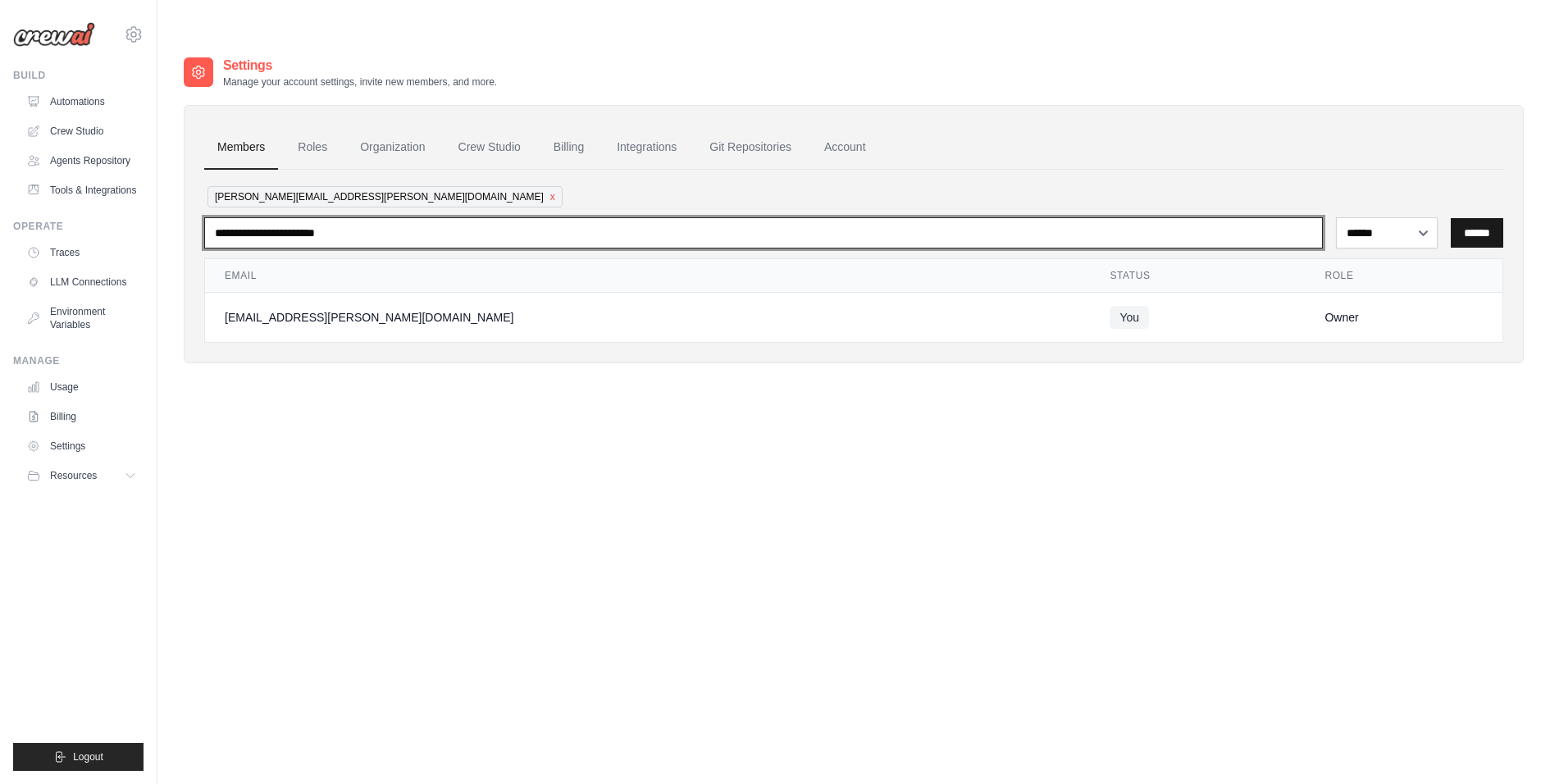
type input "**********"
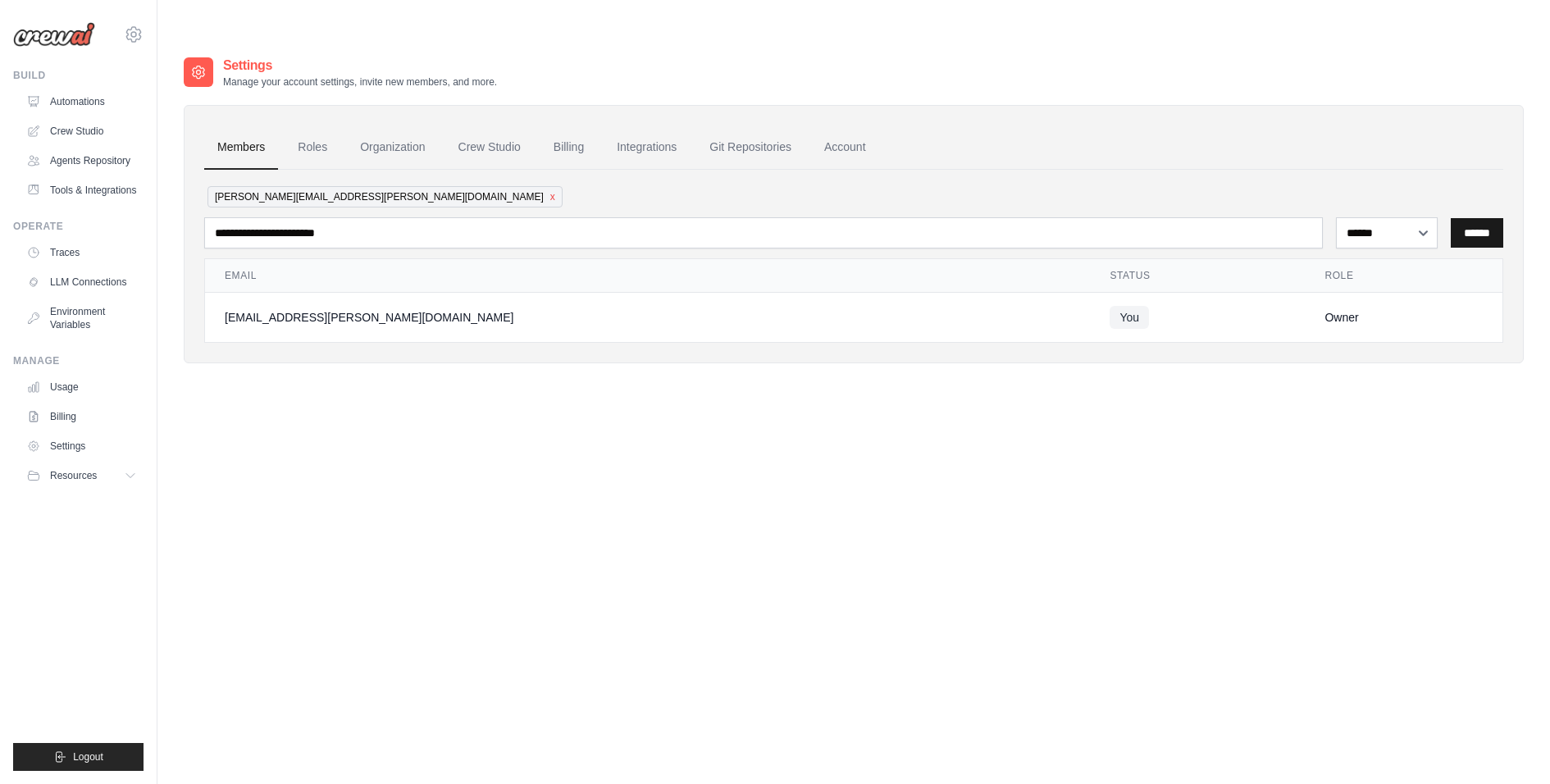
click at [1473, 218] on input "******" at bounding box center [1476, 233] width 52 height 30
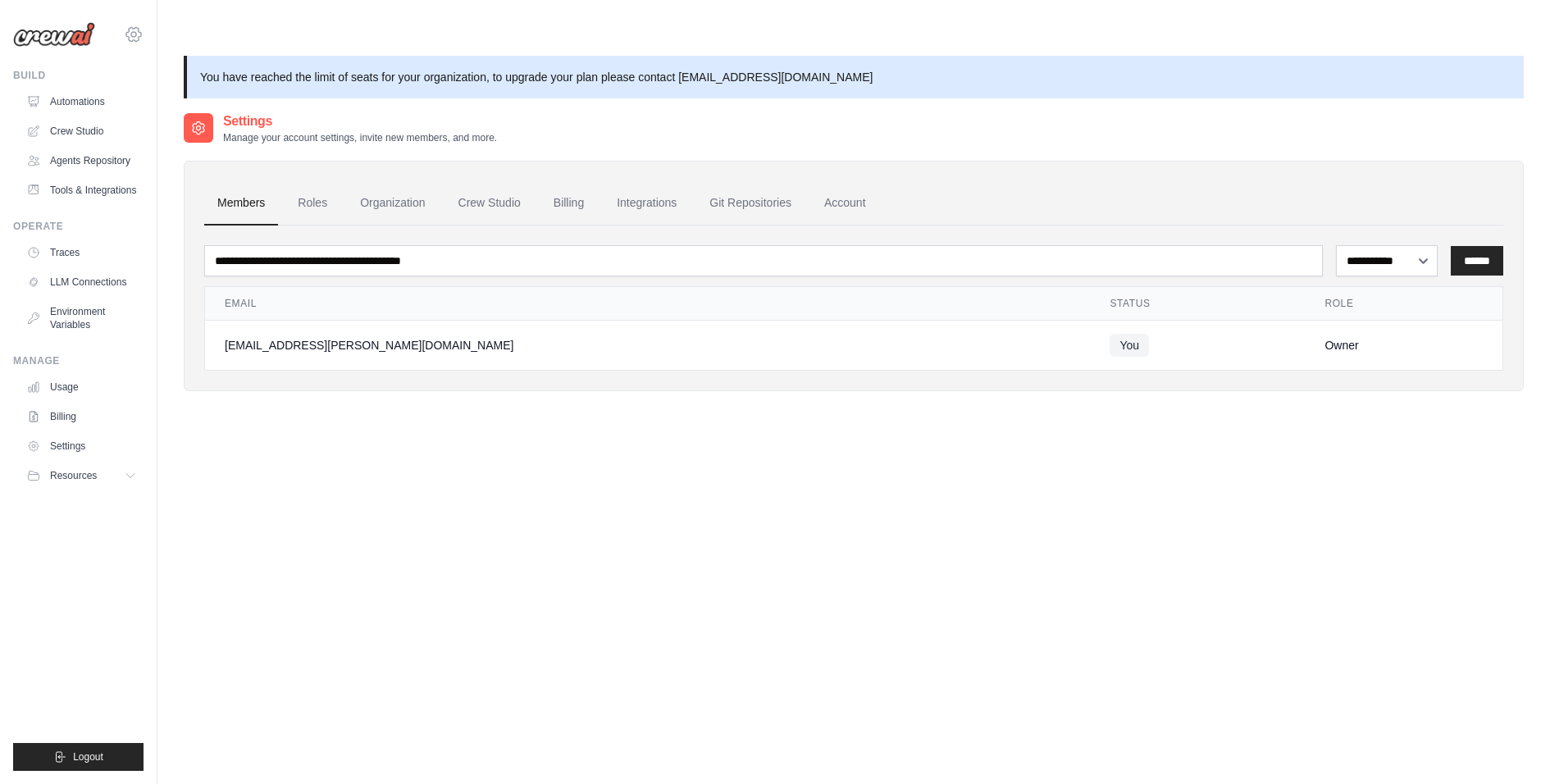
click at [139, 38] on icon at bounding box center [133, 35] width 20 height 20
click at [165, 134] on span "HAVI" at bounding box center [203, 134] width 129 height 17
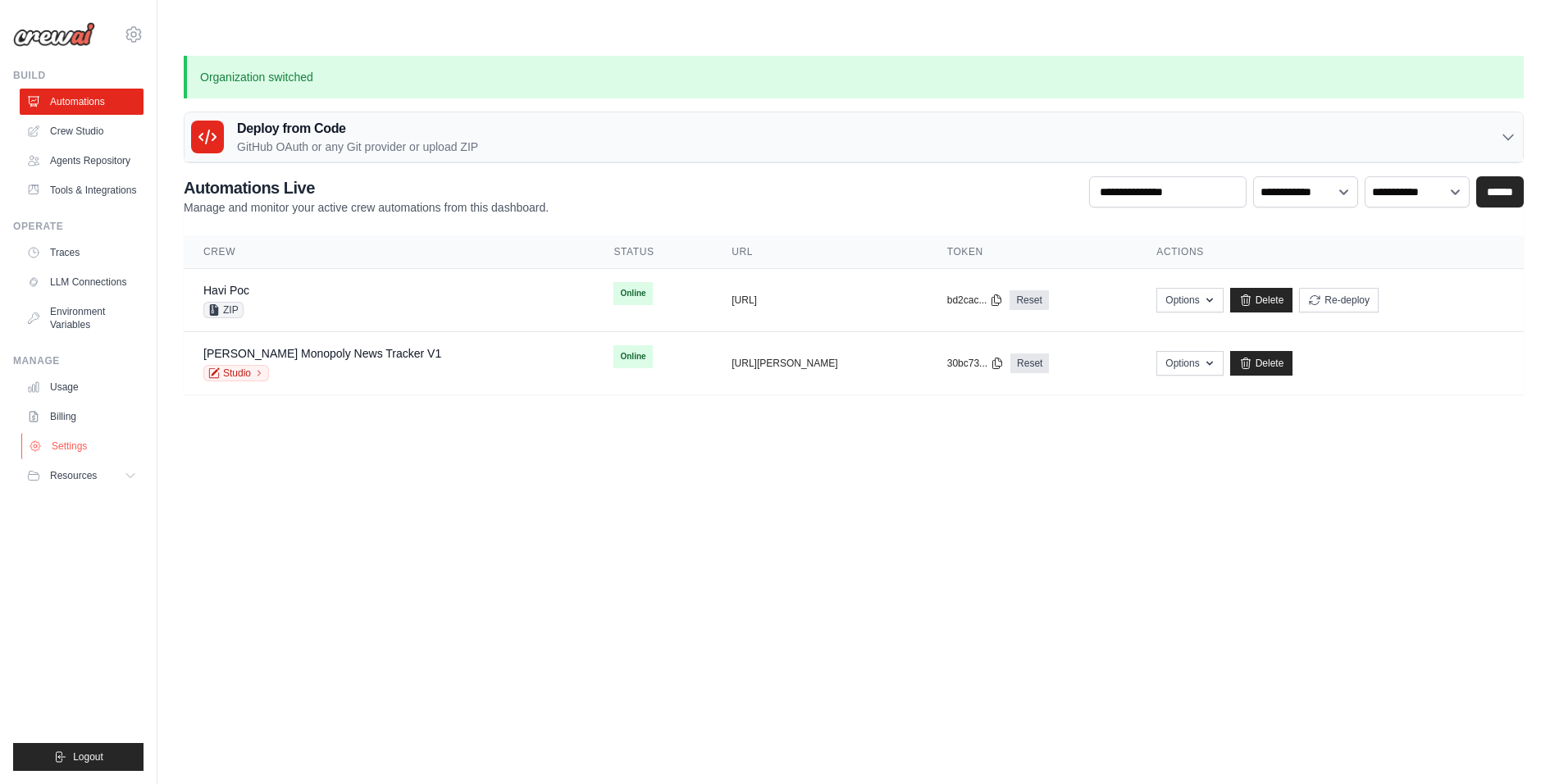
click at [64, 454] on link "Settings" at bounding box center [83, 446] width 124 height 27
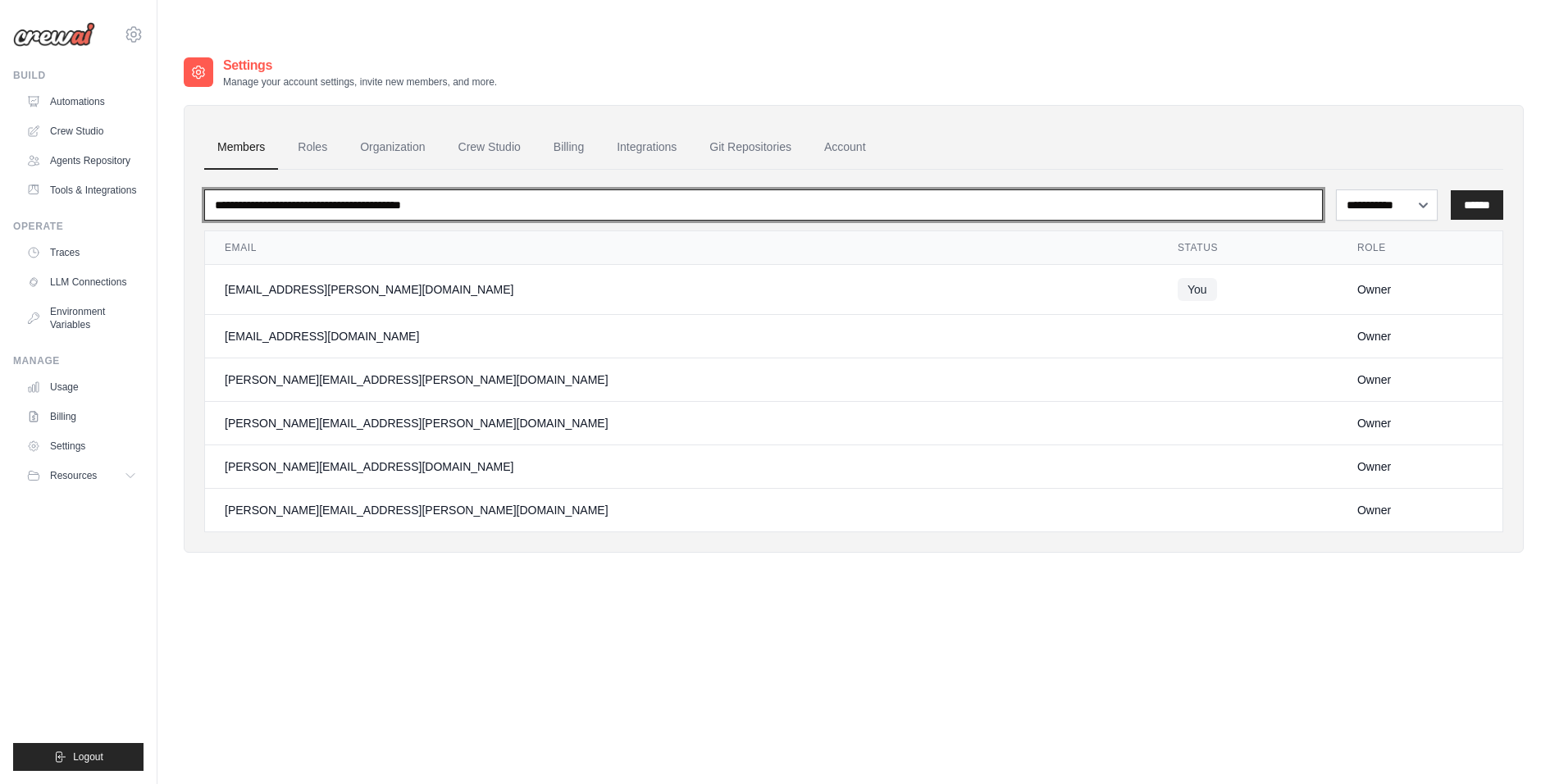
click at [927, 190] on input "email" at bounding box center [763, 206] width 1118 height 31
type input "**********"
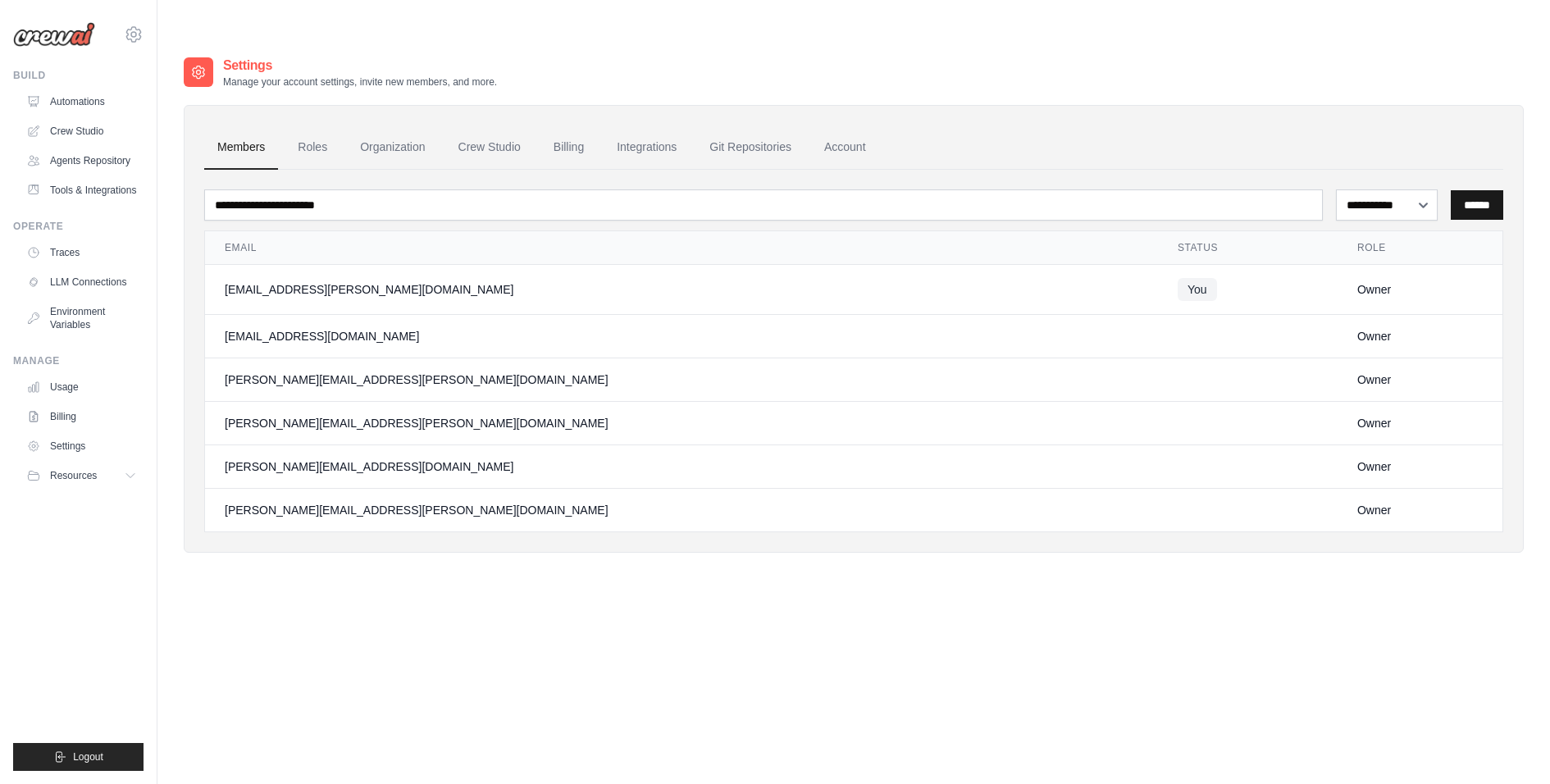
click at [1478, 191] on input "******" at bounding box center [1476, 206] width 52 height 30
click at [1397, 190] on select "**********" at bounding box center [1386, 205] width 102 height 31
select select "******"
click at [1477, 191] on input "******" at bounding box center [1476, 206] width 52 height 30
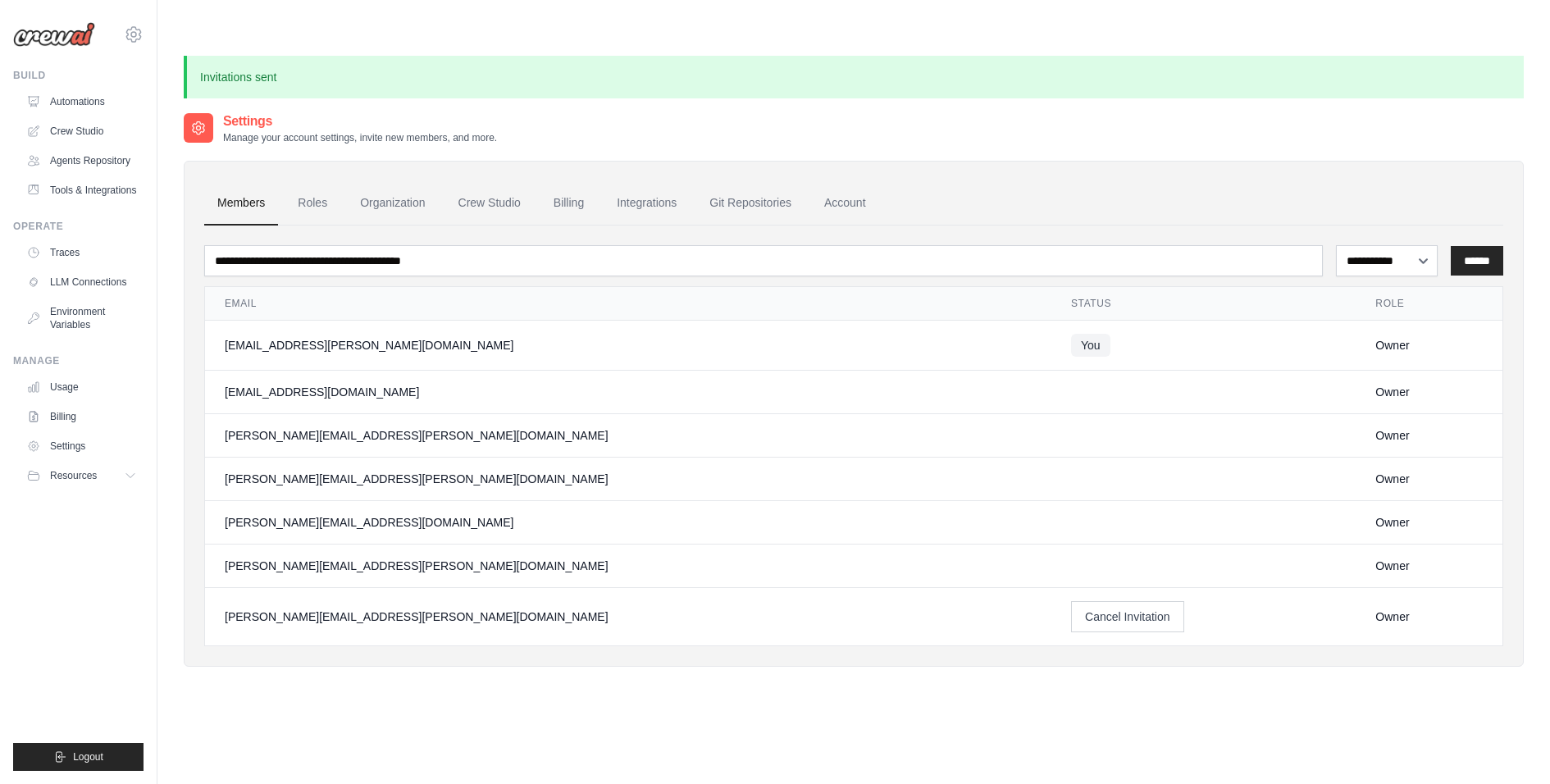
click at [128, 47] on div "[EMAIL_ADDRESS][PERSON_NAME][DOMAIN_NAME] HAVI - original HAVI Settings" at bounding box center [78, 26] width 130 height 52
click at [130, 38] on icon at bounding box center [133, 35] width 20 height 20
click at [154, 102] on span "HAVI - original" at bounding box center [203, 102] width 129 height 17
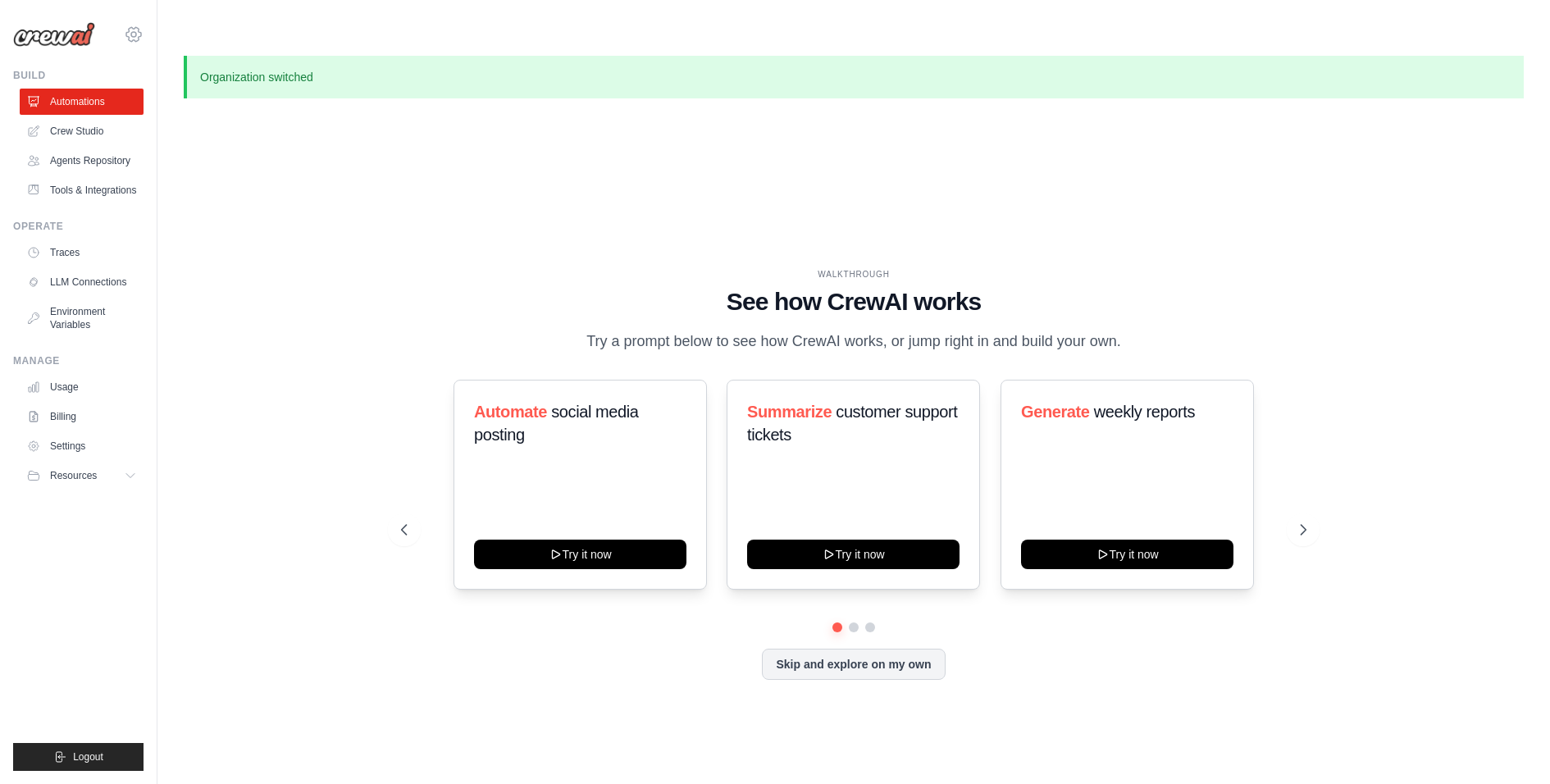
click at [139, 32] on icon at bounding box center [133, 34] width 15 height 14
click at [157, 138] on span "HAVI" at bounding box center [205, 134] width 129 height 17
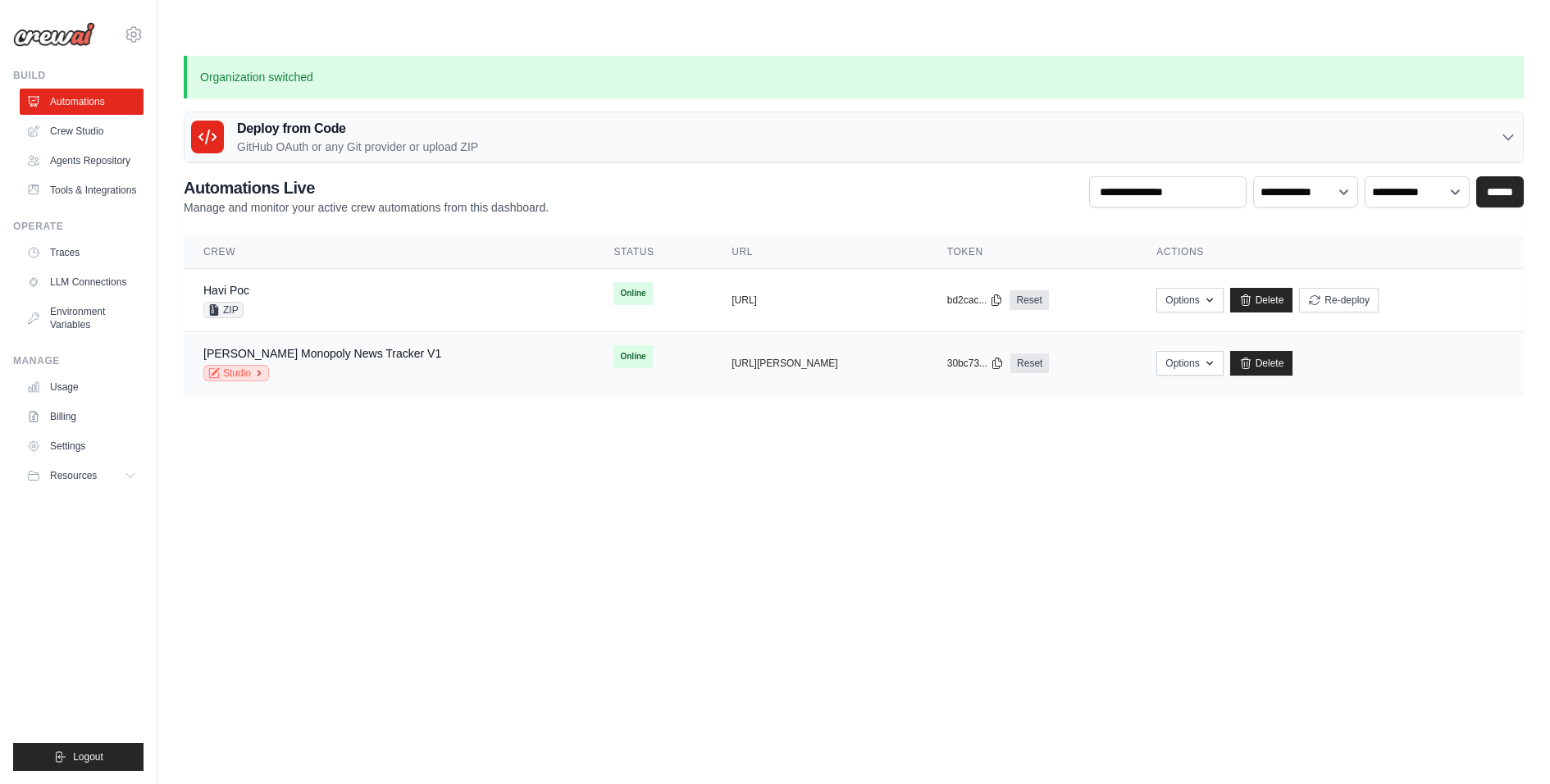
click at [245, 365] on link "Studio" at bounding box center [235, 373] width 65 height 17
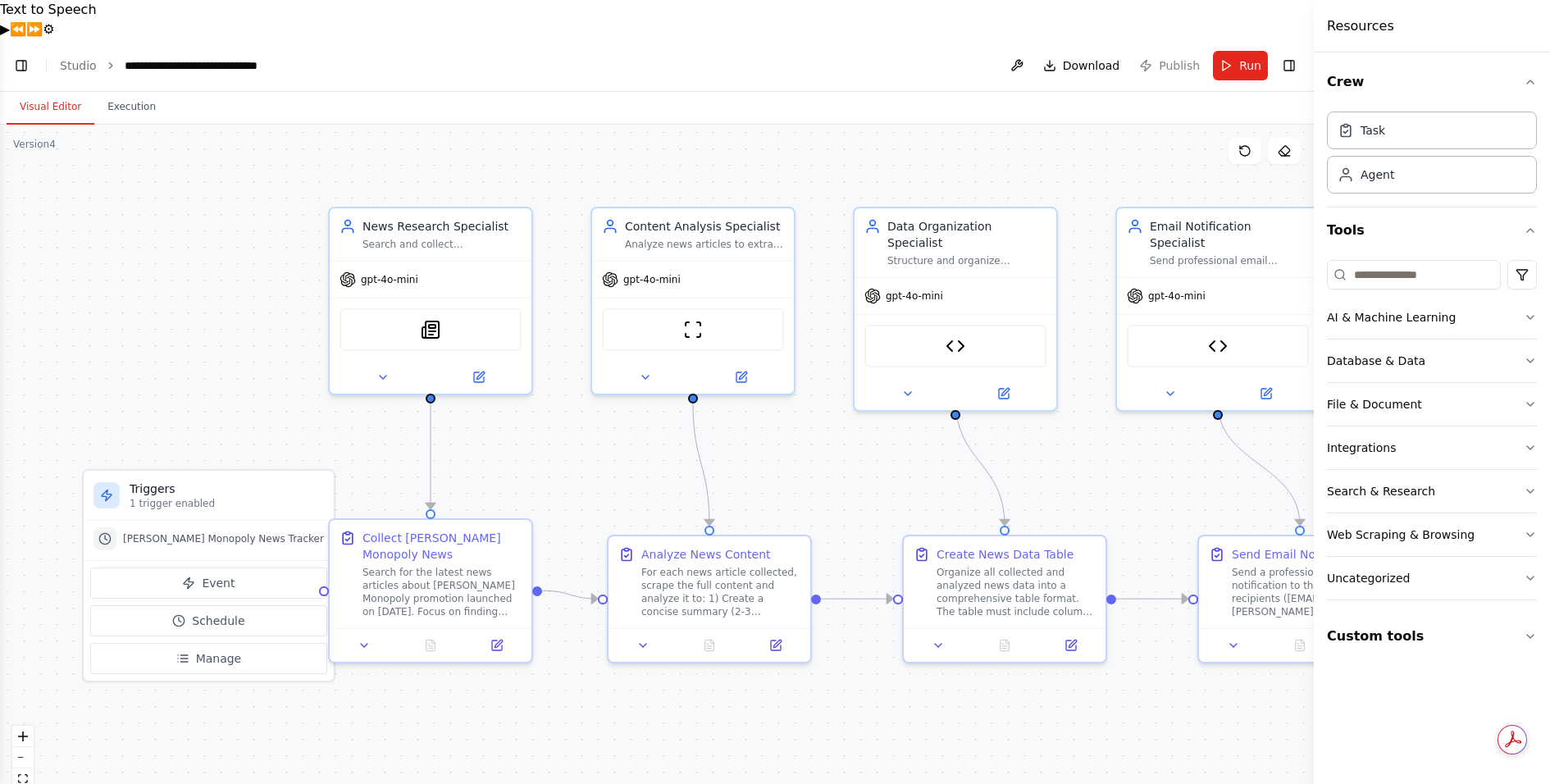
scroll to position [10526, 0]
click at [1249, 57] on span "Run" at bounding box center [1250, 65] width 22 height 17
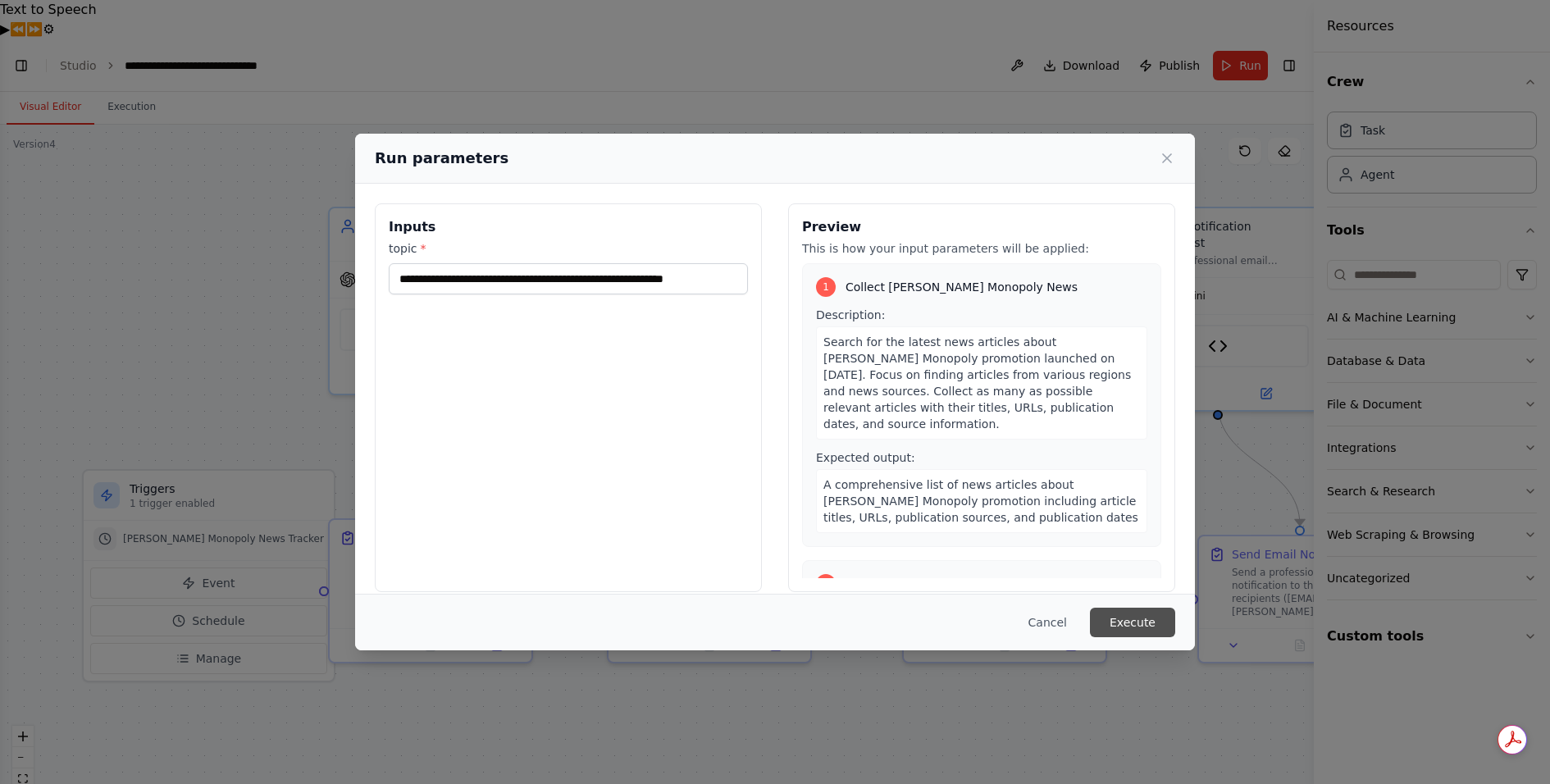
click at [1144, 617] on button "Execute" at bounding box center [1132, 622] width 85 height 30
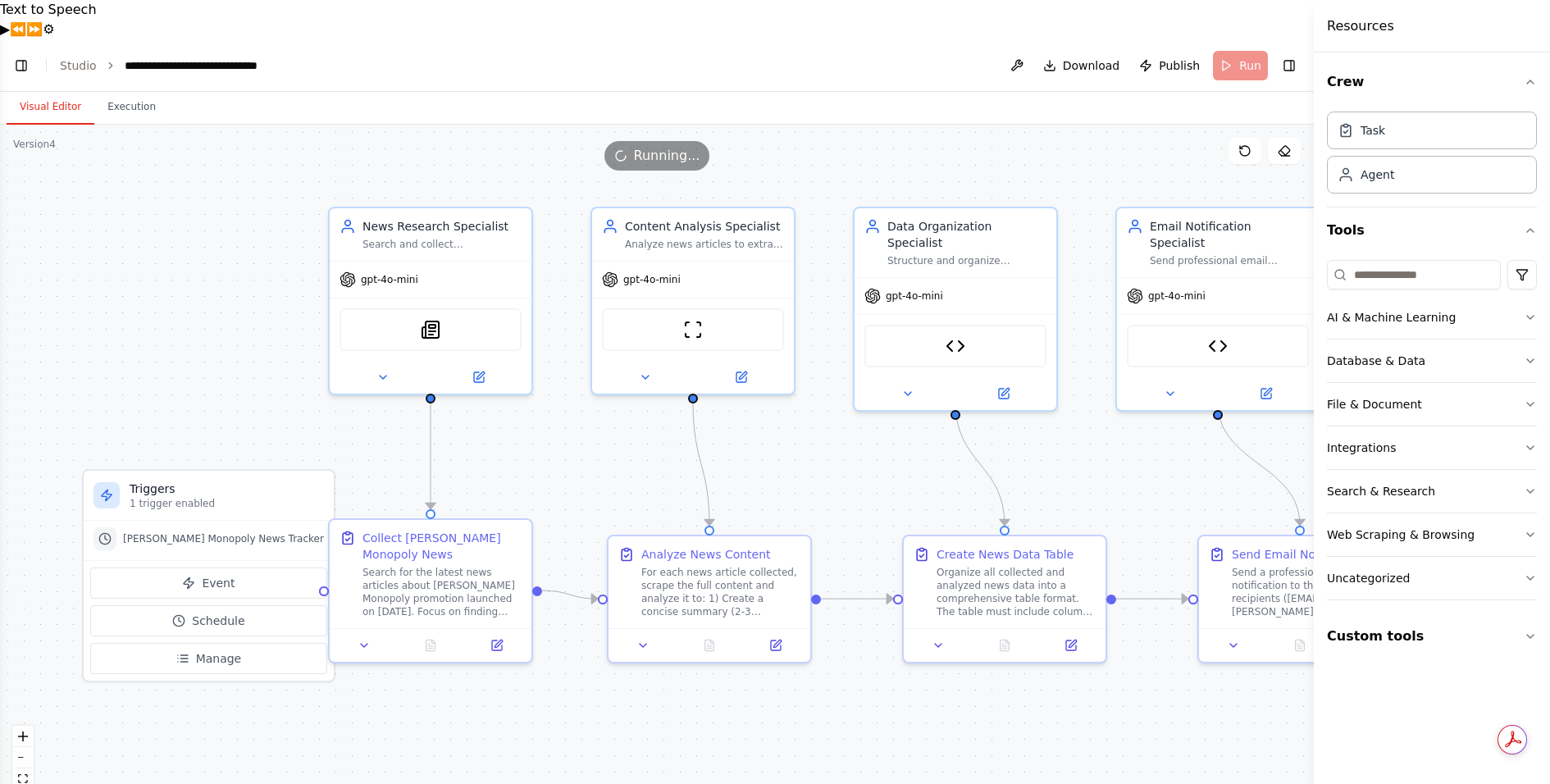
click at [61, 90] on button "Visual Editor" at bounding box center [51, 108] width 88 height 35
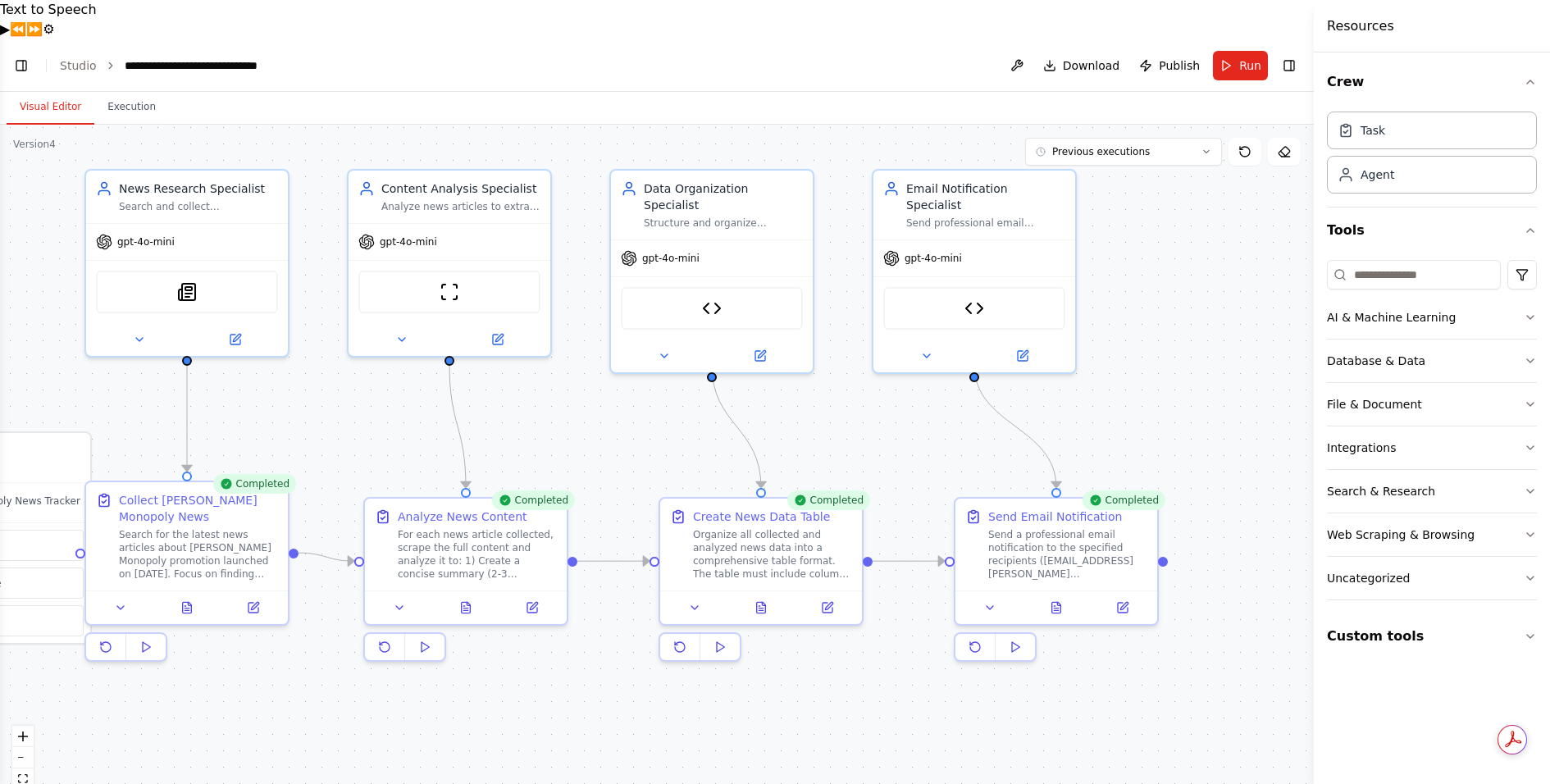
drag, startPoint x: 713, startPoint y: 670, endPoint x: 471, endPoint y: 633, distance: 244.8
click at [471, 633] on div ".deletable-edge-delete-btn { width: 20px; height: 20px; border: 0px solid #ffff…" at bounding box center [656, 473] width 1314 height 699
click at [475, 594] on button at bounding box center [467, 604] width 70 height 20
click at [1126, 599] on icon at bounding box center [1124, 604] width 10 height 10
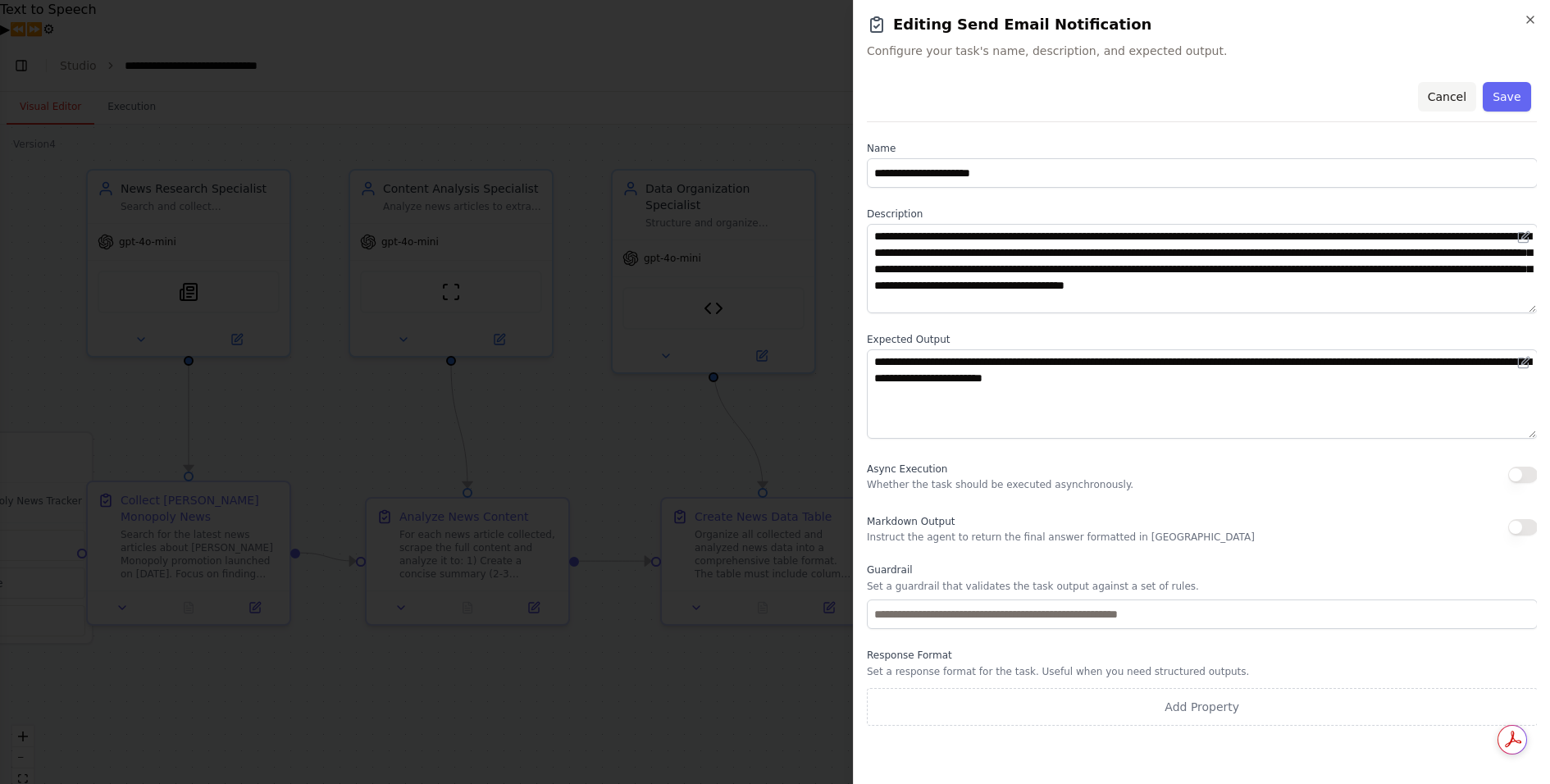
click at [1440, 99] on button "Cancel" at bounding box center [1446, 97] width 58 height 30
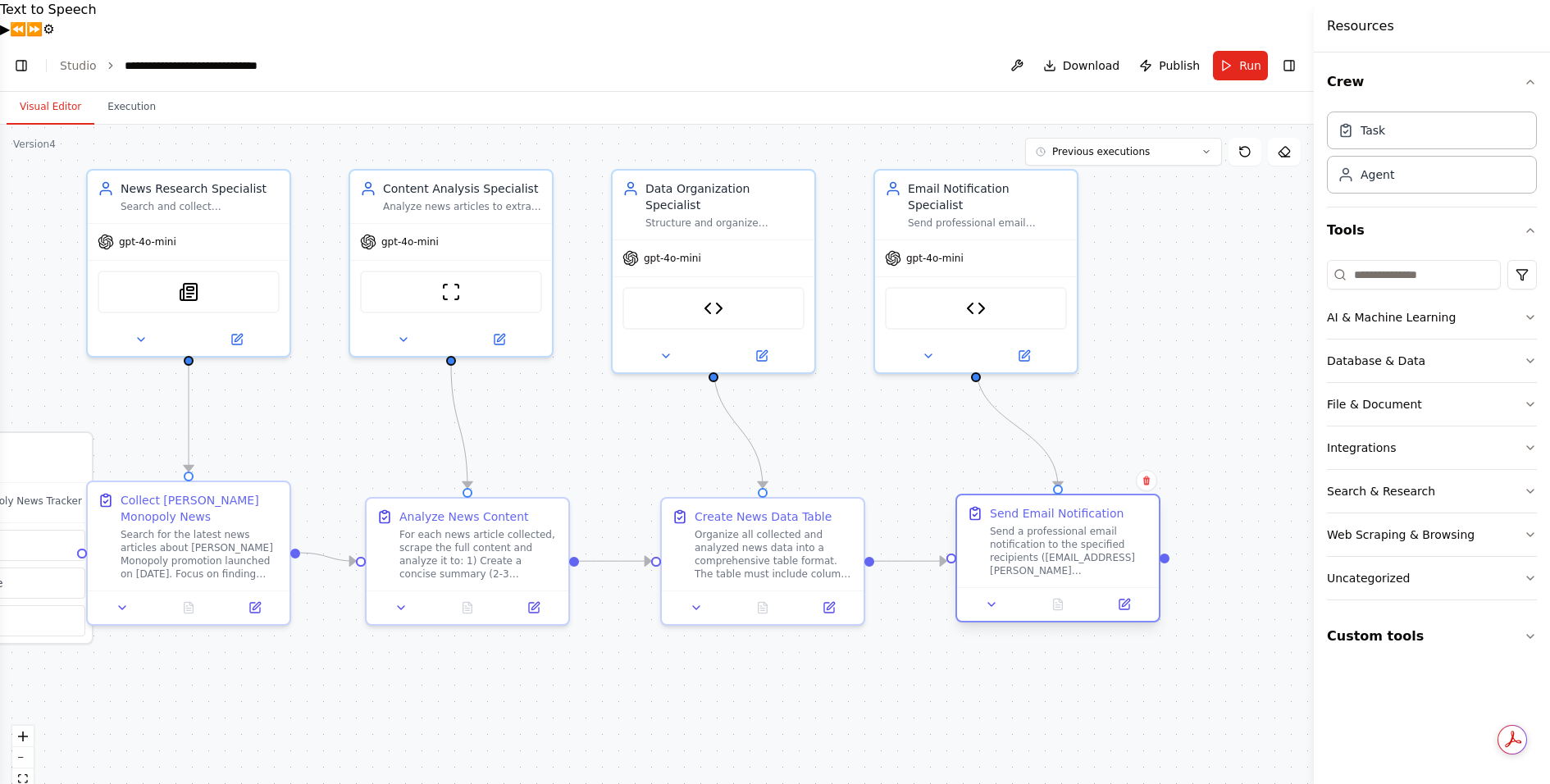
click at [1038, 505] on div "Send Email Notification" at bounding box center [1056, 513] width 133 height 17
click at [992, 603] on icon at bounding box center [991, 604] width 7 height 3
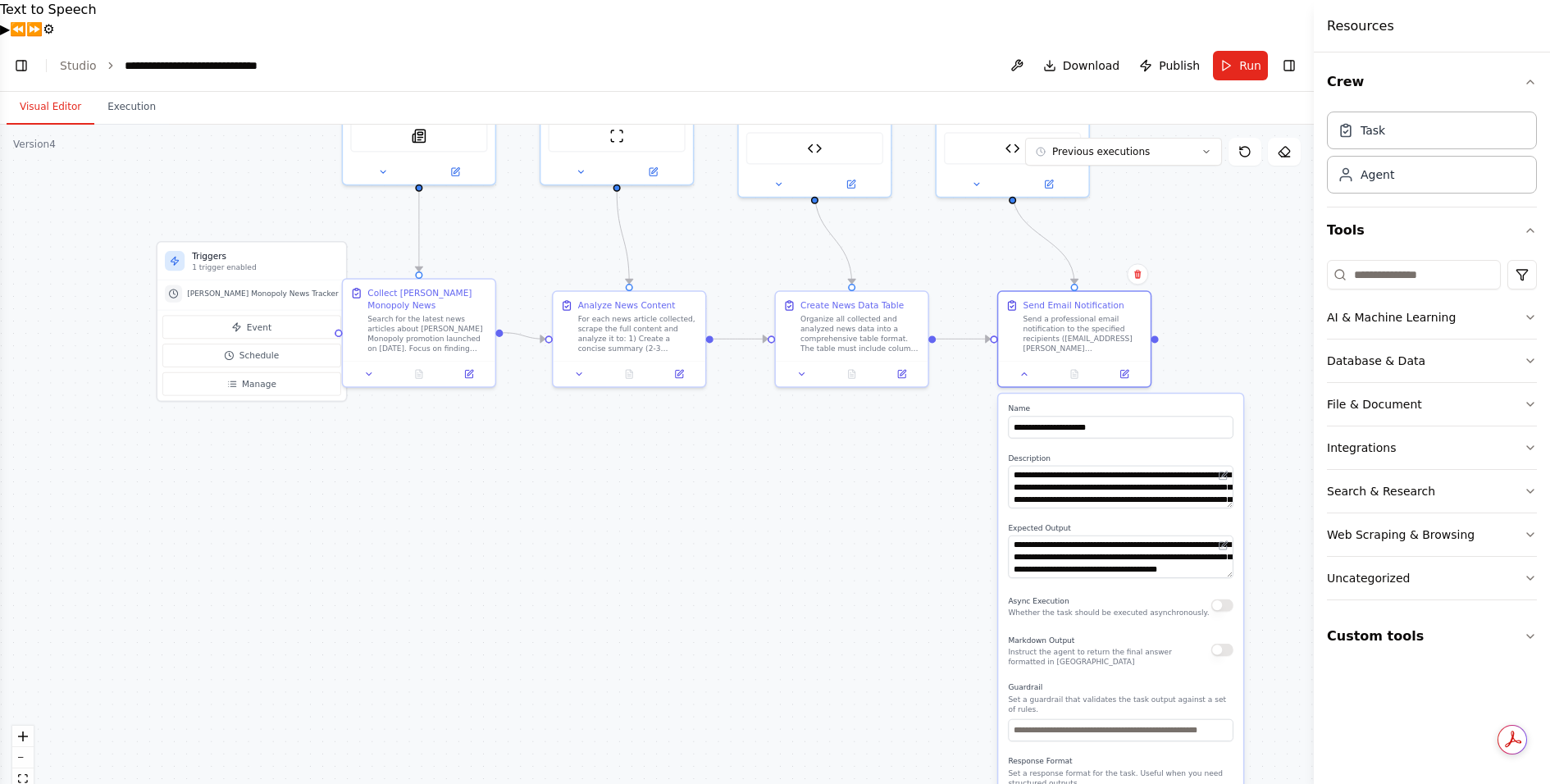
drag, startPoint x: 870, startPoint y: 683, endPoint x: 863, endPoint y: 453, distance: 230.1
click at [863, 453] on div ".deletable-edge-delete-btn { width: 20px; height: 20px; border: 0px solid #ffff…" at bounding box center [656, 473] width 1314 height 699
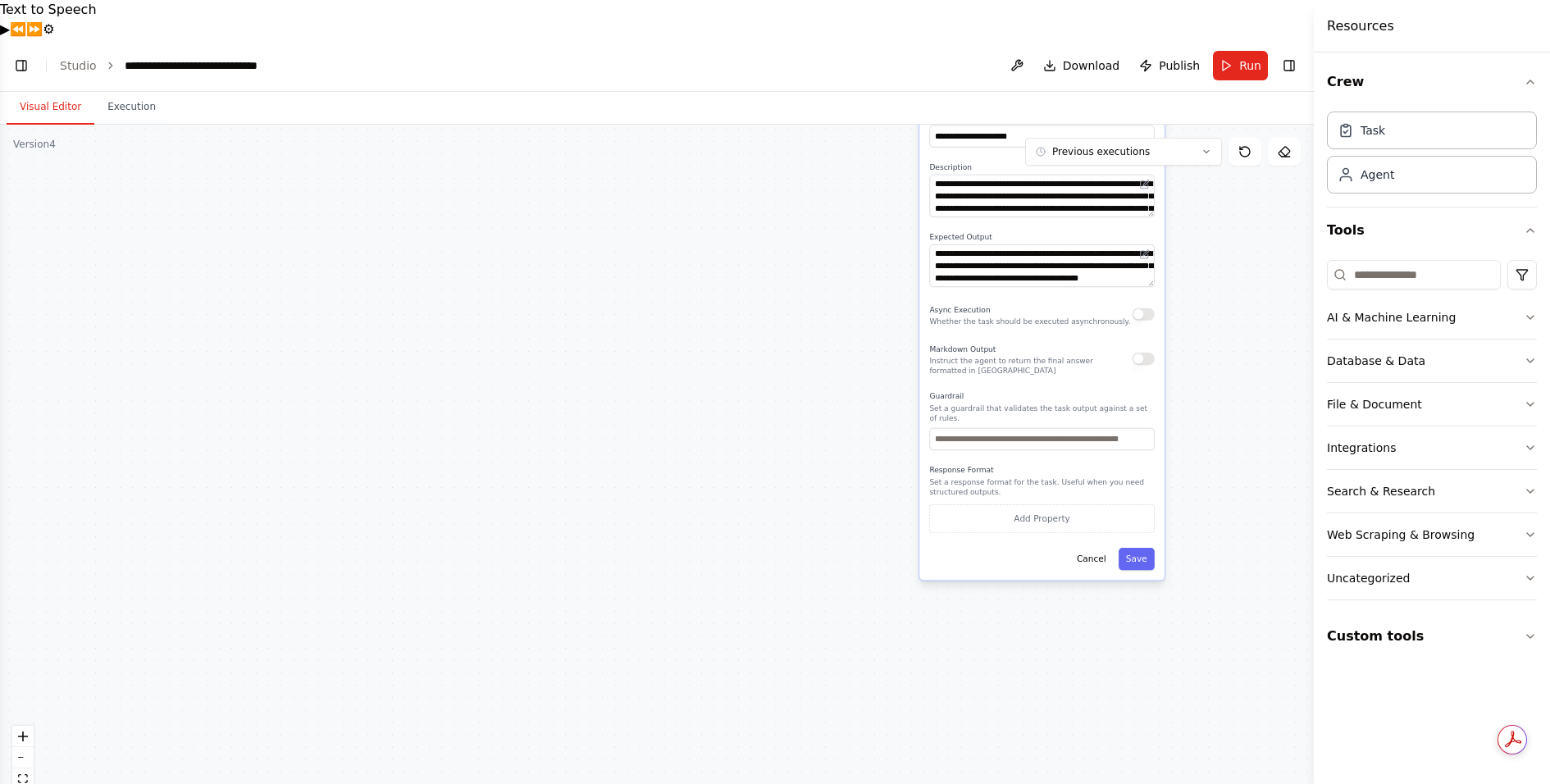
drag, startPoint x: 856, startPoint y: 589, endPoint x: 778, endPoint y: 302, distance: 297.4
click at [778, 302] on div ".deletable-edge-delete-btn { width: 20px; height: 20px; border: 0px solid #ffff…" at bounding box center [656, 473] width 1314 height 699
click at [826, 320] on div ".deletable-edge-delete-btn { width: 20px; height: 20px; border: 0px solid #ffff…" at bounding box center [656, 473] width 1314 height 699
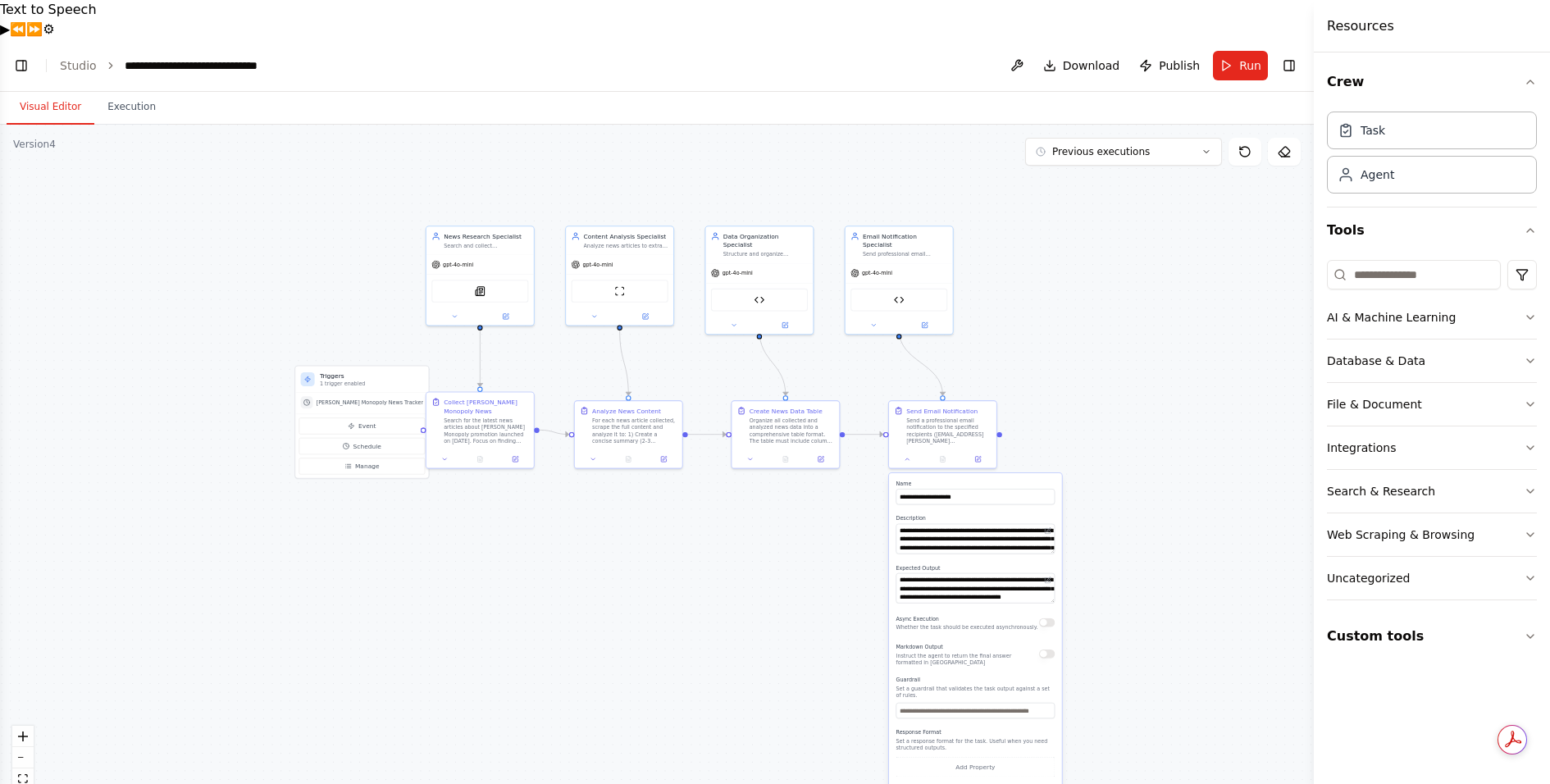
drag, startPoint x: 851, startPoint y: 218, endPoint x: 848, endPoint y: 512, distance: 294.0
click at [848, 512] on div ".deletable-edge-delete-btn { width: 20px; height: 20px; border: 0px solid #ffff…" at bounding box center [656, 473] width 1314 height 699
click at [921, 262] on div "gpt-4o-mini" at bounding box center [899, 271] width 108 height 19
click at [922, 315] on div at bounding box center [899, 323] width 108 height 17
click at [926, 321] on icon at bounding box center [925, 322] width 4 height 4
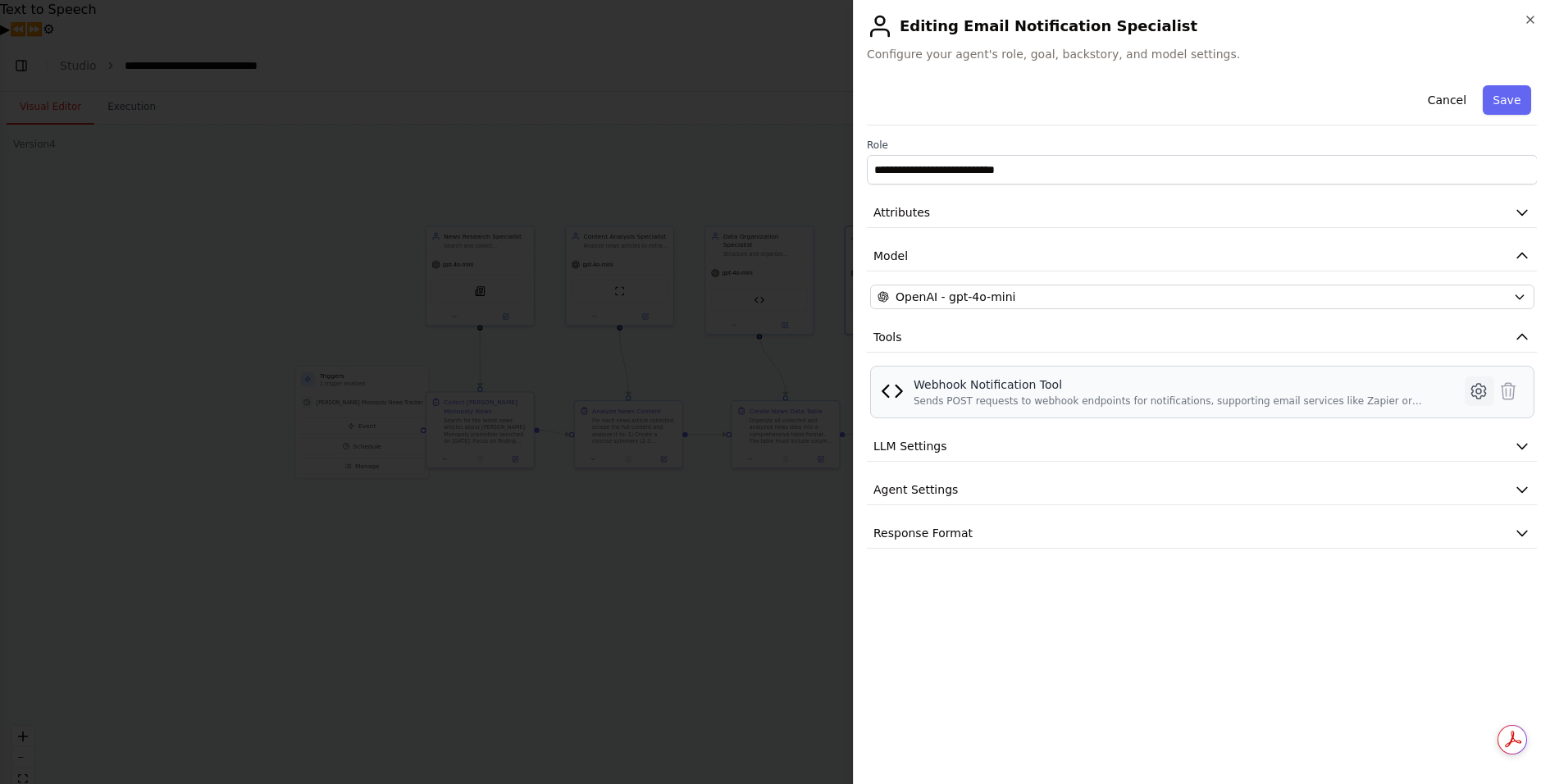
click at [1475, 377] on button at bounding box center [1479, 391] width 30 height 30
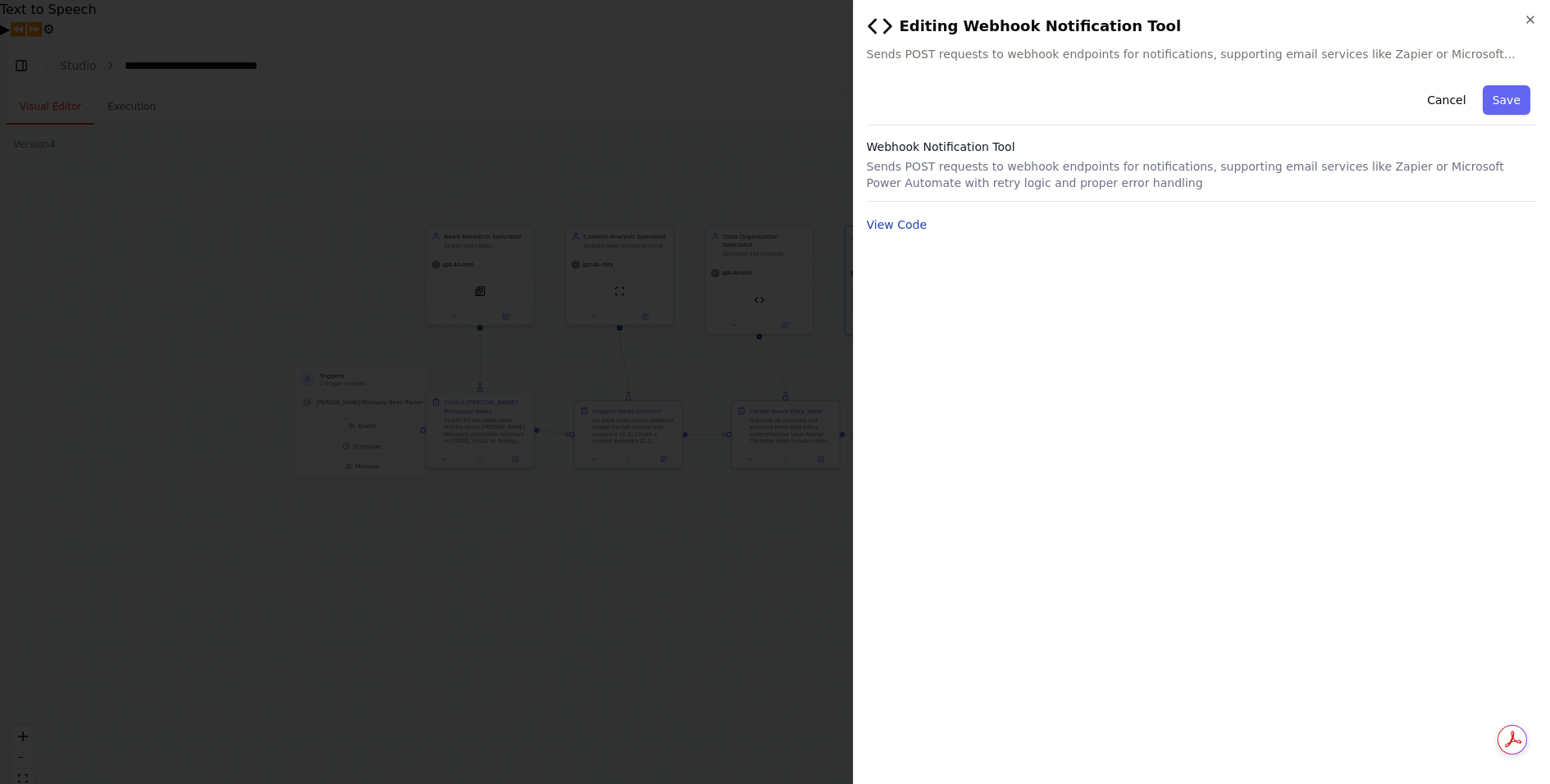
click at [898, 221] on button "View Code" at bounding box center [897, 225] width 61 height 17
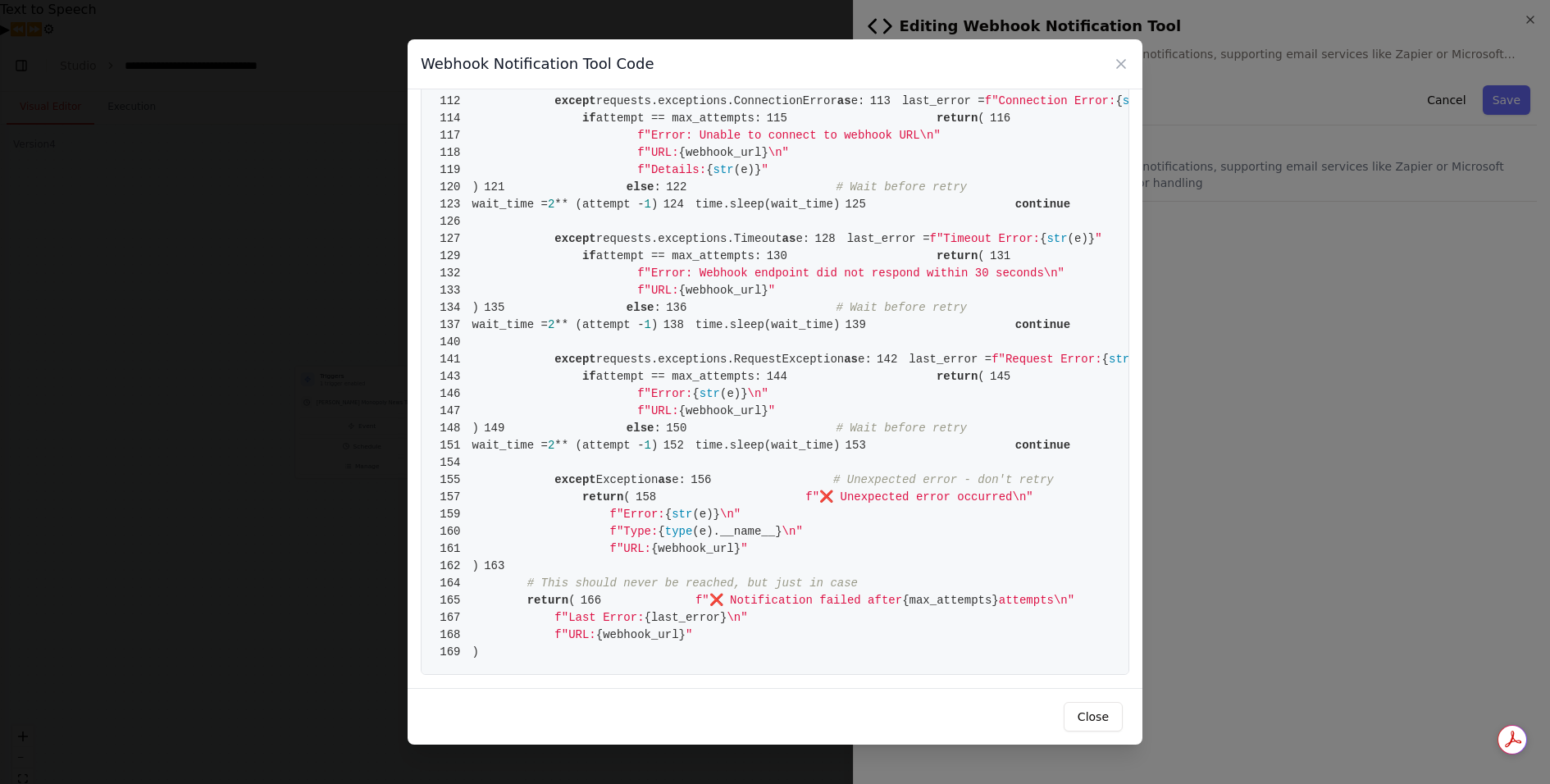
scroll to position [1687, 0]
click at [1125, 60] on icon at bounding box center [1121, 64] width 17 height 17
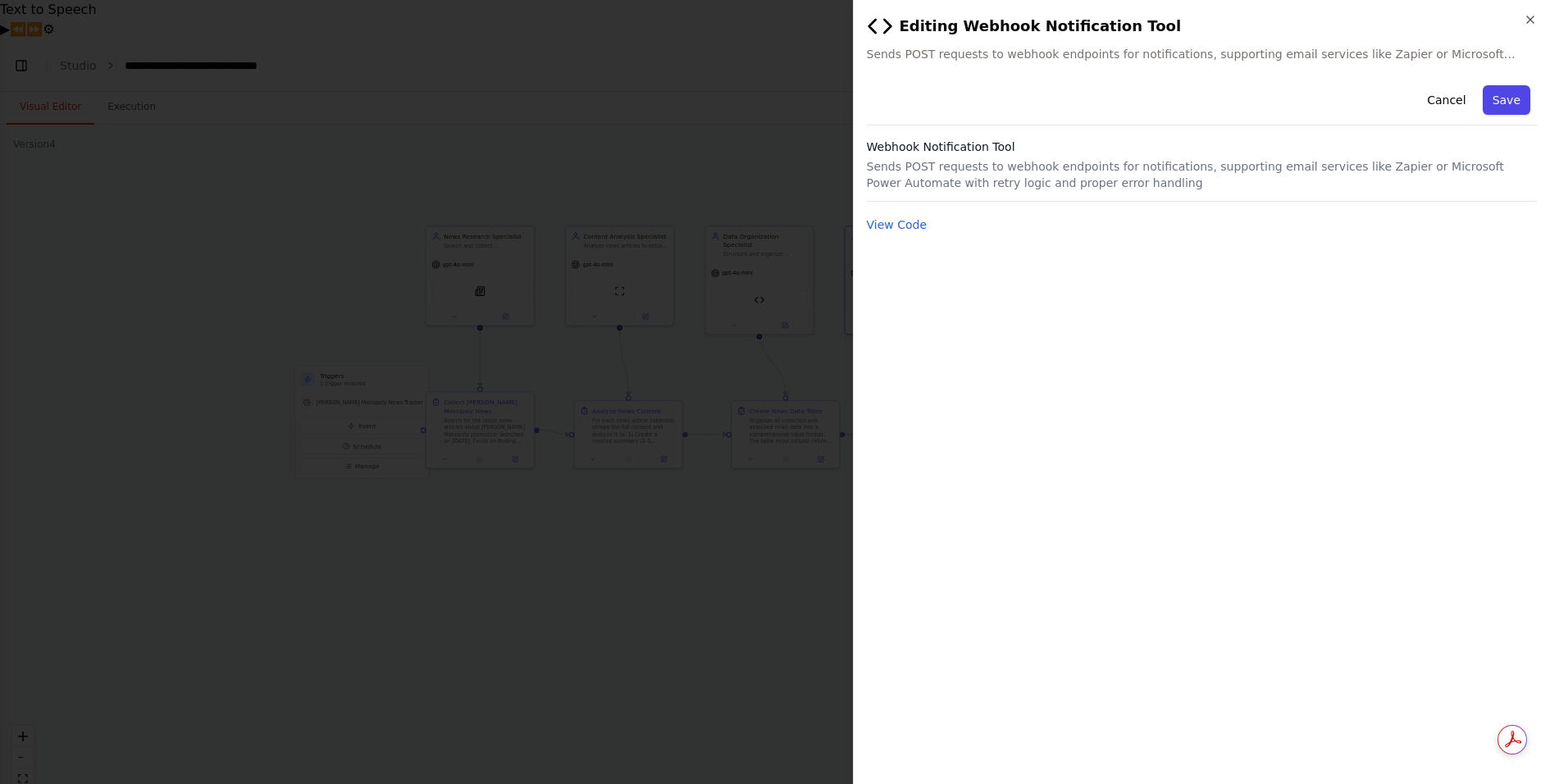
click at [1511, 104] on button "Save" at bounding box center [1506, 100] width 47 height 30
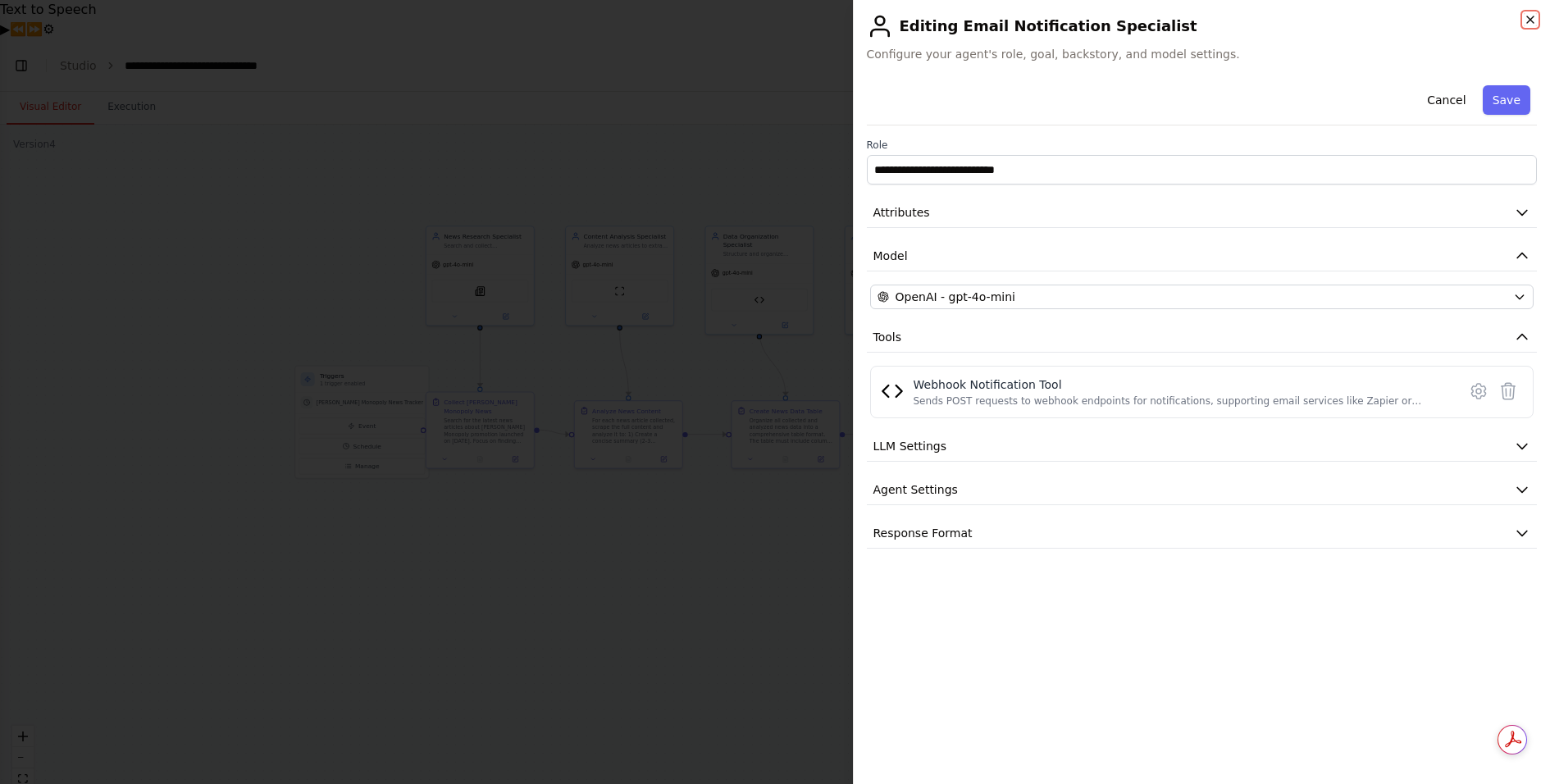
click at [1533, 17] on icon "button" at bounding box center [1530, 20] width 13 height 13
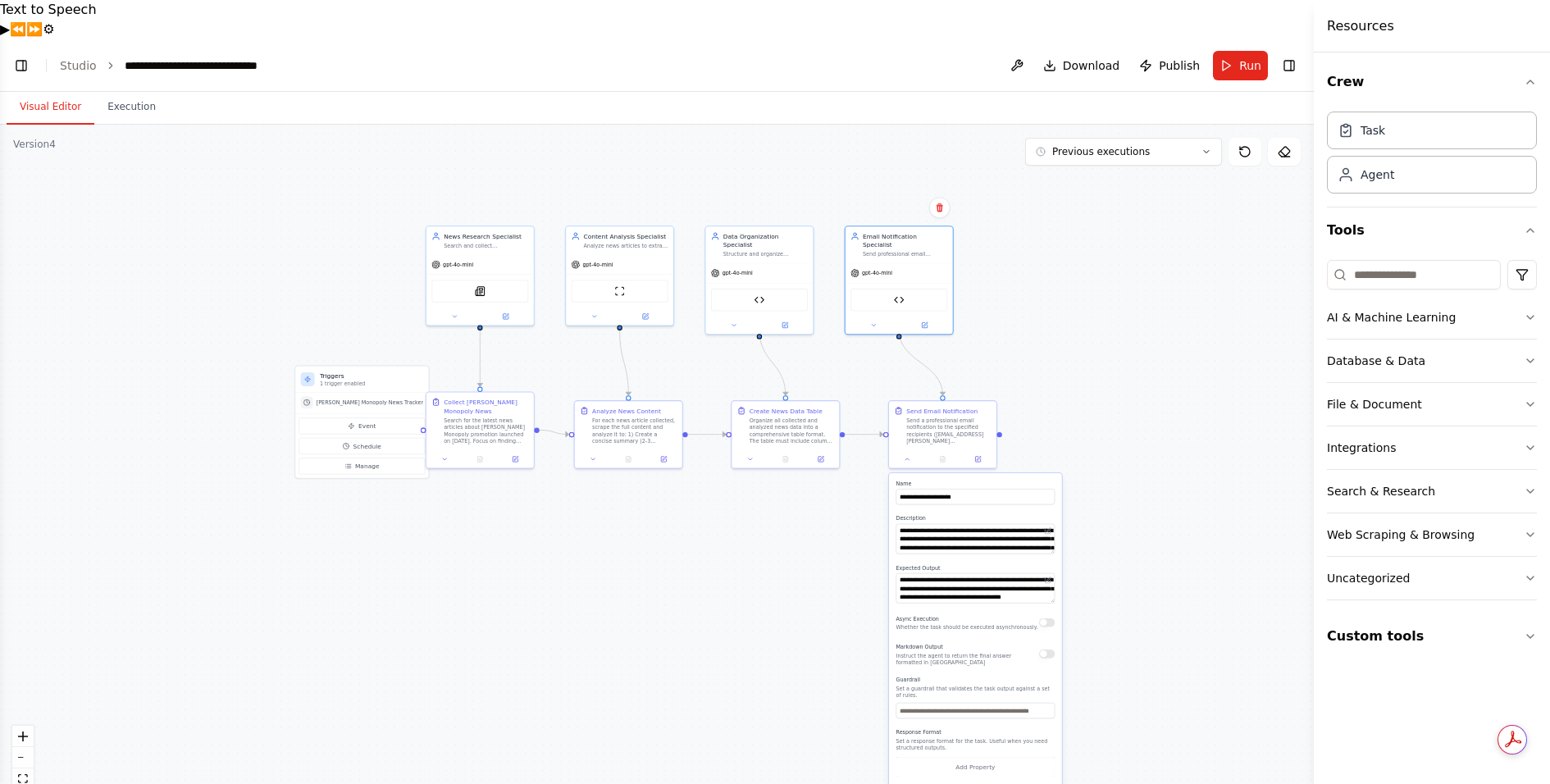
click at [1126, 431] on div ".deletable-edge-delete-btn { width: 20px; height: 20px; border: 0px solid #ffff…" at bounding box center [656, 473] width 1314 height 699
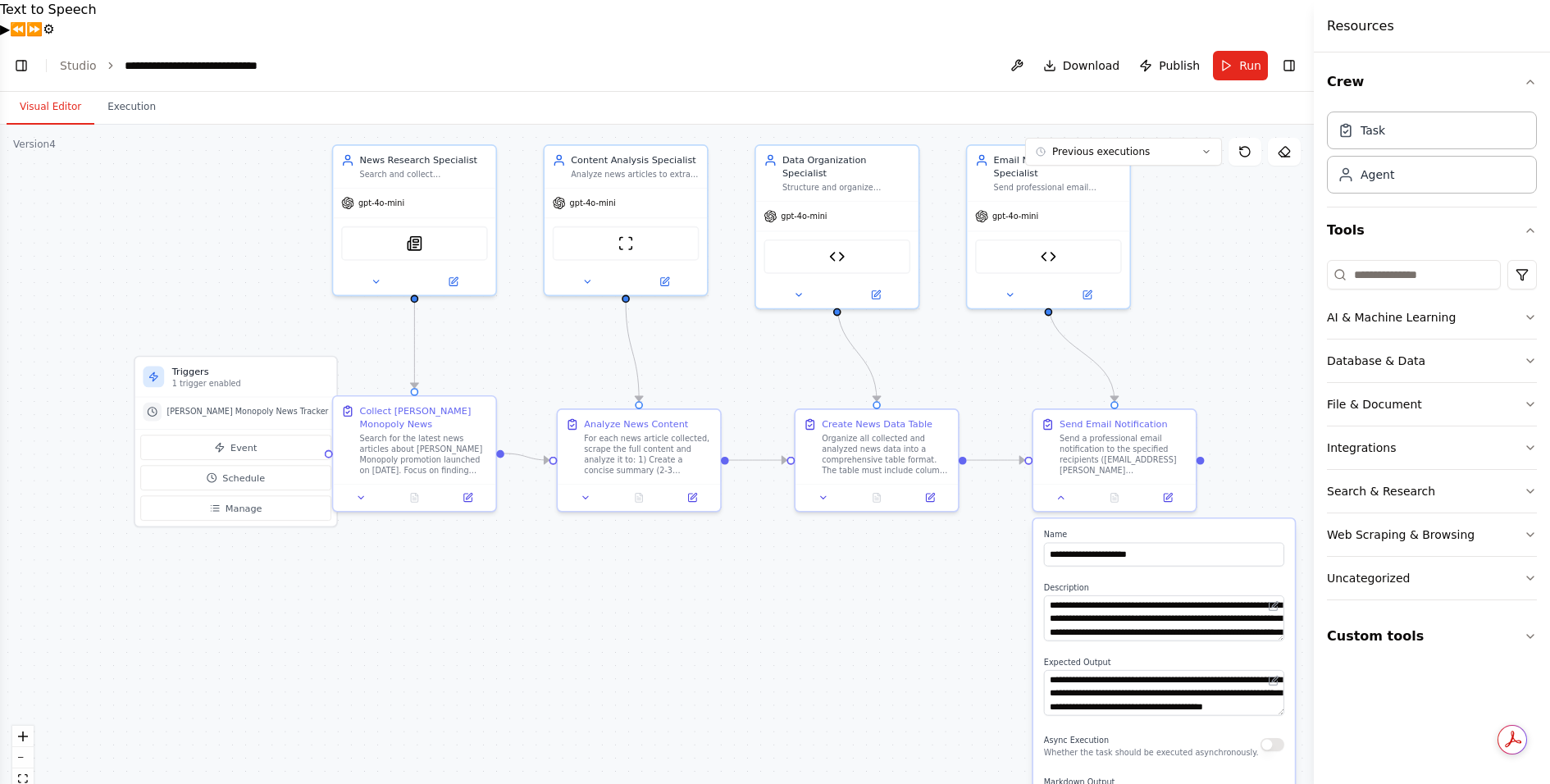
drag, startPoint x: 660, startPoint y: 498, endPoint x: 903, endPoint y: 555, distance: 249.6
click at [903, 555] on div ".deletable-edge-delete-btn { width: 20px; height: 20px; border: 0px solid #ffff…" at bounding box center [656, 473] width 1314 height 699
click at [1170, 491] on icon at bounding box center [1170, 494] width 7 height 7
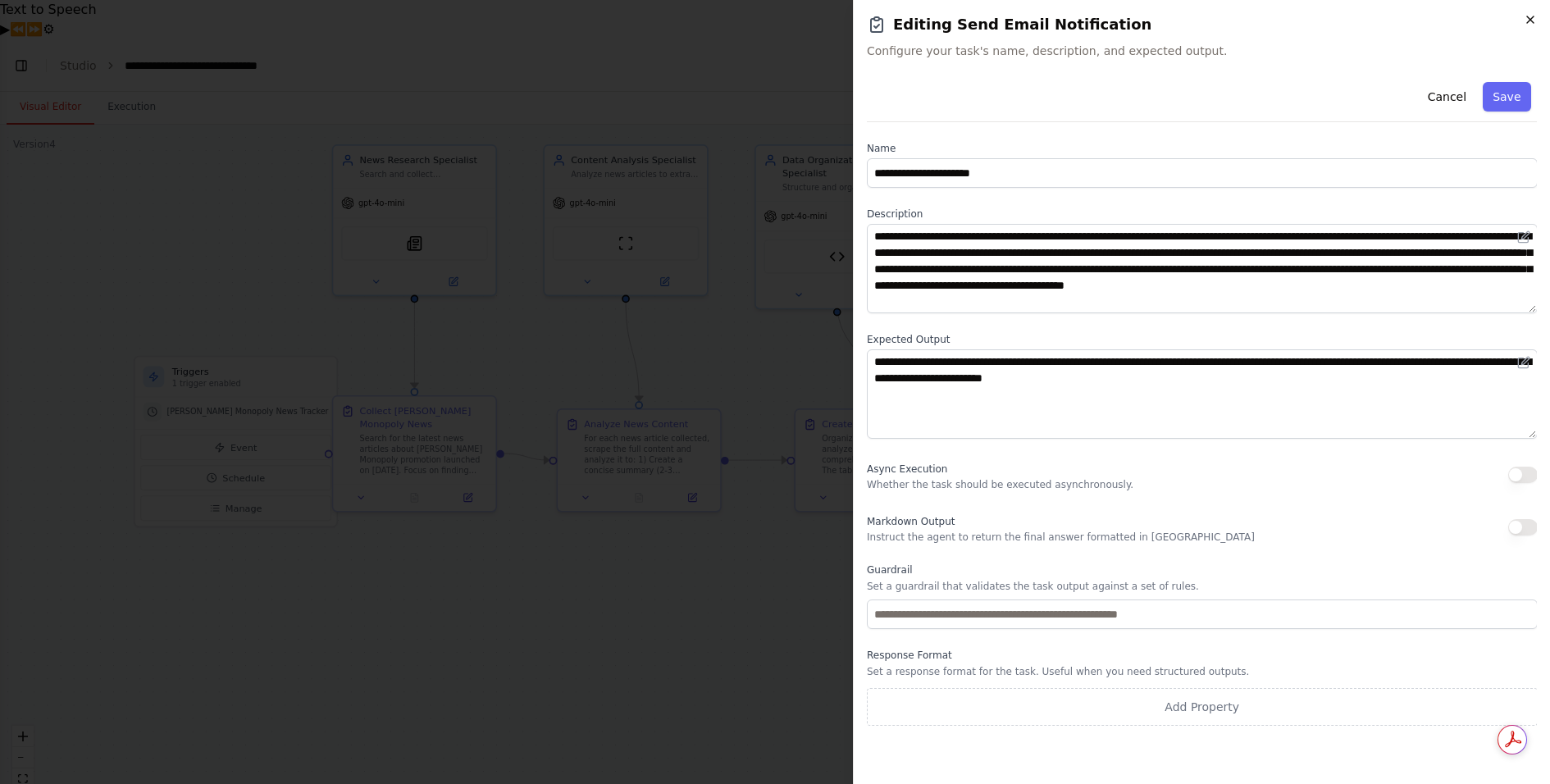
click at [1531, 17] on icon "button" at bounding box center [1530, 20] width 13 height 13
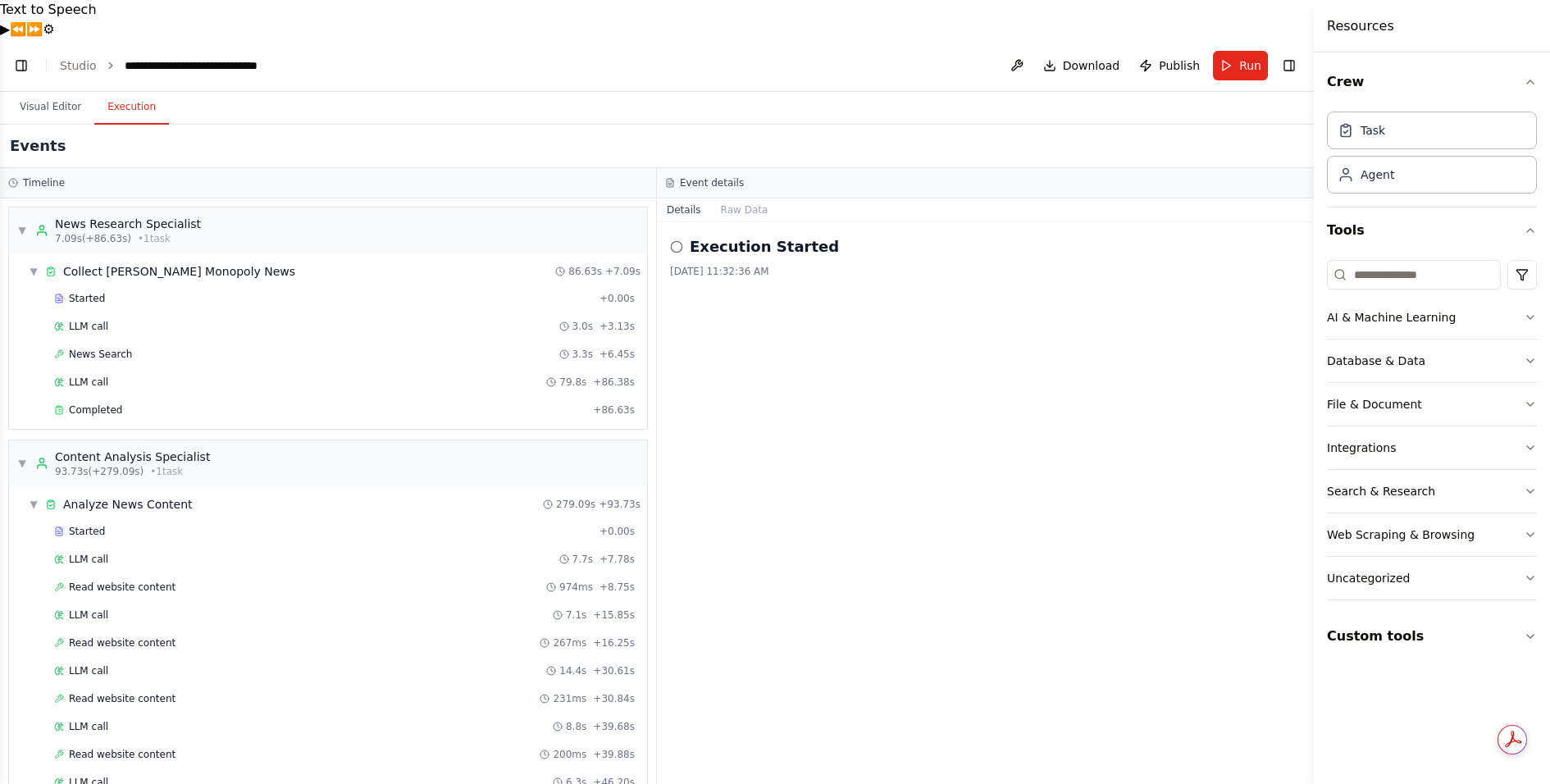
click at [133, 90] on button "Execution" at bounding box center [132, 108] width 75 height 35
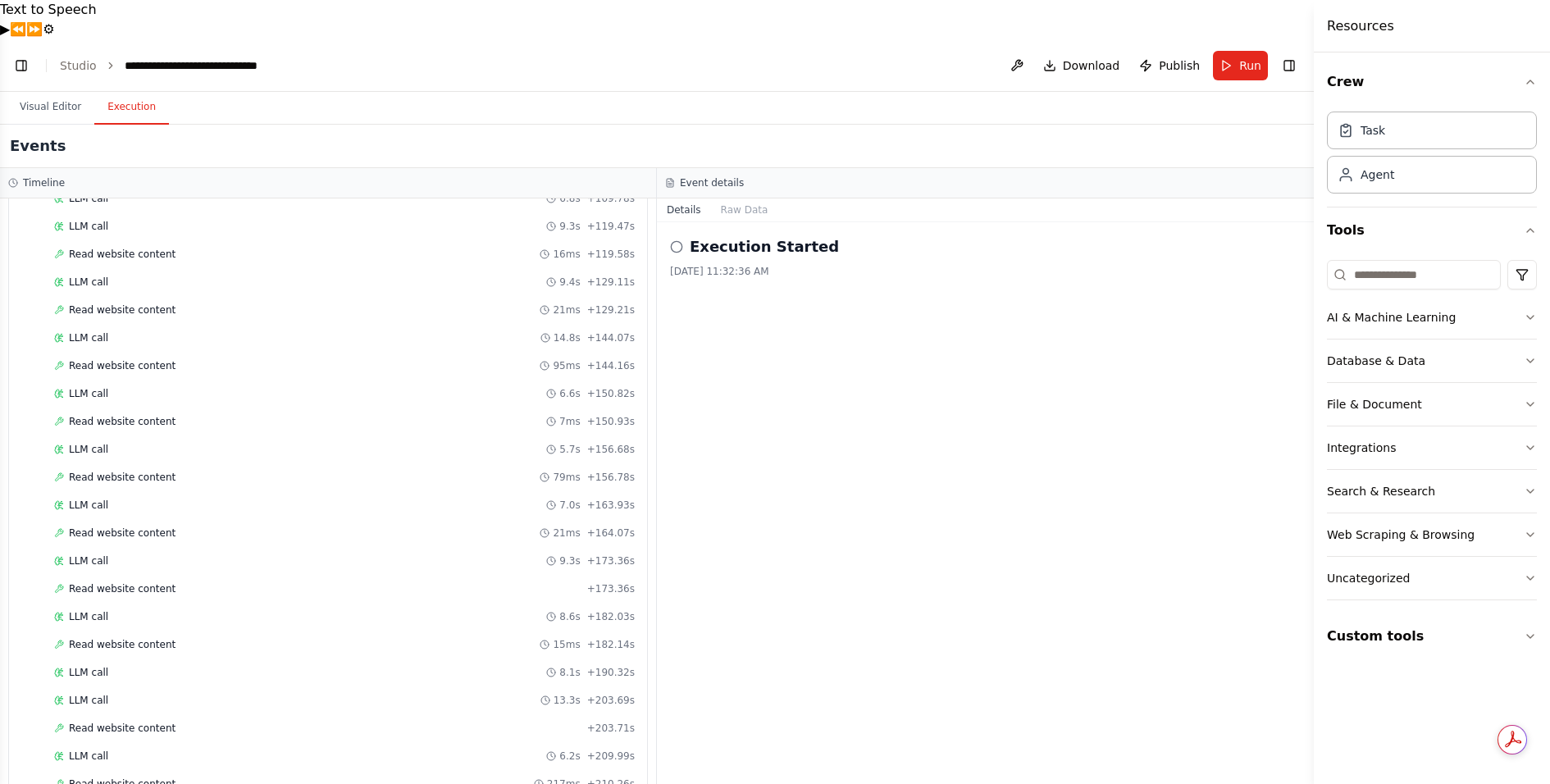
scroll to position [1561, 0]
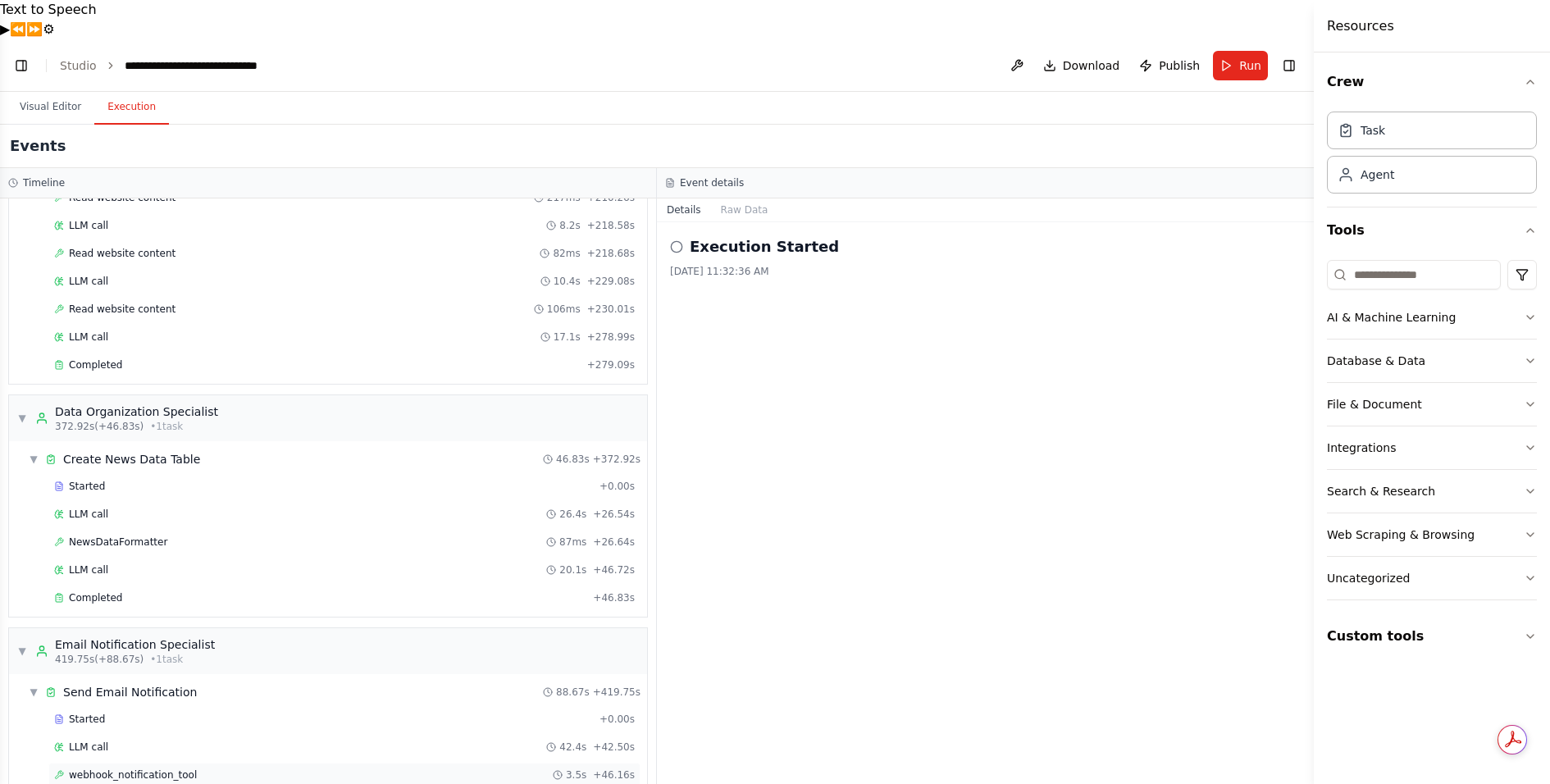
click at [59, 770] on icon at bounding box center [59, 775] width 10 height 10
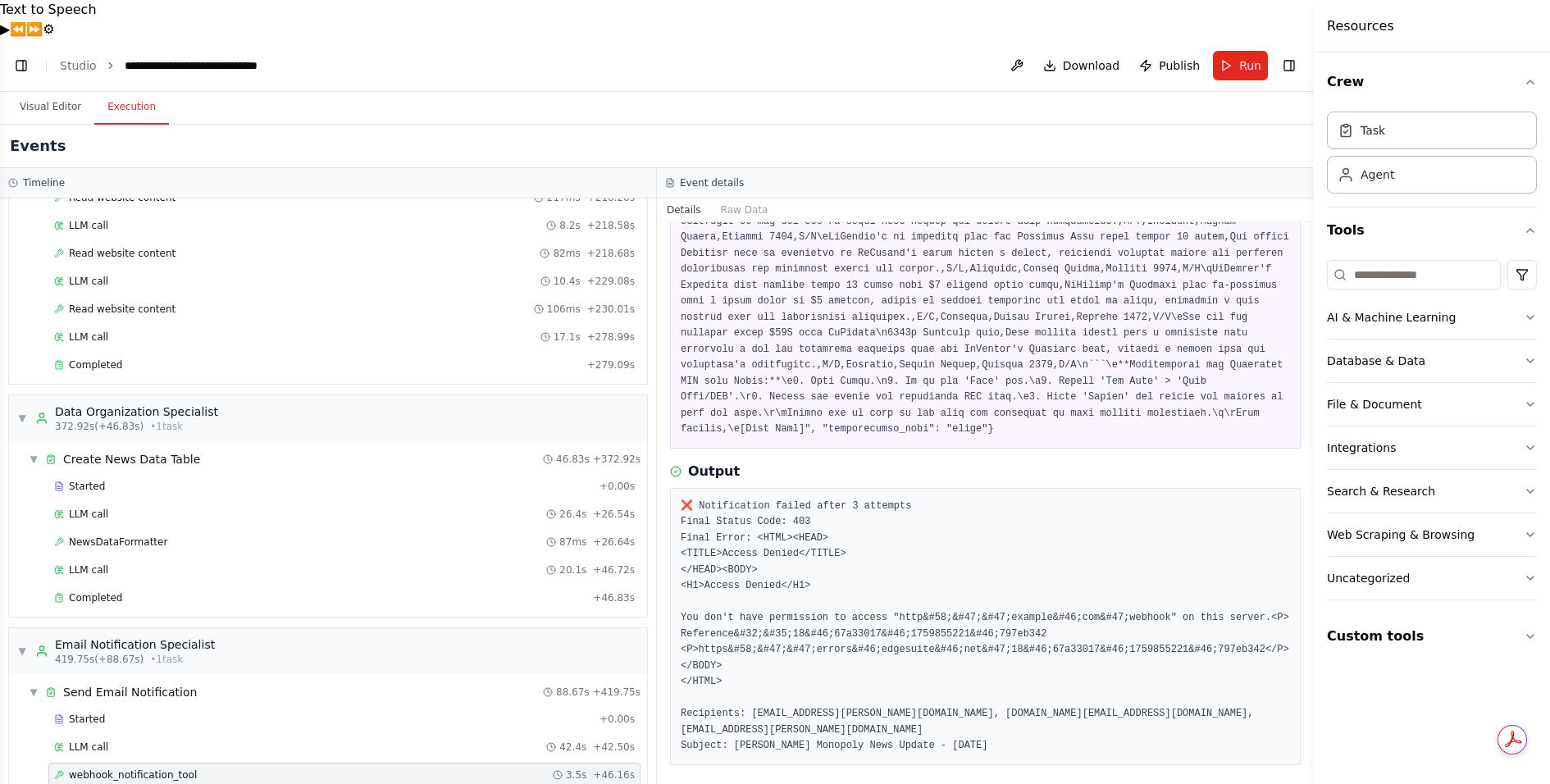
scroll to position [1218, 0]
click at [76, 59] on link "Studio" at bounding box center [78, 65] width 37 height 13
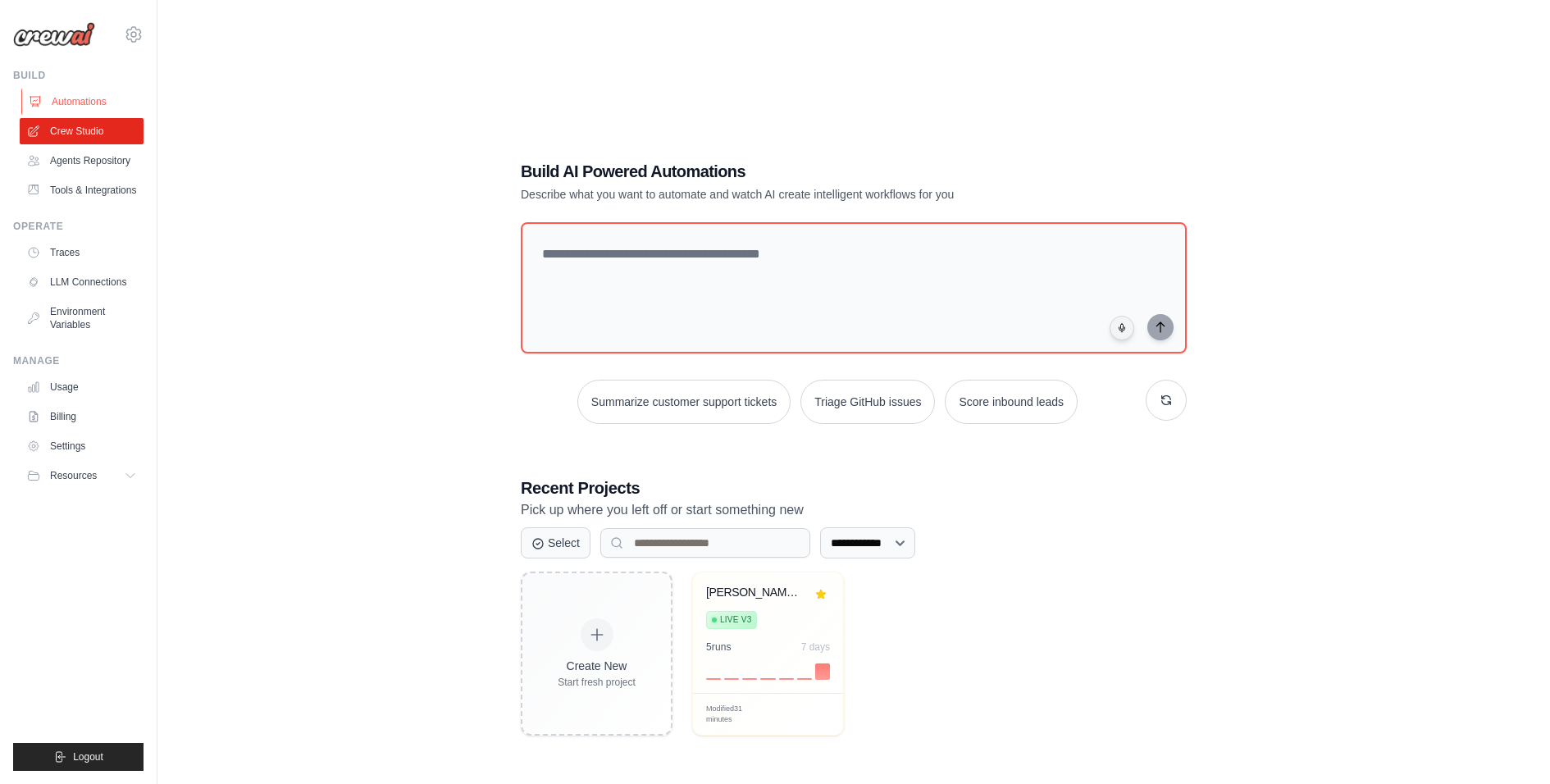
click at [80, 96] on link "Automations" at bounding box center [83, 102] width 124 height 27
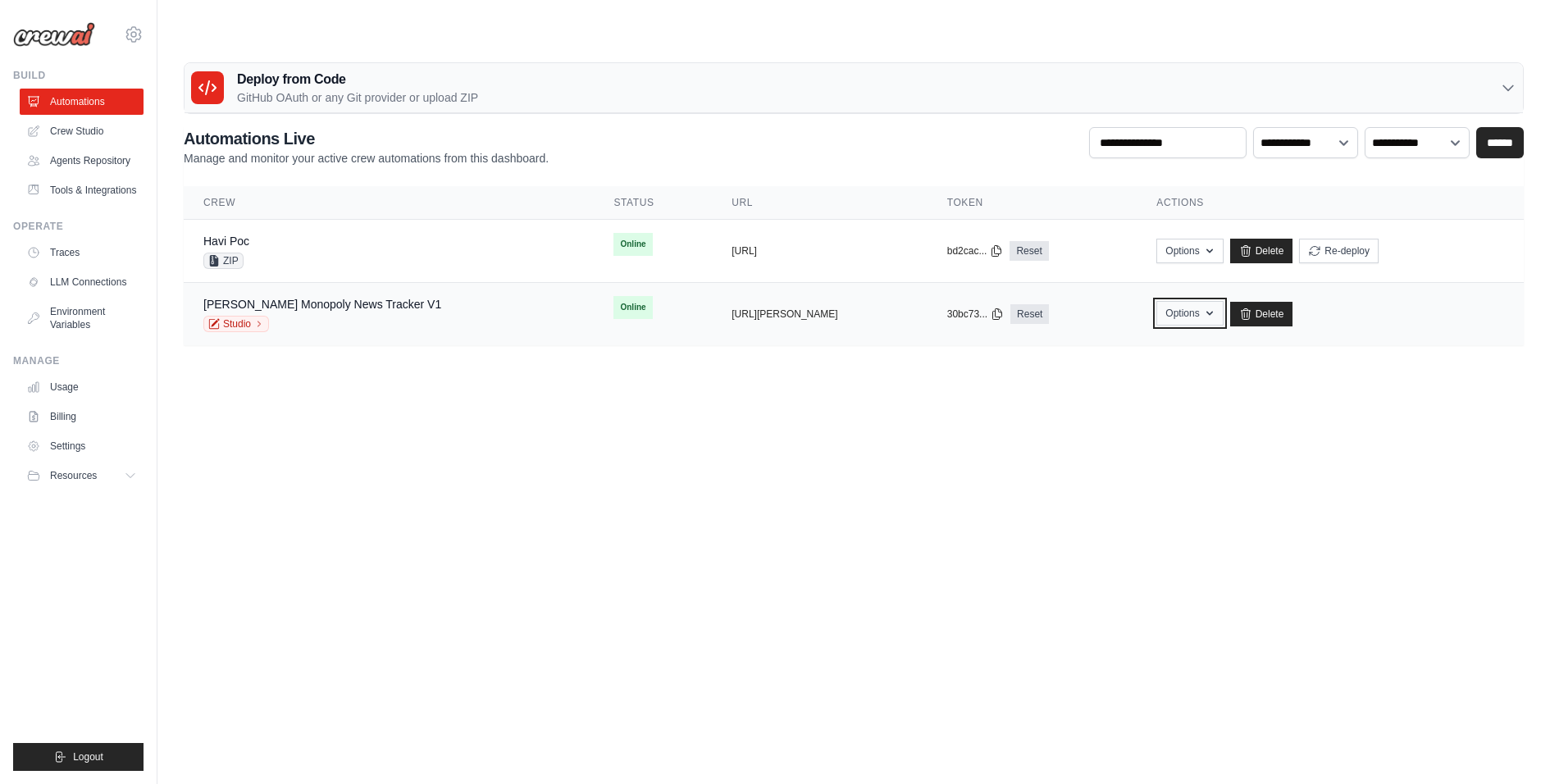
click at [1212, 301] on button "Options" at bounding box center [1189, 313] width 66 height 25
click at [739, 537] on body "aureo.zanon@havi.com HAVI - original HAVI" at bounding box center [775, 431] width 1550 height 784
click at [414, 298] on link "Mc Donald's Monopoly News Tracker V1" at bounding box center [322, 304] width 238 height 13
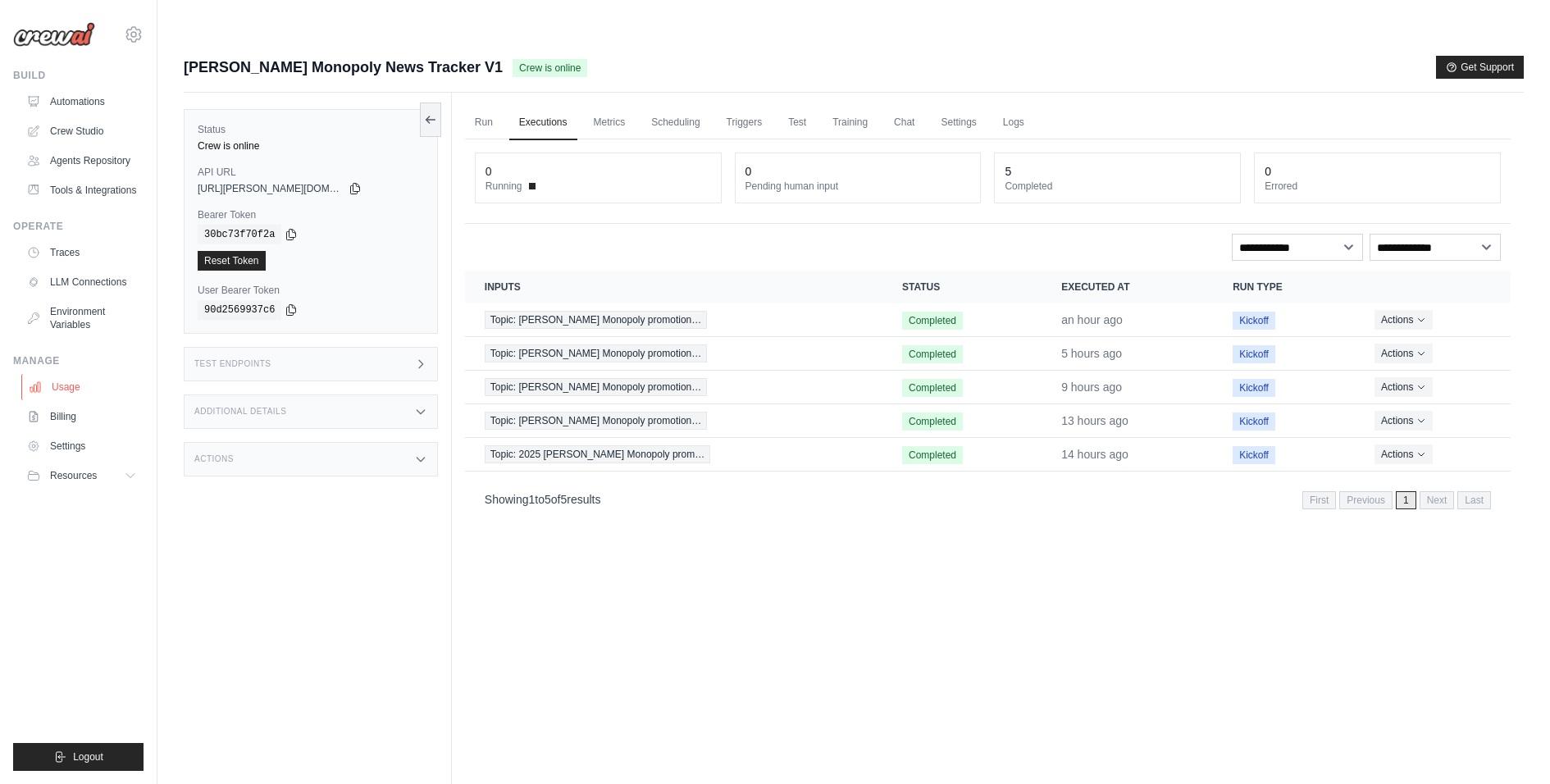
click at [61, 394] on link "Usage" at bounding box center [83, 387] width 124 height 27
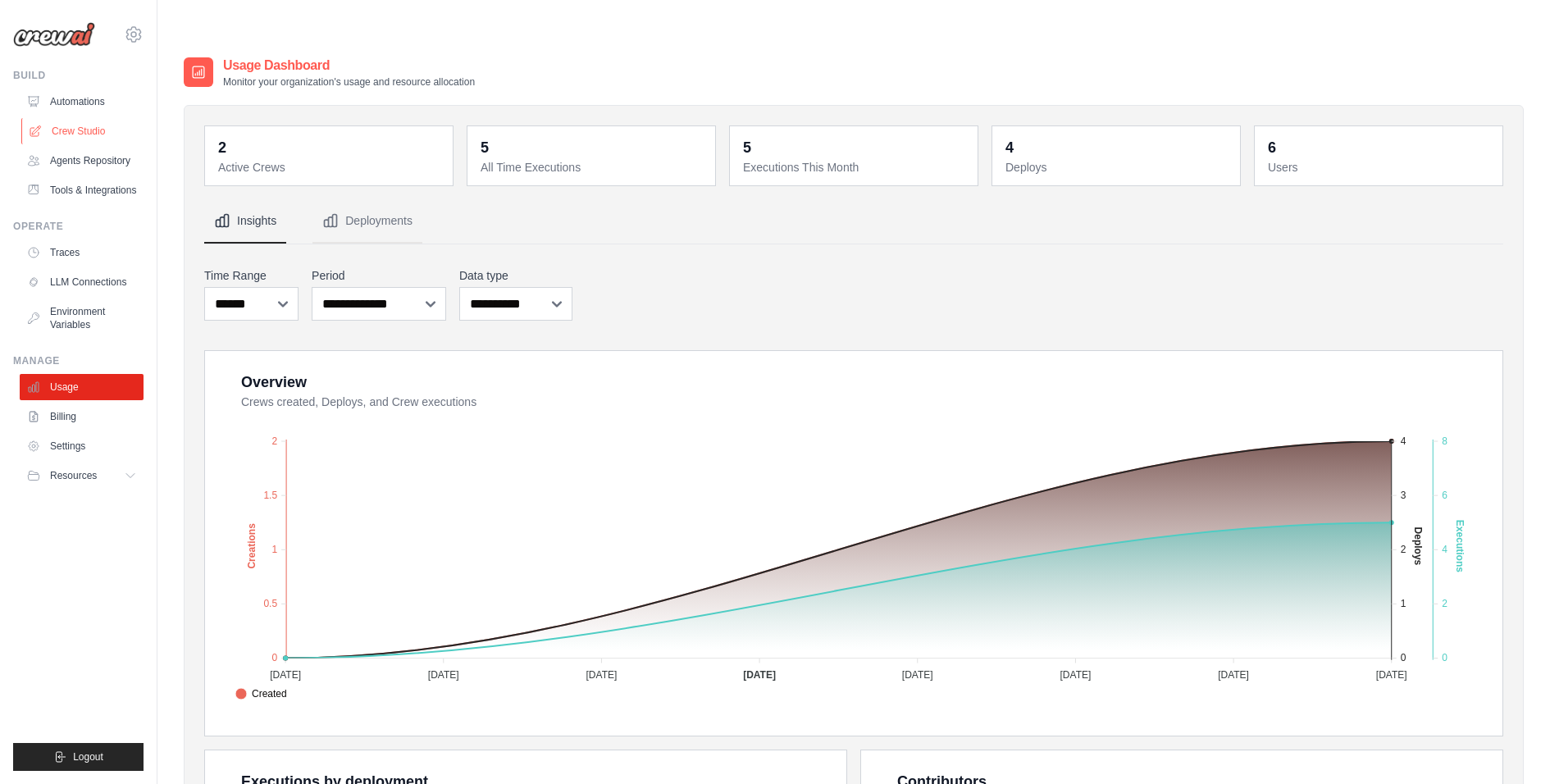
click at [80, 132] on link "Crew Studio" at bounding box center [83, 131] width 124 height 27
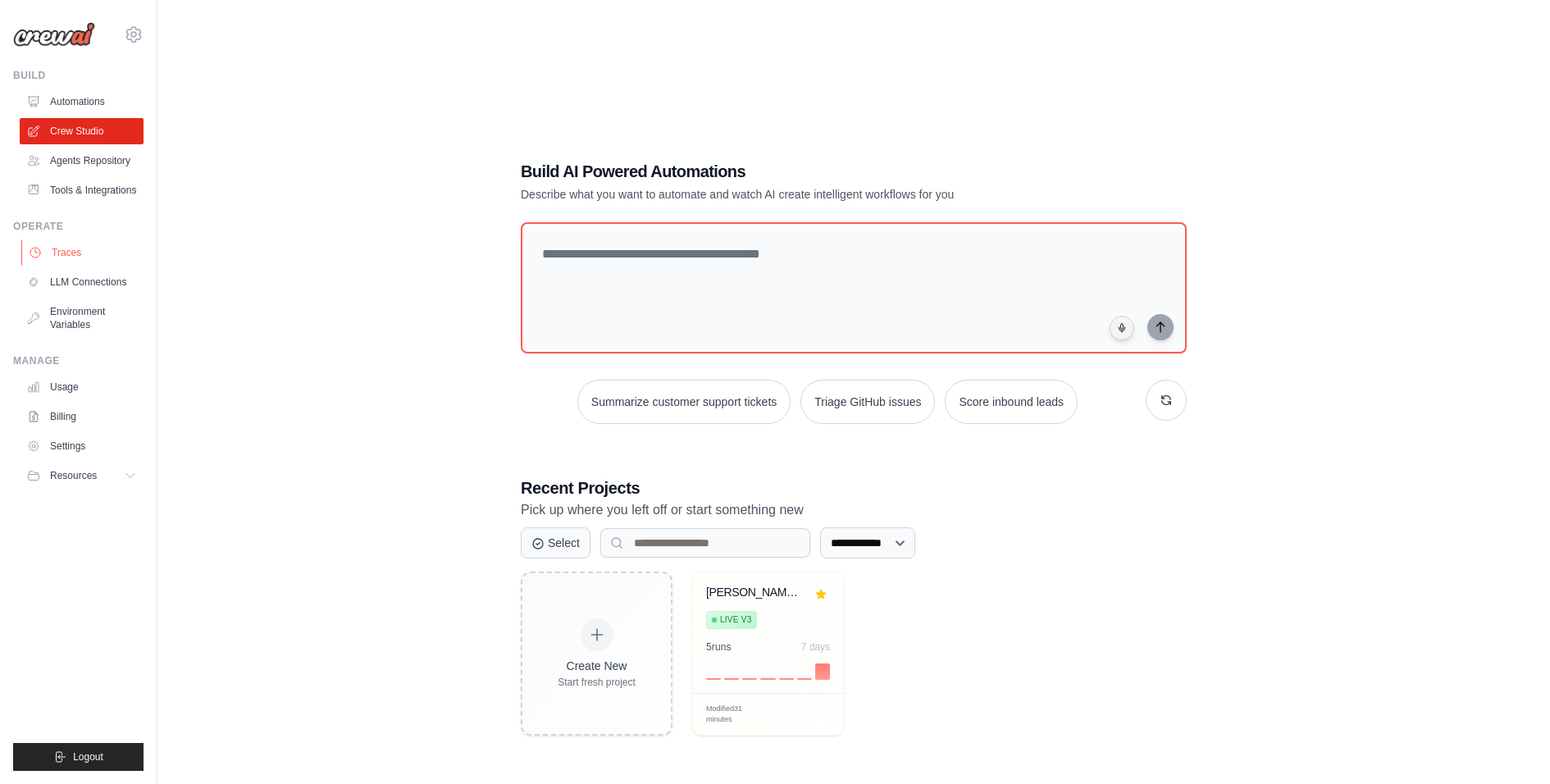
click at [64, 263] on link "Traces" at bounding box center [83, 253] width 124 height 27
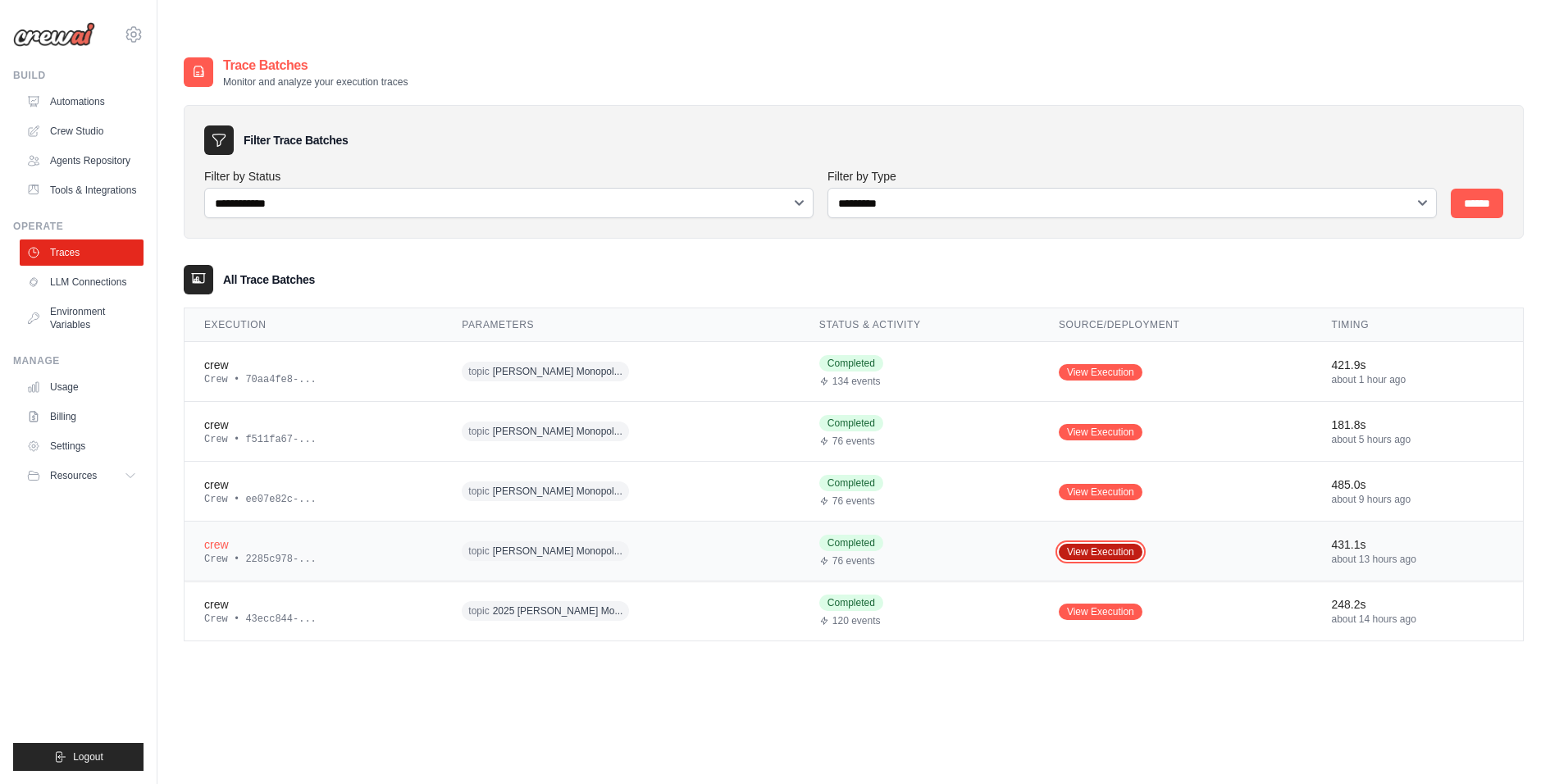
click at [1091, 544] on link "View Execution" at bounding box center [1100, 552] width 84 height 17
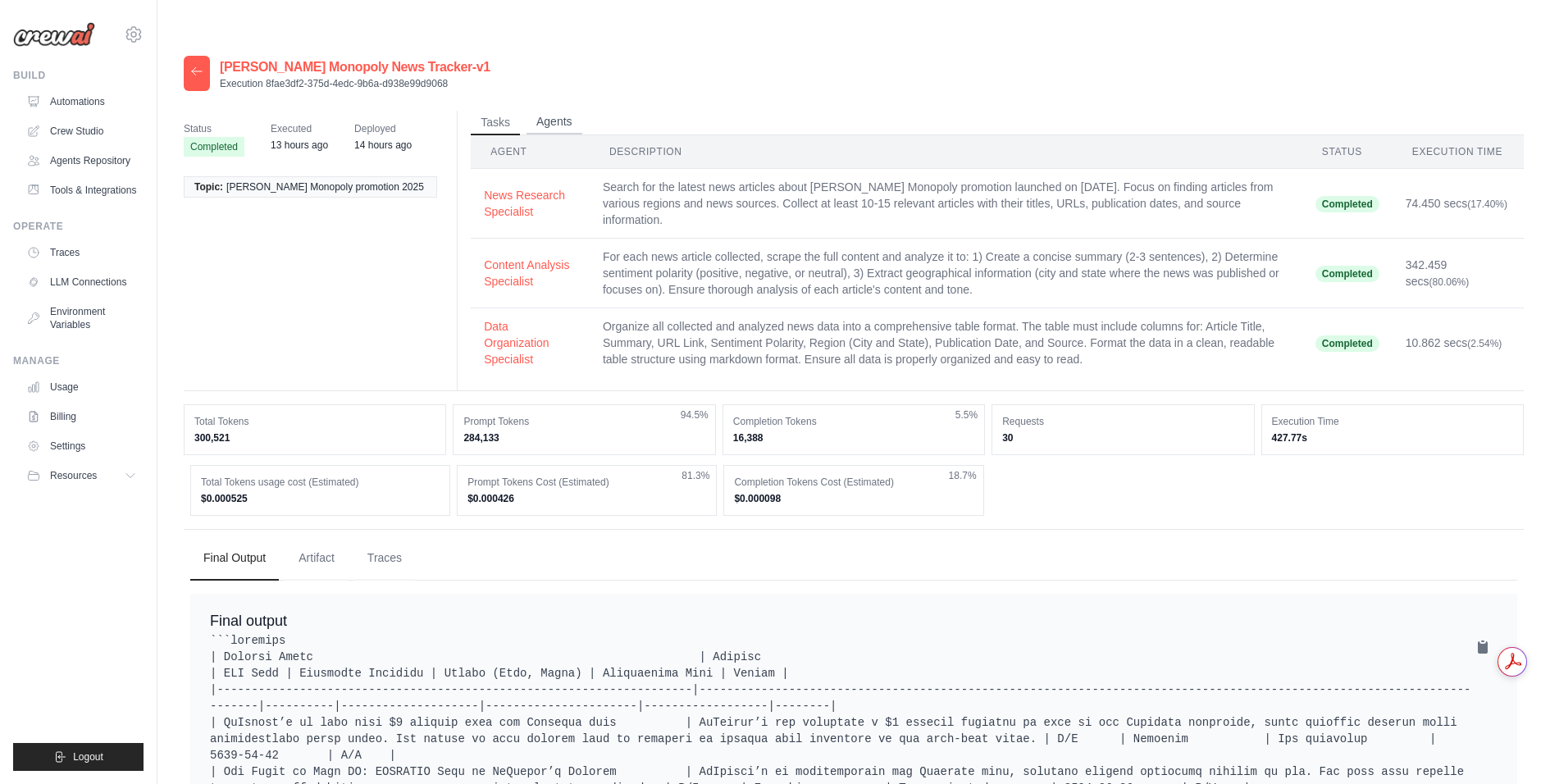
click at [568, 110] on button "Agents" at bounding box center [554, 123] width 56 height 25
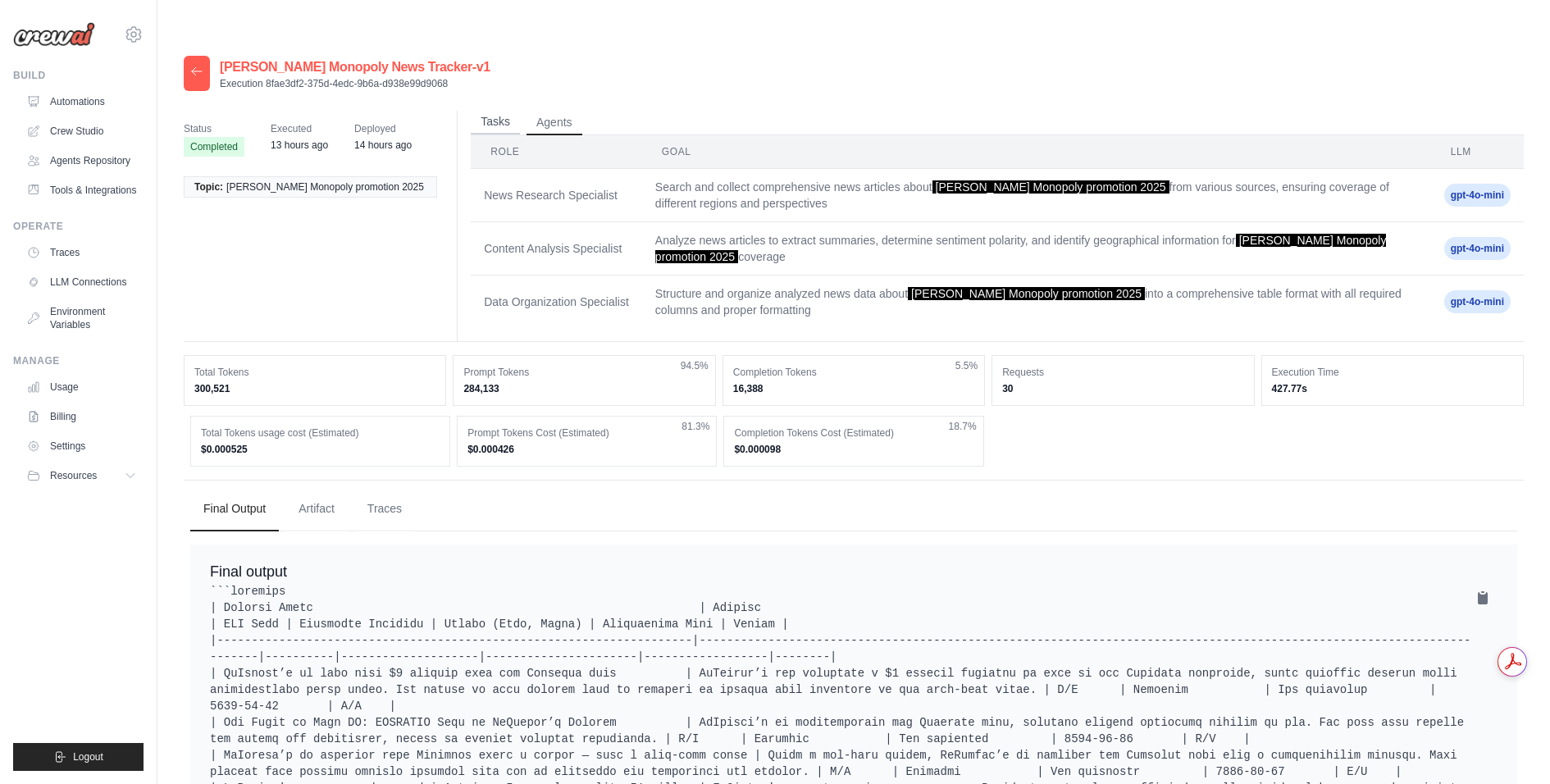
click at [479, 110] on button "Tasks" at bounding box center [495, 123] width 49 height 25
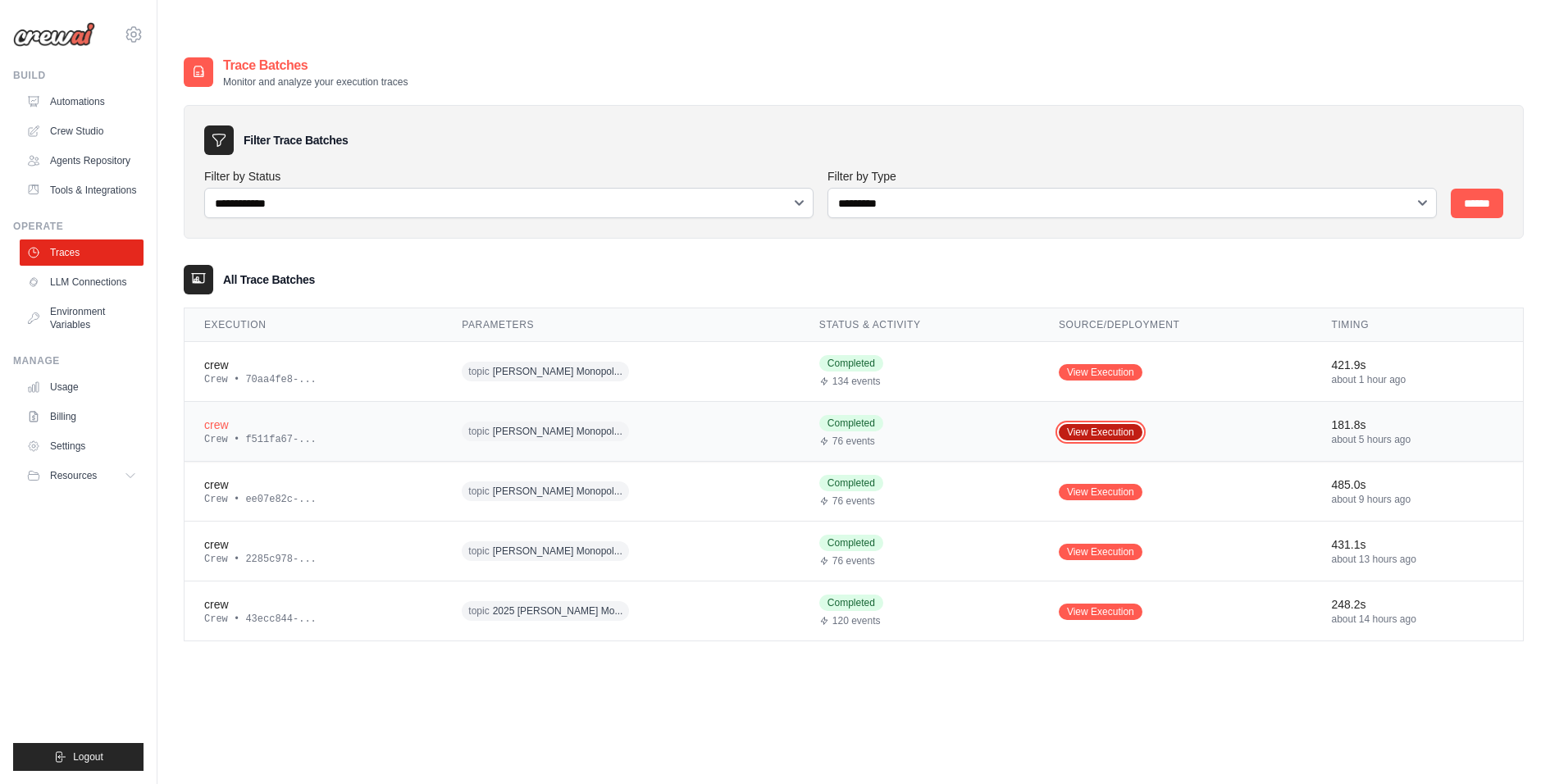
click at [1099, 423] on link "View Execution" at bounding box center [1100, 432] width 84 height 17
click at [1079, 364] on link "View Execution" at bounding box center [1100, 372] width 84 height 17
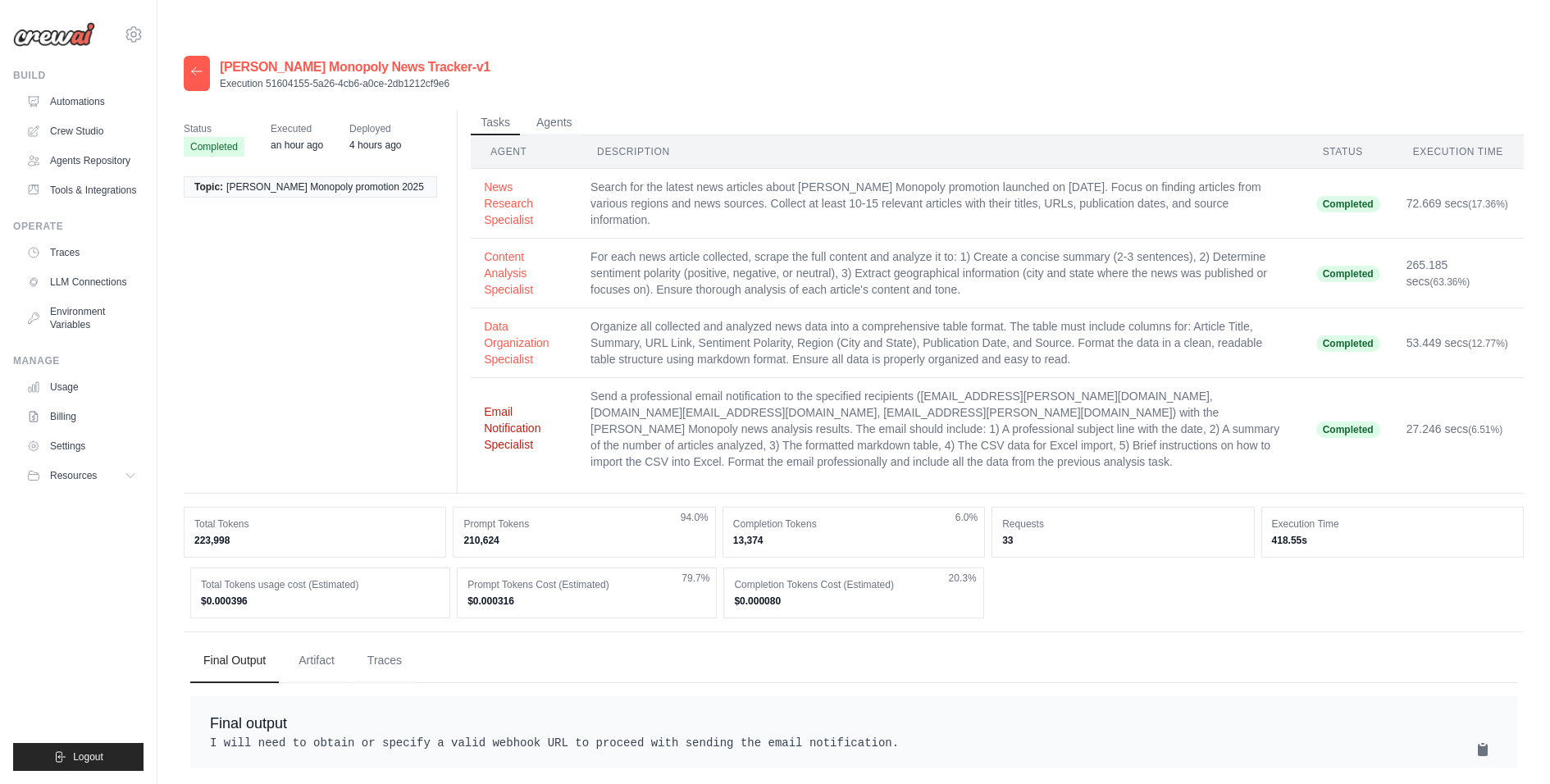
click at [506, 404] on button "Email Notification Specialist" at bounding box center [524, 428] width 80 height 49
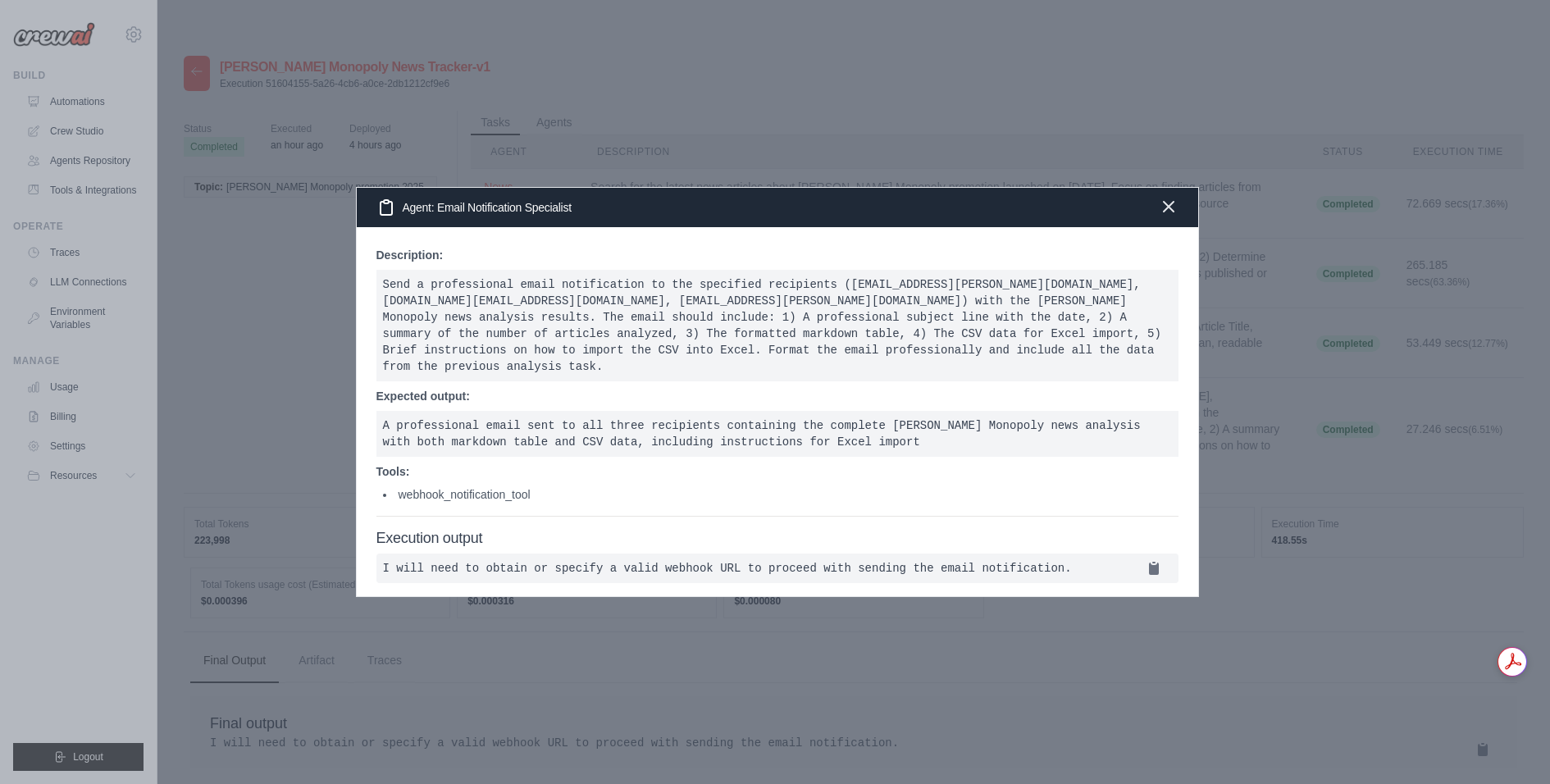
click at [1164, 202] on icon "button" at bounding box center [1169, 206] width 10 height 10
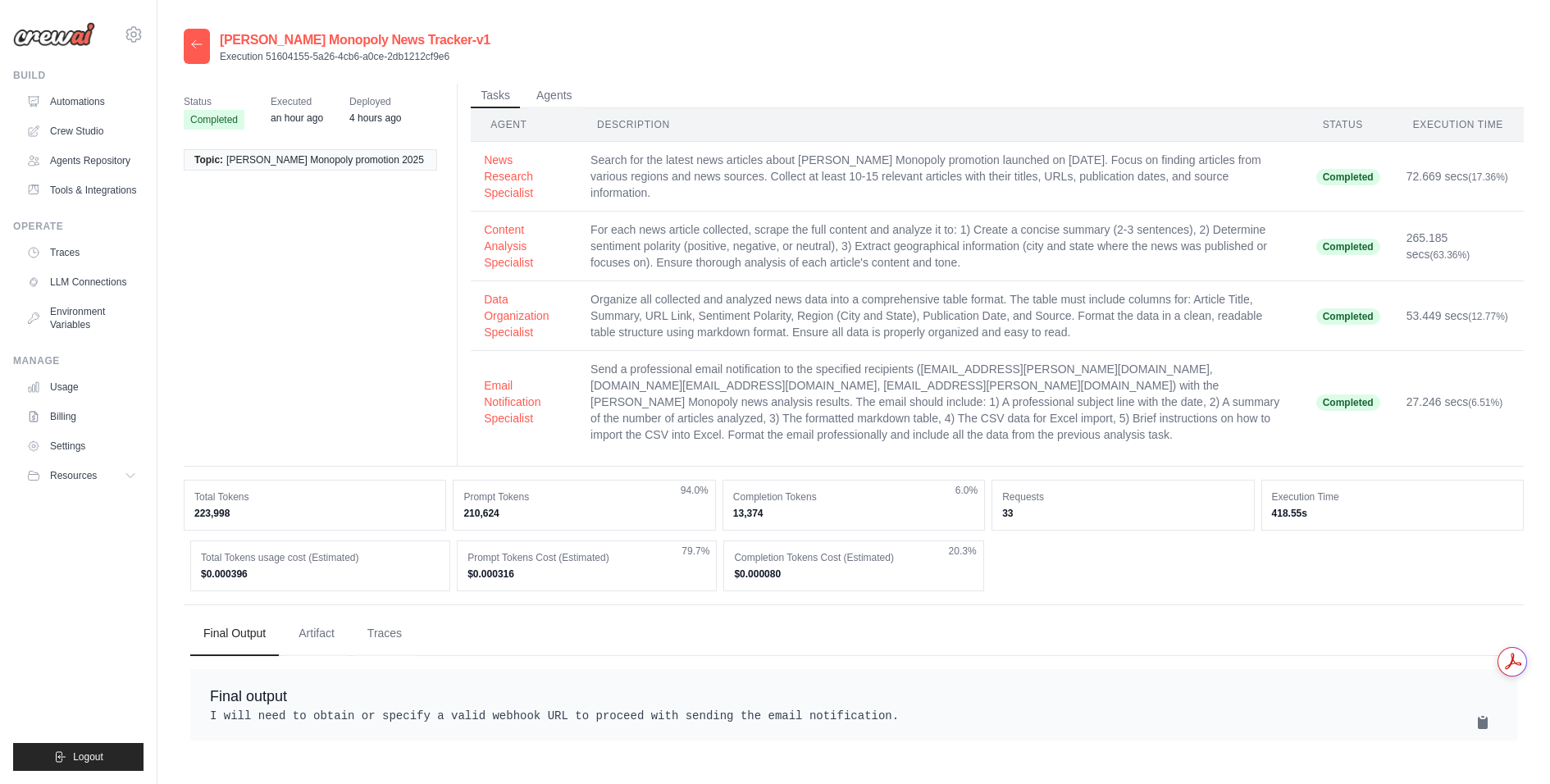
scroll to position [33, 0]
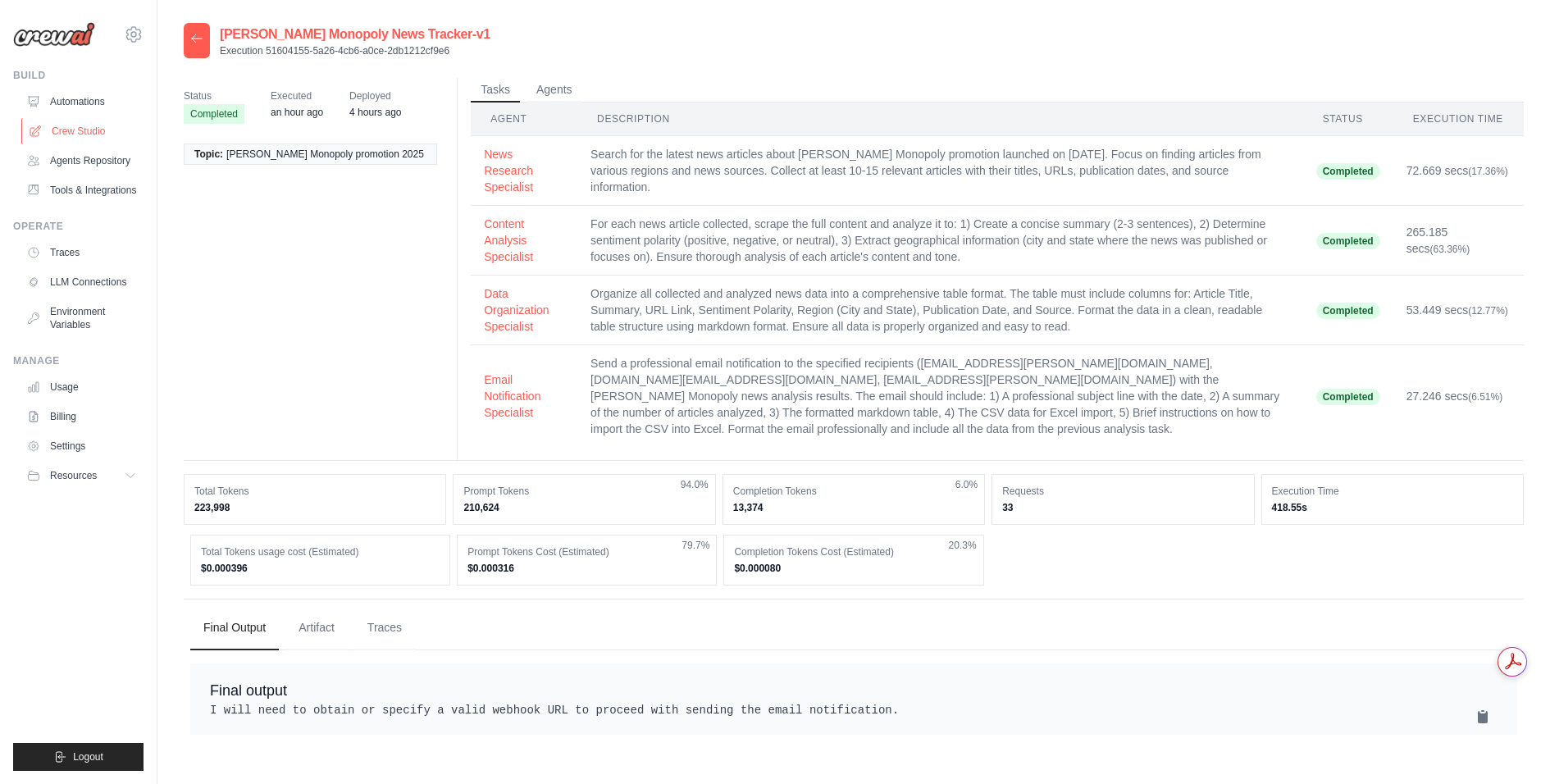
click at [84, 125] on link "Crew Studio" at bounding box center [83, 131] width 124 height 27
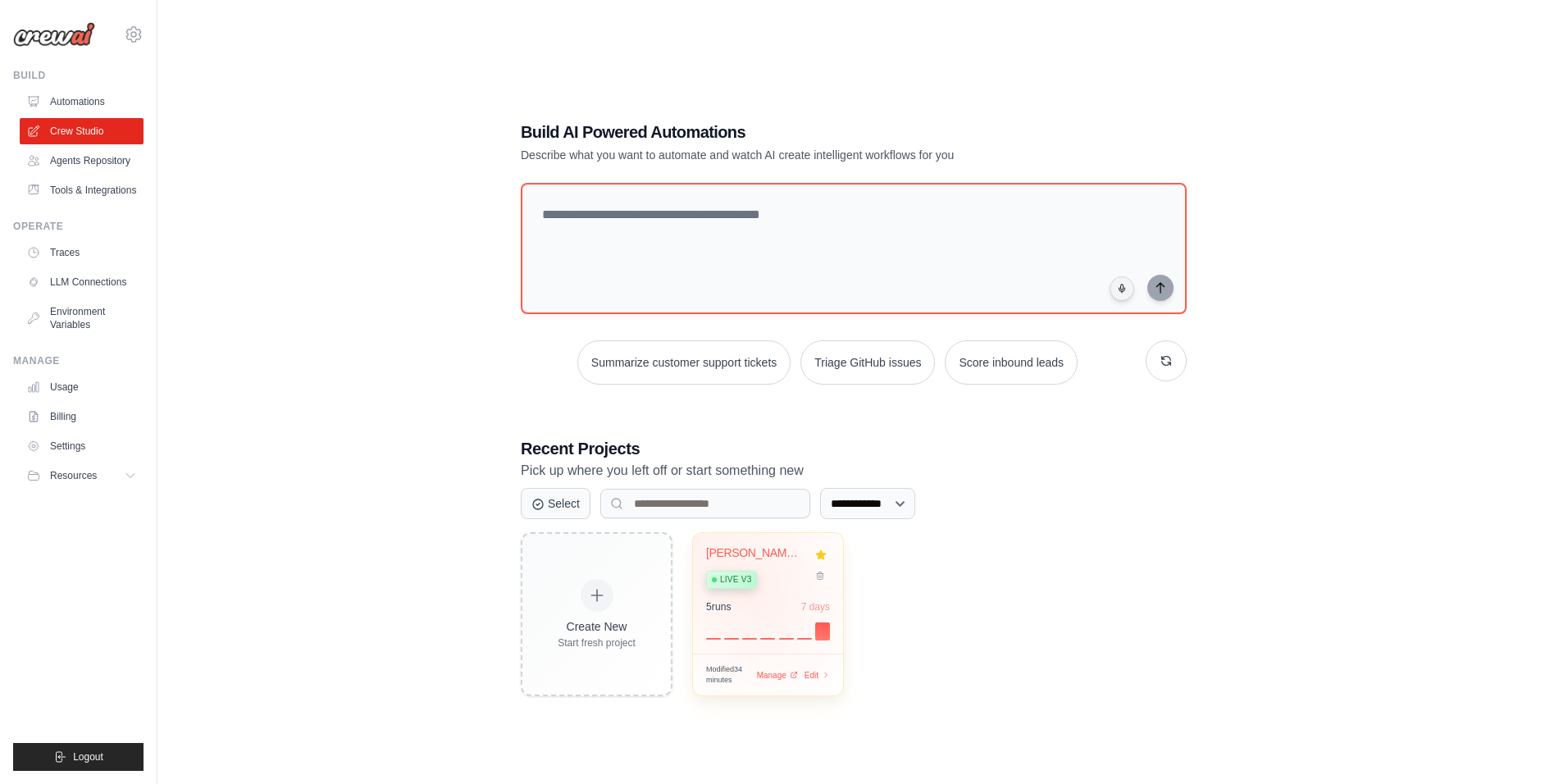
click at [759, 592] on div "McDonald's Monopoly News Tracker Live v3 5 run s 7 days" at bounding box center [768, 593] width 150 height 120
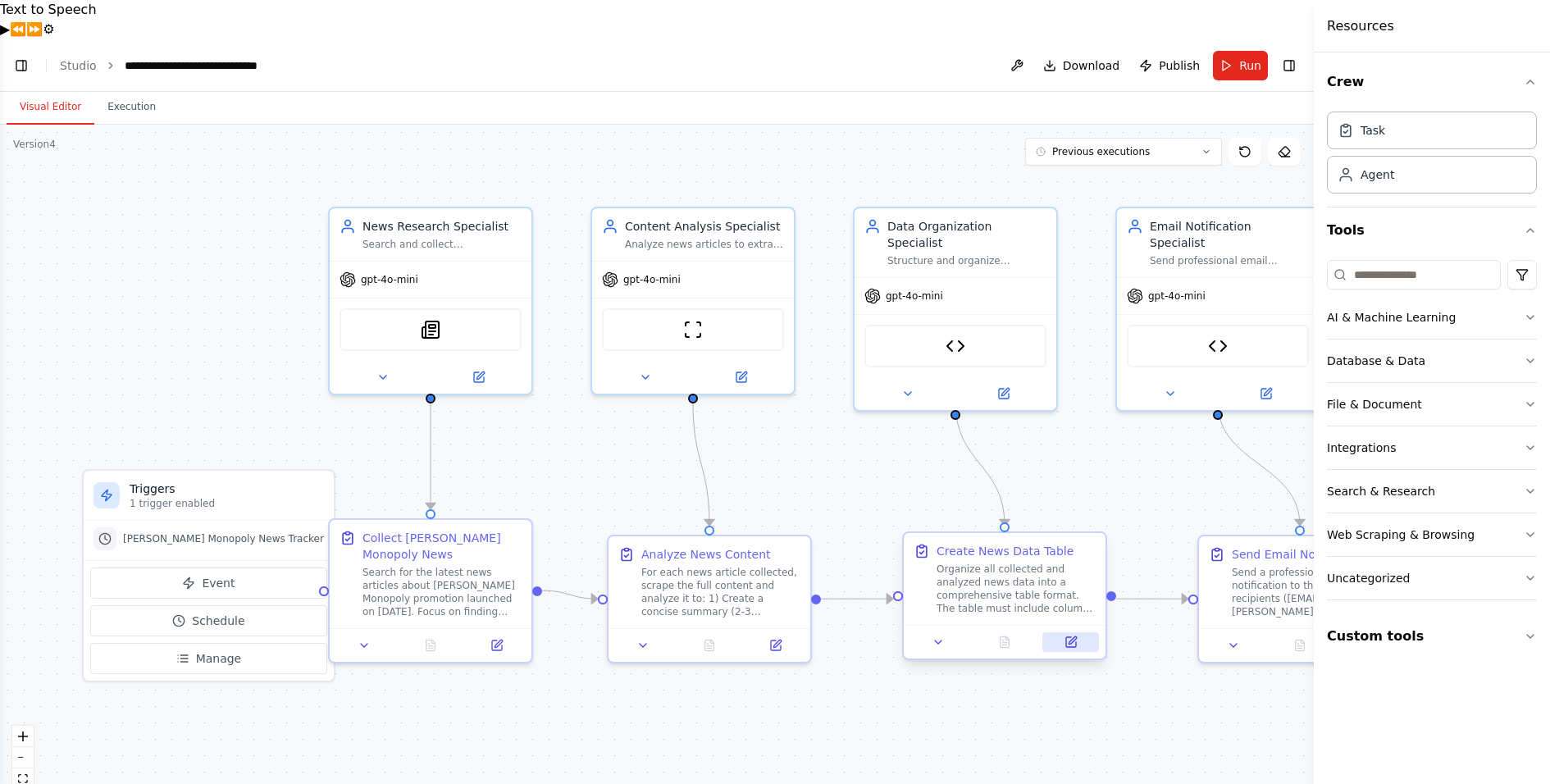
scroll to position [10526, 0]
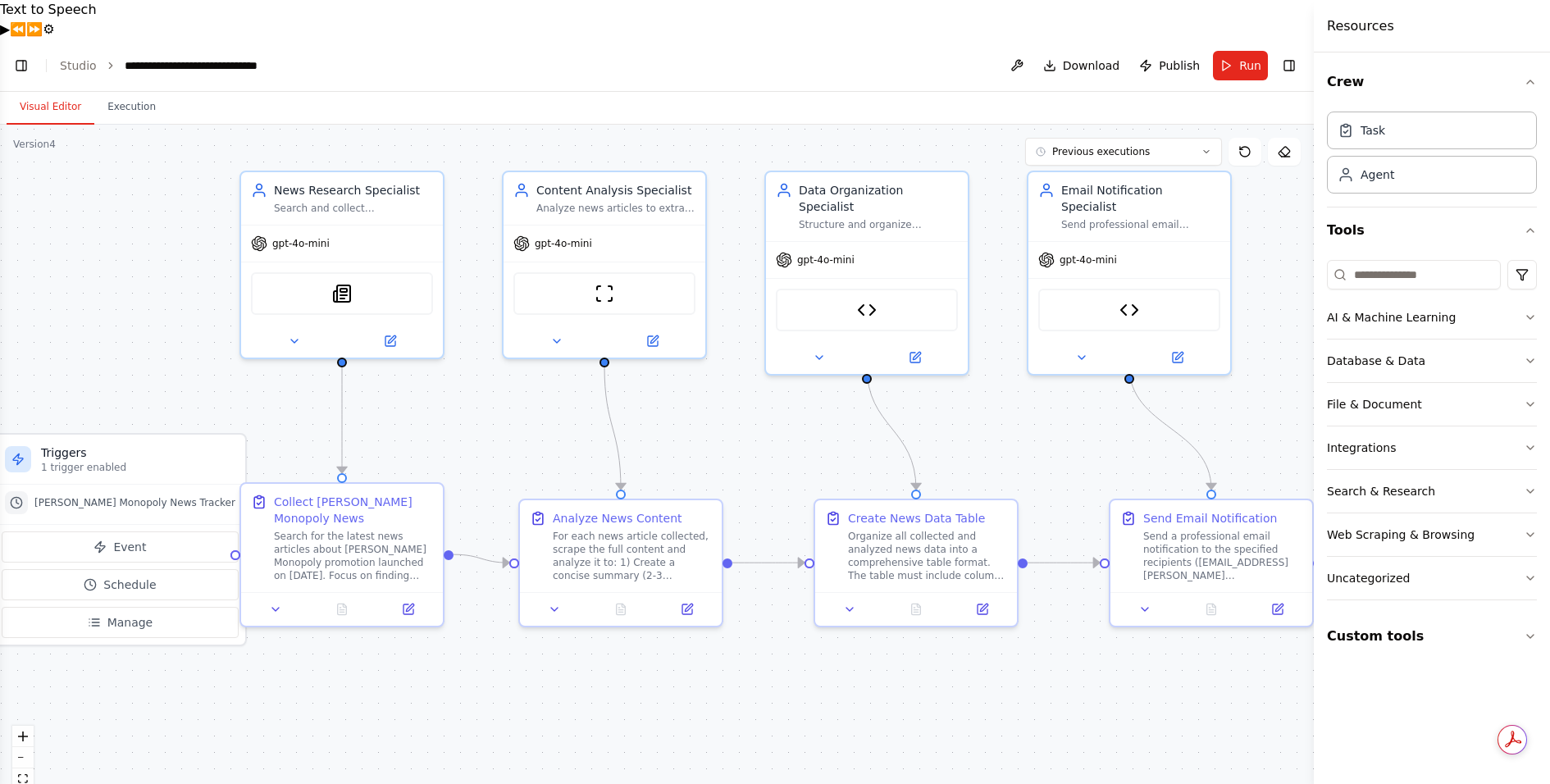
drag, startPoint x: 1005, startPoint y: 676, endPoint x: 916, endPoint y: 641, distance: 95.6
click at [916, 641] on div ".deletable-edge-delete-btn { width: 20px; height: 20px; border: 0px solid #ffff…" at bounding box center [656, 473] width 1314 height 699
click at [1160, 51] on button "Publish" at bounding box center [1169, 65] width 74 height 30
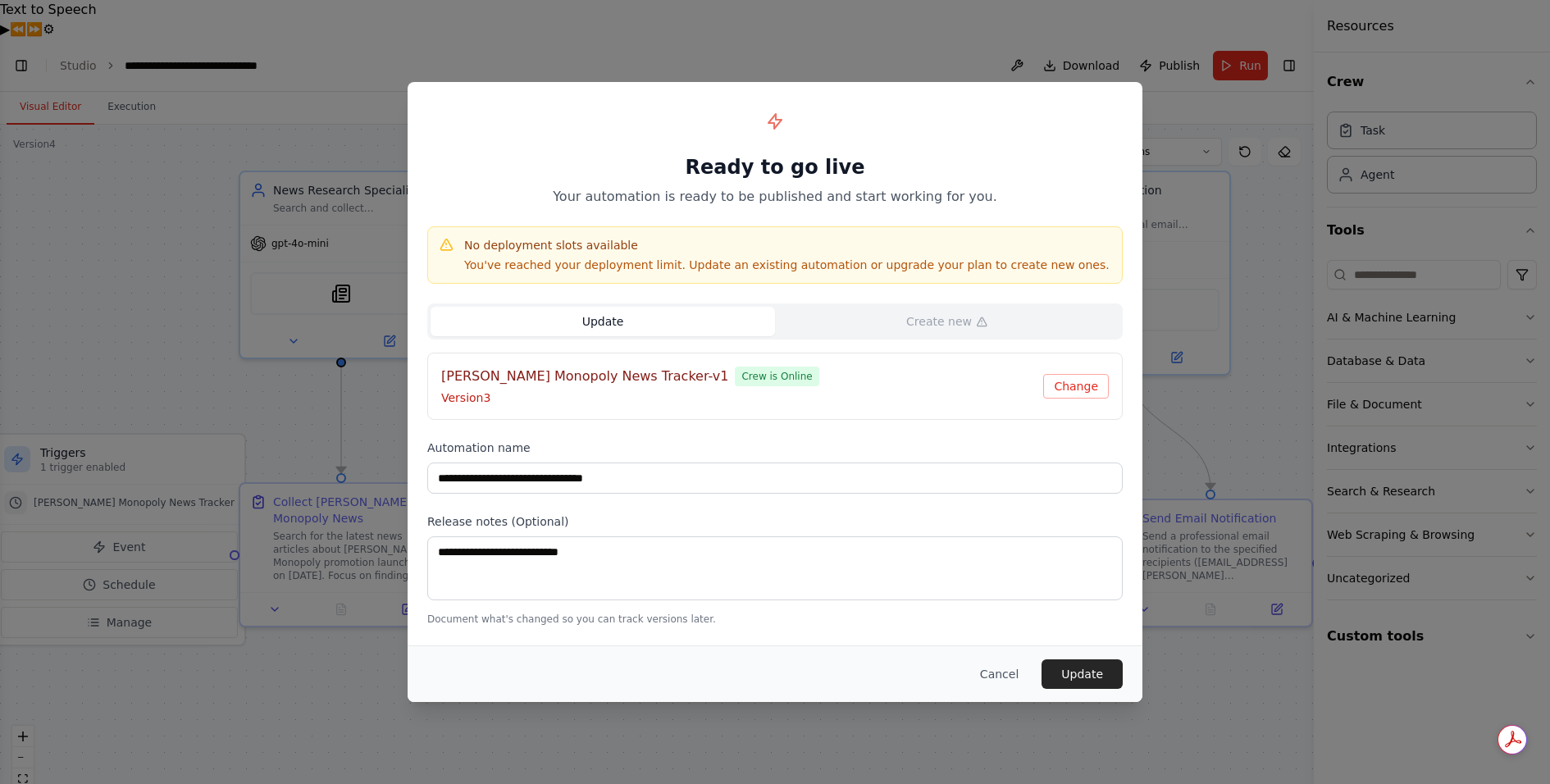
click at [684, 379] on div "McDonald's Monopoly News Tracker-v1 Crew is Online" at bounding box center [742, 376] width 602 height 20
click at [994, 677] on button "Cancel" at bounding box center [999, 674] width 65 height 30
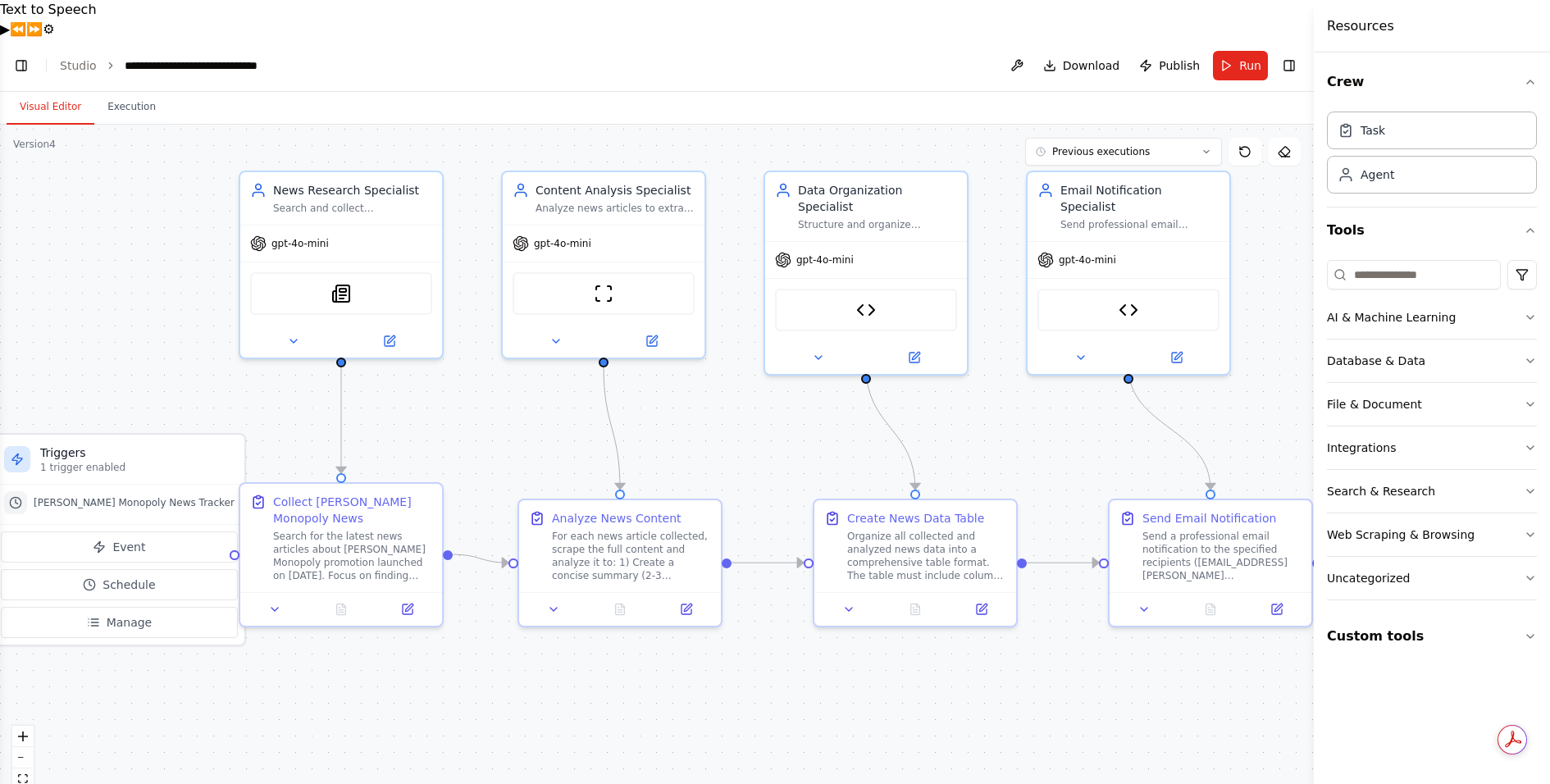
click at [316, 39] on header "**********" at bounding box center [656, 65] width 1314 height 52
click at [311, 57] on div "**********" at bounding box center [226, 65] width 204 height 17
click at [316, 59] on icon "breadcrumb" at bounding box center [322, 65] width 13 height 13
click at [292, 57] on div "**********" at bounding box center [216, 65] width 185 height 17
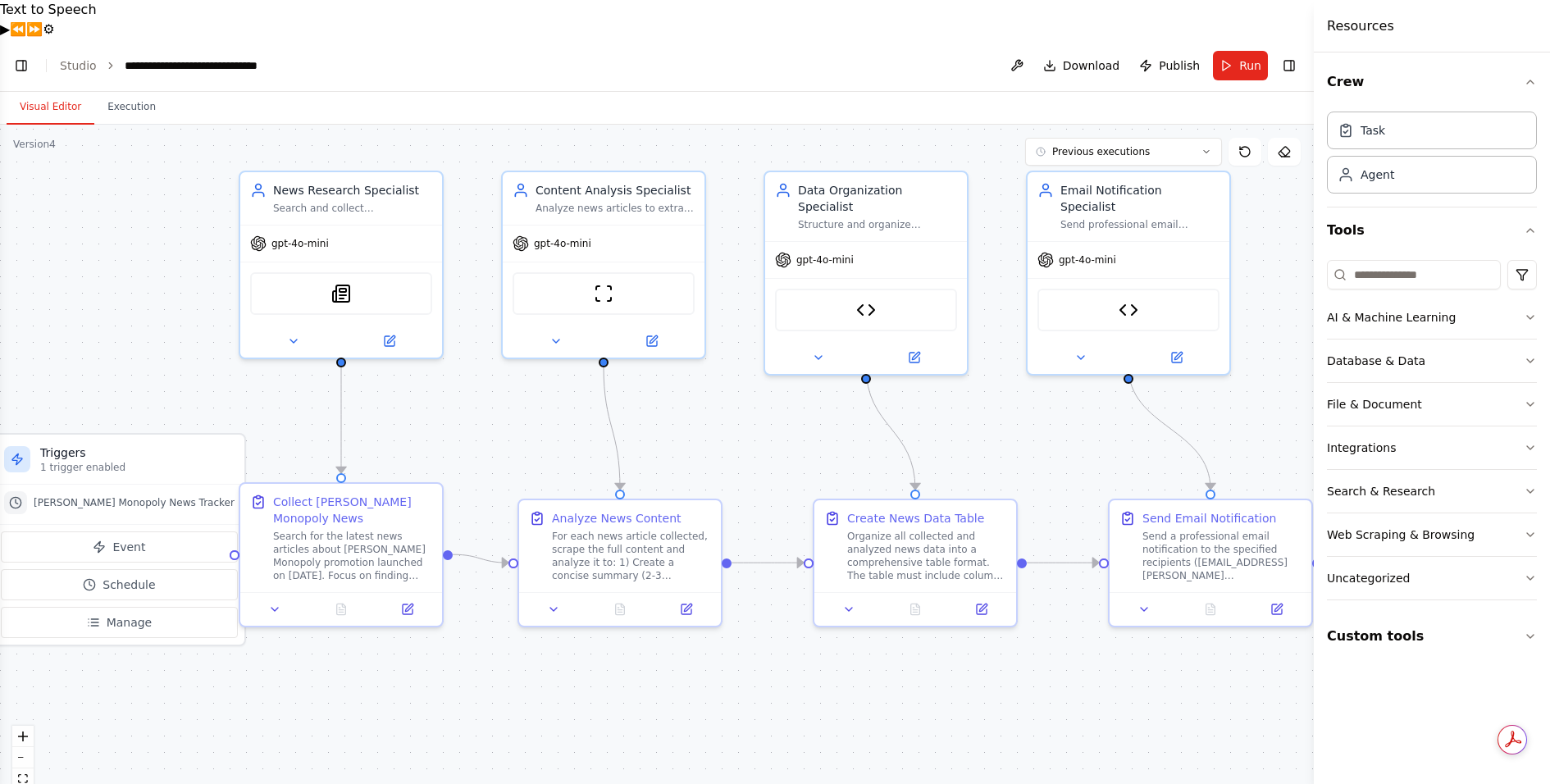
click at [308, 57] on div "**********" at bounding box center [222, 65] width 196 height 17
click at [74, 59] on link "Studio" at bounding box center [78, 65] width 37 height 13
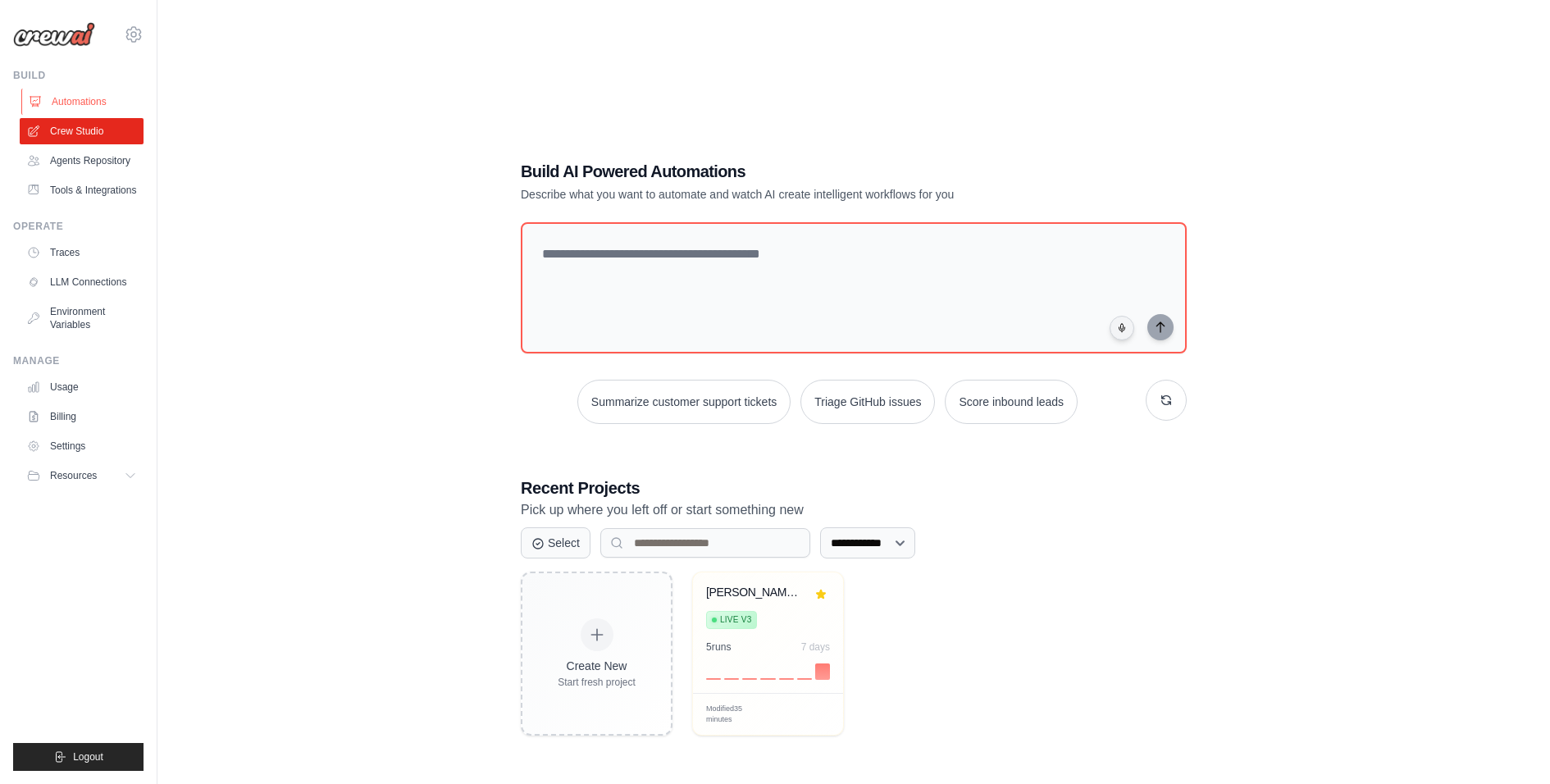
click at [80, 109] on link "Automations" at bounding box center [83, 102] width 124 height 27
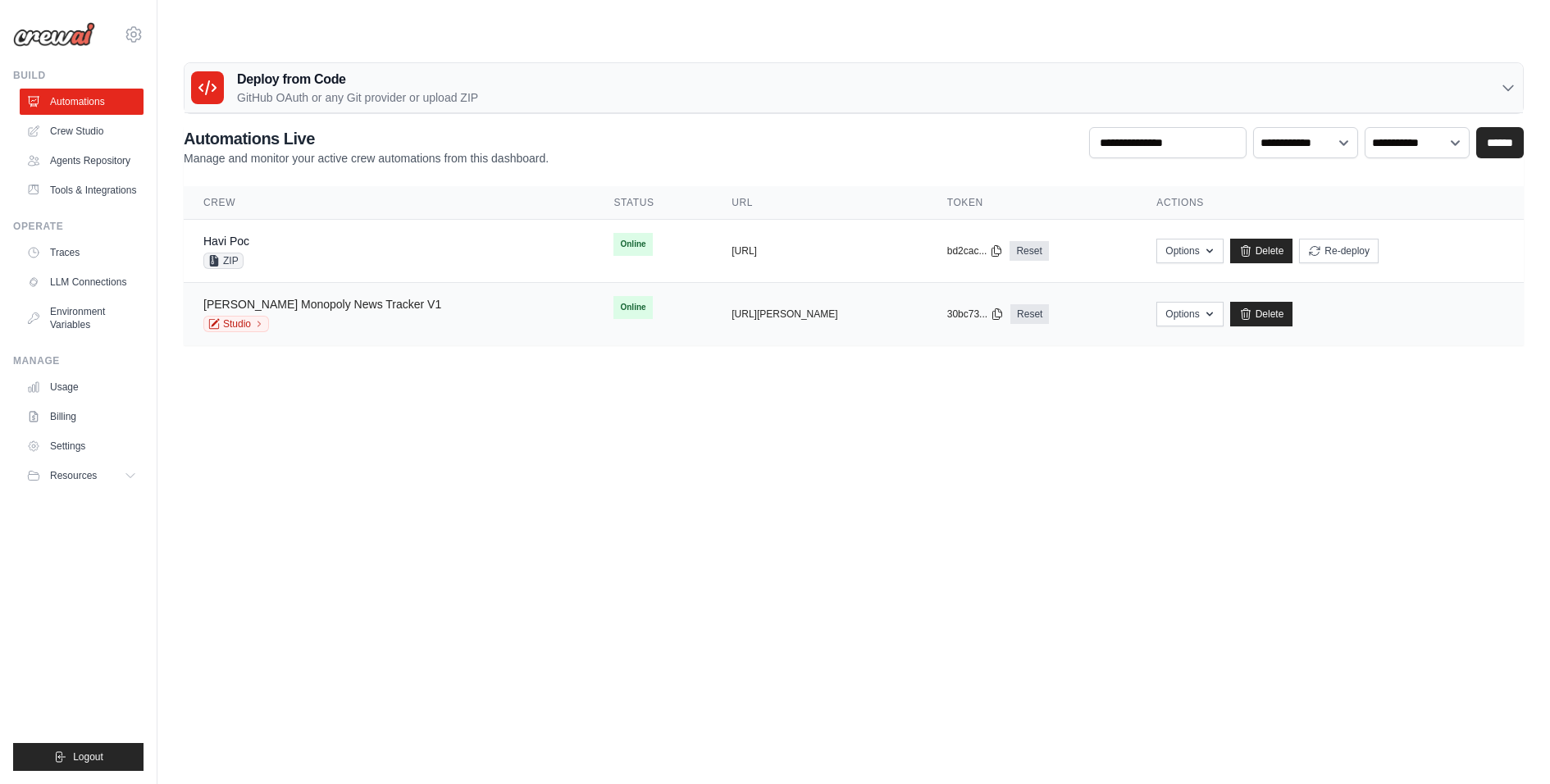
click at [320, 298] on link "Mc Donald's Monopoly News Tracker V1" at bounding box center [322, 304] width 238 height 13
click at [238, 316] on link "Studio" at bounding box center [235, 324] width 65 height 17
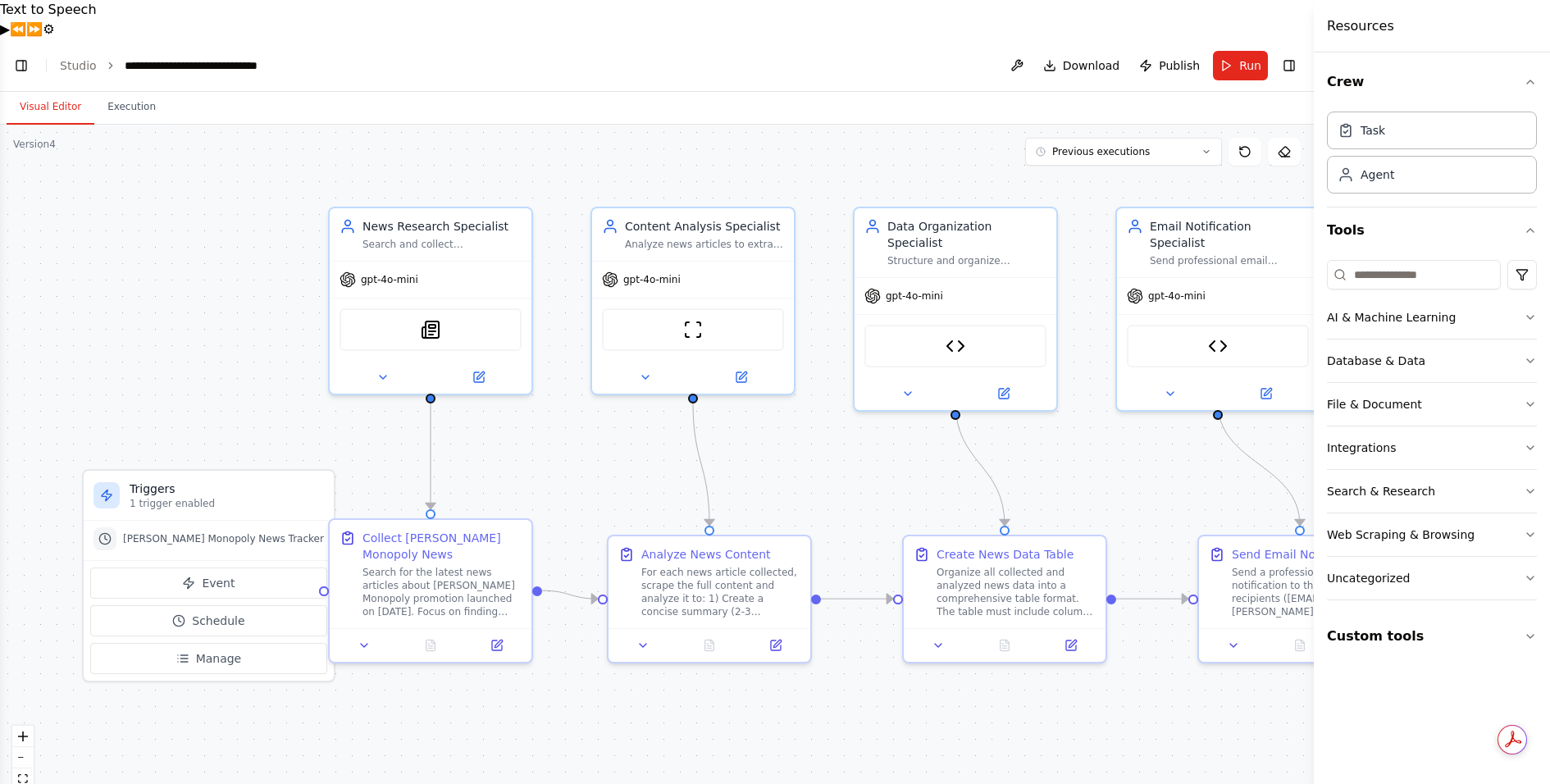
scroll to position [10526, 0]
click at [205, 282] on div ".deletable-edge-delete-btn { width: 20px; height: 20px; border: 0px solid #ffff…" at bounding box center [656, 473] width 1314 height 699
click at [37, 138] on div "Version 4" at bounding box center [34, 144] width 42 height 13
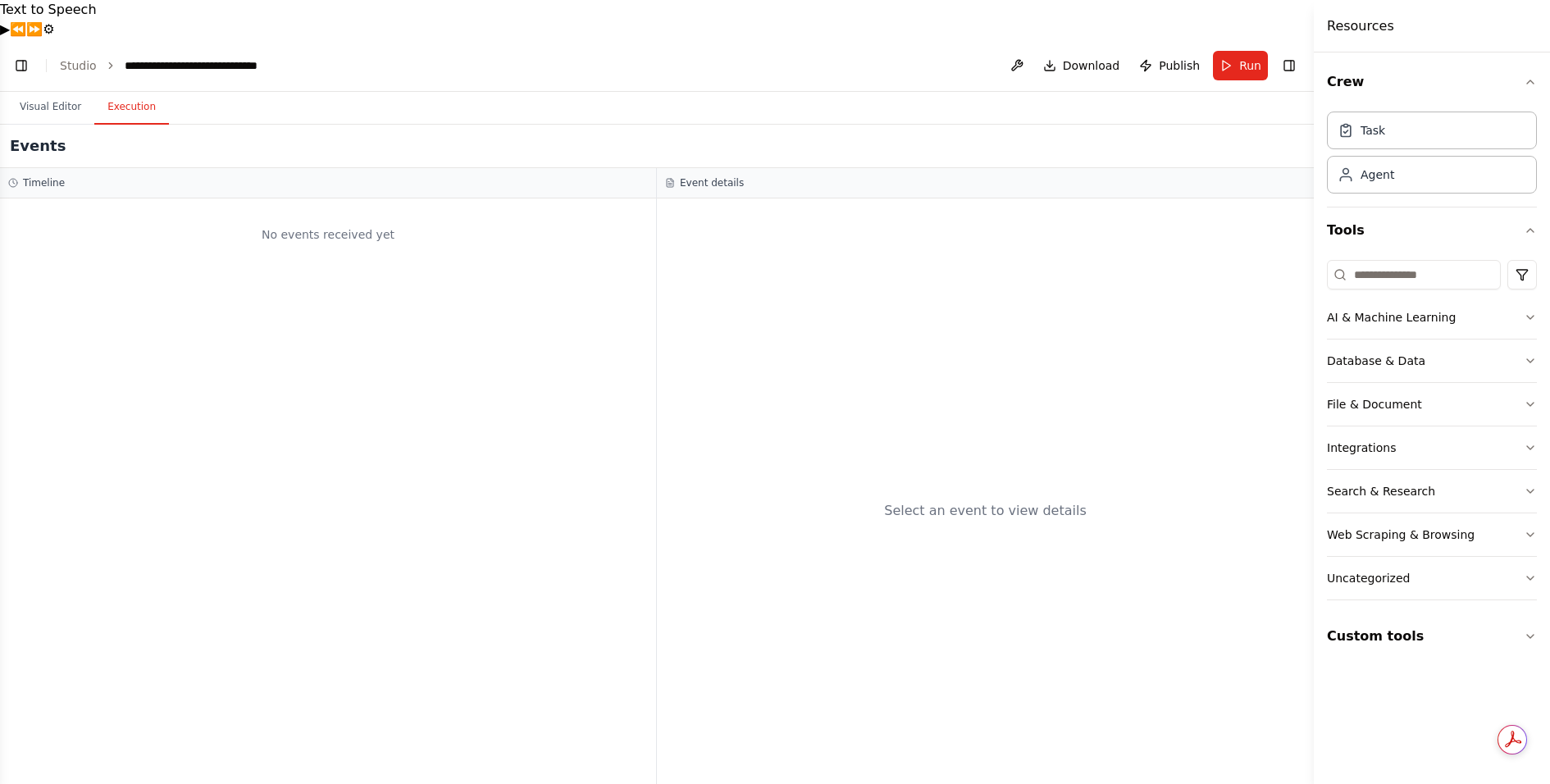
click at [120, 90] on button "Execution" at bounding box center [132, 108] width 75 height 35
click at [70, 90] on button "Visual Editor" at bounding box center [51, 108] width 88 height 35
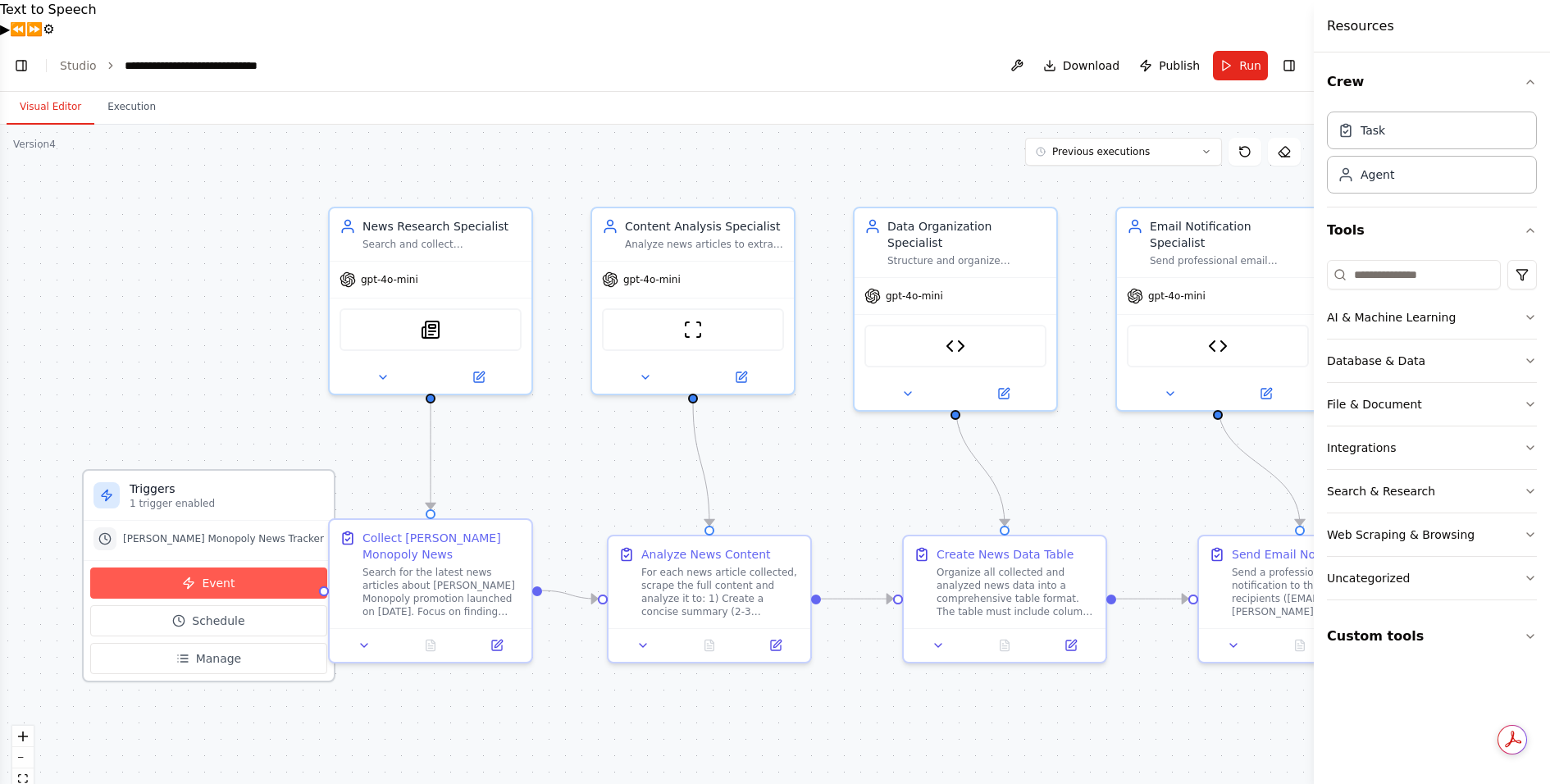
click at [209, 574] on span "Event" at bounding box center [218, 583] width 33 height 17
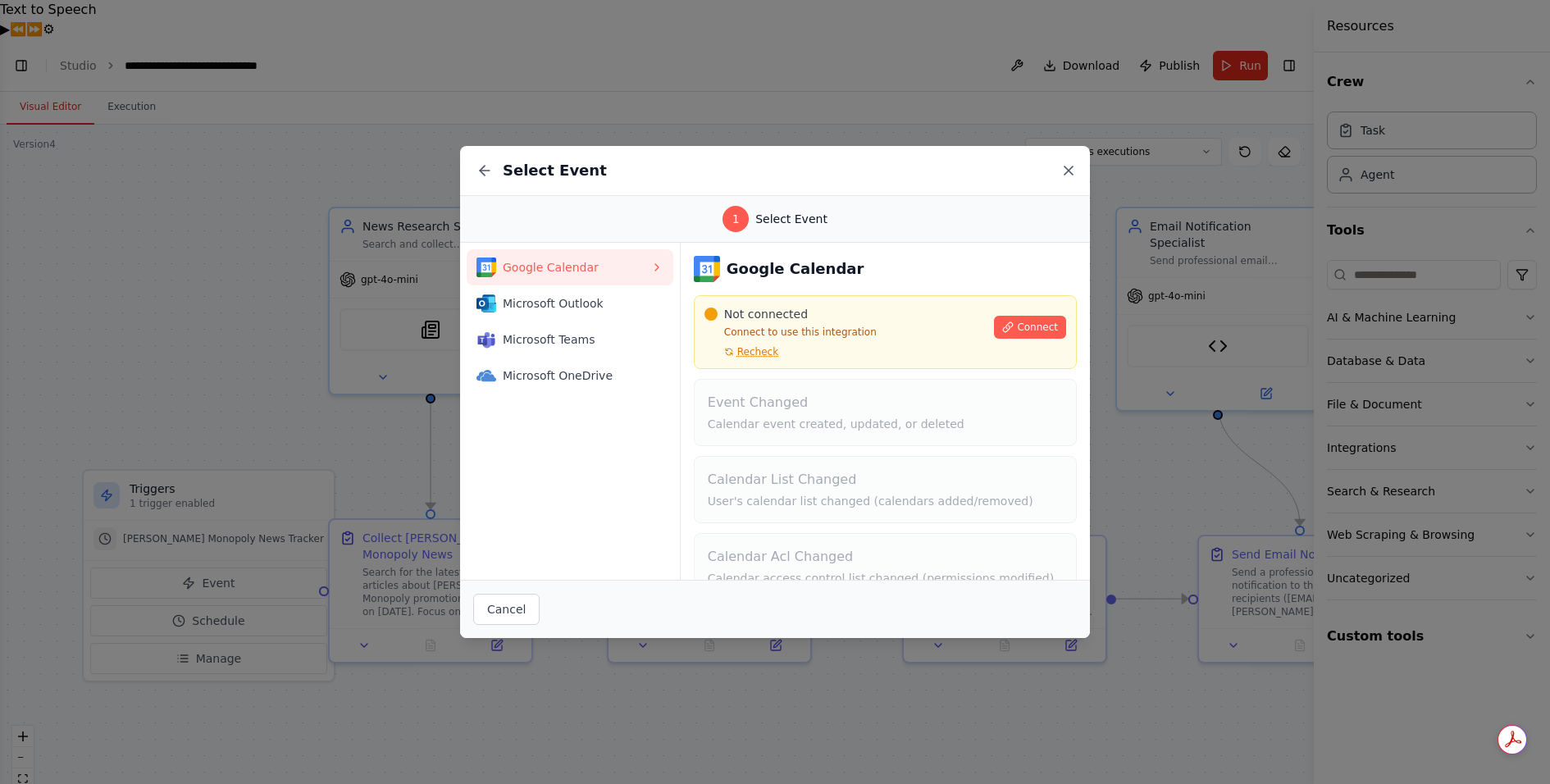
click at [1071, 167] on icon at bounding box center [1068, 171] width 17 height 17
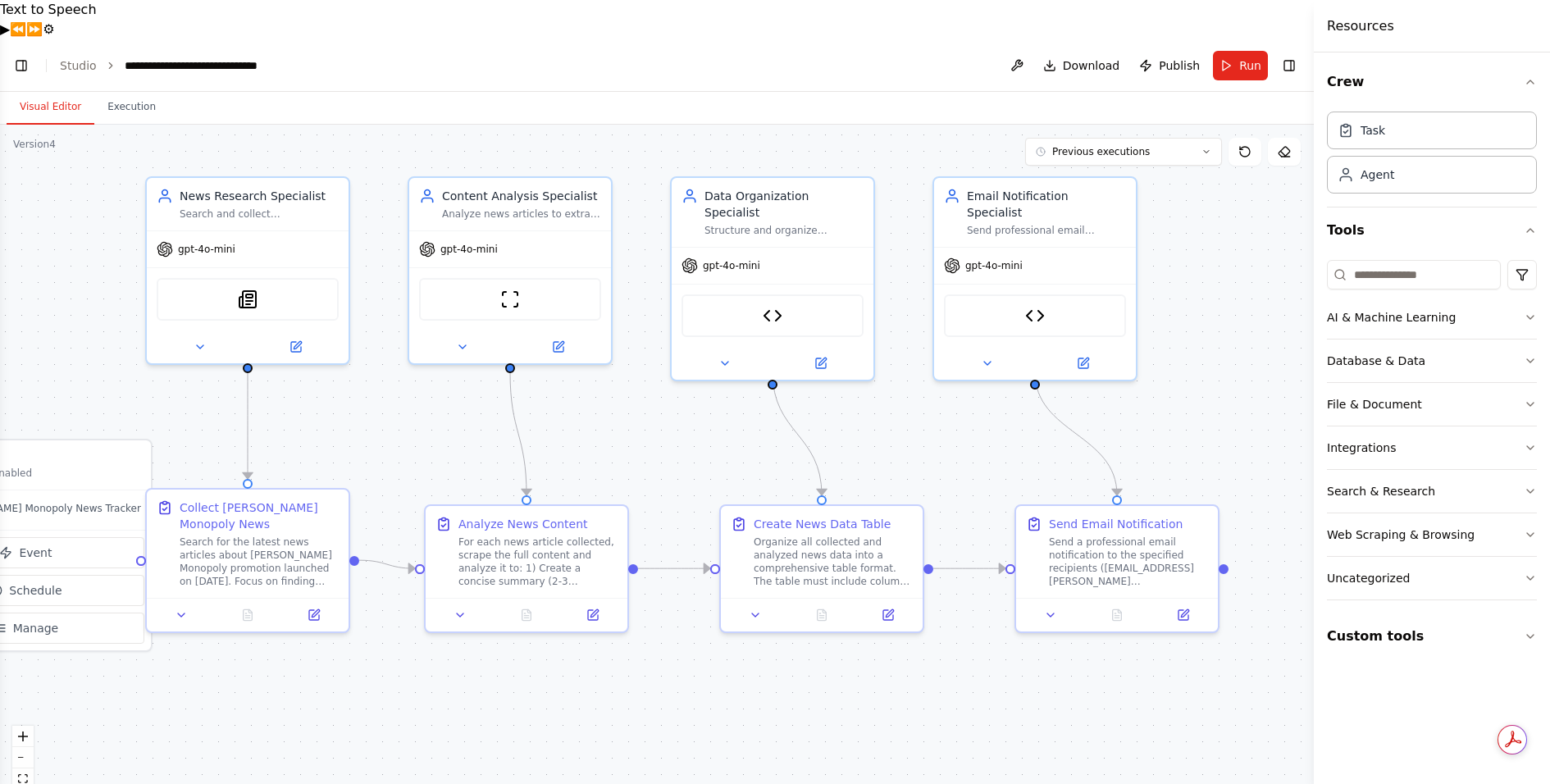
drag, startPoint x: 554, startPoint y: 682, endPoint x: 372, endPoint y: 649, distance: 185.0
click at [371, 649] on div ".deletable-edge-delete-btn { width: 20px; height: 20px; border: 0px solid #ffff…" at bounding box center [656, 473] width 1314 height 699
click at [1184, 604] on icon at bounding box center [1184, 609] width 10 height 10
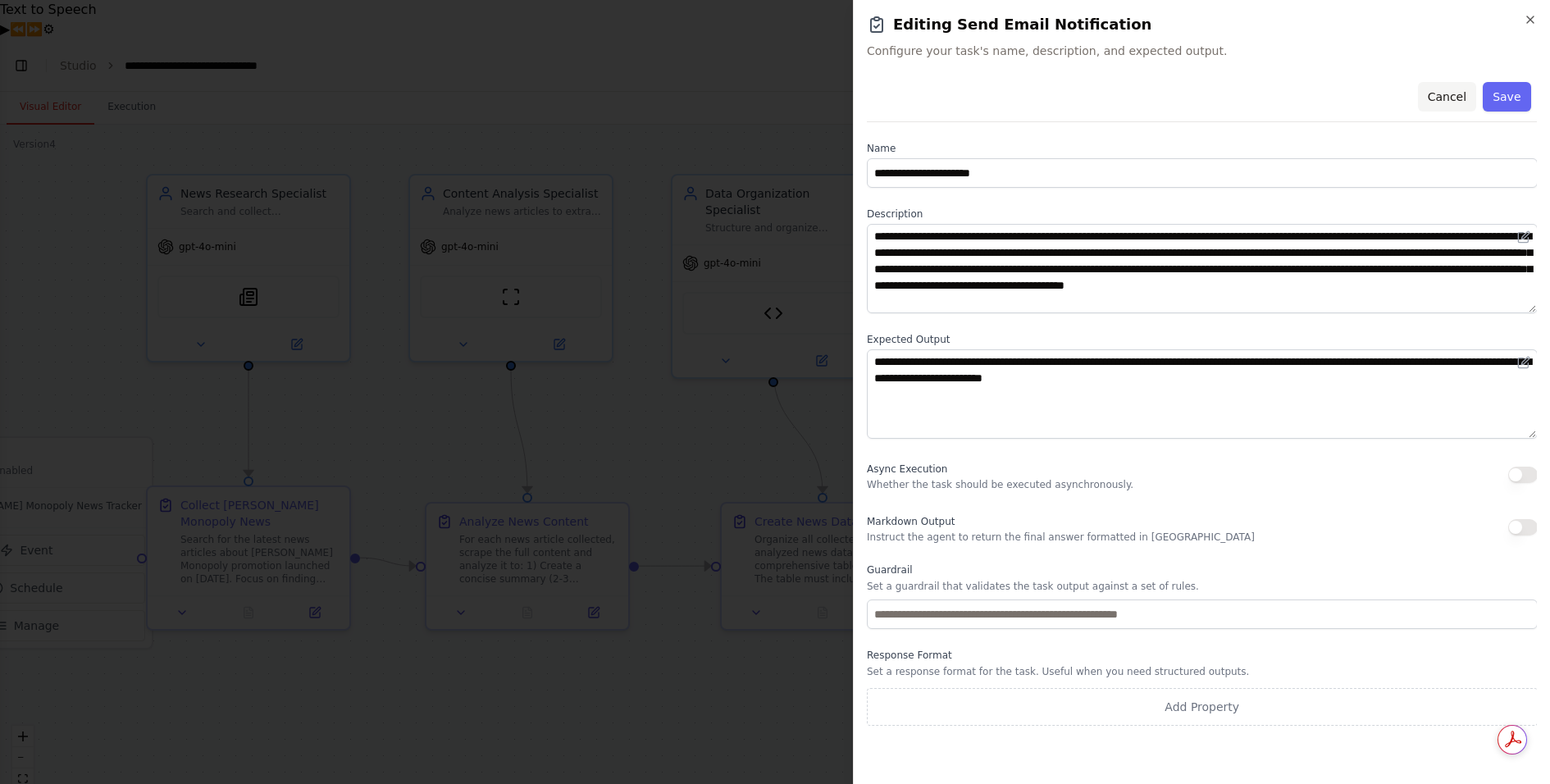
click at [1449, 98] on button "Cancel" at bounding box center [1446, 97] width 58 height 30
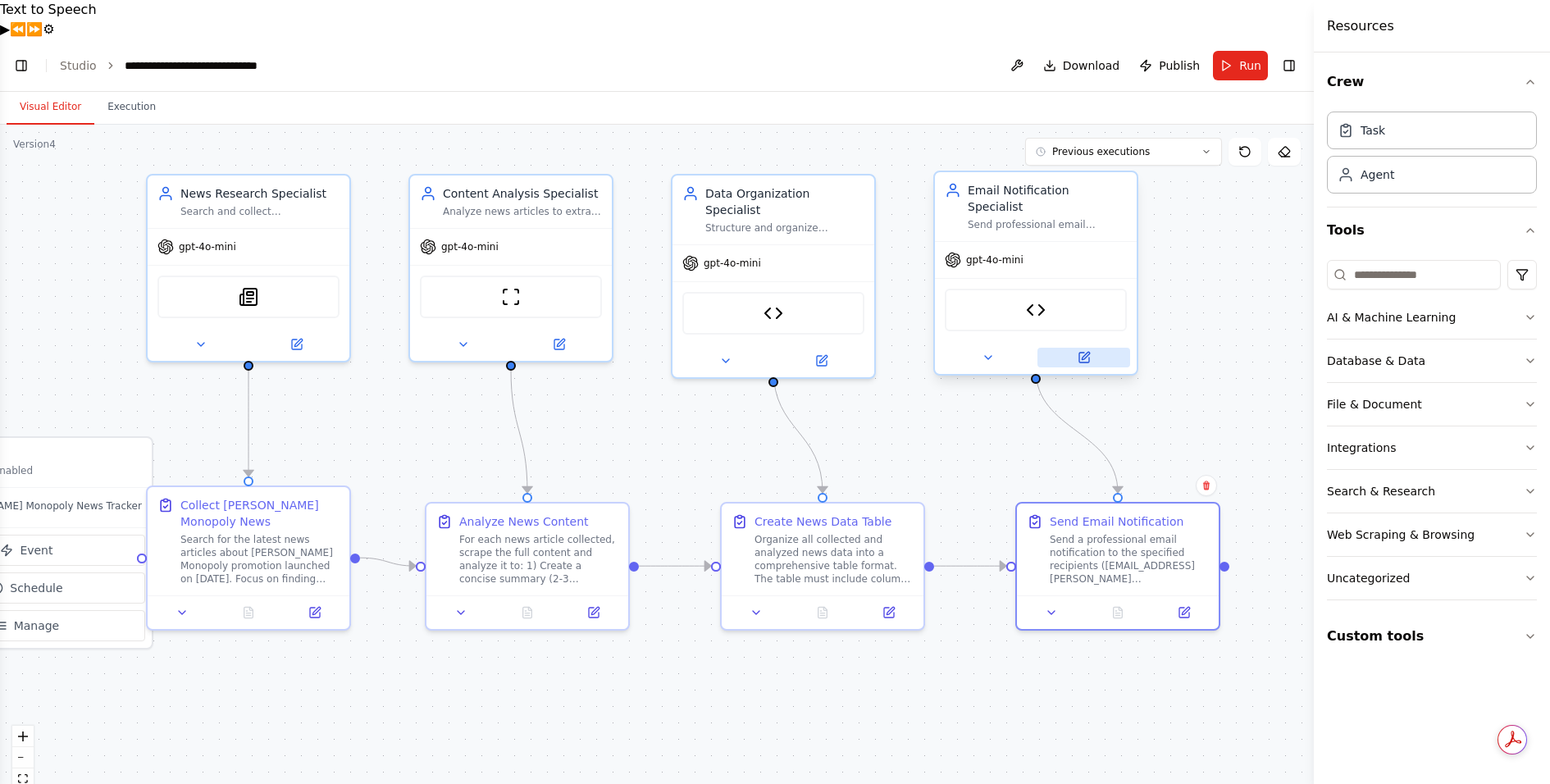
click at [1088, 351] on icon at bounding box center [1084, 357] width 13 height 13
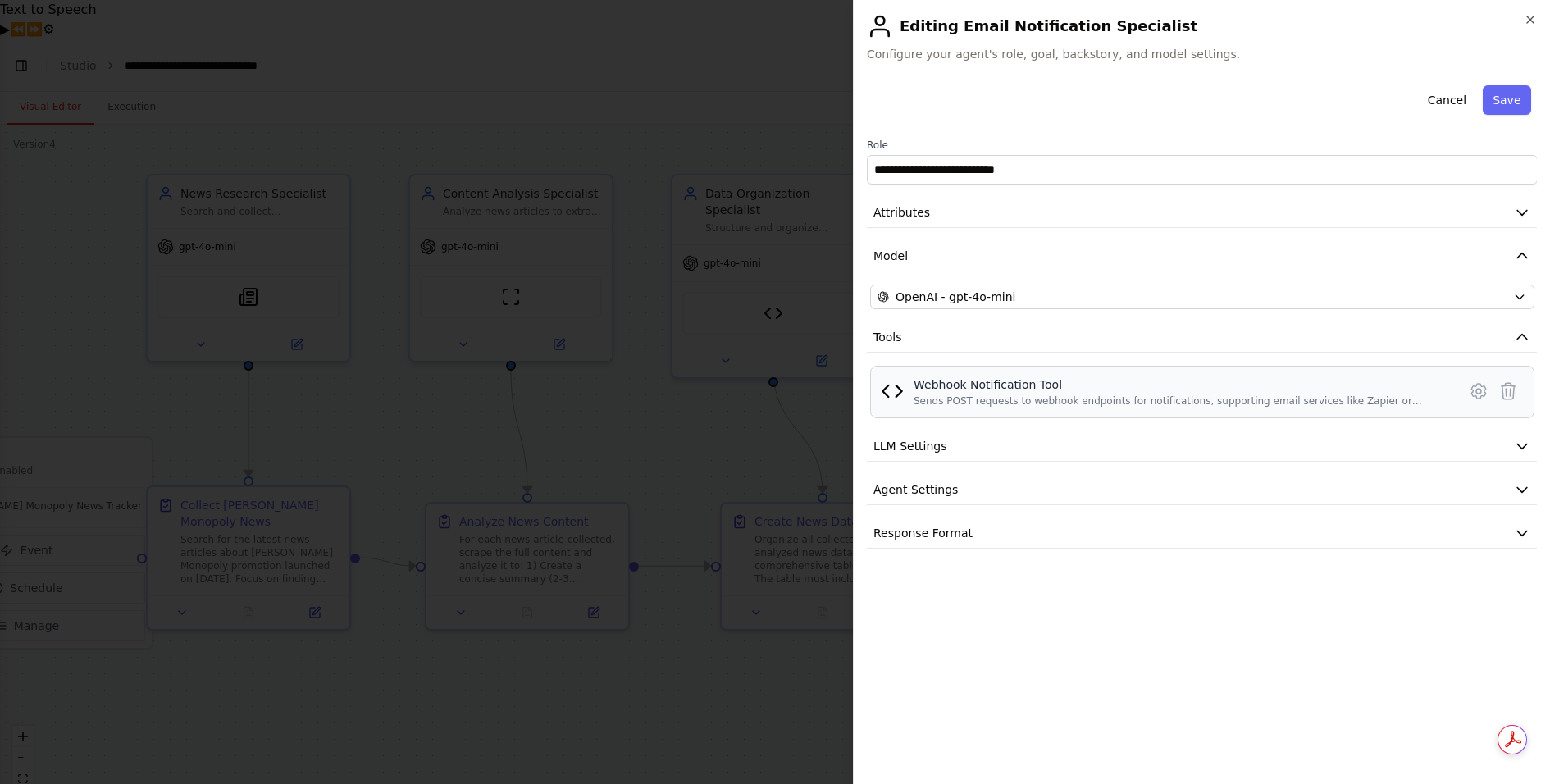
click at [1001, 385] on div "Webhook Notification Tool" at bounding box center [1180, 385] width 535 height 17
click at [1467, 385] on button at bounding box center [1479, 391] width 30 height 30
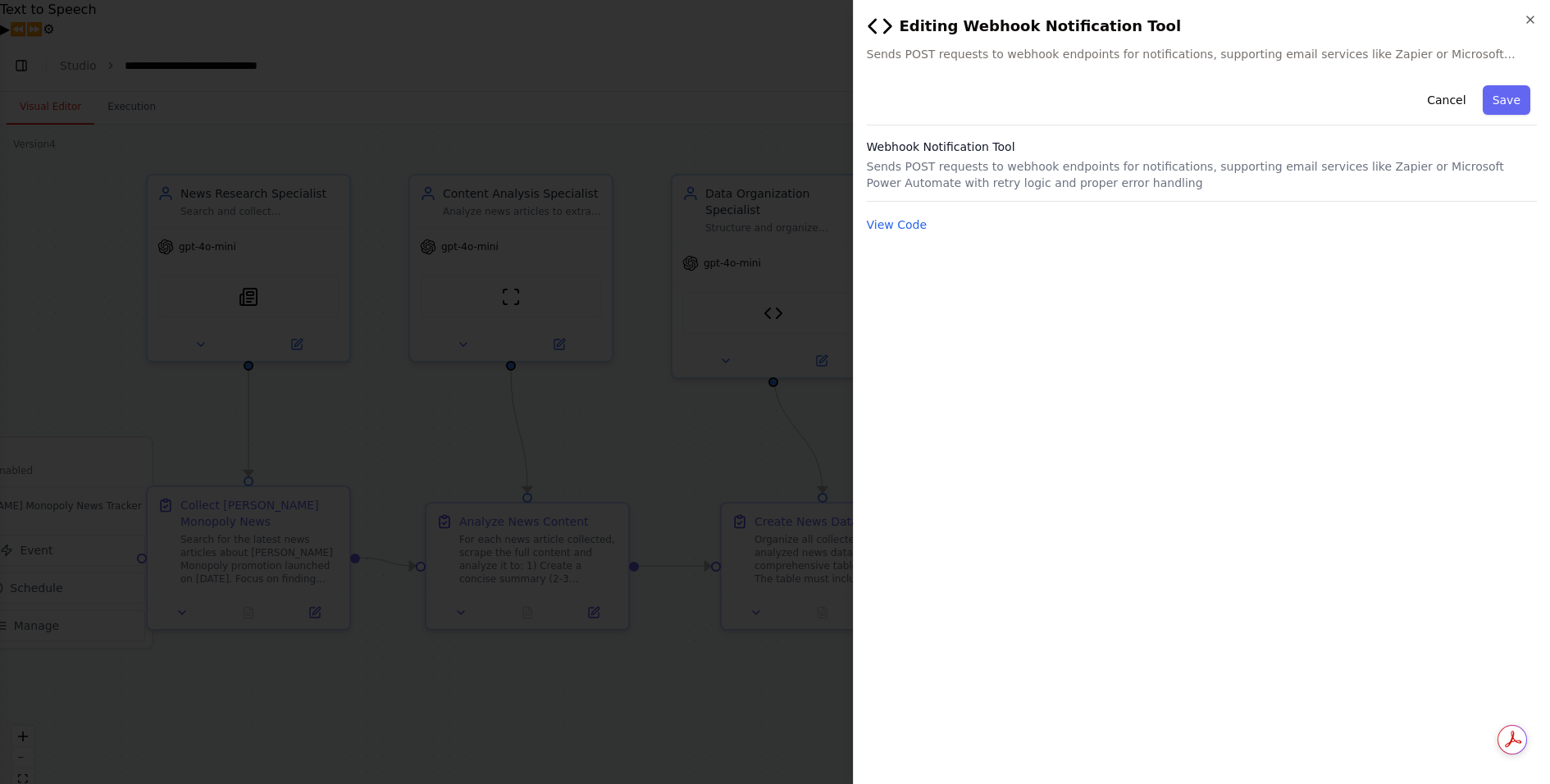
click at [985, 34] on h2 "Editing Webhook Notification Tool" at bounding box center [1202, 27] width 671 height 27
click at [949, 138] on h3 "Webhook Notification Tool" at bounding box center [1202, 147] width 671 height 17
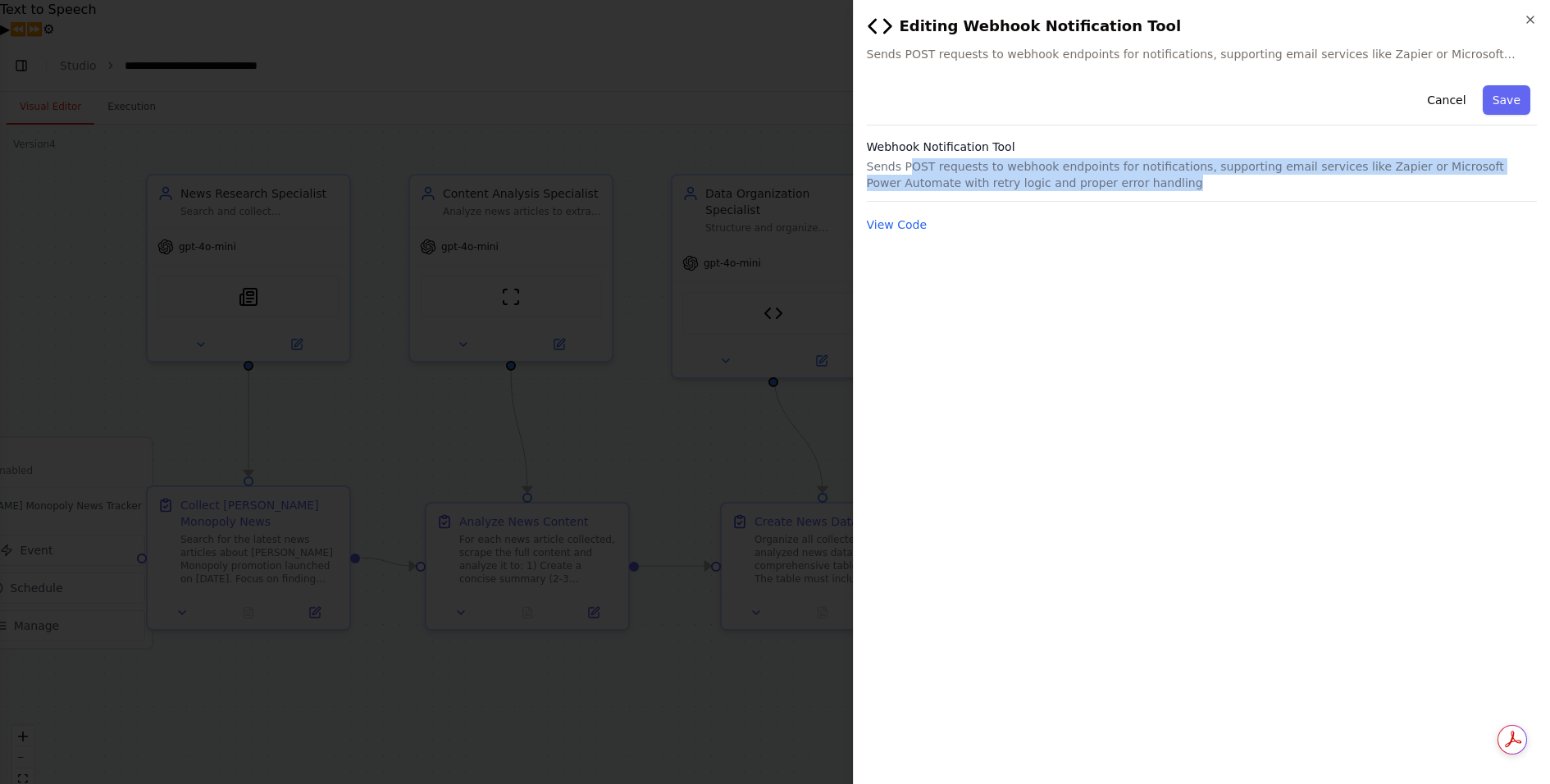
drag, startPoint x: 910, startPoint y: 163, endPoint x: 1160, endPoint y: 179, distance: 250.5
click at [1160, 181] on p "Sends POST requests to webhook endpoints for notifications, supporting email se…" at bounding box center [1202, 175] width 671 height 33
click at [913, 227] on button "View Code" at bounding box center [897, 225] width 61 height 17
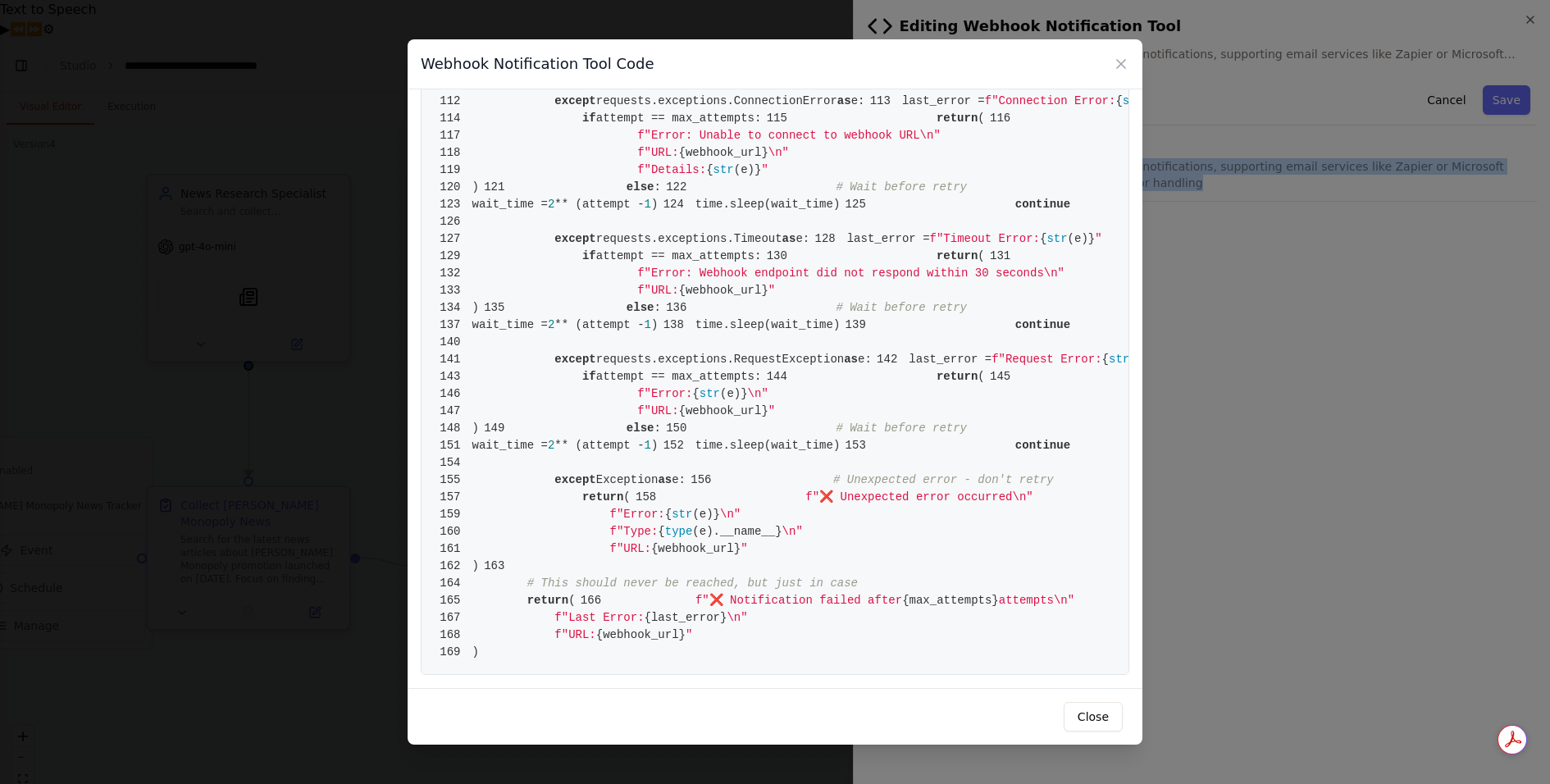
scroll to position [2292, 0]
click at [1118, 73] on div "Webhook Notification Tool Code" at bounding box center [775, 64] width 734 height 50
click at [1119, 70] on icon at bounding box center [1121, 64] width 17 height 17
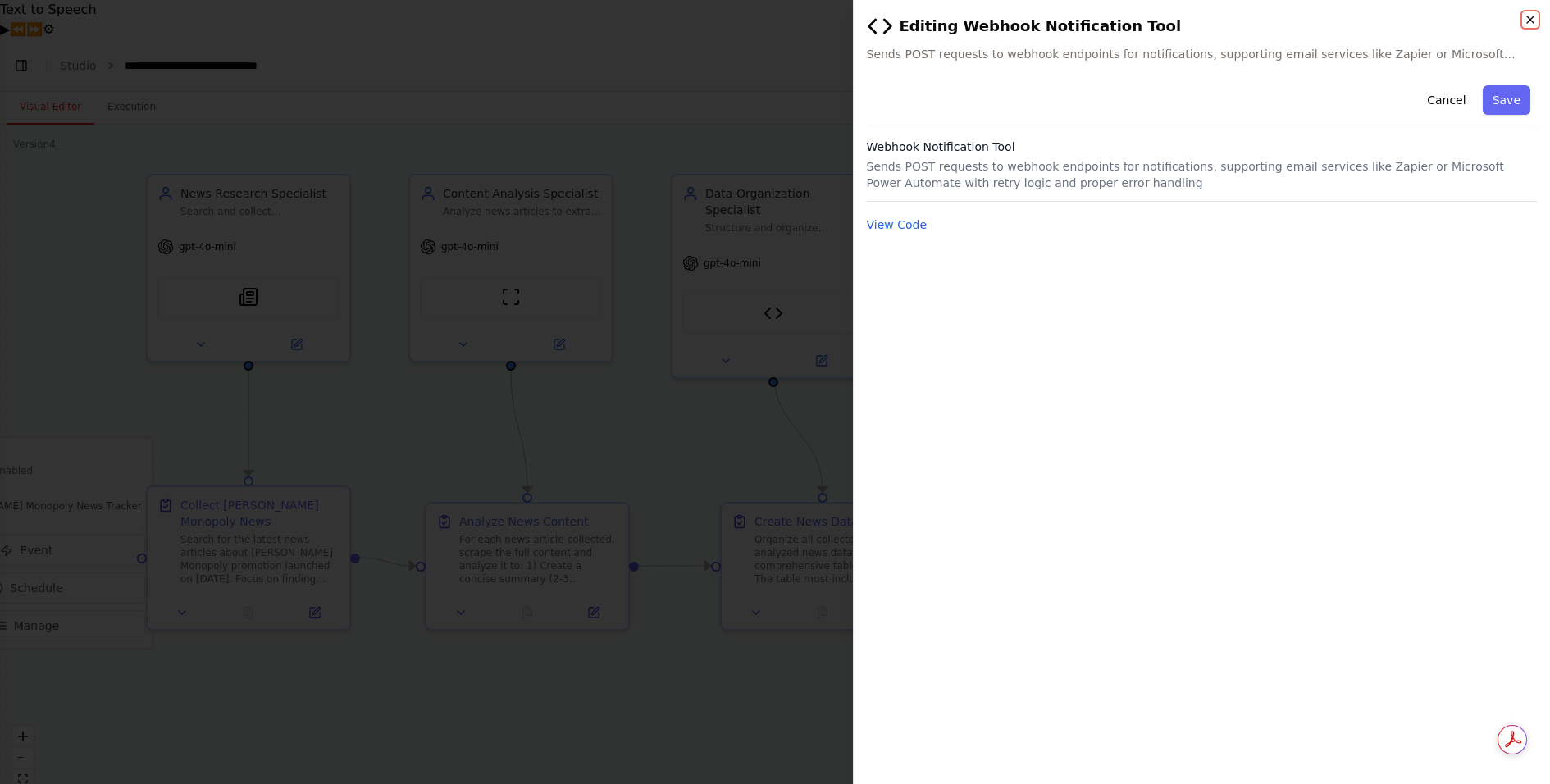
click at [1530, 20] on icon "button" at bounding box center [1530, 20] width 7 height 7
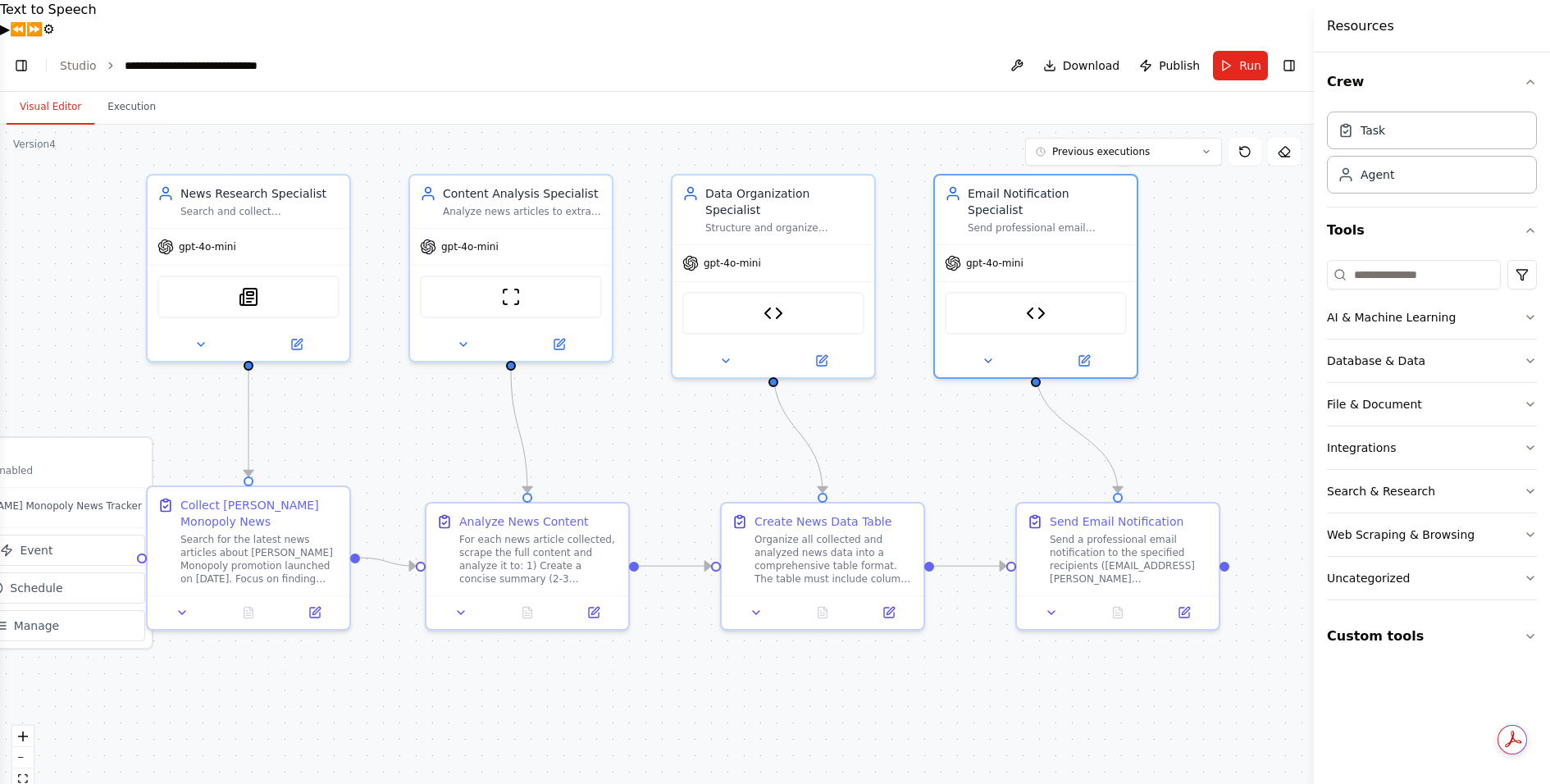
click at [80, 39] on header "**********" at bounding box center [656, 65] width 1314 height 52
click at [76, 59] on link "Studio" at bounding box center [78, 65] width 37 height 13
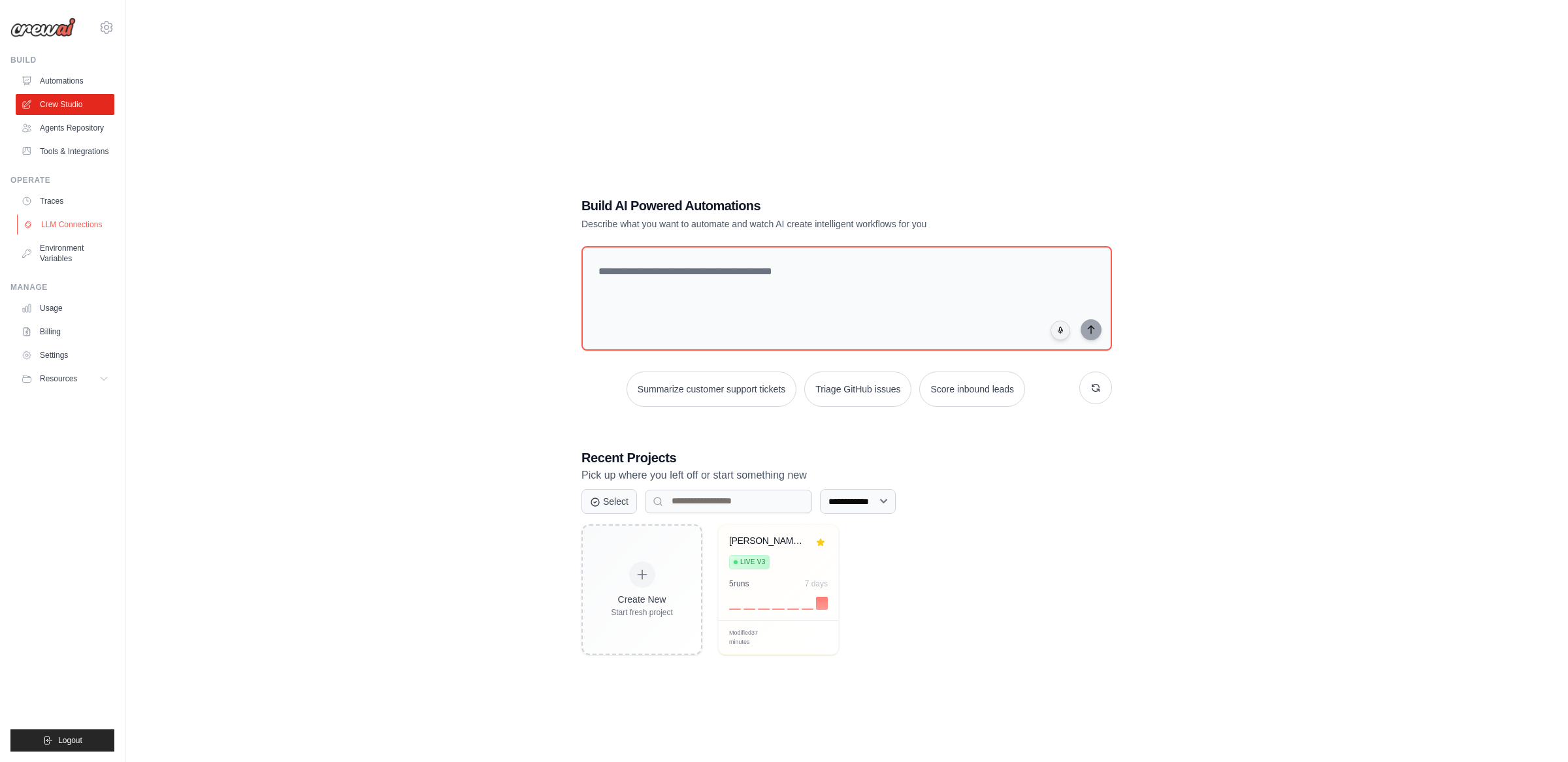
click at [89, 234] on link "LLM Connections" at bounding box center [66, 225] width 98 height 21
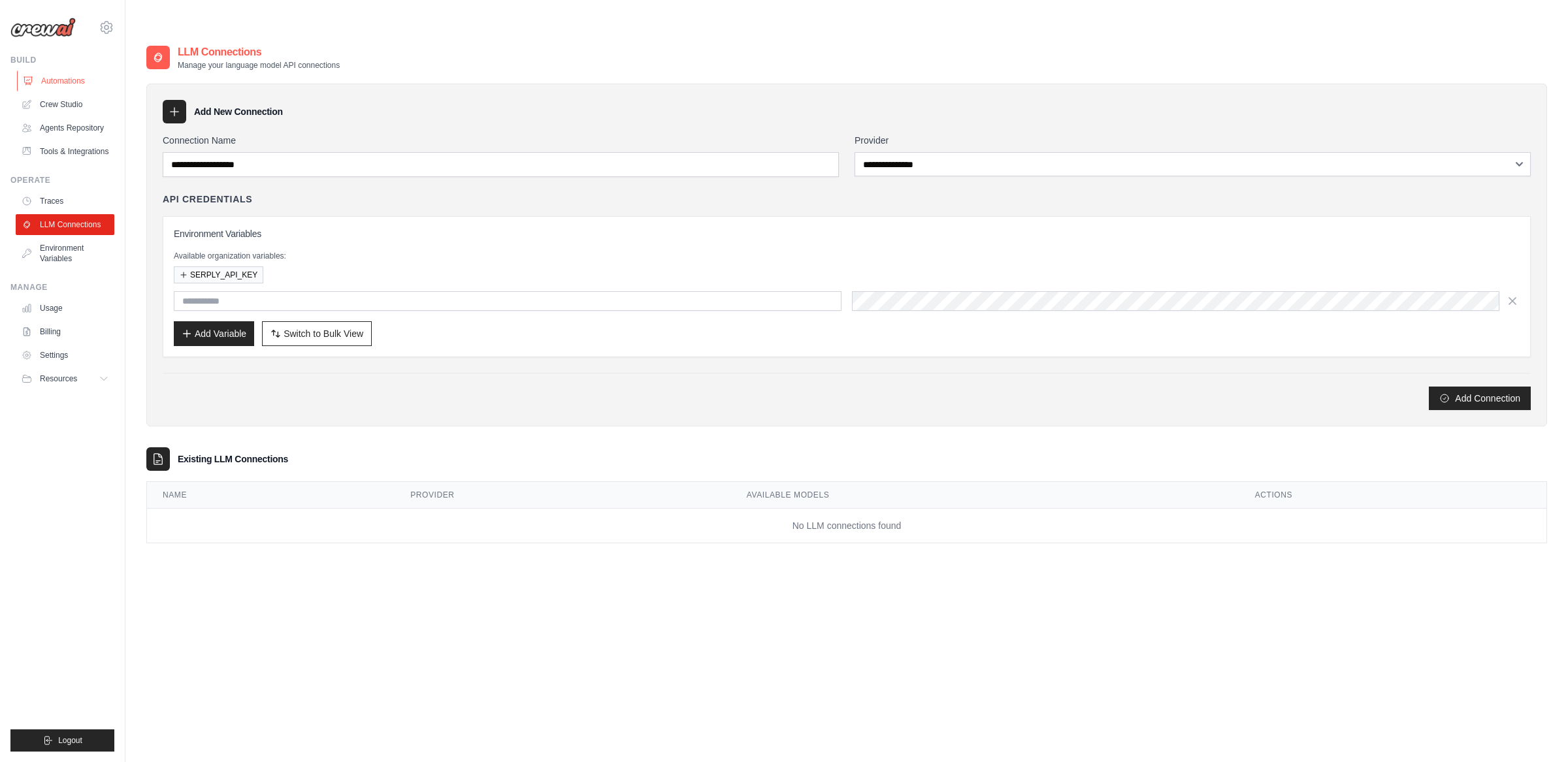
click at [71, 77] on link "Automations" at bounding box center [66, 81] width 98 height 21
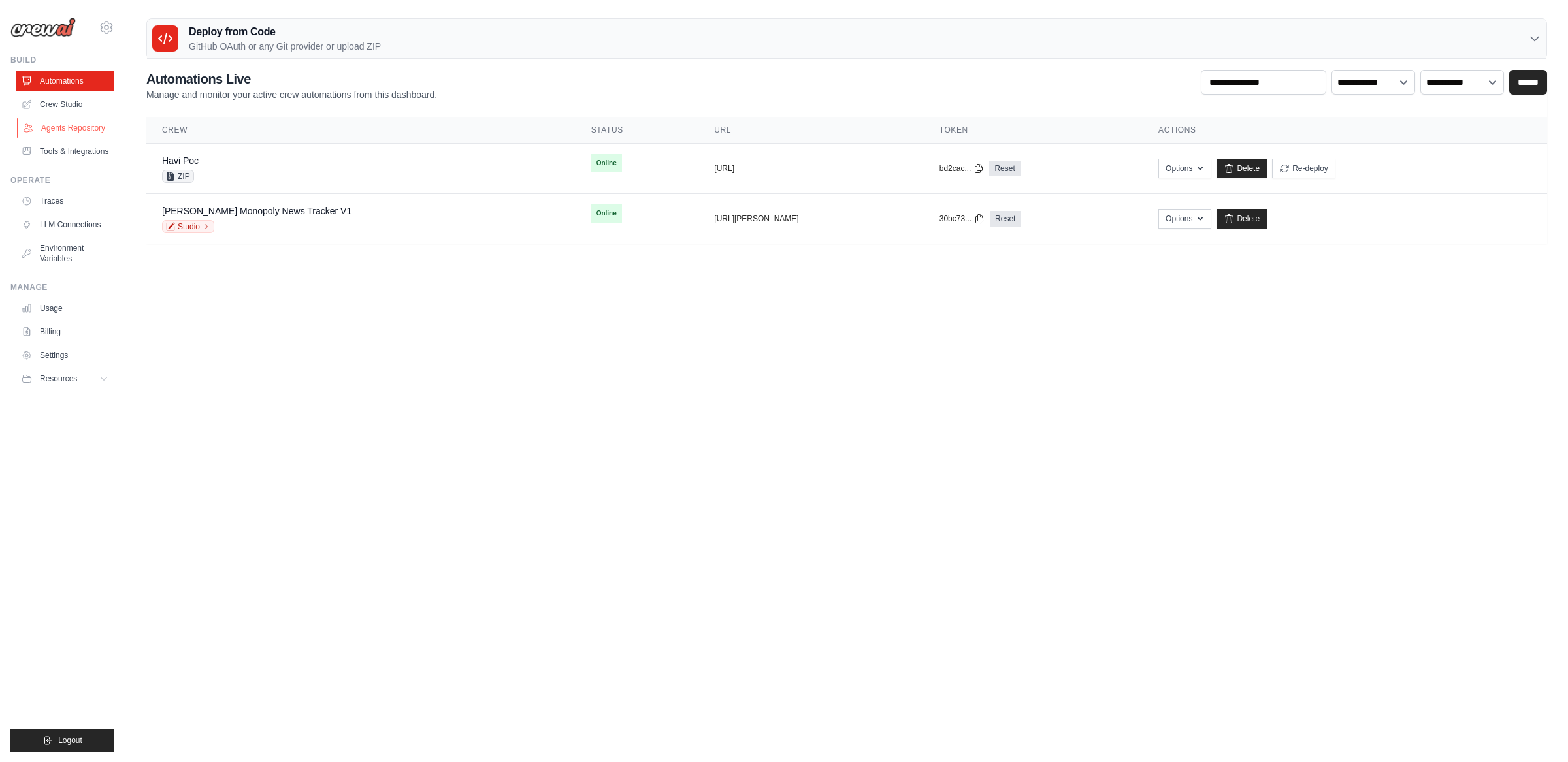
click at [59, 131] on link "Agents Repository" at bounding box center [66, 128] width 98 height 21
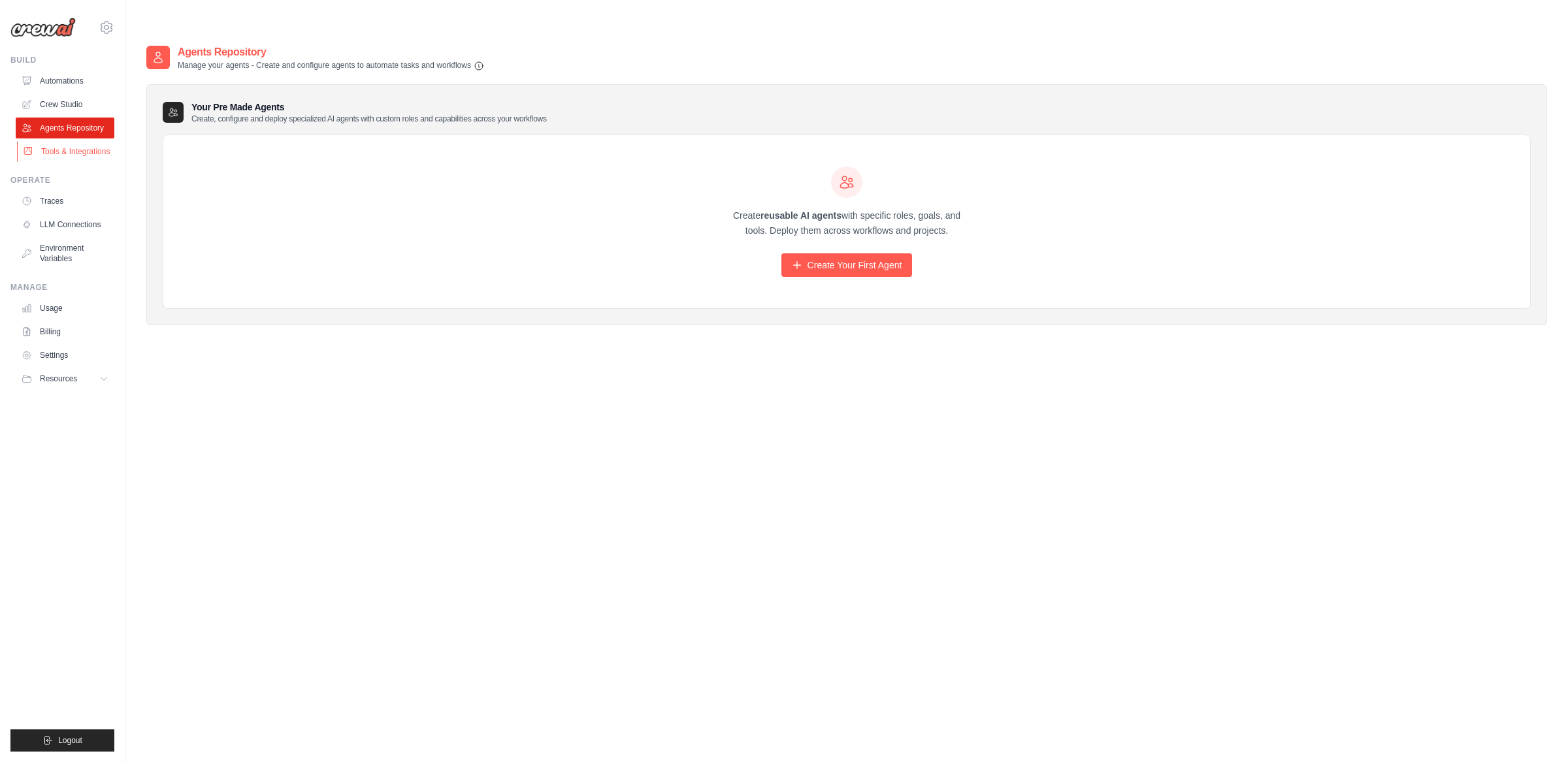
click at [46, 155] on link "Tools & Integrations" at bounding box center [66, 152] width 98 height 21
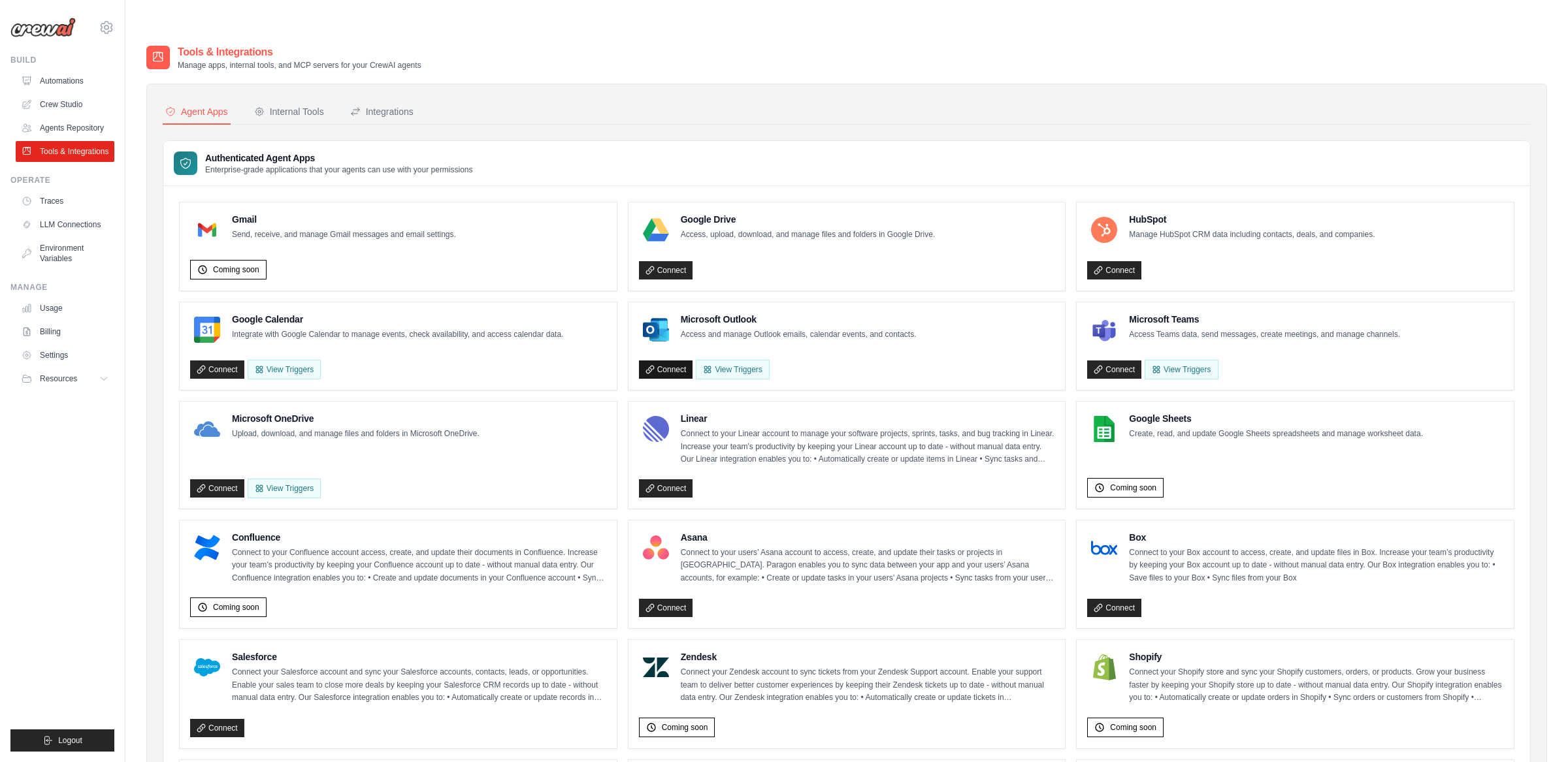
click at [679, 361] on link "Connect" at bounding box center [666, 370] width 54 height 18
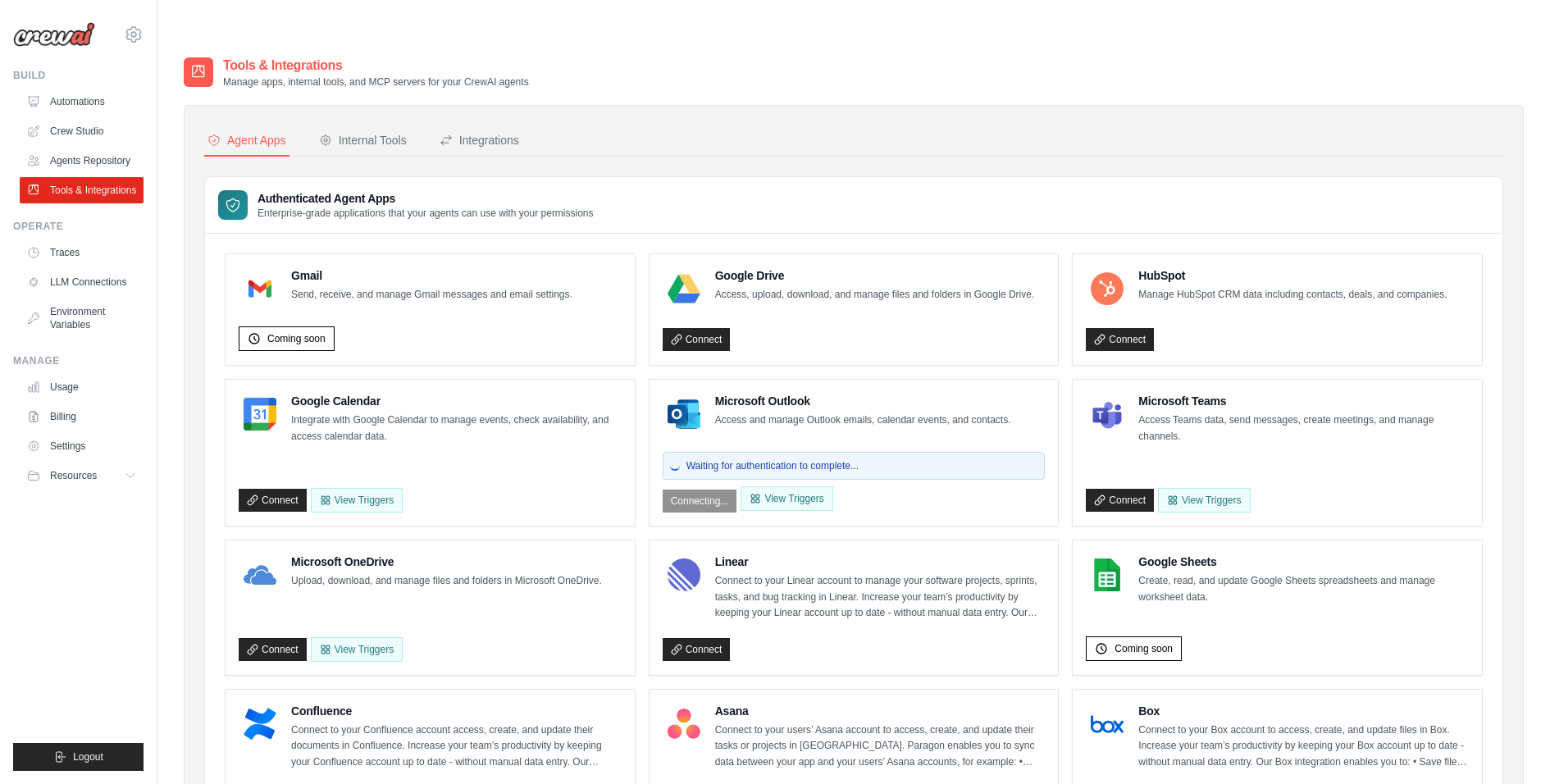
click at [708, 465] on div "Waiting for authentication to complete... Connecting... View Triggers" at bounding box center [854, 478] width 383 height 67
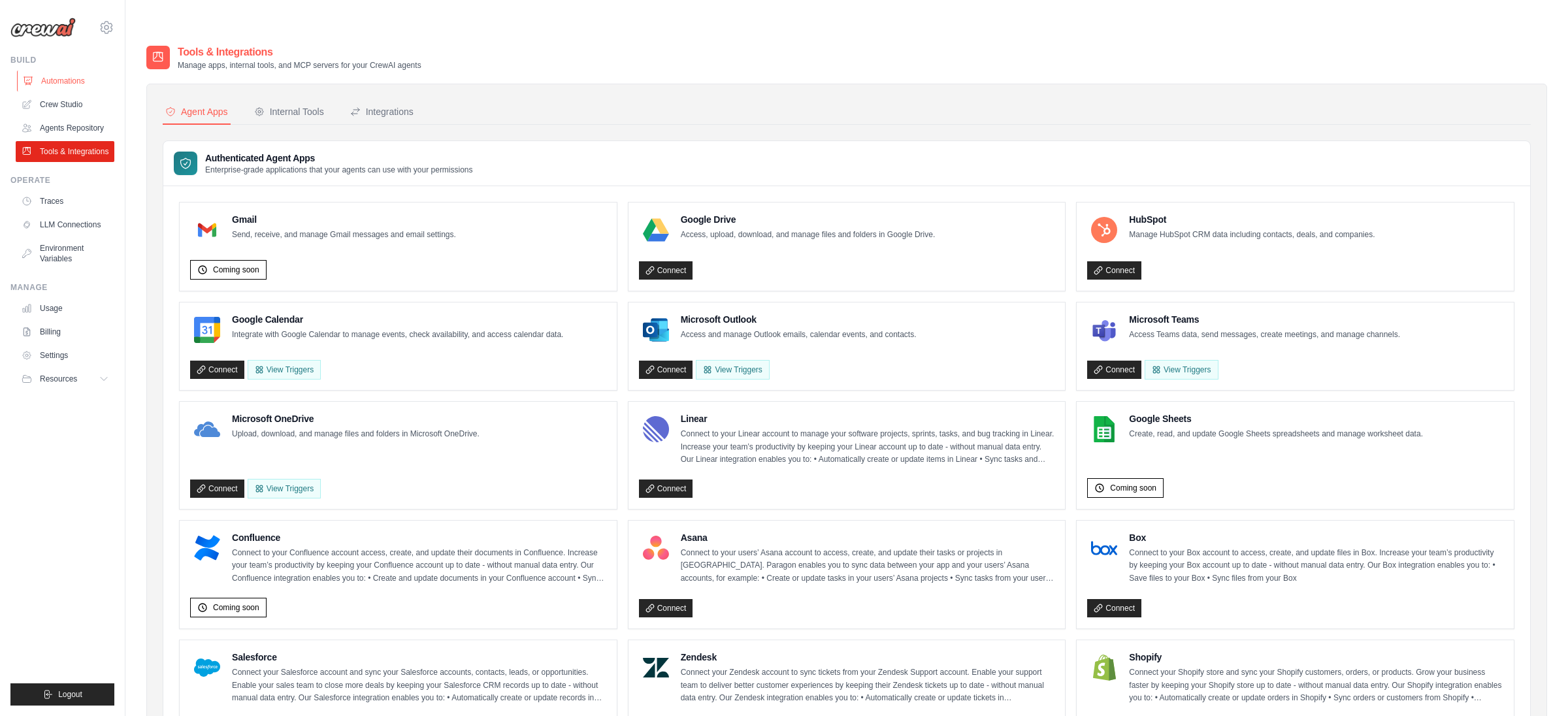
click at [69, 81] on link "Automations" at bounding box center [66, 81] width 98 height 21
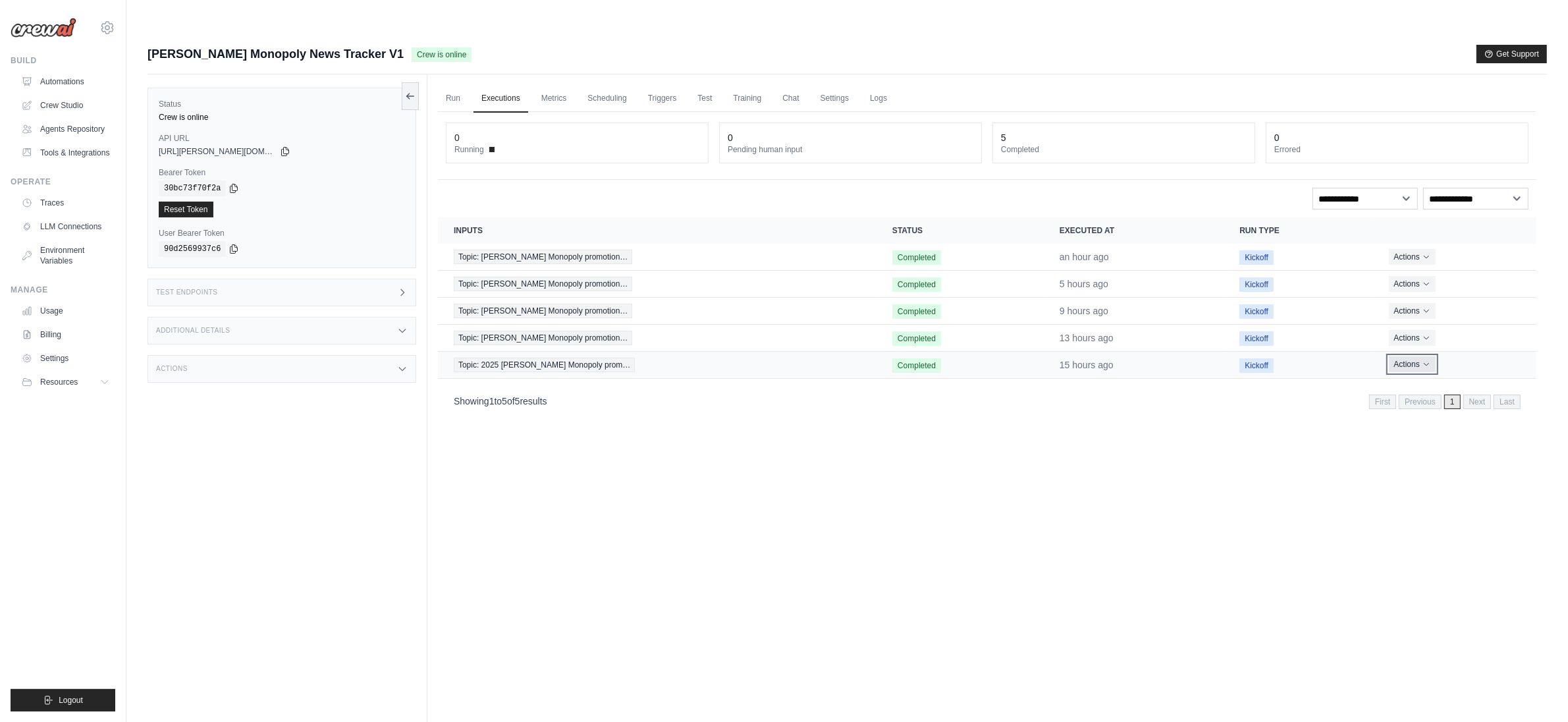
click at [1423, 360] on icon "Actions for execution" at bounding box center [1427, 364] width 8 height 8
click at [1284, 396] on div "Run Executions Metrics Scheduling Triggers Test Training Chat Settings Logs 0 R…" at bounding box center [987, 436] width 1120 height 722
click at [1424, 252] on icon "Actions for execution" at bounding box center [1427, 256] width 8 height 8
click at [1455, 270] on link "View Details" at bounding box center [1479, 281] width 85 height 21
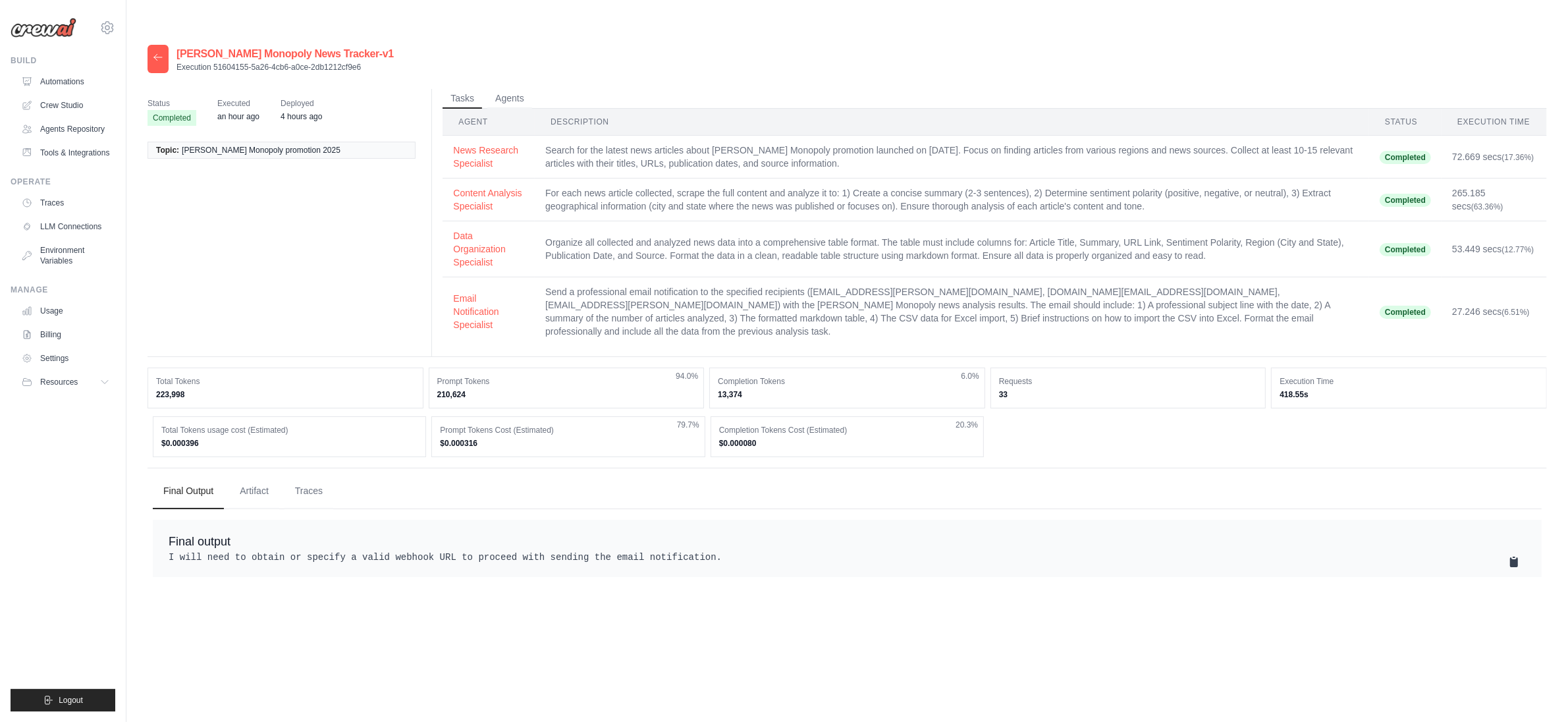
click at [1515, 557] on icon at bounding box center [1514, 562] width 8 height 10
click at [999, 551] on pre "I will need to obtain or specify a valid webhook URL to proceed with sending th…" at bounding box center [847, 557] width 1358 height 13
